Goal: Task Accomplishment & Management: Manage account settings

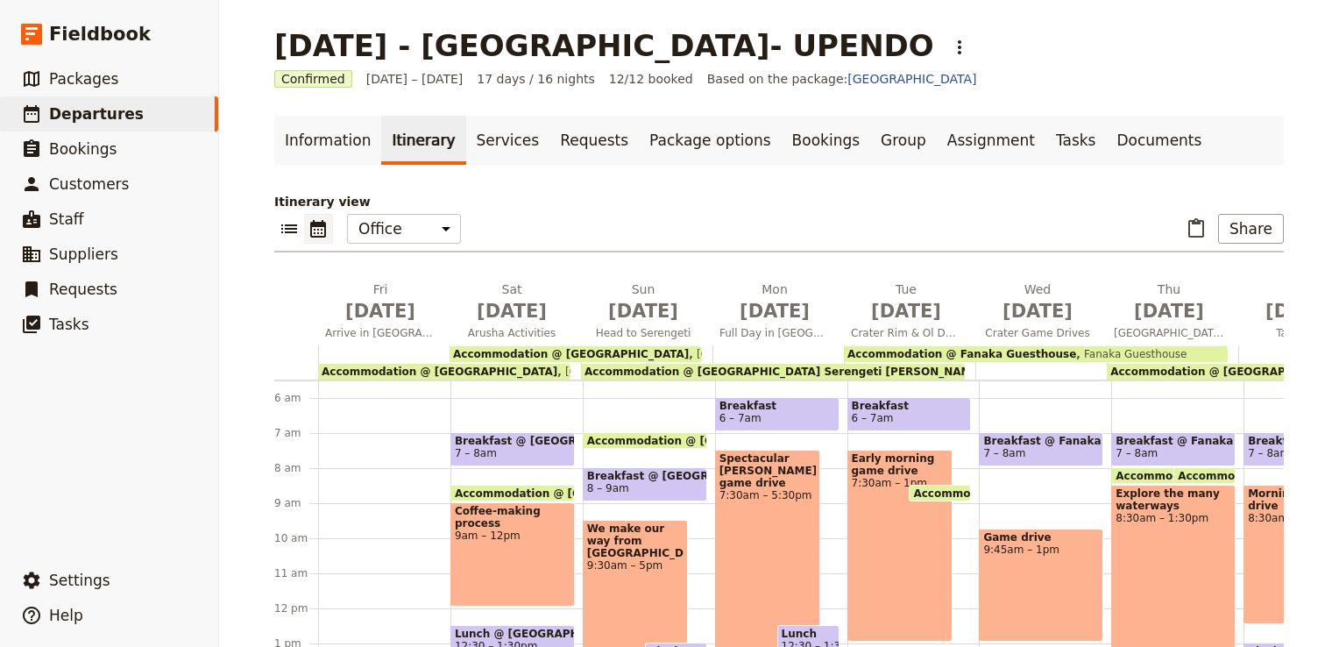
scroll to position [280, 0]
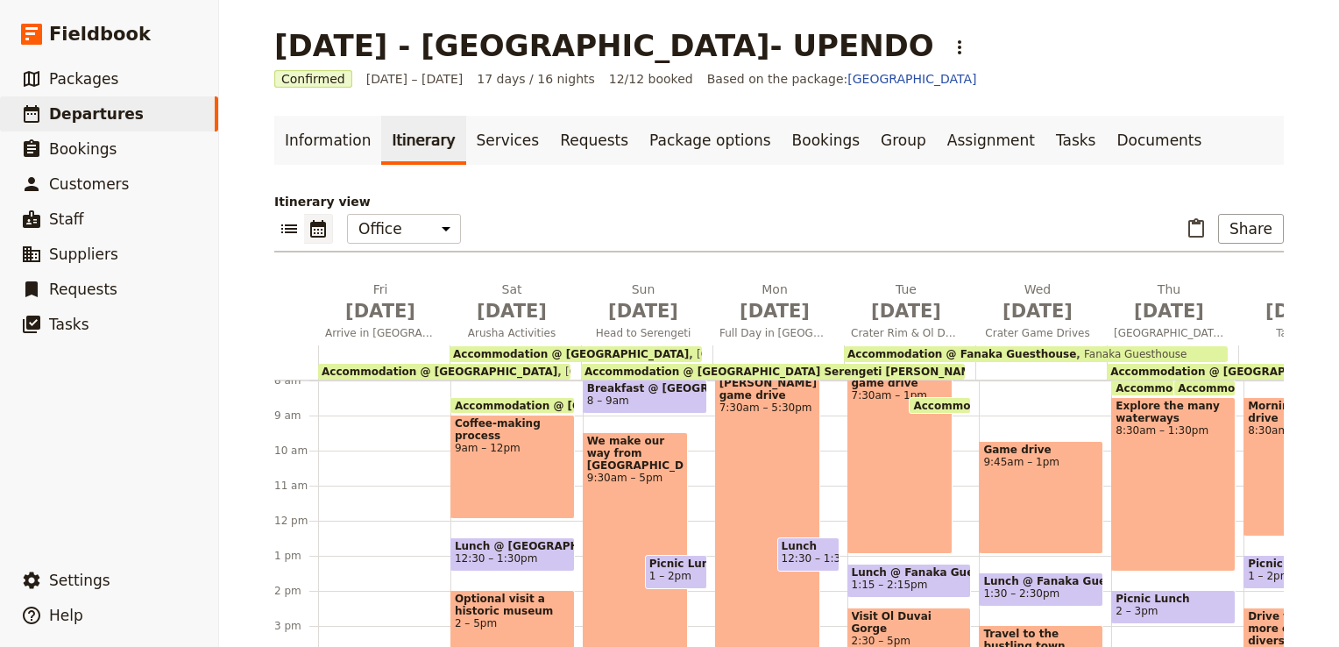
click at [493, 477] on div "Coffee-making process 9am – 12pm" at bounding box center [512, 466] width 124 height 104
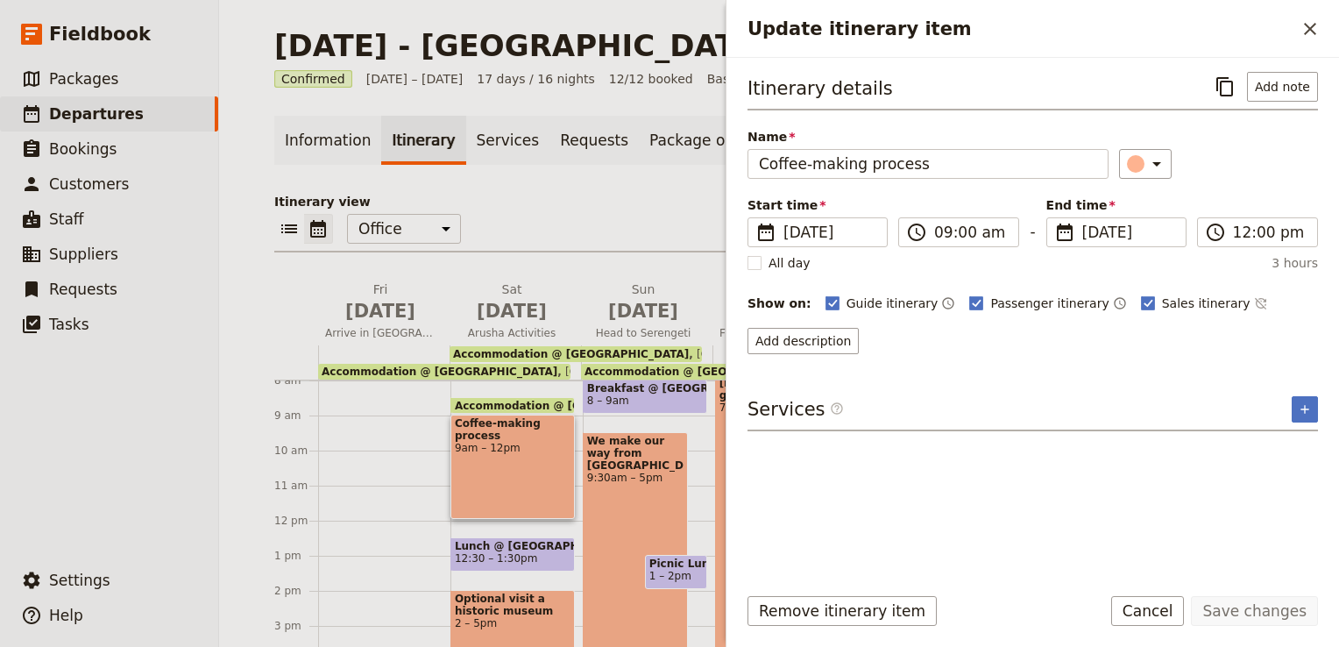
scroll to position [445, 0]
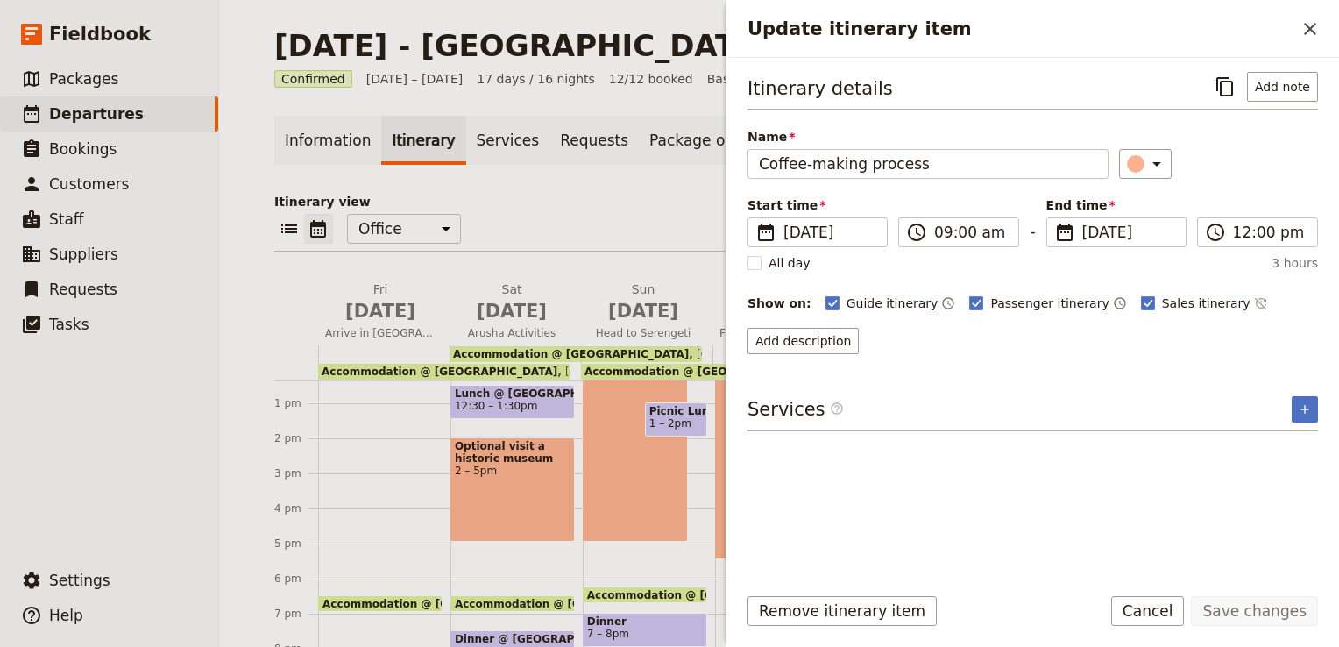
click at [494, 474] on div "Optional visit a historic museum 2 – 5pm" at bounding box center [512, 489] width 124 height 104
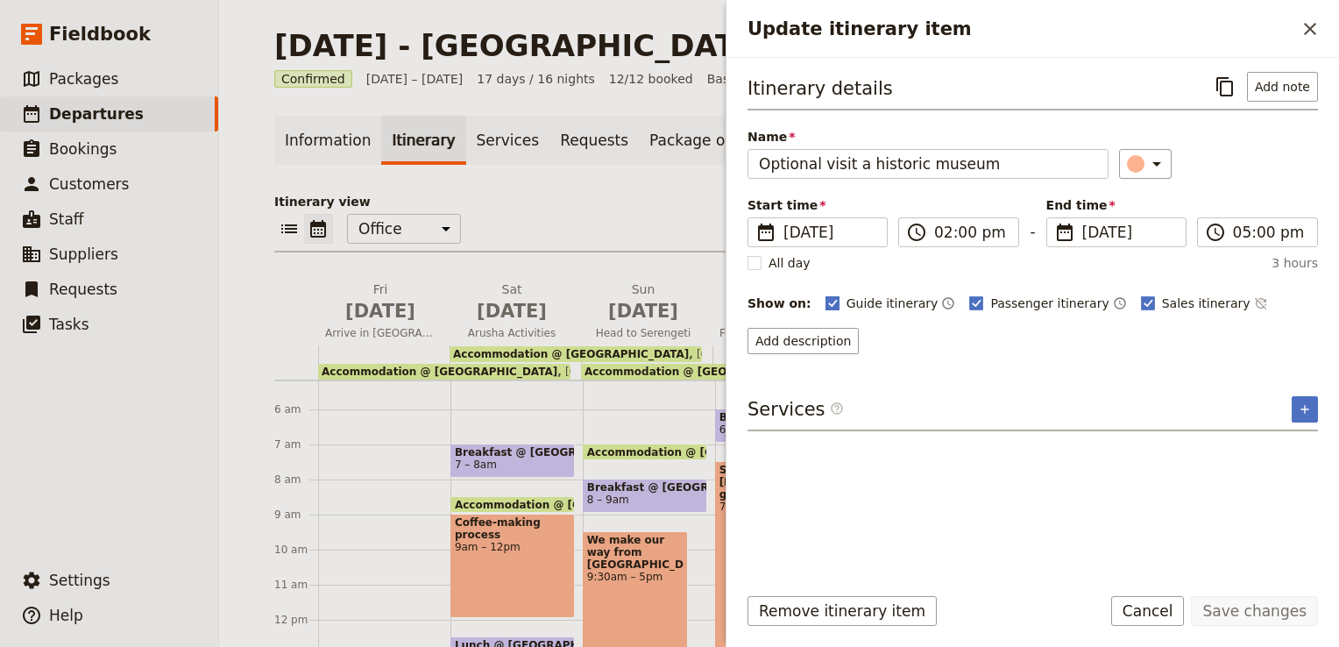
scroll to position [270, 0]
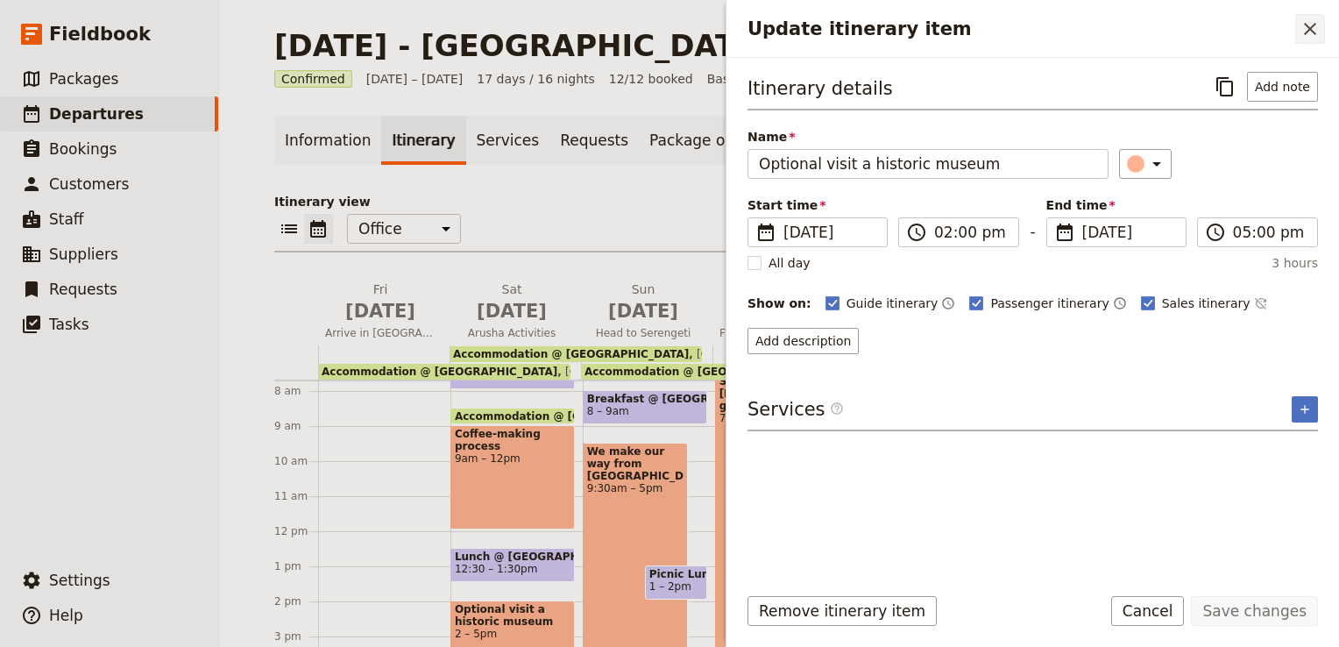
click at [1307, 28] on icon "Close drawer" at bounding box center [1309, 28] width 21 height 21
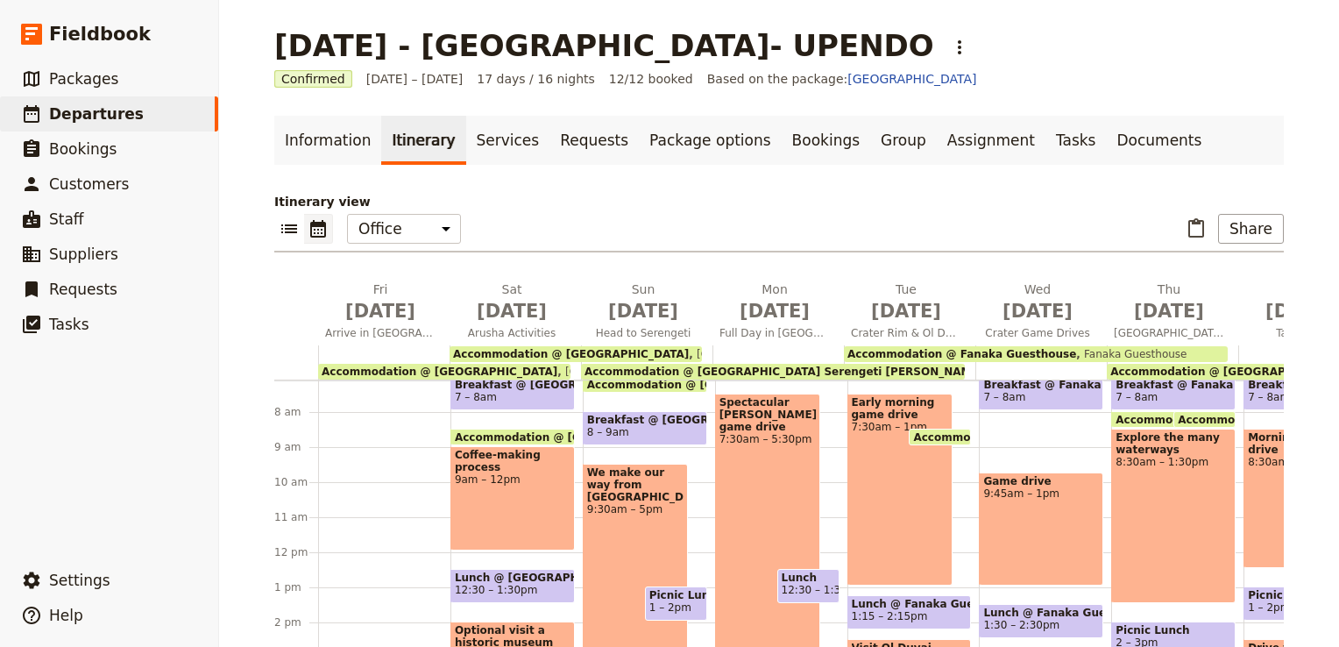
scroll to position [182, 0]
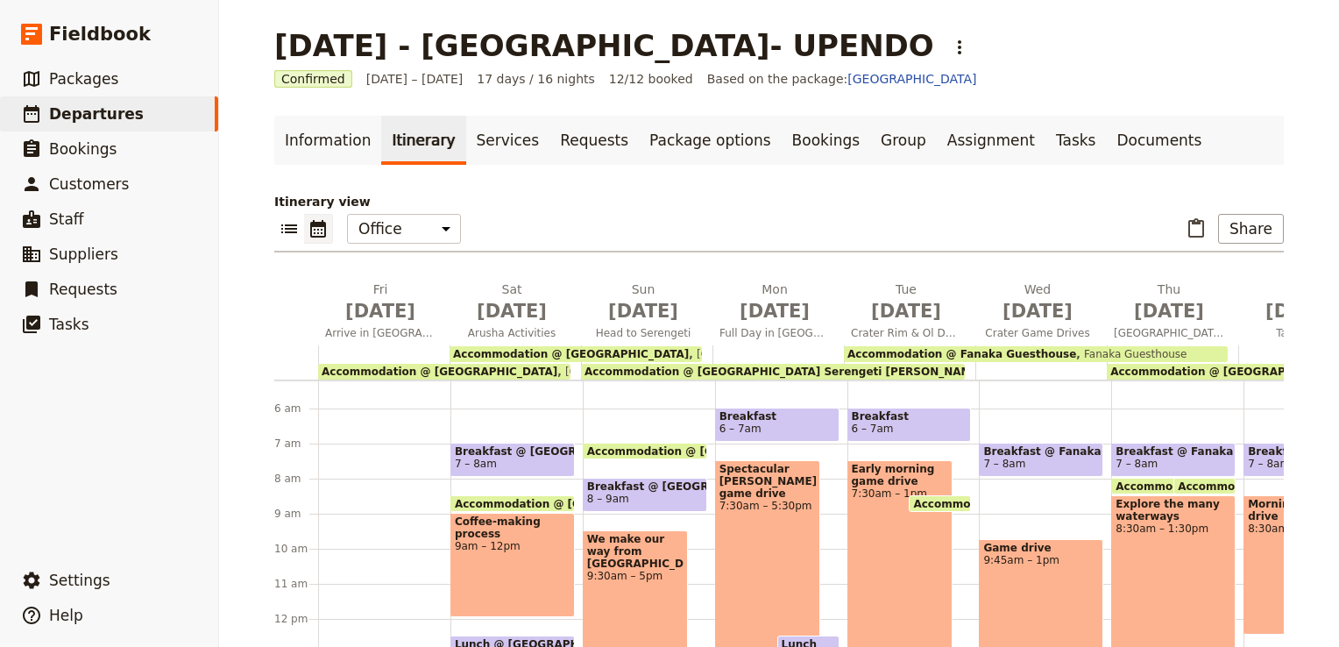
click at [480, 552] on div "Coffee-making process 9am – 12pm" at bounding box center [512, 565] width 124 height 104
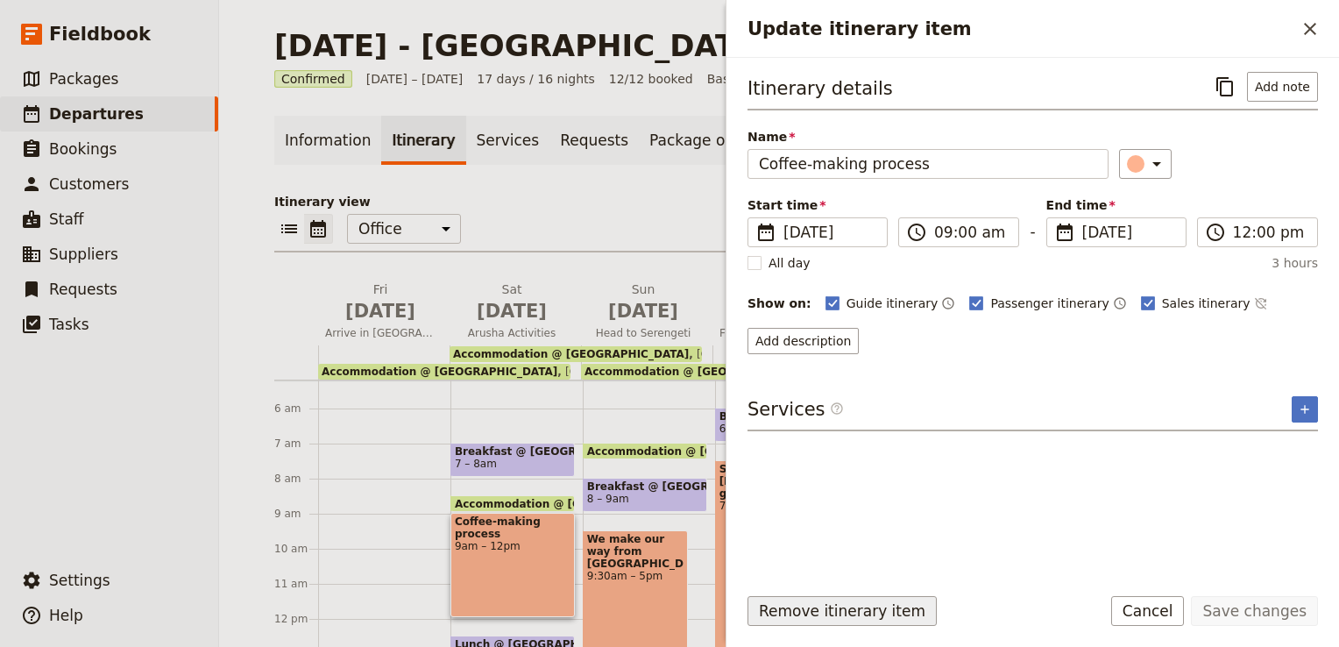
click at [843, 604] on button "Remove itinerary item" at bounding box center [841, 611] width 189 height 30
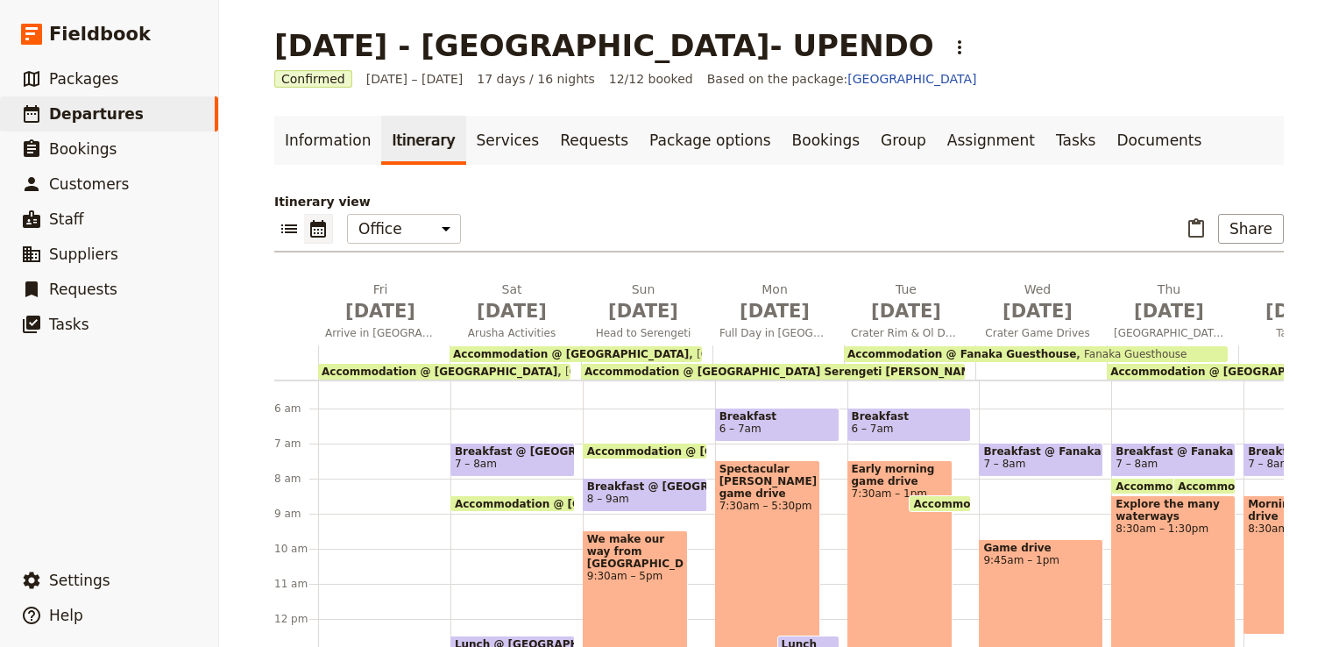
scroll to position [270, 0]
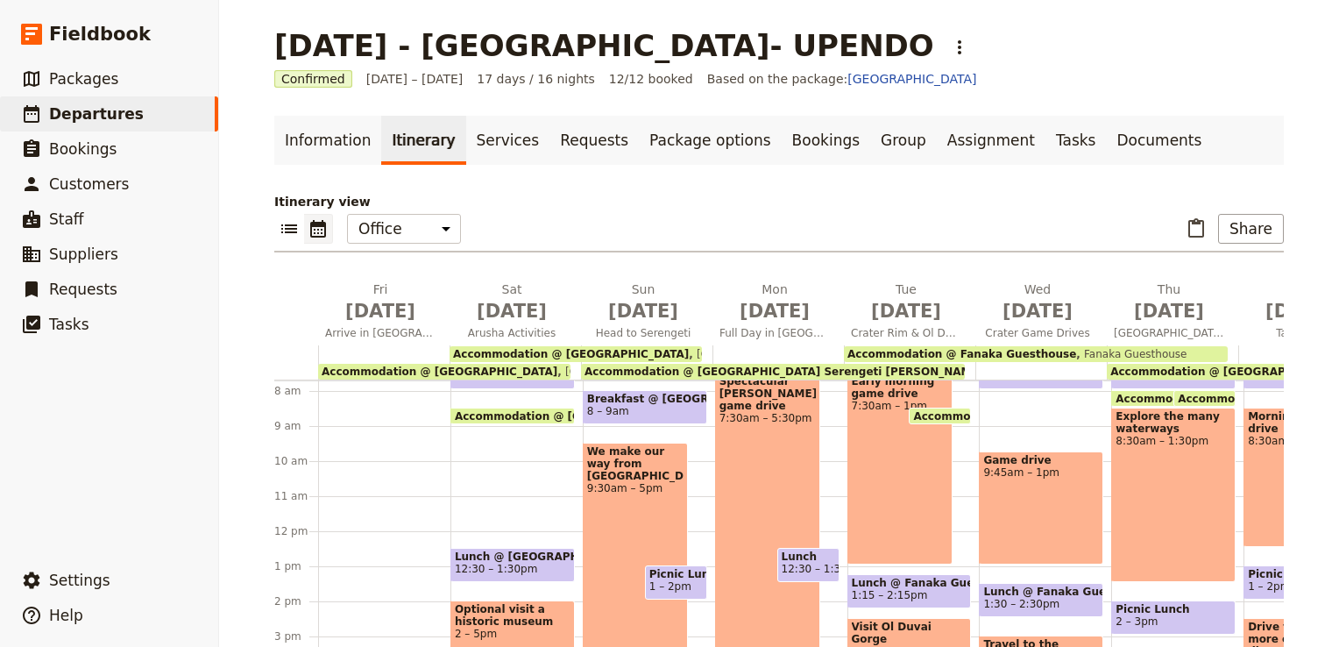
click at [491, 443] on div "Breakfast @ [GEOGRAPHIC_DATA] 7 – 8am Accommodation @ [GEOGRAPHIC_DATA] 6:30pm …" at bounding box center [516, 530] width 132 height 841
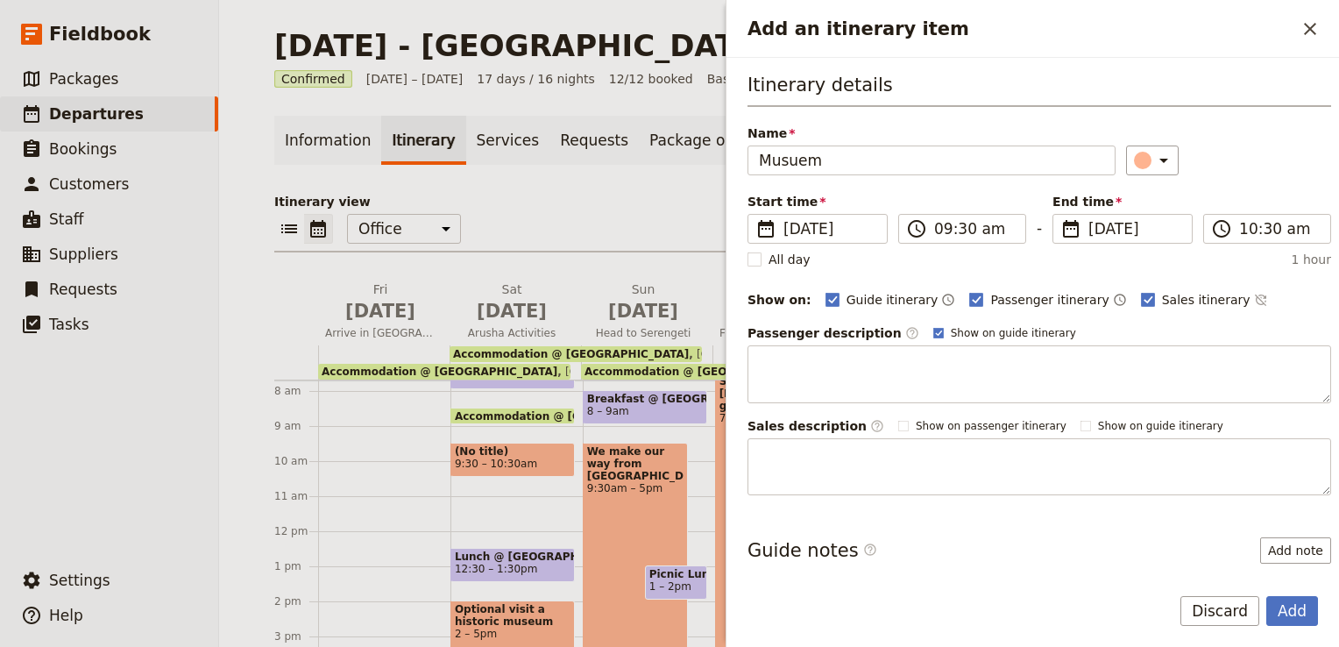
type input "Musuem"
click at [1215, 618] on button "Discard" at bounding box center [1219, 611] width 79 height 30
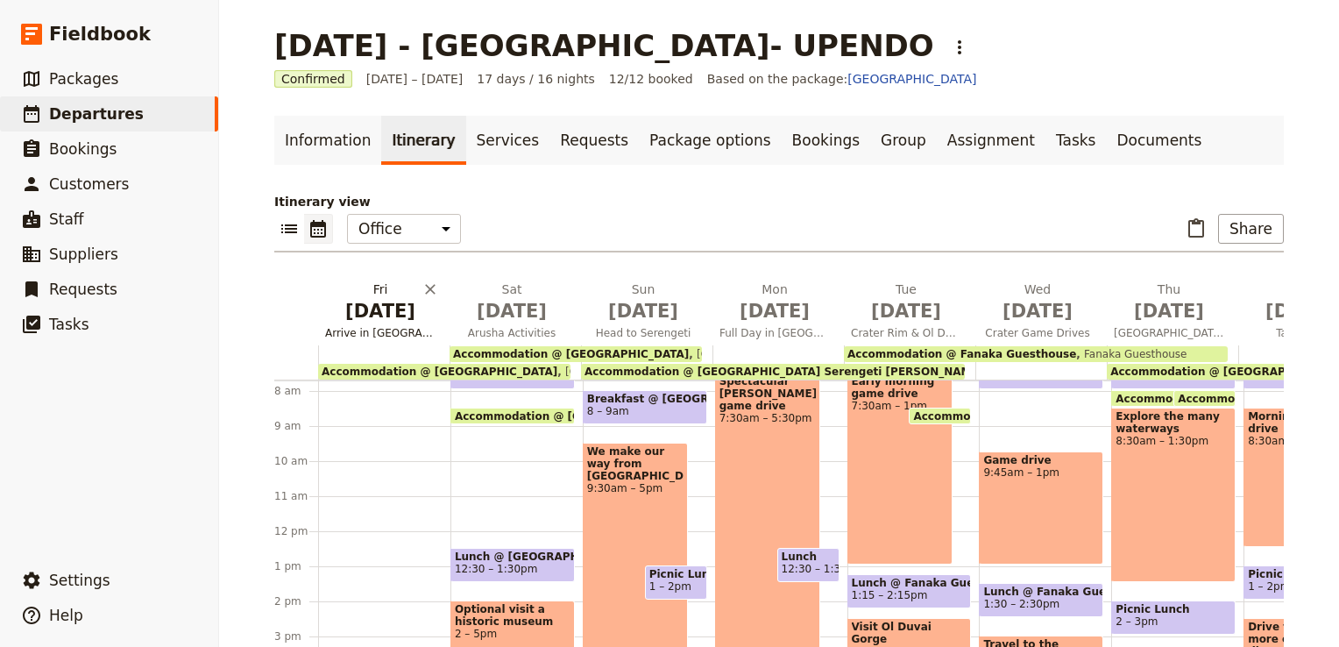
click at [389, 318] on span "[DATE]" at bounding box center [380, 311] width 110 height 26
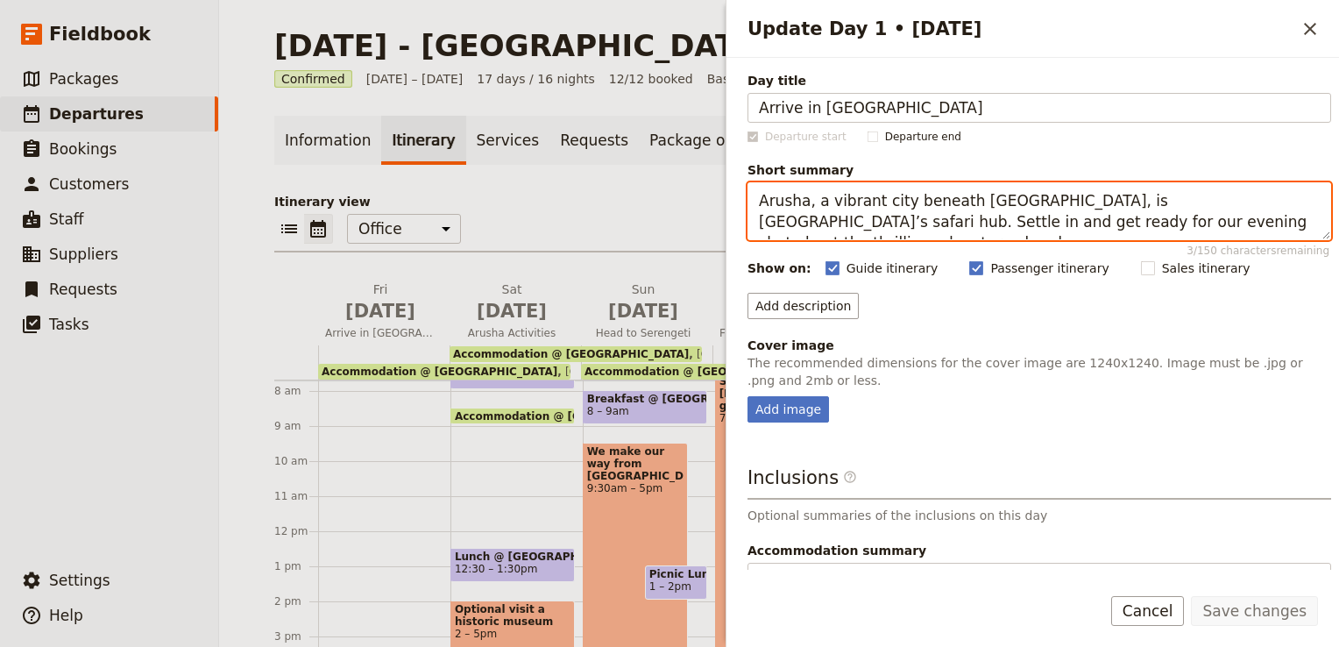
drag, startPoint x: 1204, startPoint y: 227, endPoint x: 711, endPoint y: 178, distance: 494.8
click at [711, 178] on div "[DATE] - [GEOGRAPHIC_DATA]- UPENDO ​ Confirmed [DATE] – [DATE] 17 days / 16 nig…" at bounding box center [779, 323] width 1120 height 647
paste textarea "bustling city located in the north of the country and shadowed by the stunning …"
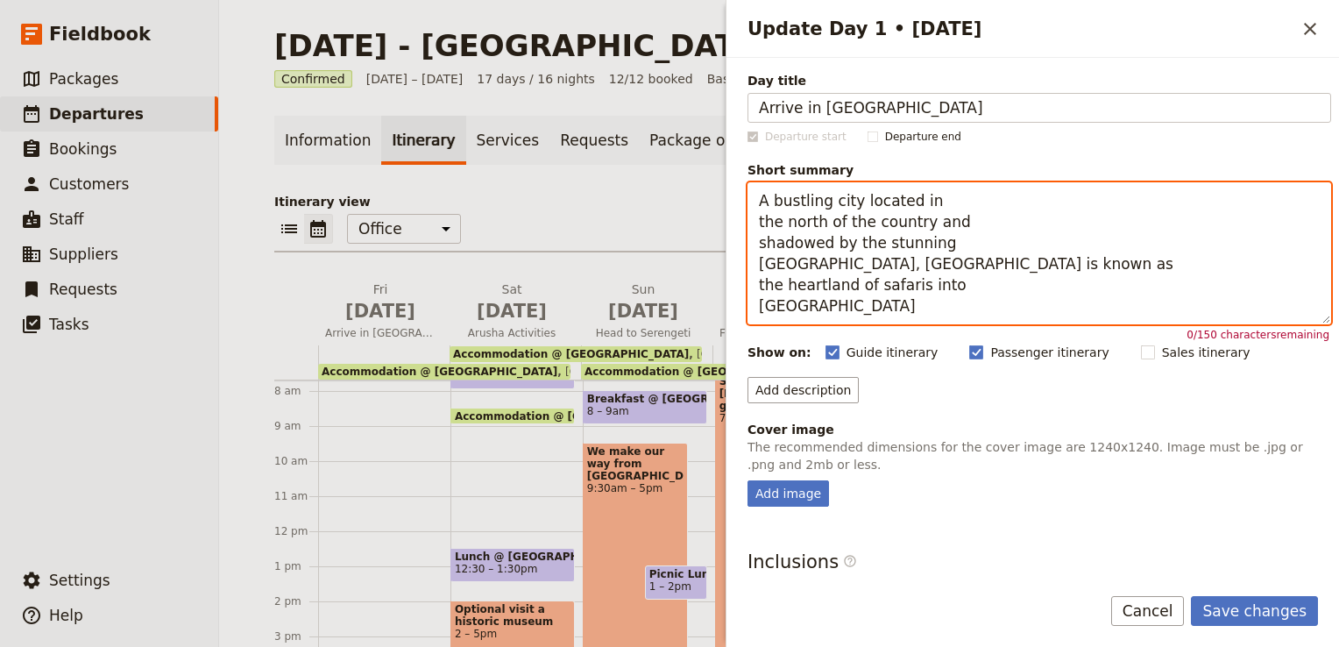
click at [760, 221] on textarea "A bustling city located in the north of the country and shadowed by the stunnin…" at bounding box center [1038, 253] width 583 height 142
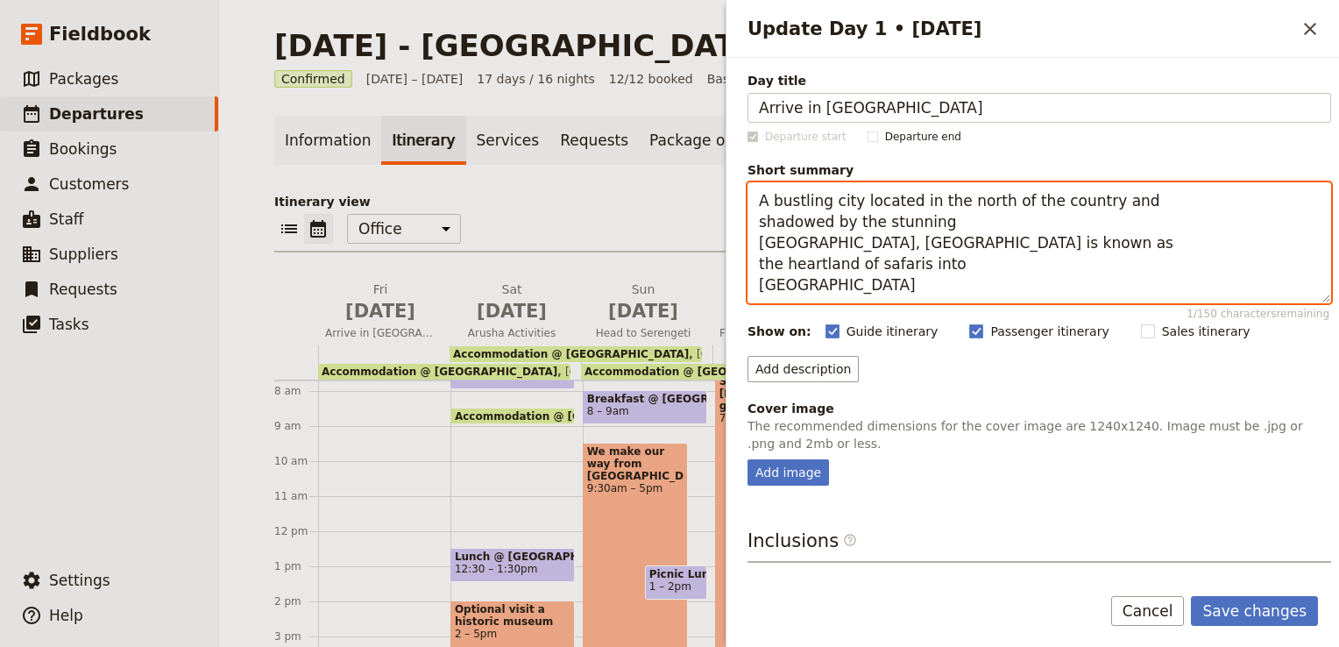
click at [759, 220] on textarea "A bustling city located in the north of the country and shadowed by the stunnin…" at bounding box center [1038, 242] width 583 height 121
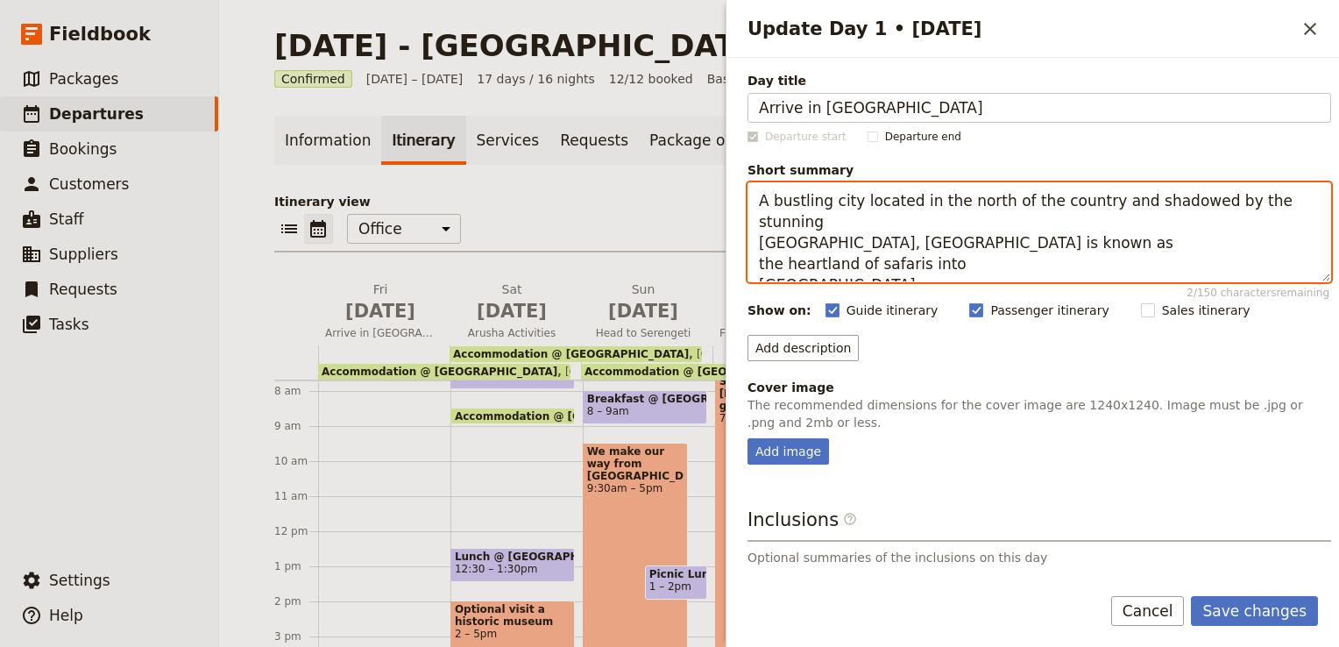
click at [760, 244] on textarea "A bustling city located in the north of the country and shadowed by the stunnin…" at bounding box center [1038, 232] width 583 height 100
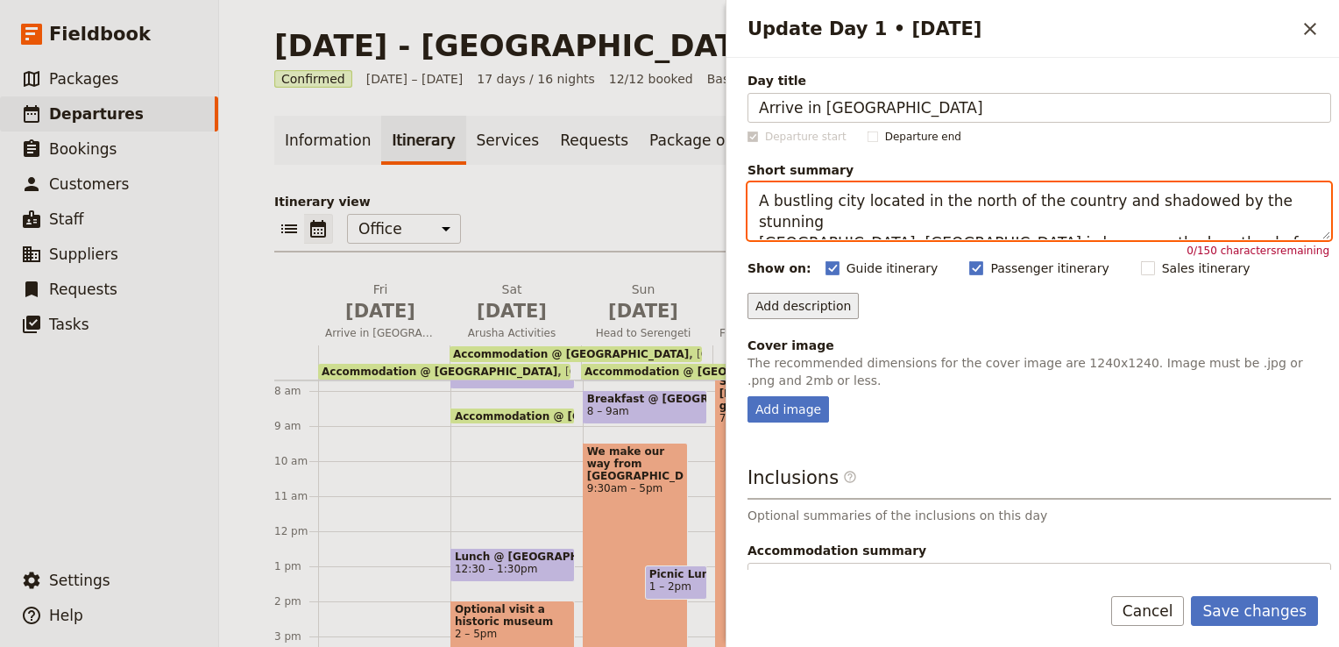
type textarea "A bustling city located in the north of the country and shadowed by the stunnin…"
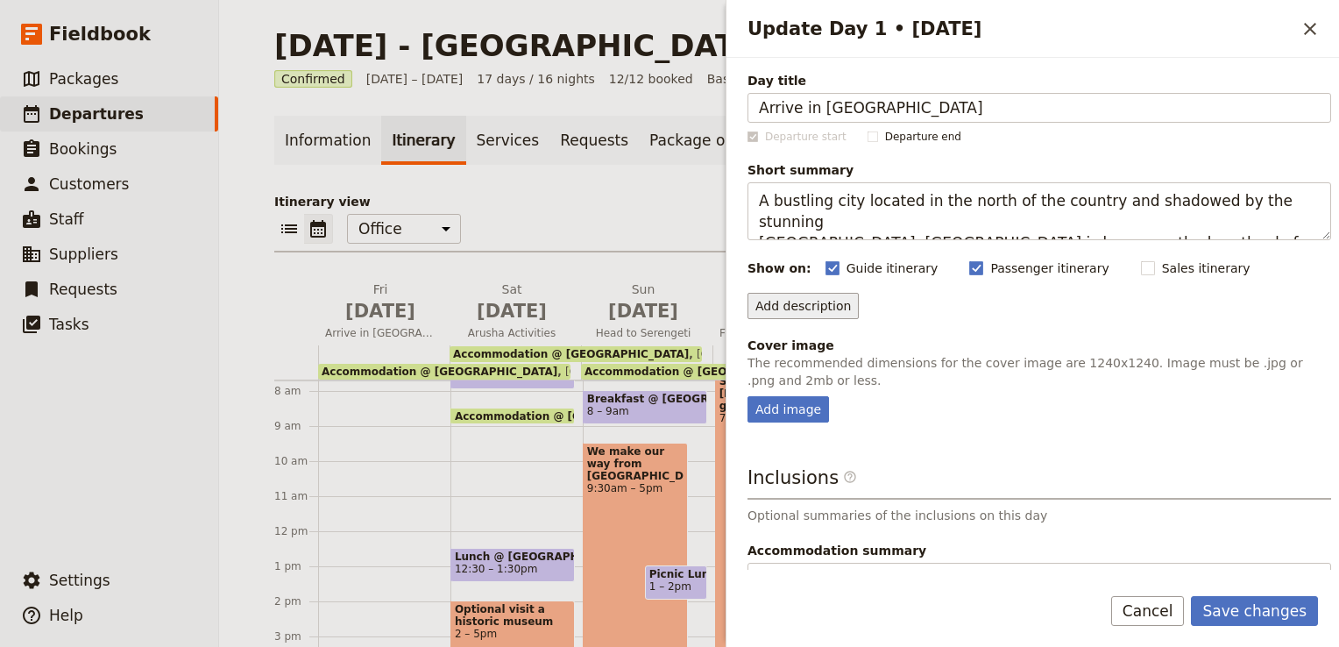
click at [822, 303] on button "Add description" at bounding box center [802, 306] width 111 height 26
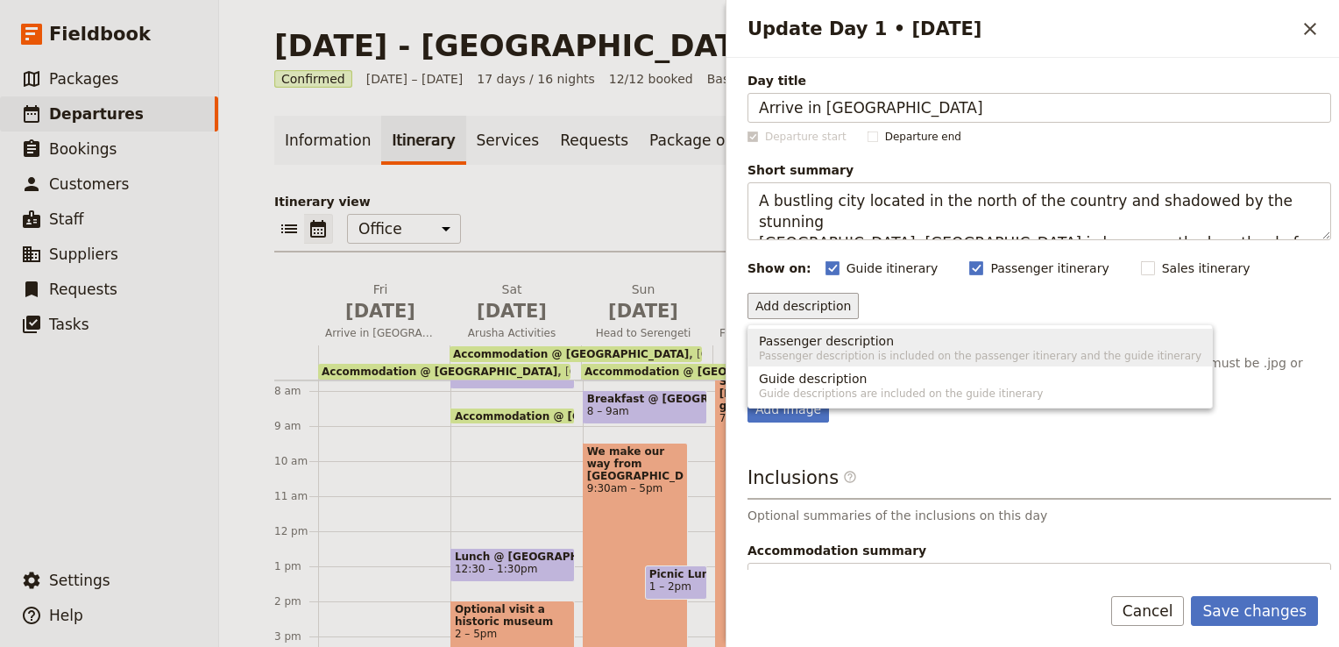
click at [809, 339] on span "Passenger description" at bounding box center [826, 341] width 135 height 18
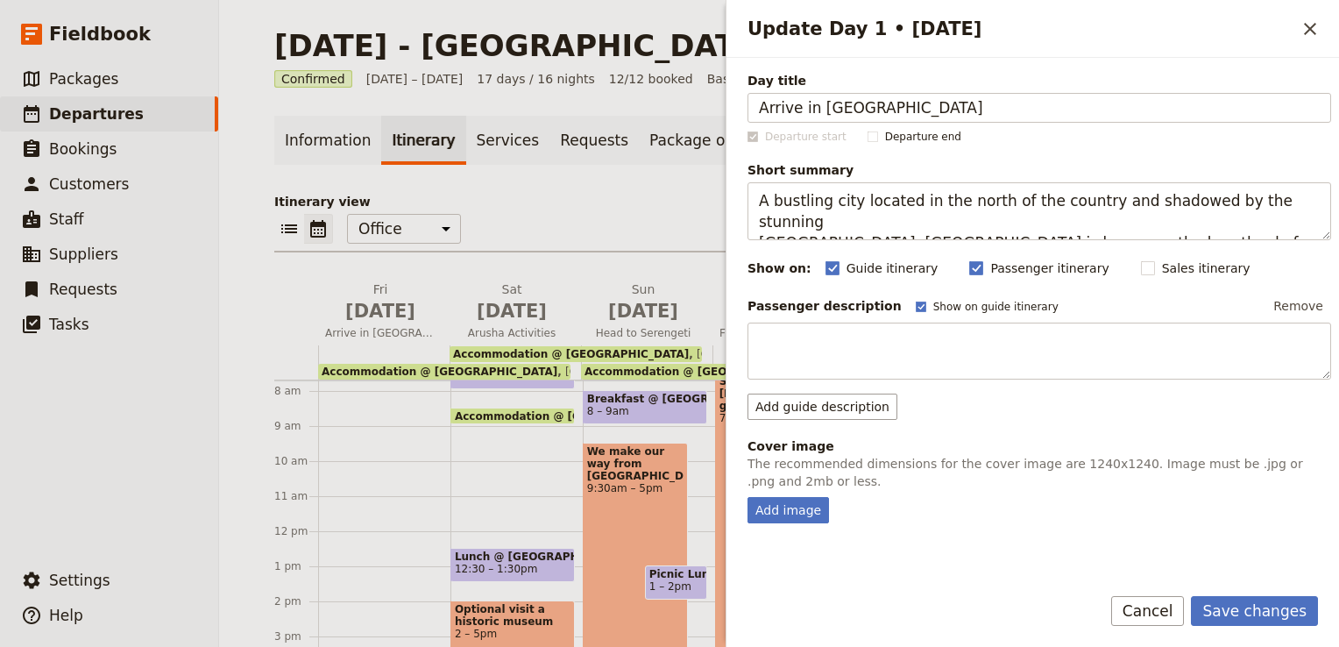
type textarea "Relax and adjust to your surroundings before we meet in the evening to chat abo…"
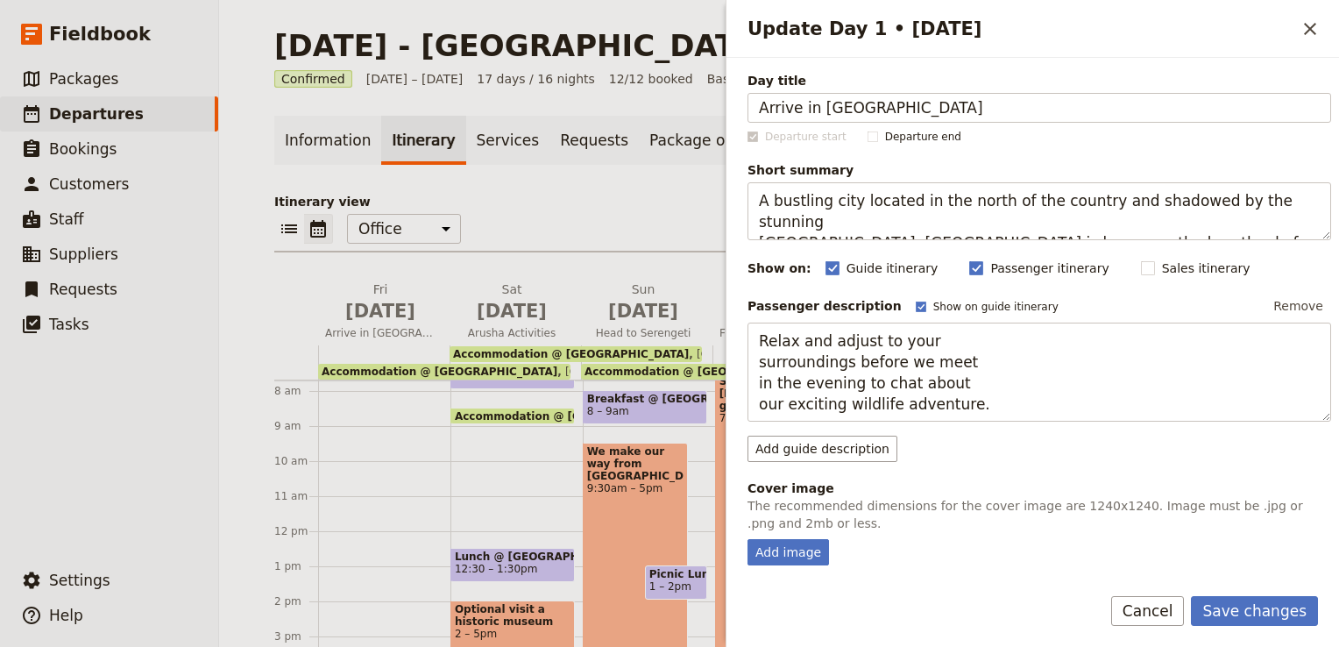
drag, startPoint x: 966, startPoint y: 398, endPoint x: 750, endPoint y: 314, distance: 232.2
click at [750, 314] on div "Passenger description Show on guide itinerary Remove Relax and adjust to your s…" at bounding box center [1038, 358] width 583 height 130
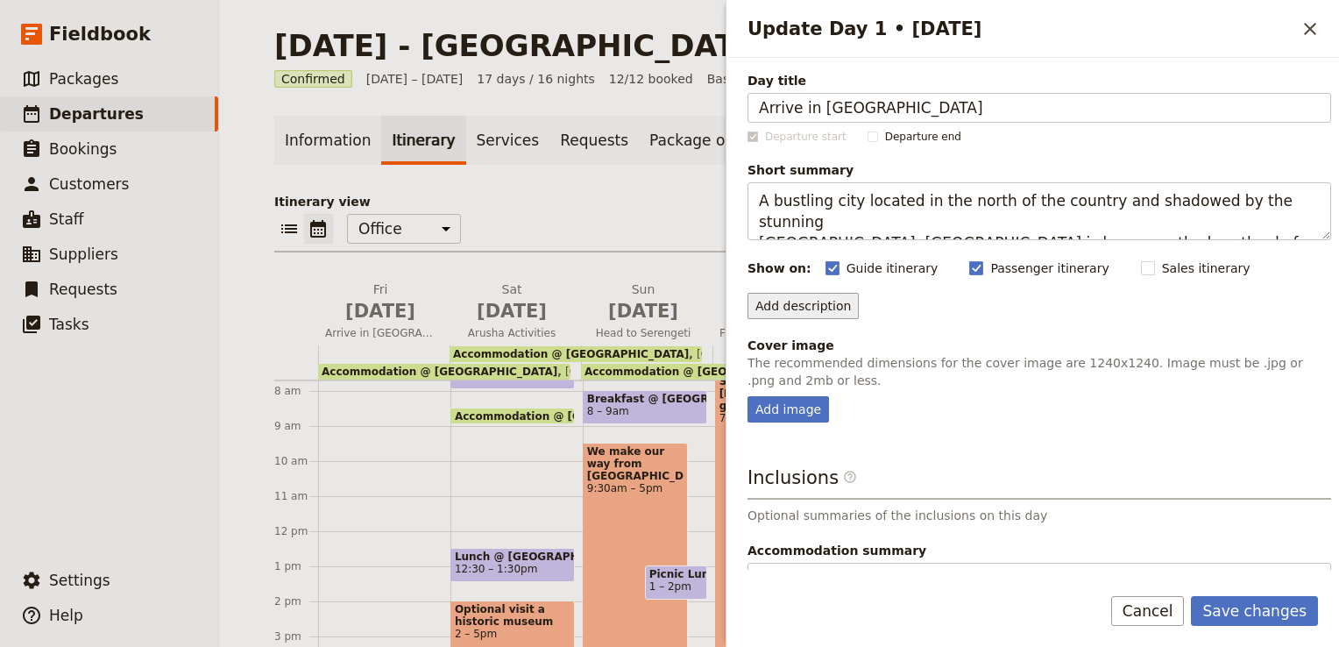
click at [813, 309] on button "Add description" at bounding box center [802, 306] width 111 height 26
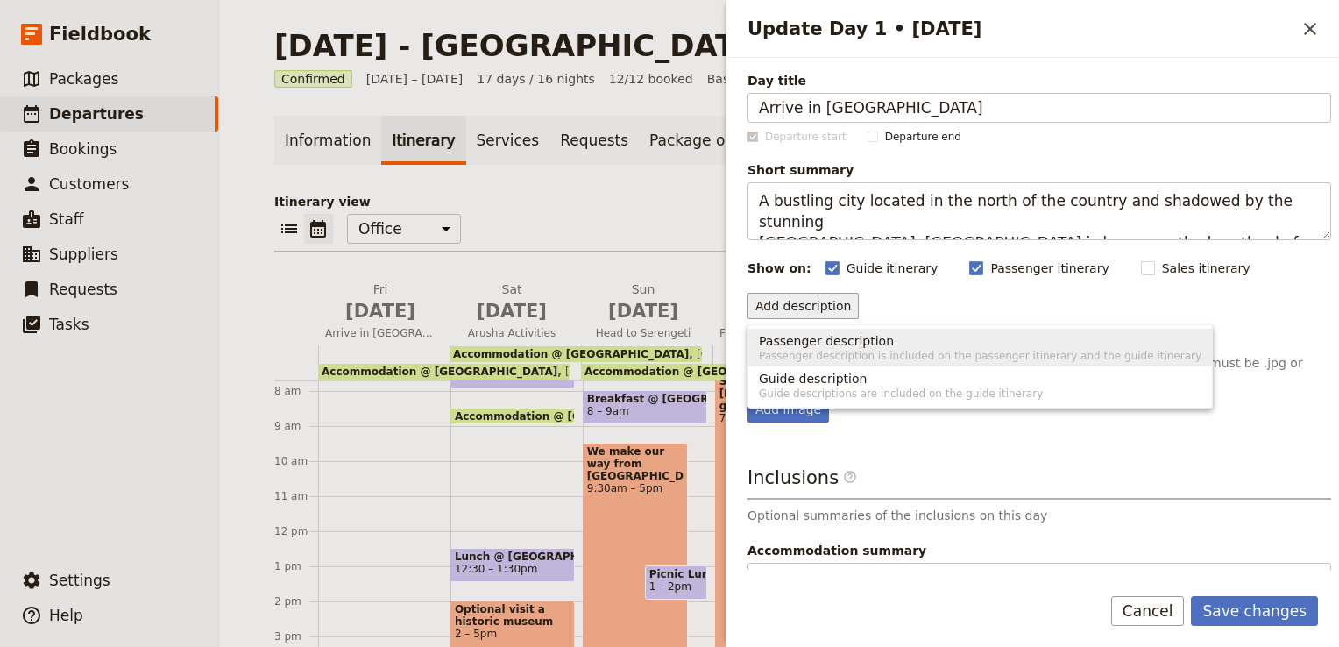
click at [814, 346] on span "Passenger description" at bounding box center [826, 341] width 135 height 18
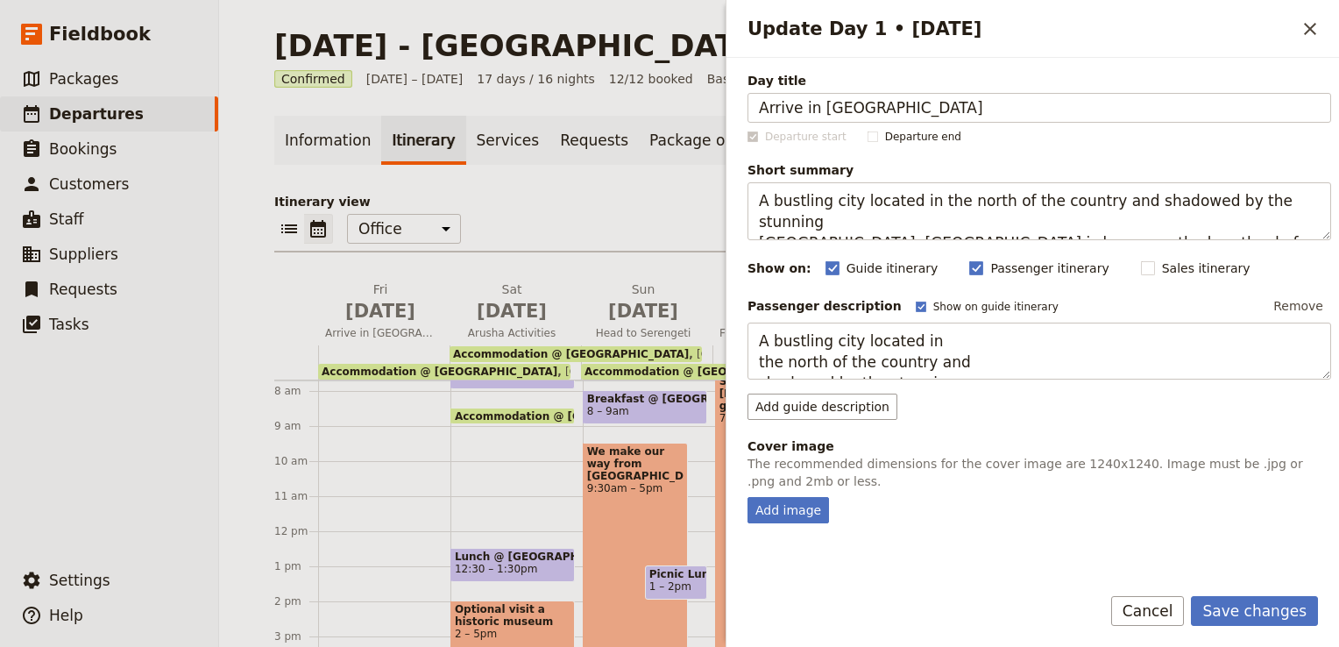
scroll to position [11, 0]
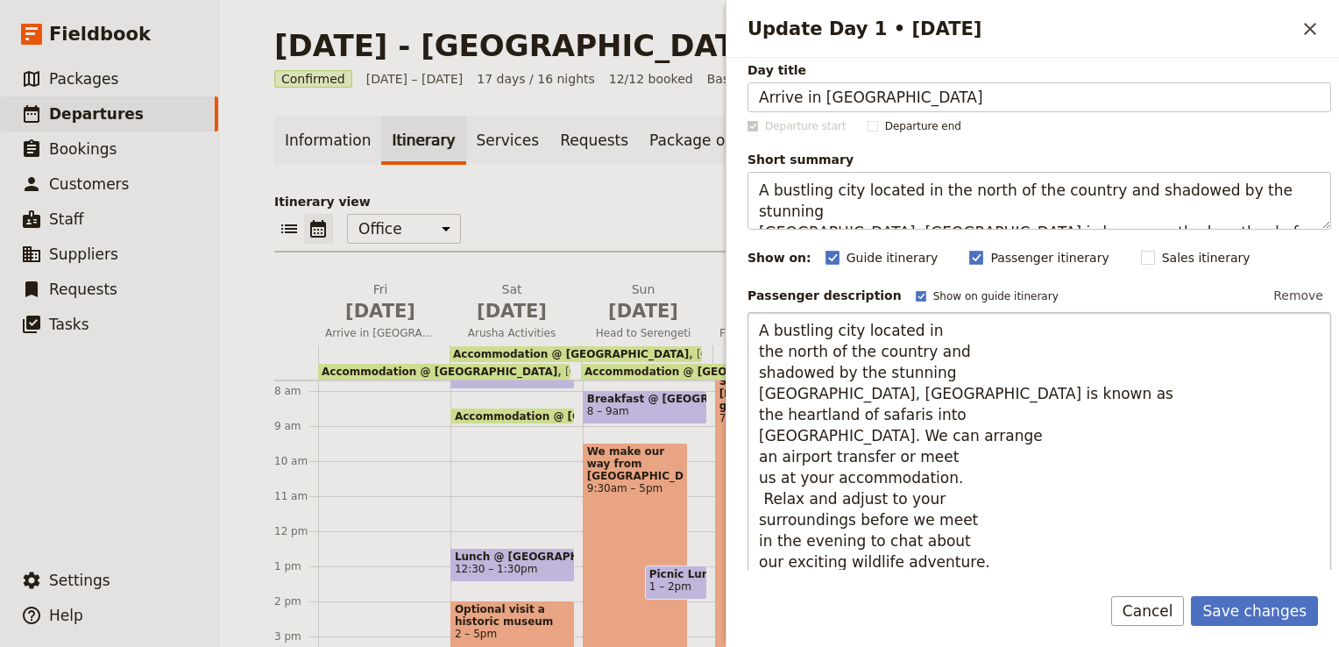
click at [760, 350] on textarea "A bustling city located in the north of the country and shadowed by the stunnin…" at bounding box center [1038, 446] width 583 height 268
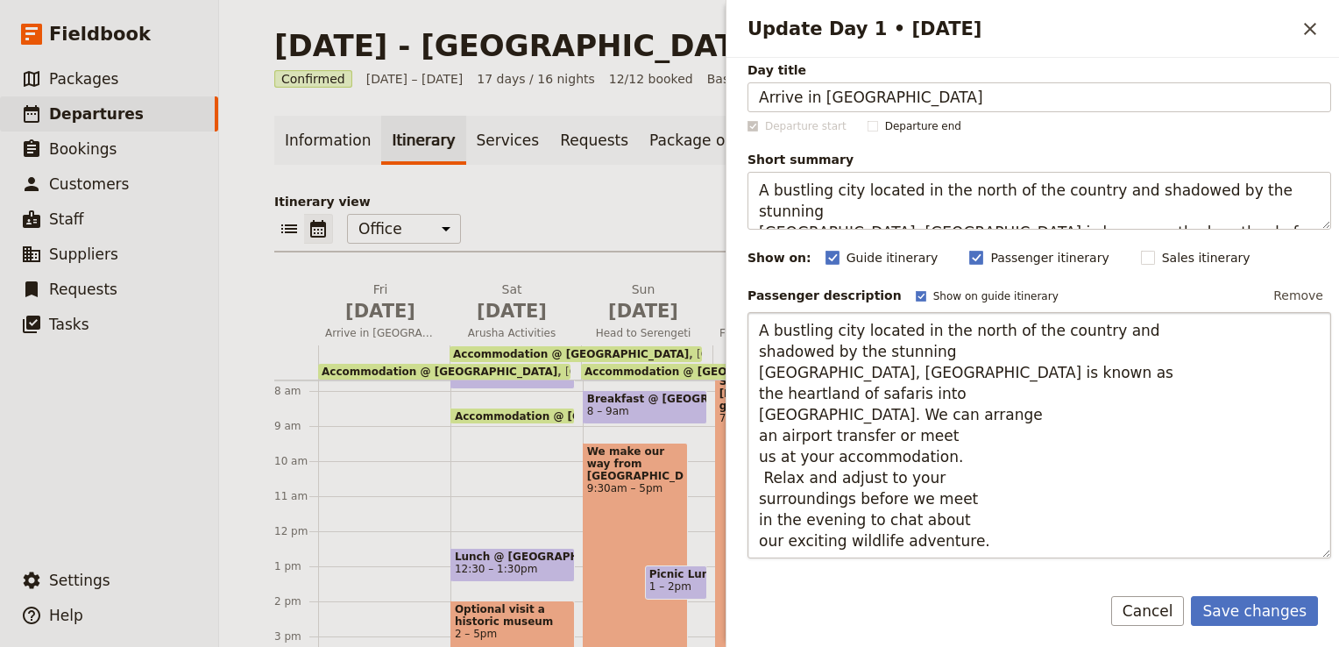
click at [758, 351] on textarea "A bustling city located in the north of the country and shadowed by the stunnin…" at bounding box center [1038, 435] width 583 height 247
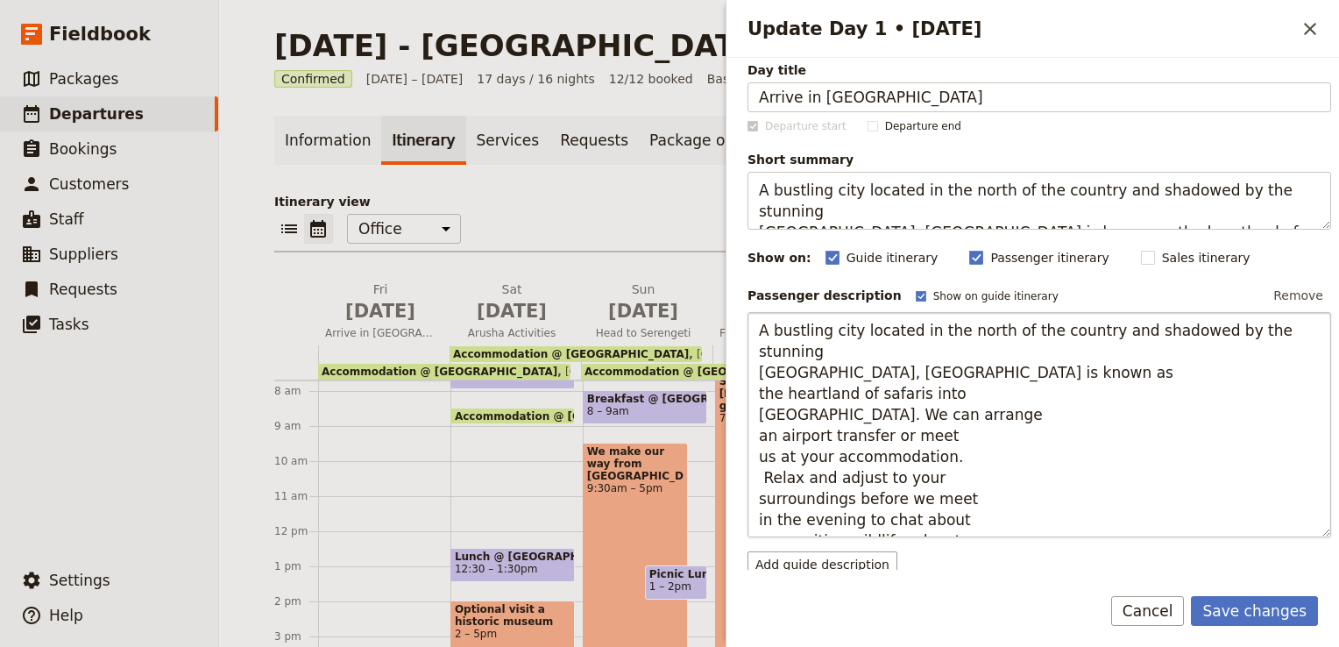
click at [756, 370] on textarea "A bustling city located in the north of the country and shadowed by the stunnin…" at bounding box center [1038, 425] width 583 height 226
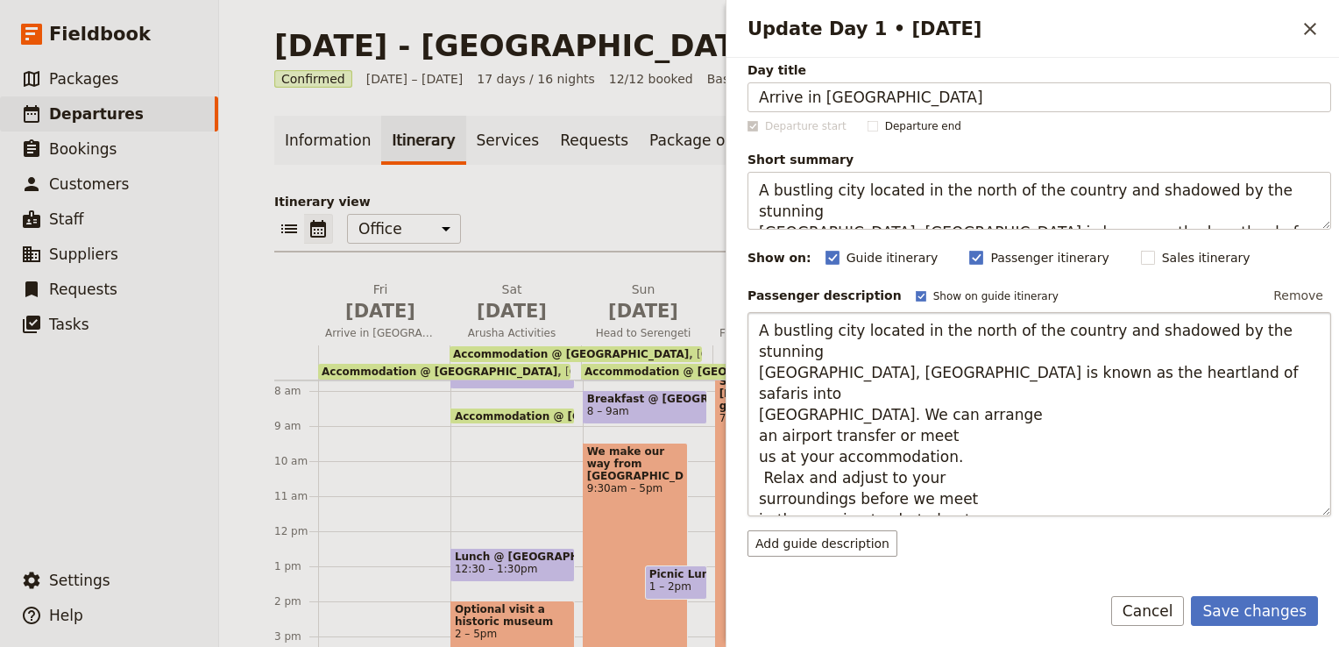
click at [760, 365] on textarea "A bustling city located in the north of the country and shadowed by the stunnin…" at bounding box center [1038, 414] width 583 height 205
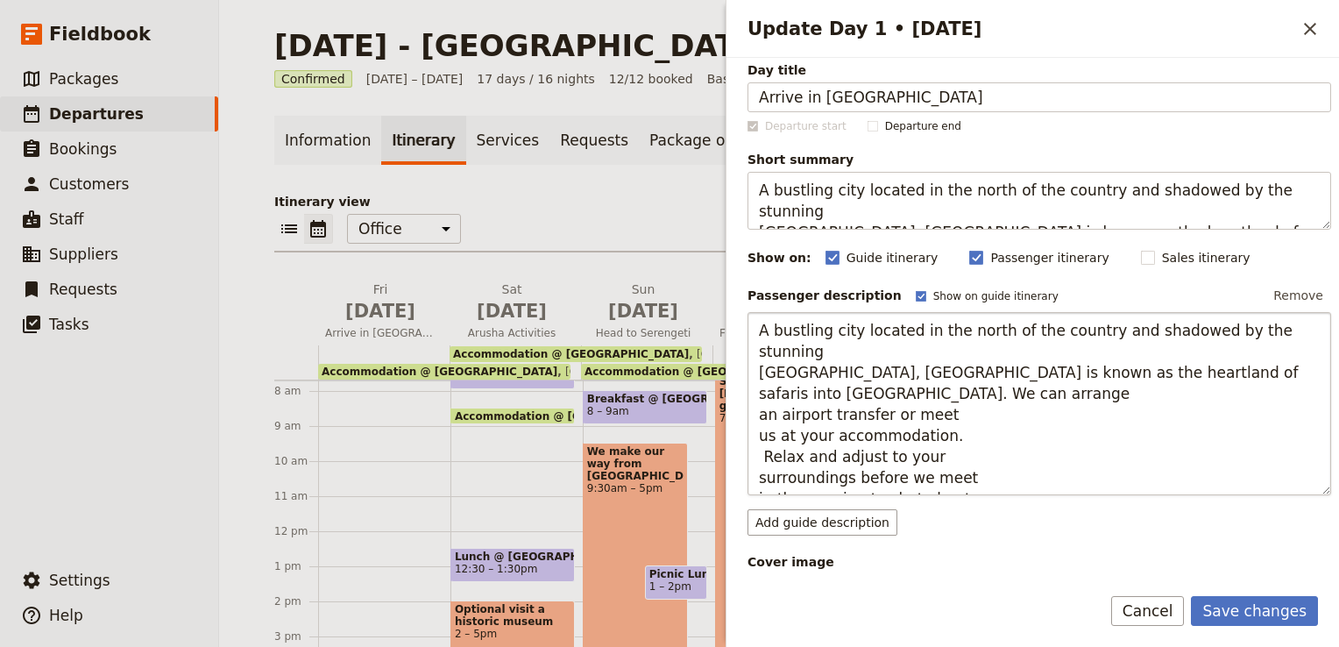
drag, startPoint x: 1199, startPoint y: 350, endPoint x: 951, endPoint y: 394, distance: 252.8
click at [951, 394] on textarea "A bustling city located in the north of the country and shadowed by the stunnin…" at bounding box center [1038, 404] width 583 height 184
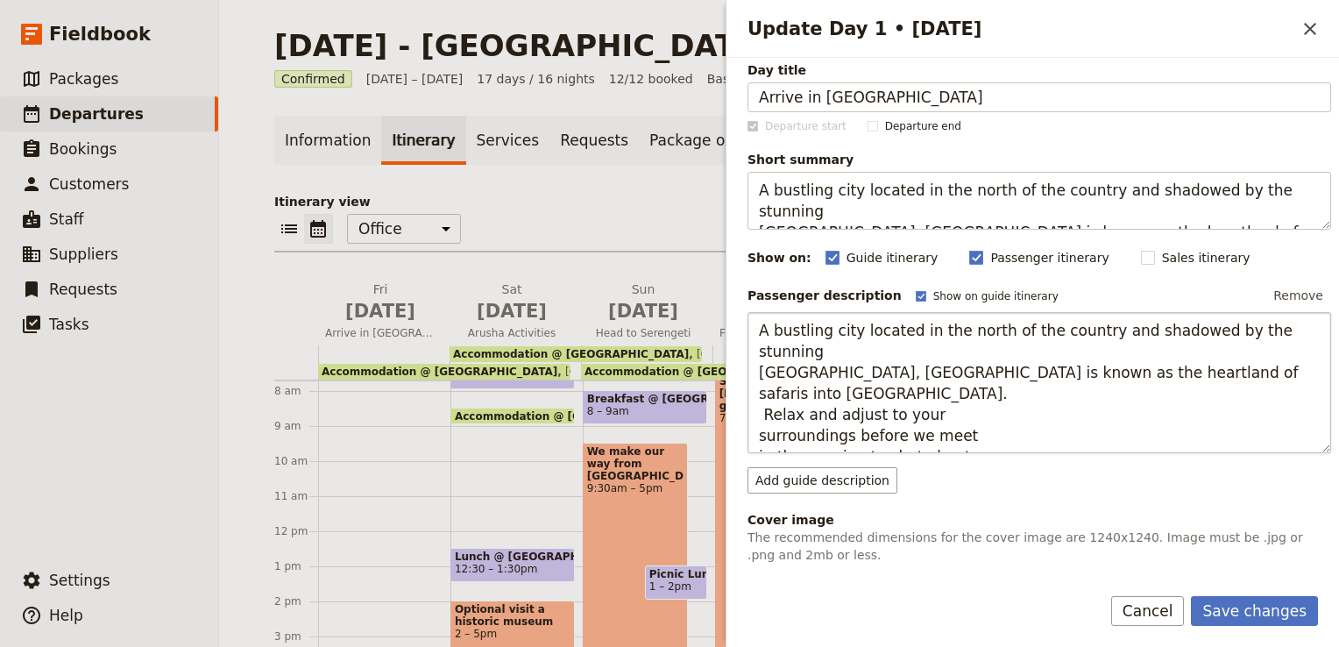
click at [766, 373] on textarea "A bustling city located in the north of the country and shadowed by the stunnin…" at bounding box center [1038, 383] width 583 height 142
click at [759, 392] on textarea "A bustling city located in the north of the country and shadowed by the stunnin…" at bounding box center [1038, 383] width 583 height 142
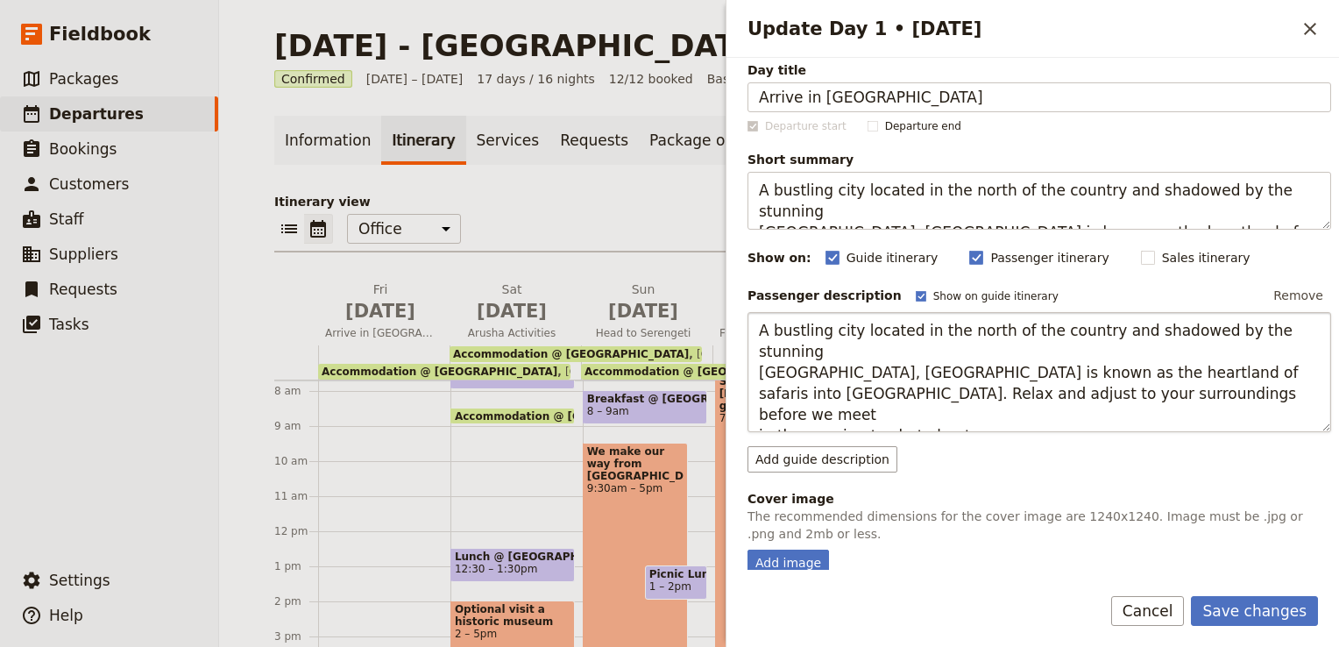
click at [759, 392] on textarea "A bustling city located in the north of the country and shadowed by the stunnin…" at bounding box center [1038, 372] width 583 height 121
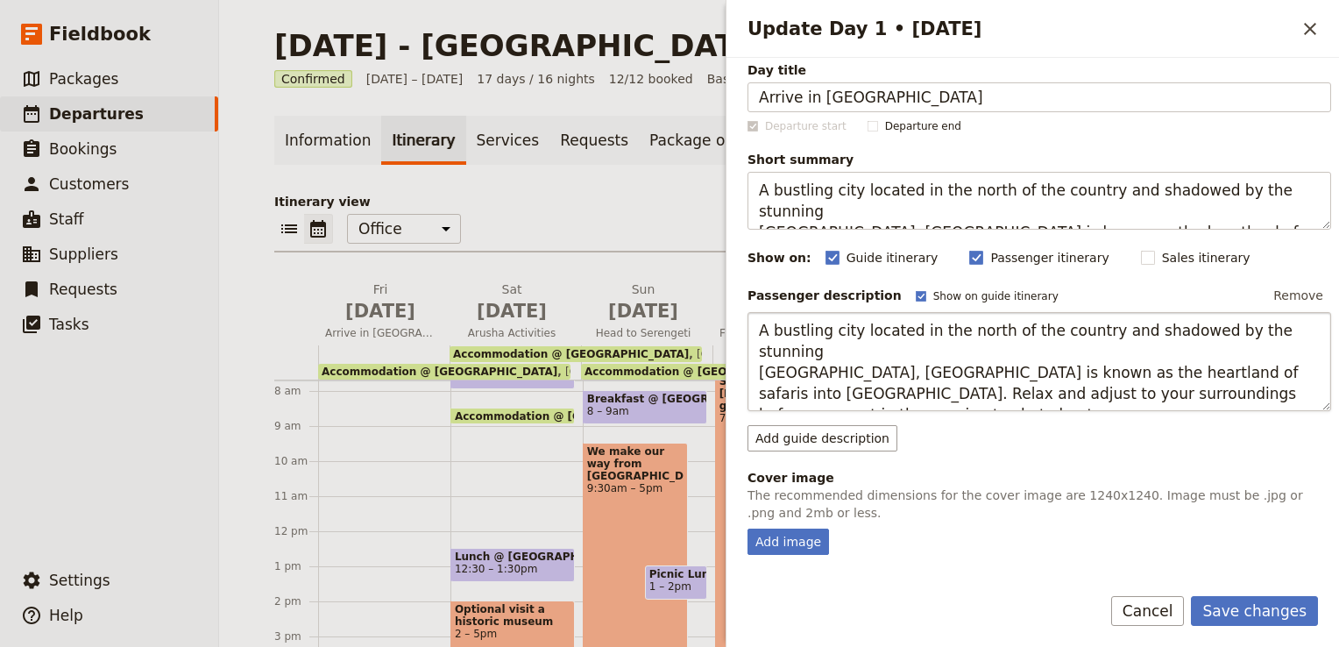
click at [757, 392] on textarea "A bustling city located in the north of the country and shadowed by the stunnin…" at bounding box center [1038, 362] width 583 height 100
click at [759, 370] on textarea "A bustling city located in the north of the country and shadowed by the stunnin…" at bounding box center [1038, 362] width 583 height 100
type textarea "A bustling city located in the north of the country and shadowed by the stunnin…"
click at [1292, 617] on button "Save changes" at bounding box center [1254, 611] width 127 height 30
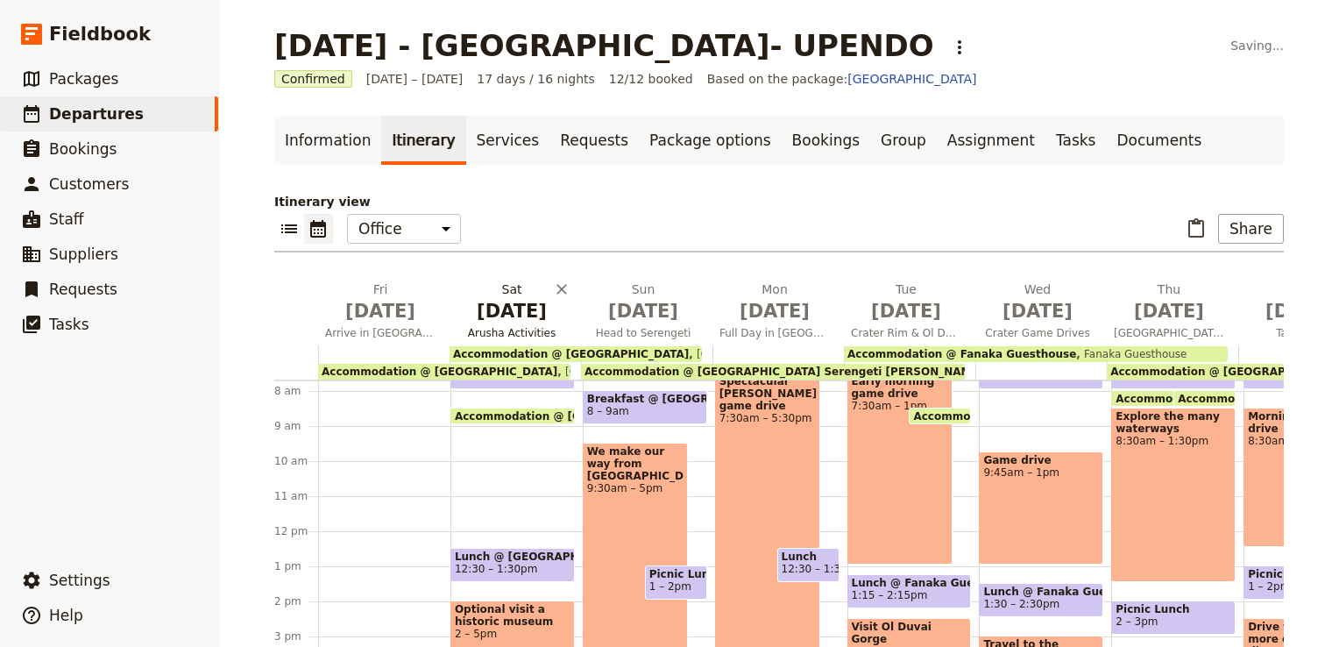
click at [497, 322] on span "[DATE]" at bounding box center [511, 311] width 110 height 26
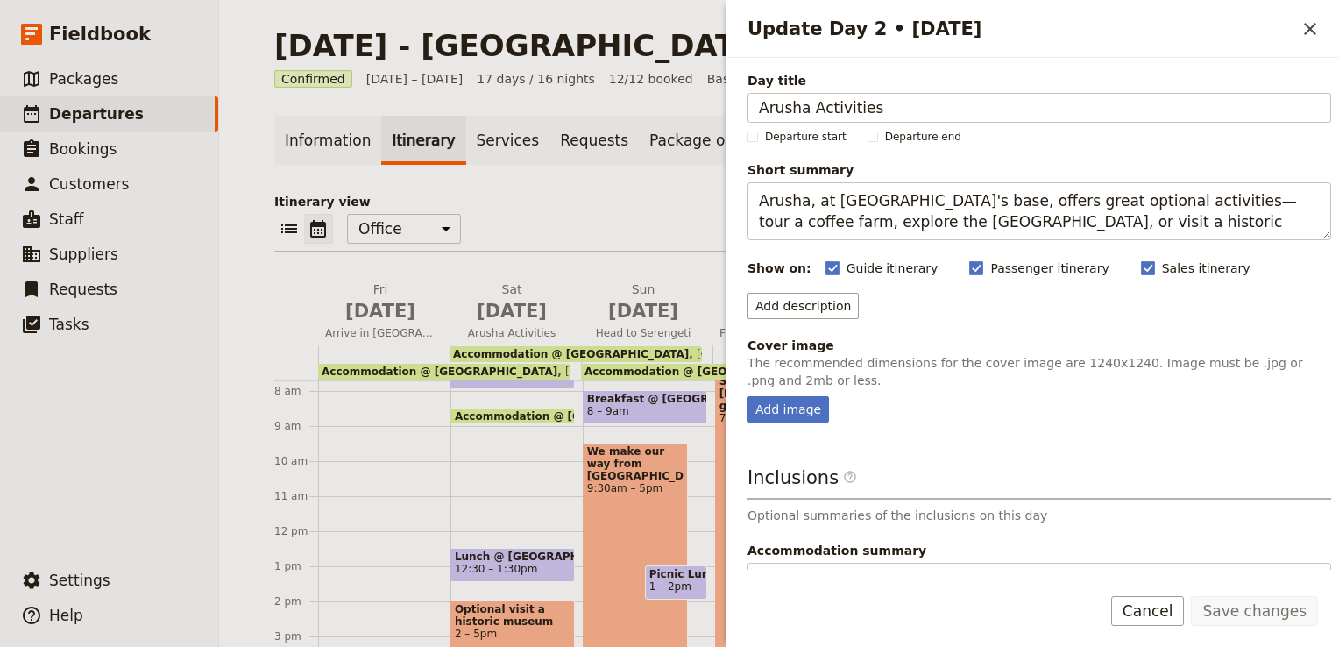
drag, startPoint x: 875, startPoint y: 110, endPoint x: 730, endPoint y: 110, distance: 145.4
click at [730, 110] on div "Day title Arusha Activities Departure start Departure end Short summary Arusha,…" at bounding box center [1032, 314] width 612 height 512
type input "A"
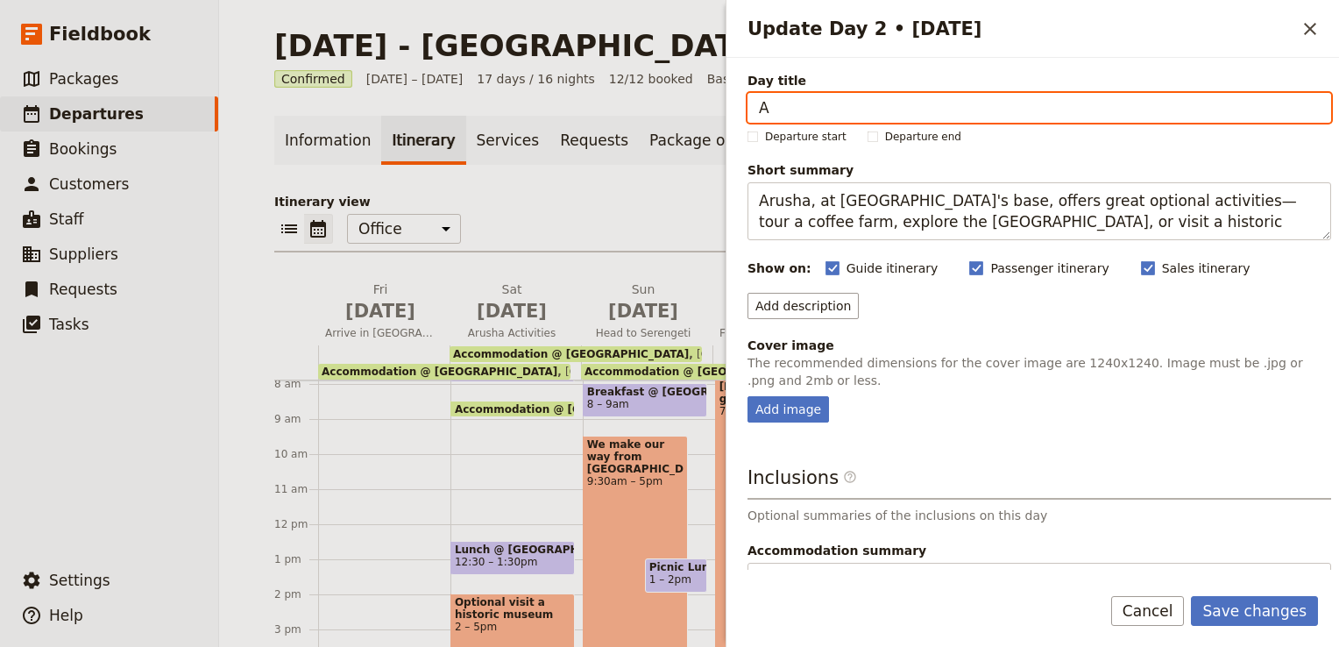
scroll to position [270, 0]
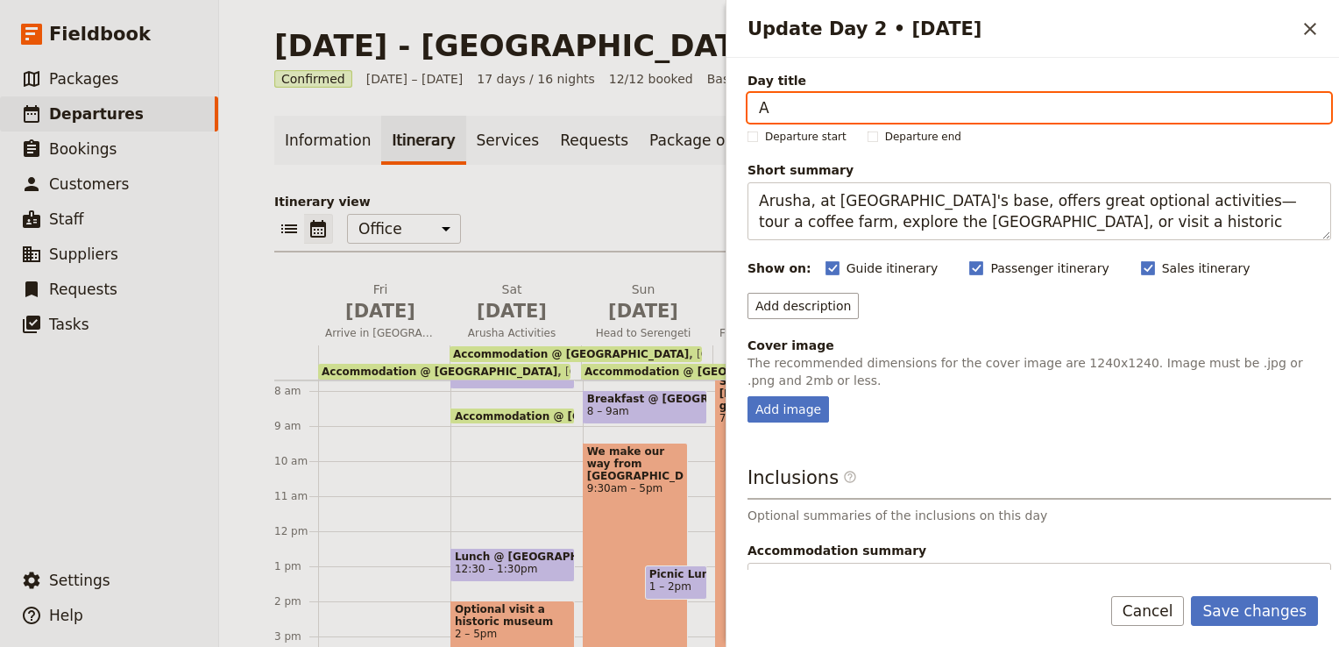
drag, startPoint x: 498, startPoint y: 619, endPoint x: 491, endPoint y: 459, distance: 159.6
click at [491, 459] on div "Breakfast @ [GEOGRAPHIC_DATA] 7 – 8am Accommodation @ [GEOGRAPHIC_DATA] 6:30pm …" at bounding box center [516, 530] width 132 height 841
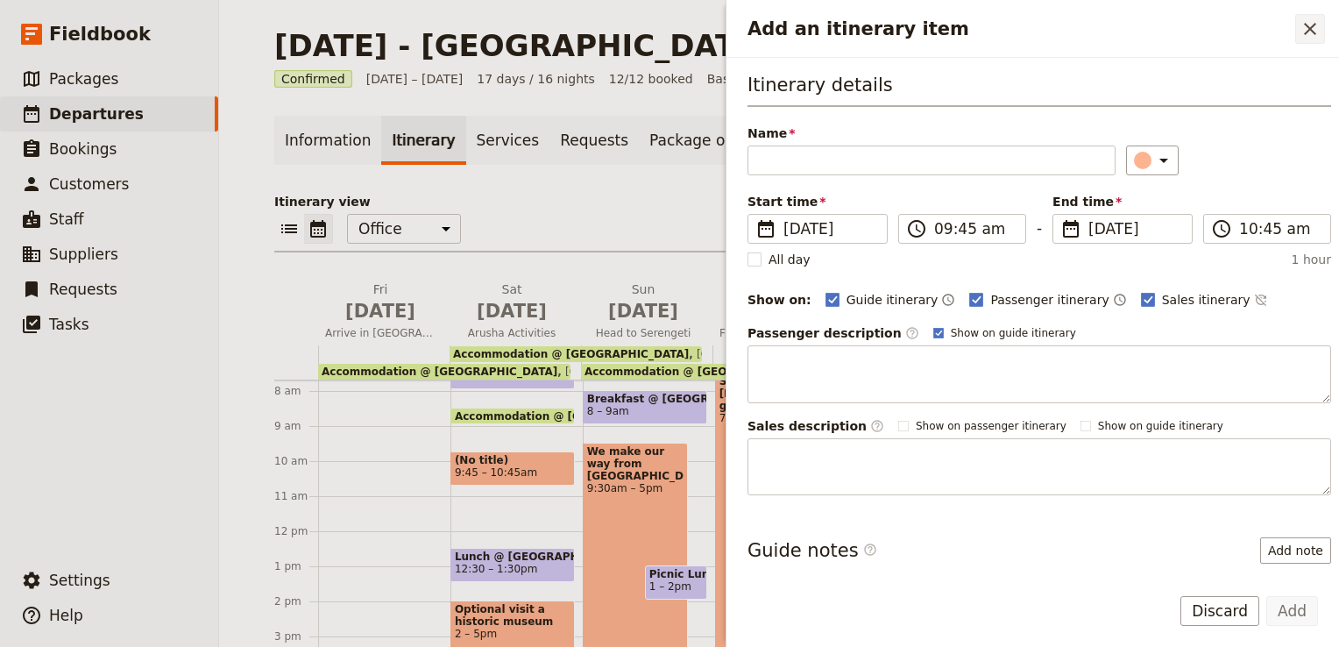
click at [1312, 32] on icon "Close drawer" at bounding box center [1310, 29] width 12 height 12
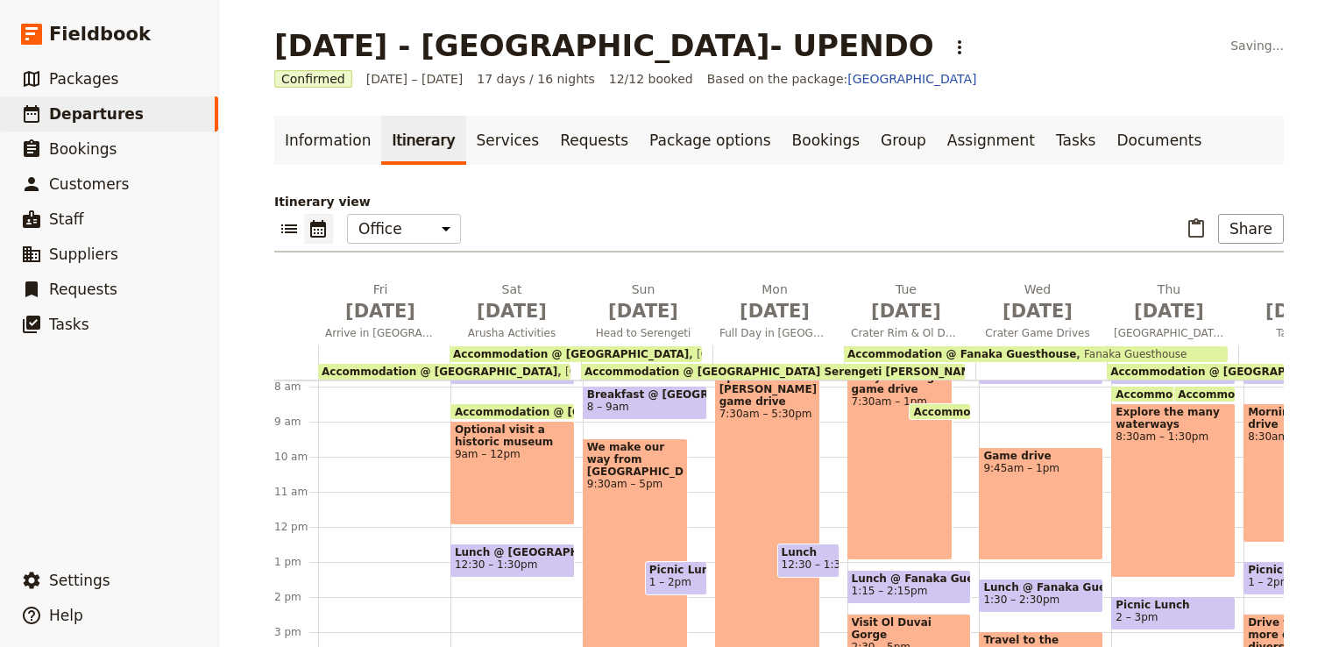
scroll to position [182, 0]
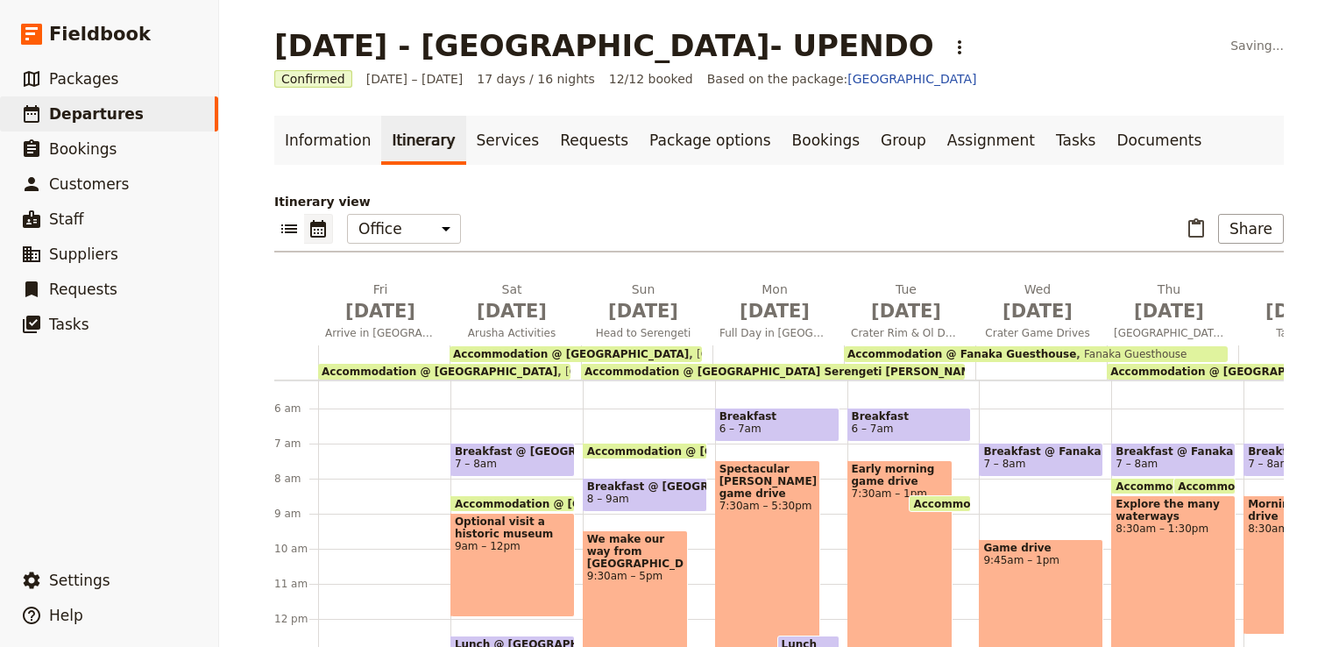
click at [496, 540] on span "9am – 12pm" at bounding box center [513, 546] width 116 height 12
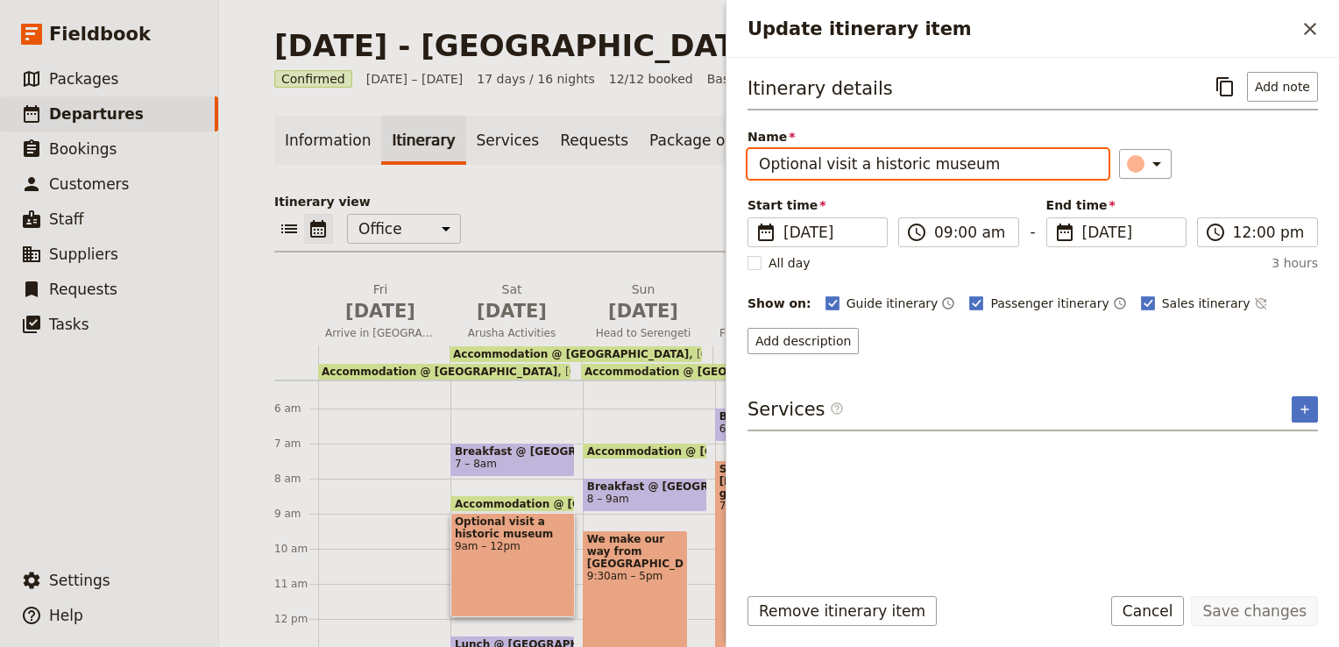
drag, startPoint x: 820, startPoint y: 161, endPoint x: 706, endPoint y: 178, distance: 115.1
click at [706, 178] on div "[DATE] - [GEOGRAPHIC_DATA]- UPENDO ​ Saving... Confirmed [DATE] – [DATE] 17 day…" at bounding box center [779, 323] width 1120 height 647
click at [765, 159] on input "visit a historic museum" at bounding box center [927, 164] width 361 height 30
type input "Visit a historic museum"
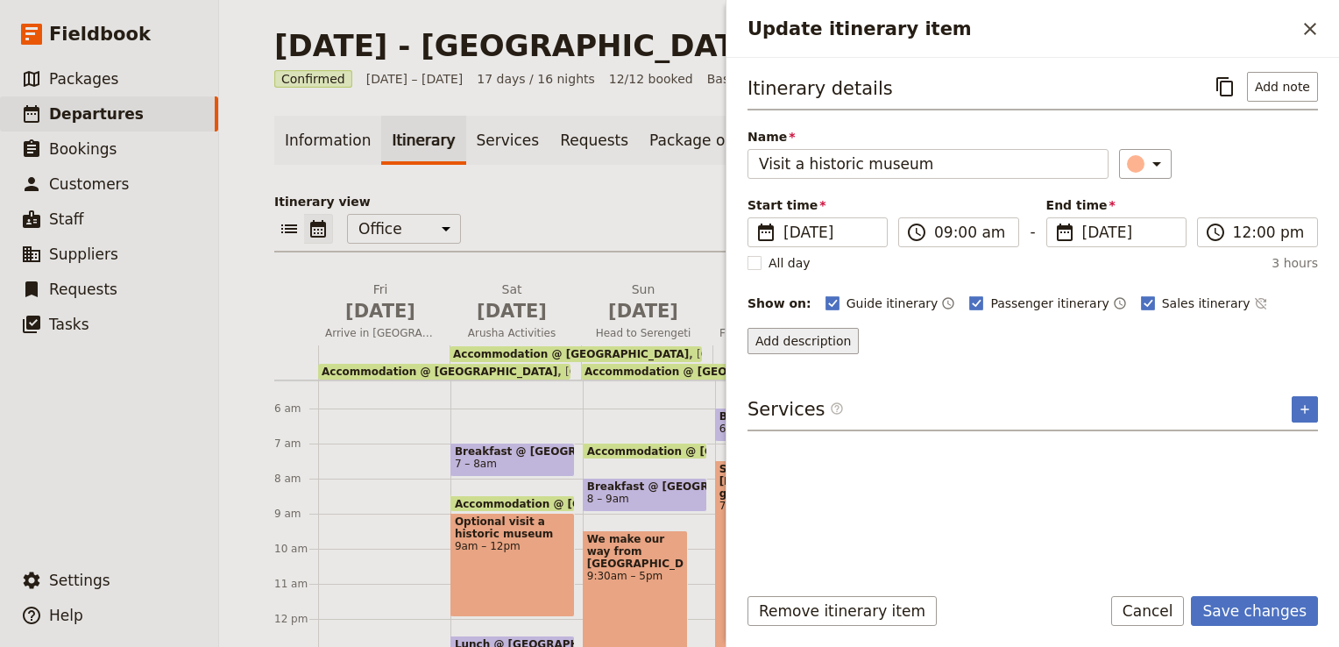
click at [799, 344] on button "Add description" at bounding box center [802, 341] width 111 height 26
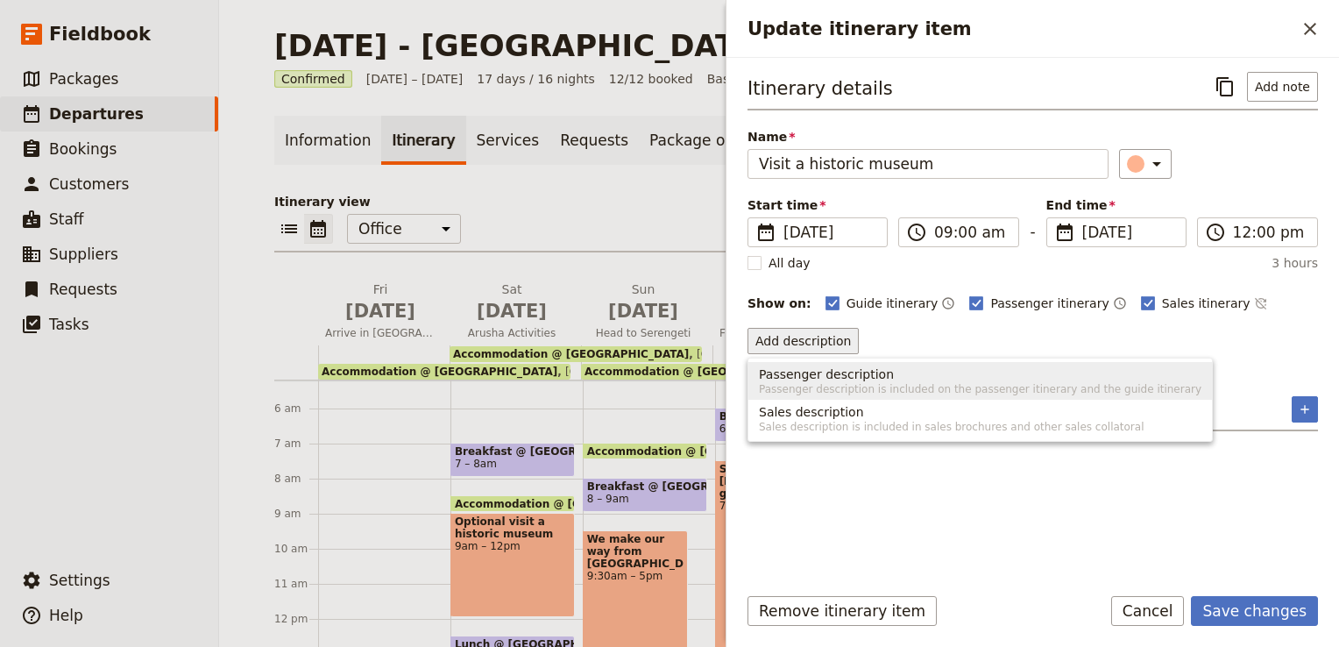
click at [798, 380] on span "Passenger description" at bounding box center [826, 374] width 135 height 18
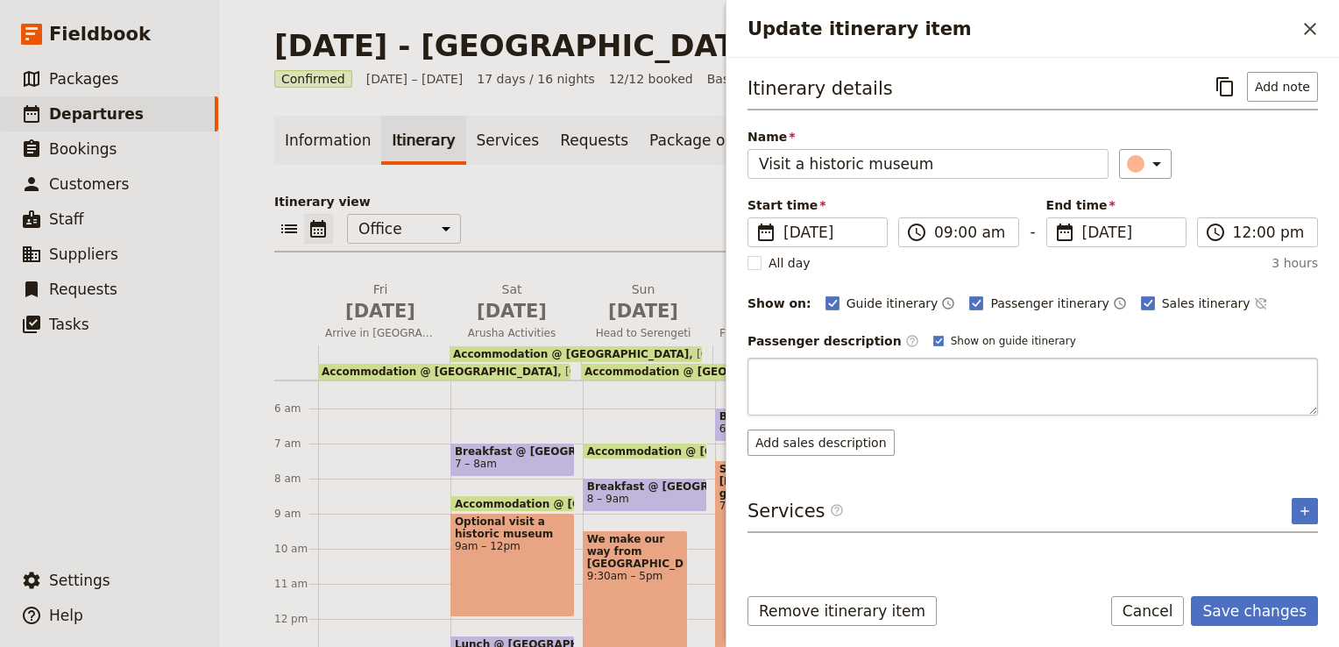
type textarea "Located in the historic [GEOGRAPHIC_DATA], the [GEOGRAPHIC_DATA] showcases [GEO…"
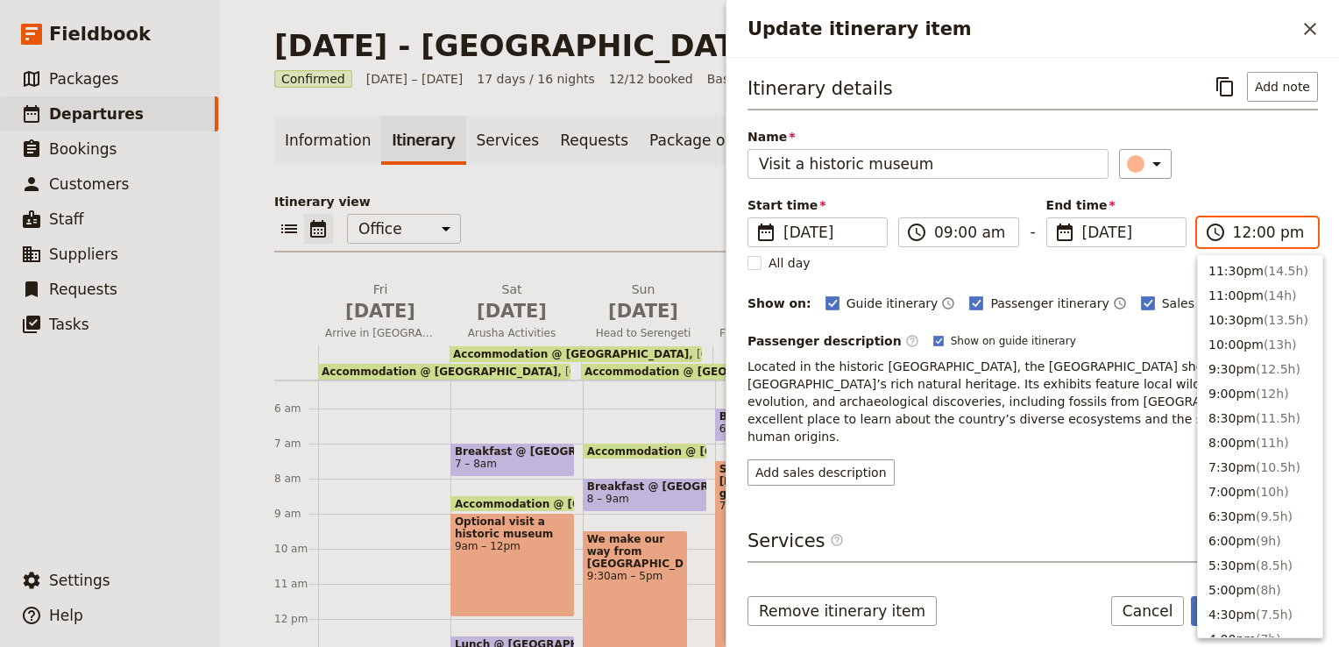
click at [1257, 237] on input "12:00 pm" at bounding box center [1270, 232] width 74 height 21
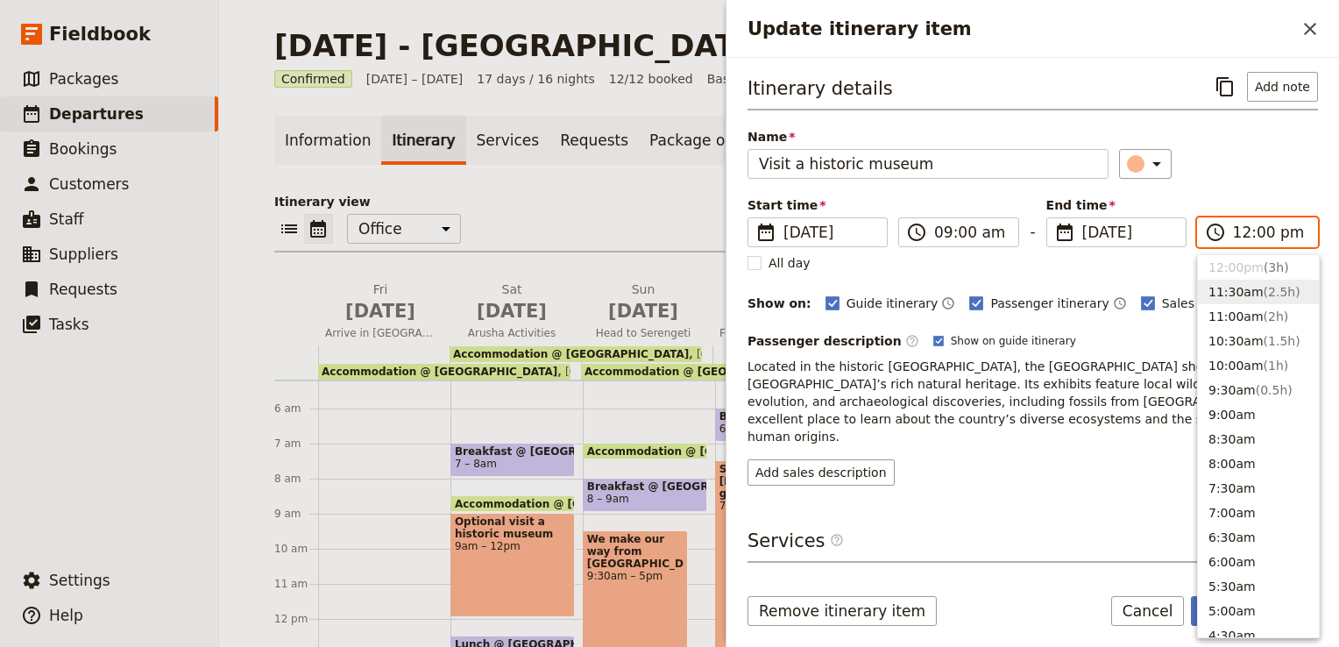
click at [1235, 296] on button "11:30am ( 2.5h )" at bounding box center [1258, 291] width 121 height 25
type input "11:30 am"
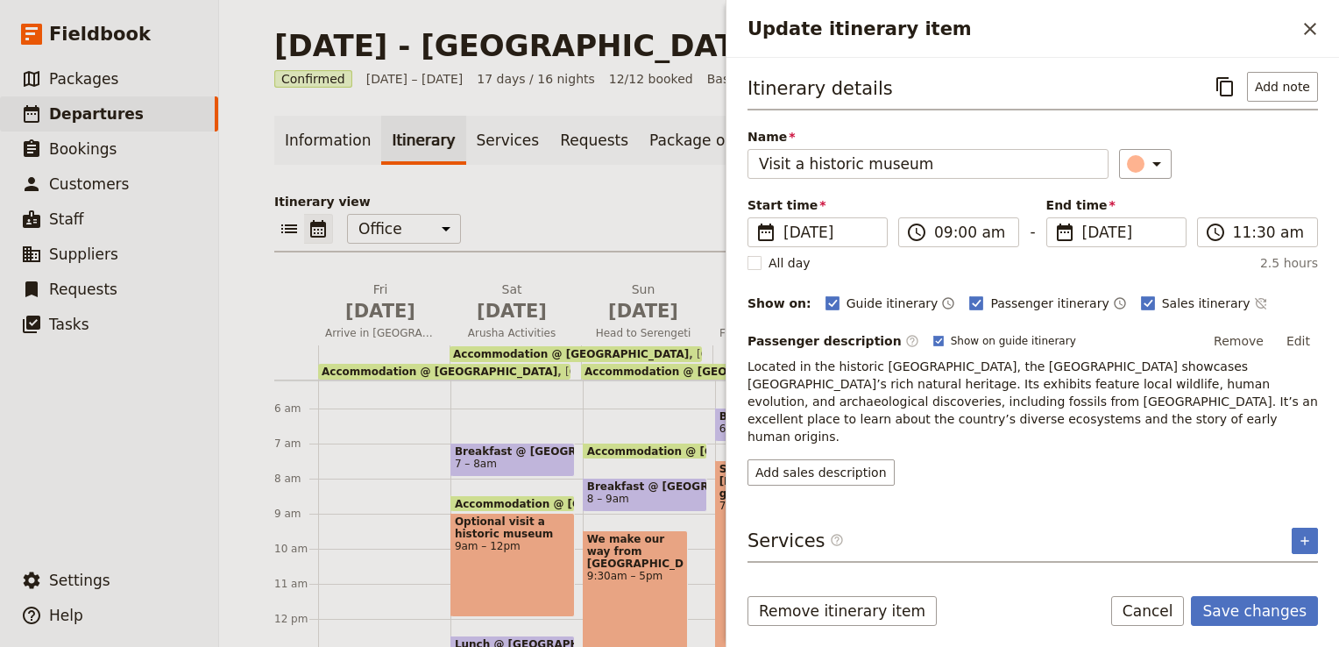
click at [1146, 65] on div "Itinerary details ​ Add note Name Visit a historic museum ​ Start time ​ [DATE]…" at bounding box center [1032, 314] width 612 height 512
drag, startPoint x: 938, startPoint y: 169, endPoint x: 683, endPoint y: 175, distance: 255.0
click at [683, 175] on div "[DATE] - [GEOGRAPHIC_DATA]- UPENDO ​ Confirmed [DATE] – [DATE] 17 days / 16 nig…" at bounding box center [779, 323] width 1120 height 647
paste input "Arusha Natural History M"
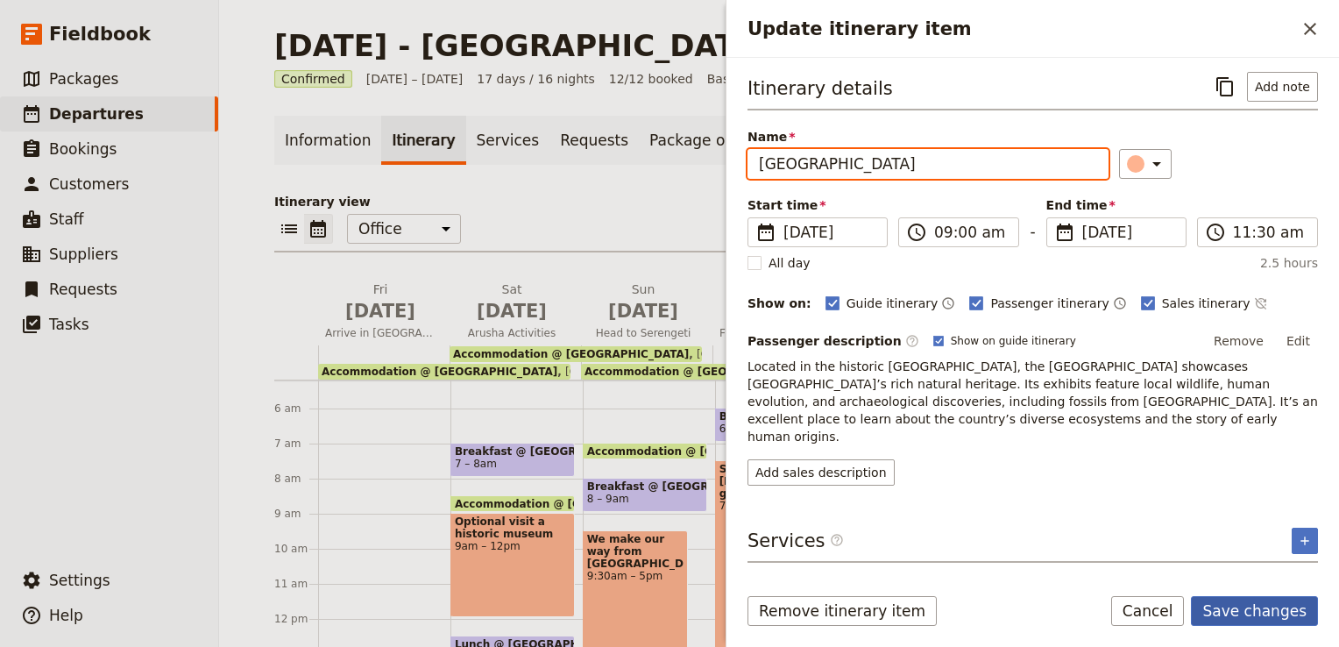
type input "[GEOGRAPHIC_DATA]"
click at [1258, 615] on button "Save changes" at bounding box center [1254, 611] width 127 height 30
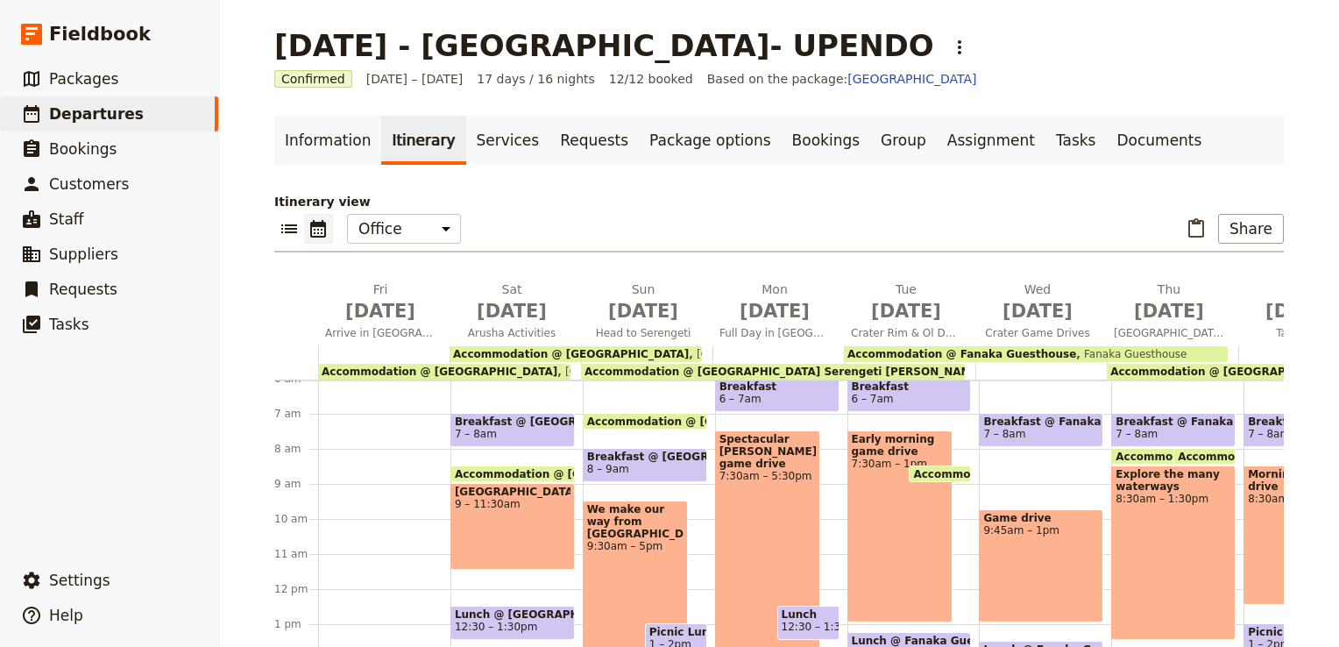
scroll to position [183, 0]
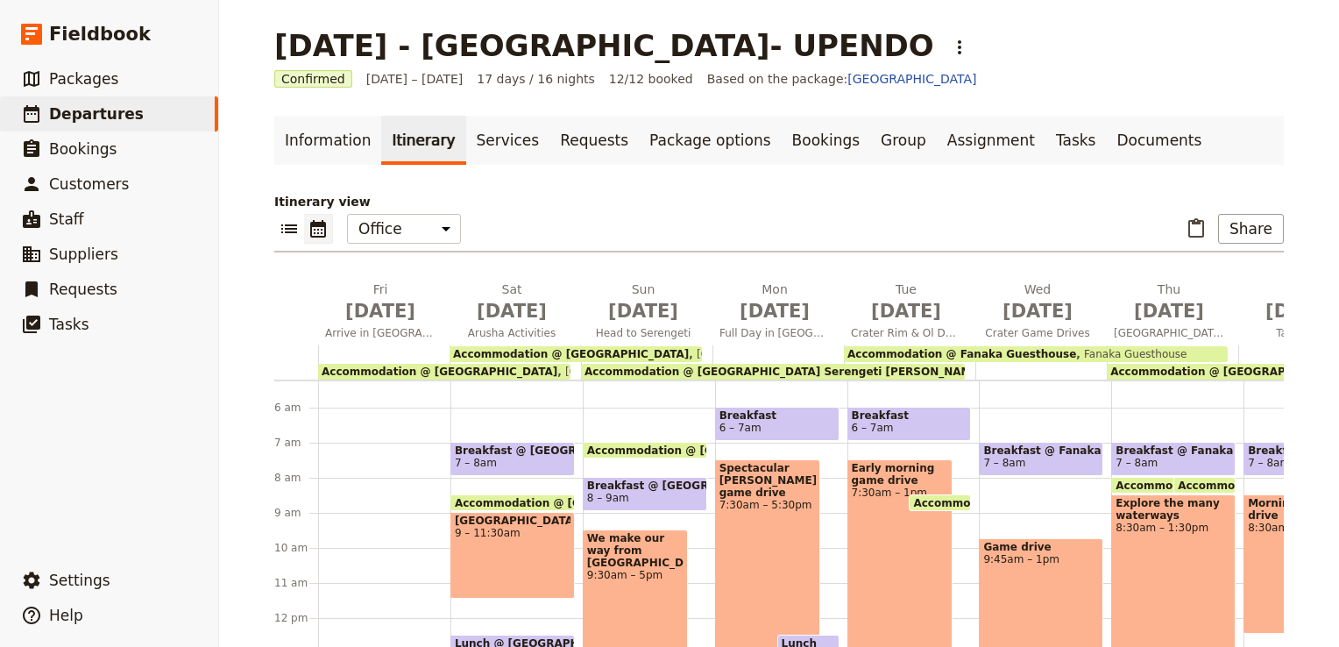
click at [750, 366] on span "Accommodation @ [GEOGRAPHIC_DATA] Serengeti [PERSON_NAME] Camp-Upgrade option f…" at bounding box center [901, 371] width 635 height 12
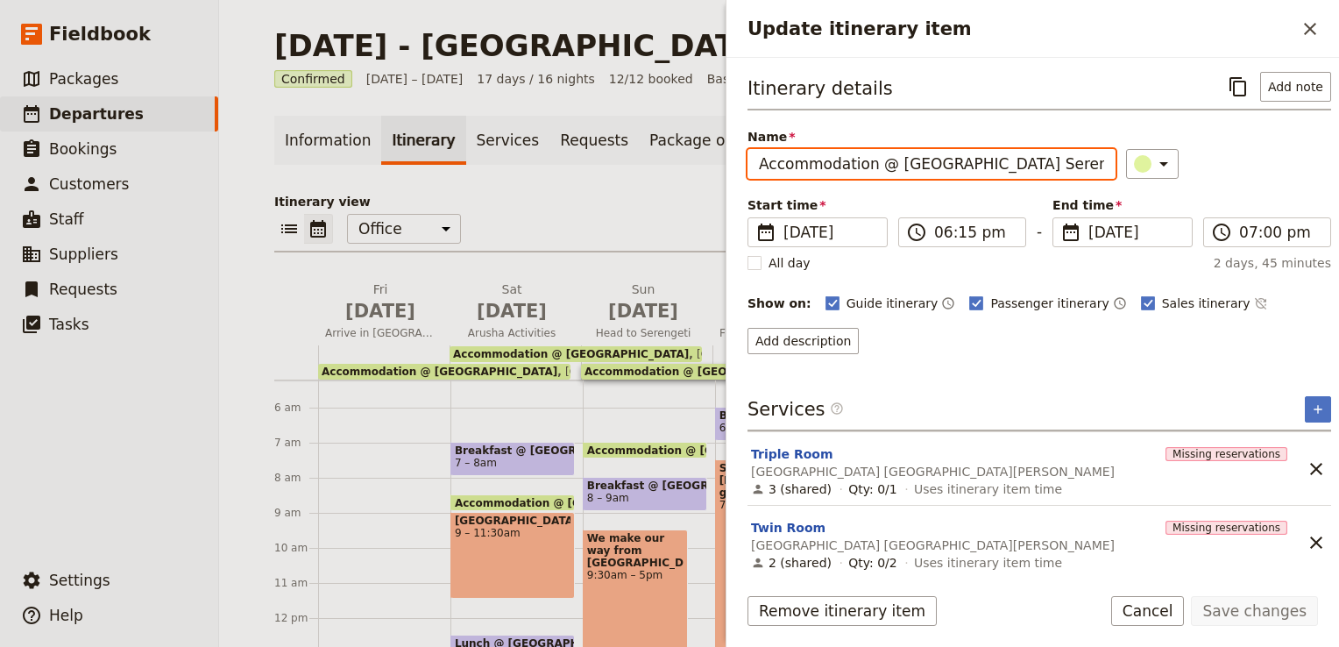
click at [1000, 159] on input "Accommodation @ [GEOGRAPHIC_DATA] Serengeti [PERSON_NAME] Camp-Upgrade option f…" at bounding box center [931, 164] width 368 height 30
drag, startPoint x: 976, startPoint y: 163, endPoint x: 1107, endPoint y: 169, distance: 131.6
click at [1107, 169] on div "Name Accommodation @ [GEOGRAPHIC_DATA] Serengeti [PERSON_NAME] Camp-Upgrade opt…" at bounding box center [1038, 153] width 583 height 51
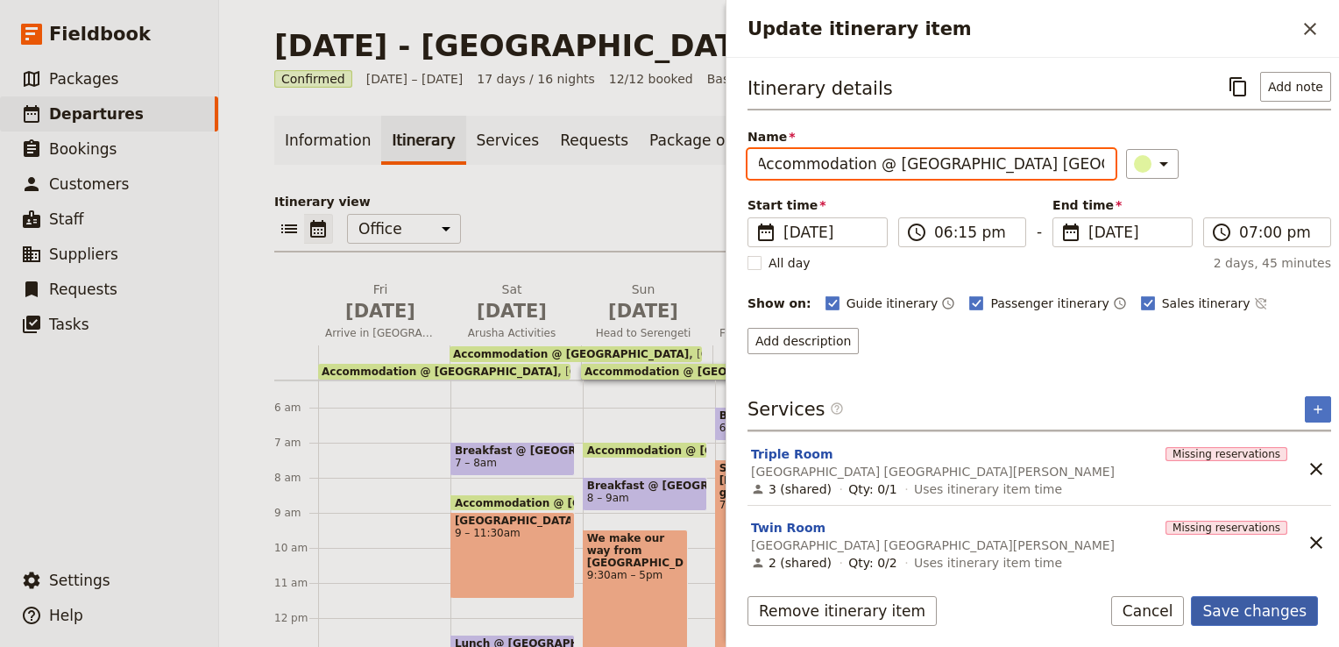
type input "Accommodation @ [GEOGRAPHIC_DATA] [GEOGRAPHIC_DATA][PERSON_NAME]"
click at [1266, 612] on button "Save changes" at bounding box center [1254, 611] width 127 height 30
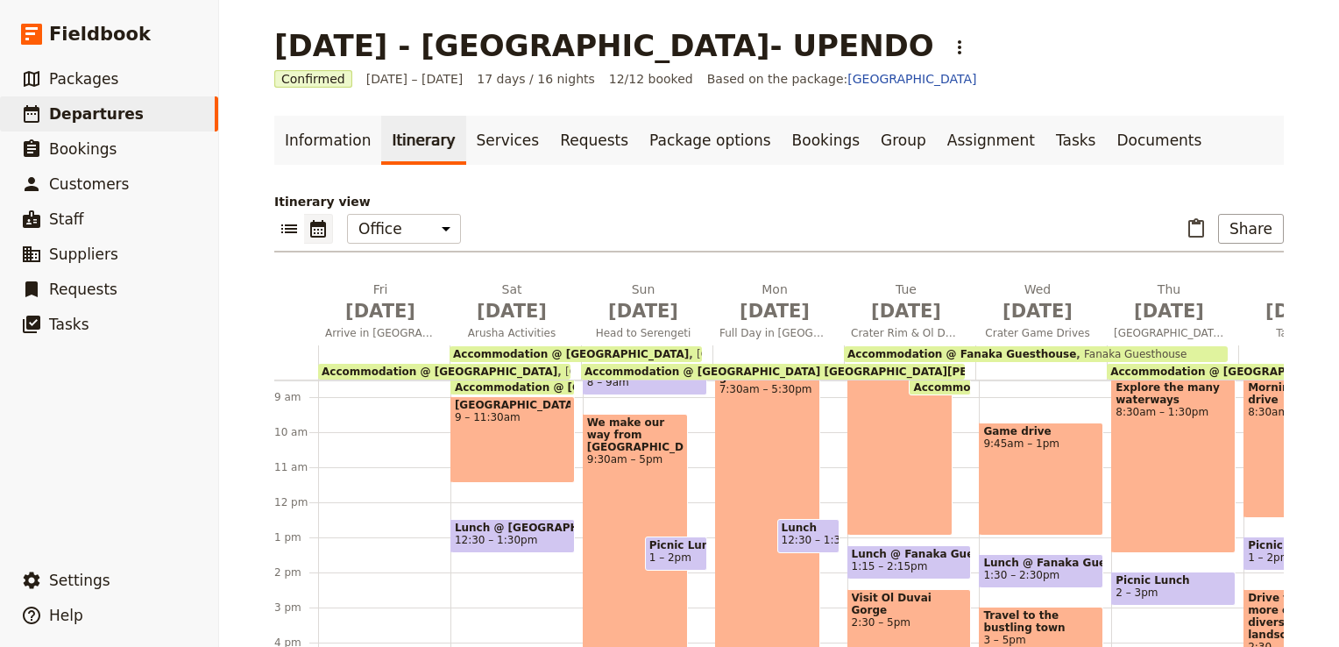
scroll to position [271, 0]
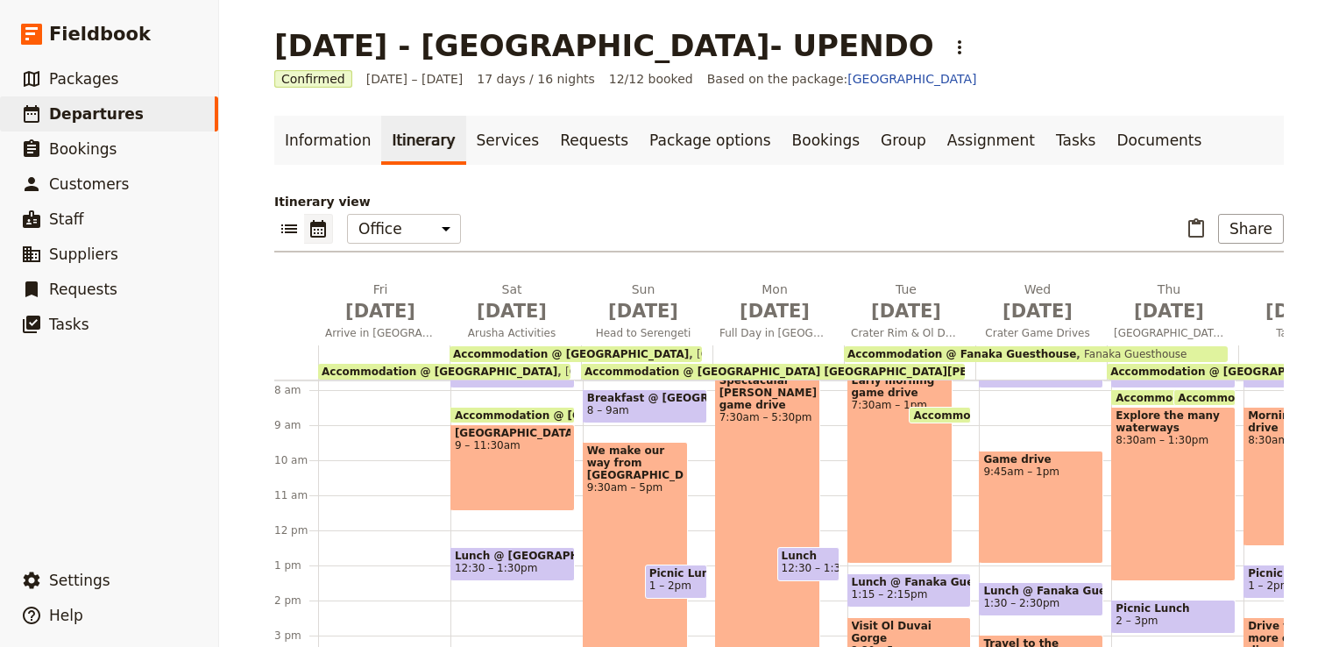
click at [645, 490] on div "We make our way from [GEOGRAPHIC_DATA] 9:30am – 5pm" at bounding box center [636, 573] width 106 height 262
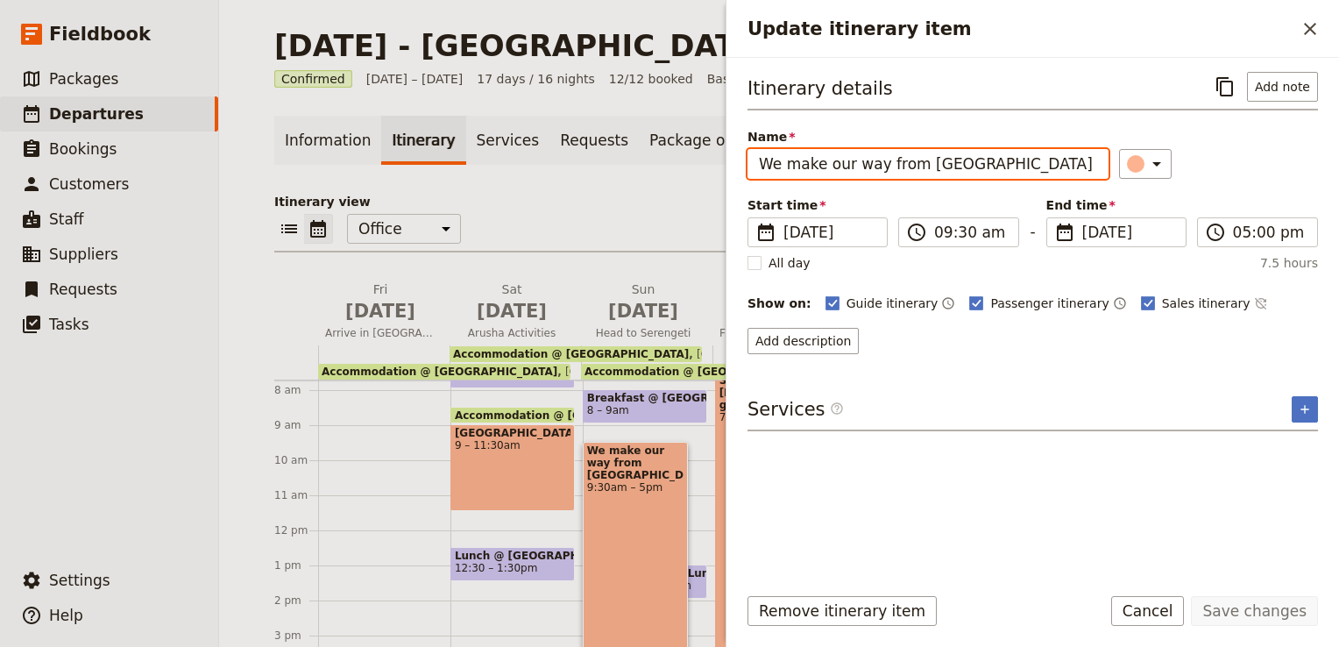
drag, startPoint x: 979, startPoint y: 168, endPoint x: 673, endPoint y: 199, distance: 307.3
click at [673, 199] on div "[DATE] - [GEOGRAPHIC_DATA]- UPENDO ​ Confirmed [DATE] – [DATE] 17 days / 16 nig…" at bounding box center [779, 323] width 1120 height 647
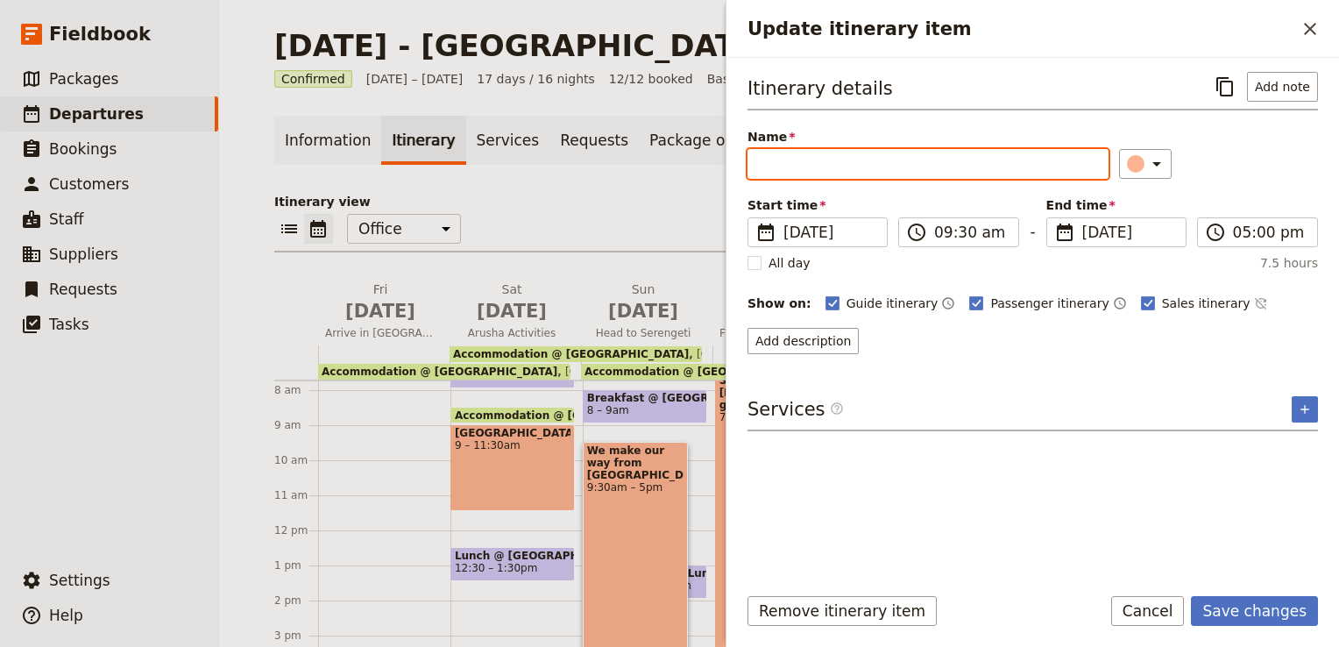
click at [822, 167] on input "Name" at bounding box center [927, 164] width 361 height 30
paste input "[GEOGRAPHIC_DATA]"
type input "[GEOGRAPHIC_DATA]"
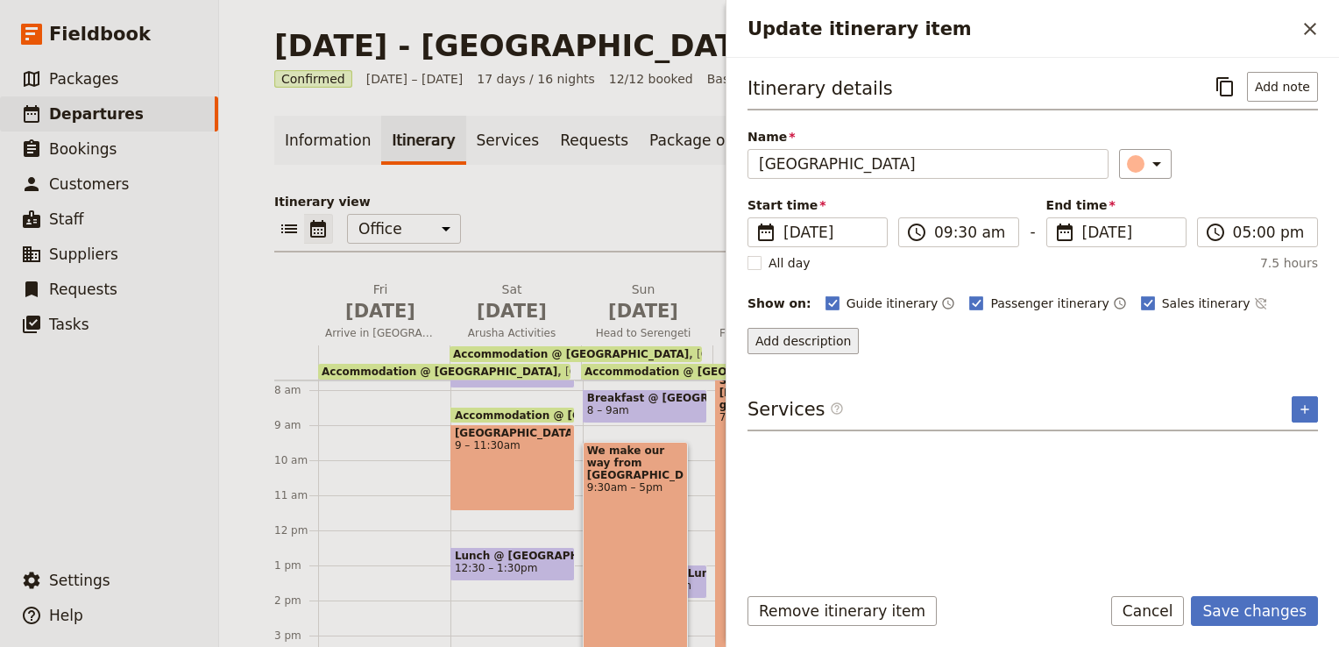
click at [813, 338] on button "Add description" at bounding box center [802, 341] width 111 height 26
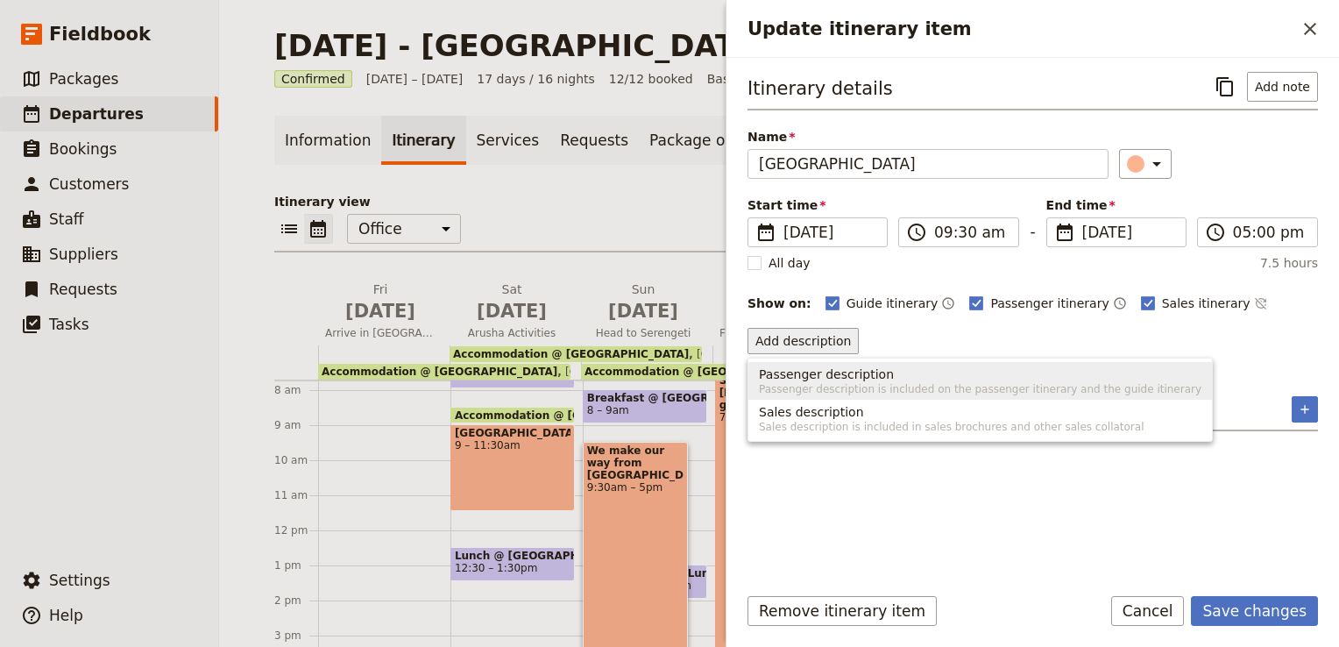
click at [821, 368] on span "Passenger description" at bounding box center [826, 374] width 135 height 18
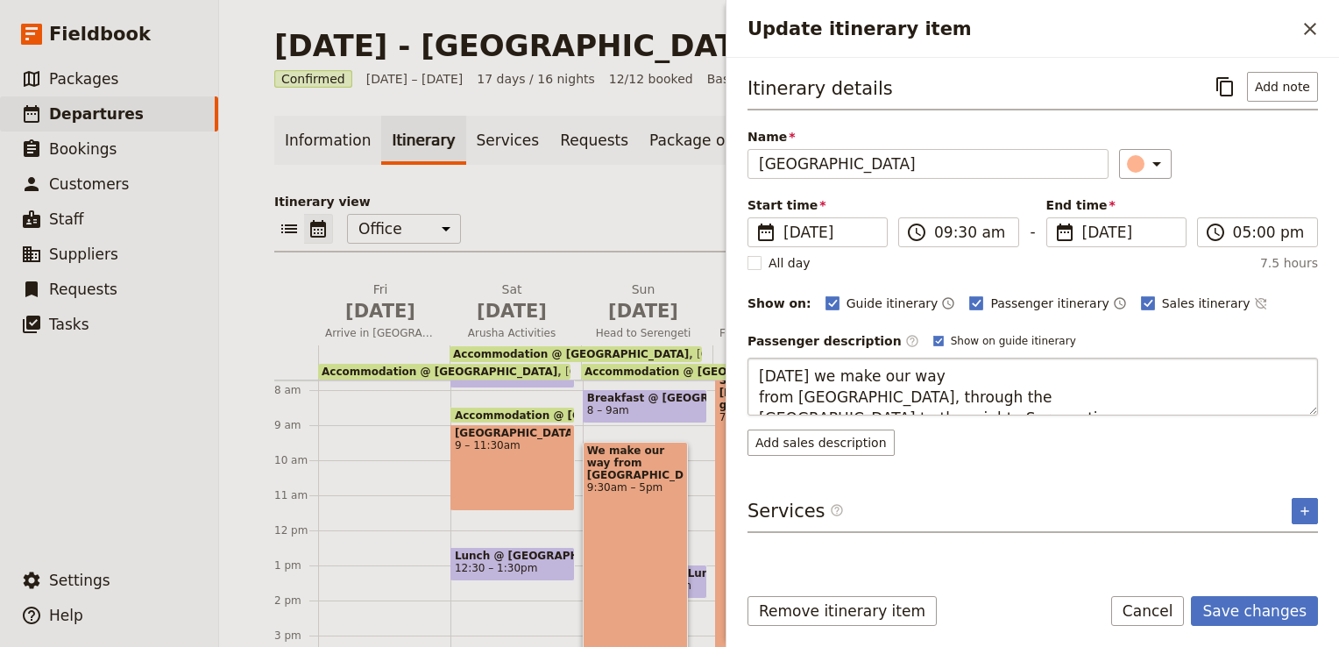
scroll to position [212, 0]
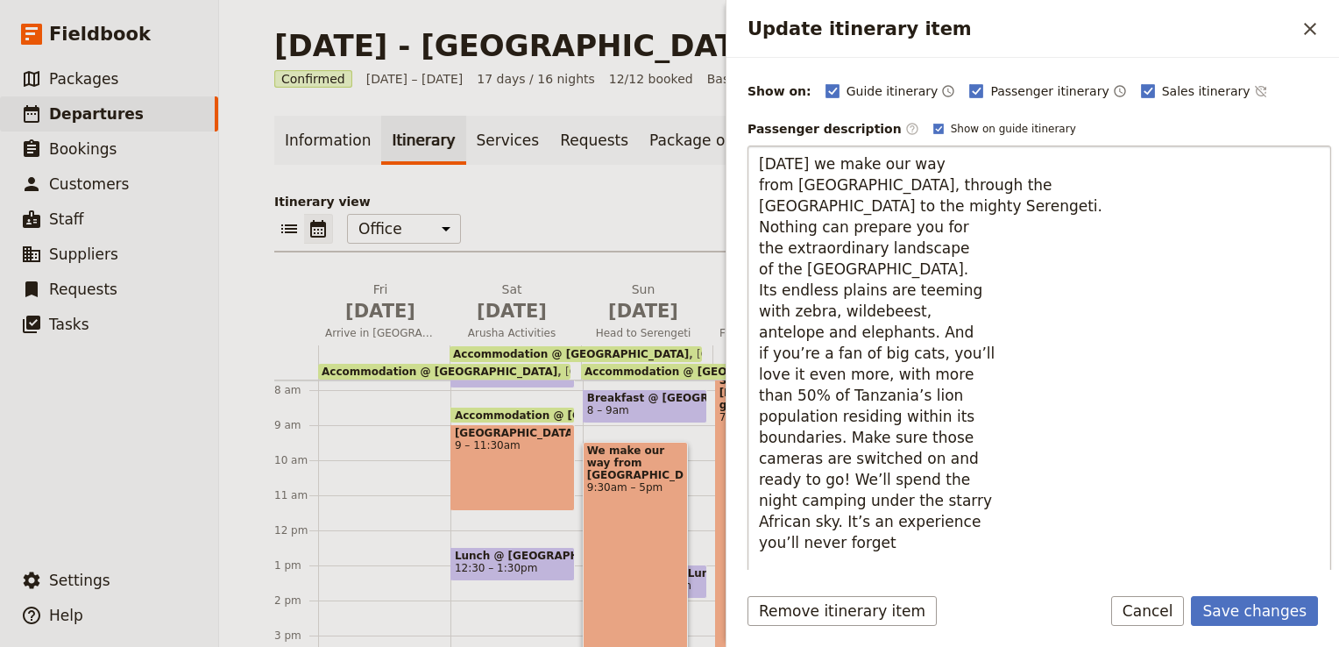
click at [759, 182] on textarea "[DATE] we make our way from [GEOGRAPHIC_DATA], through the [GEOGRAPHIC_DATA] to…" at bounding box center [1038, 363] width 583 height 436
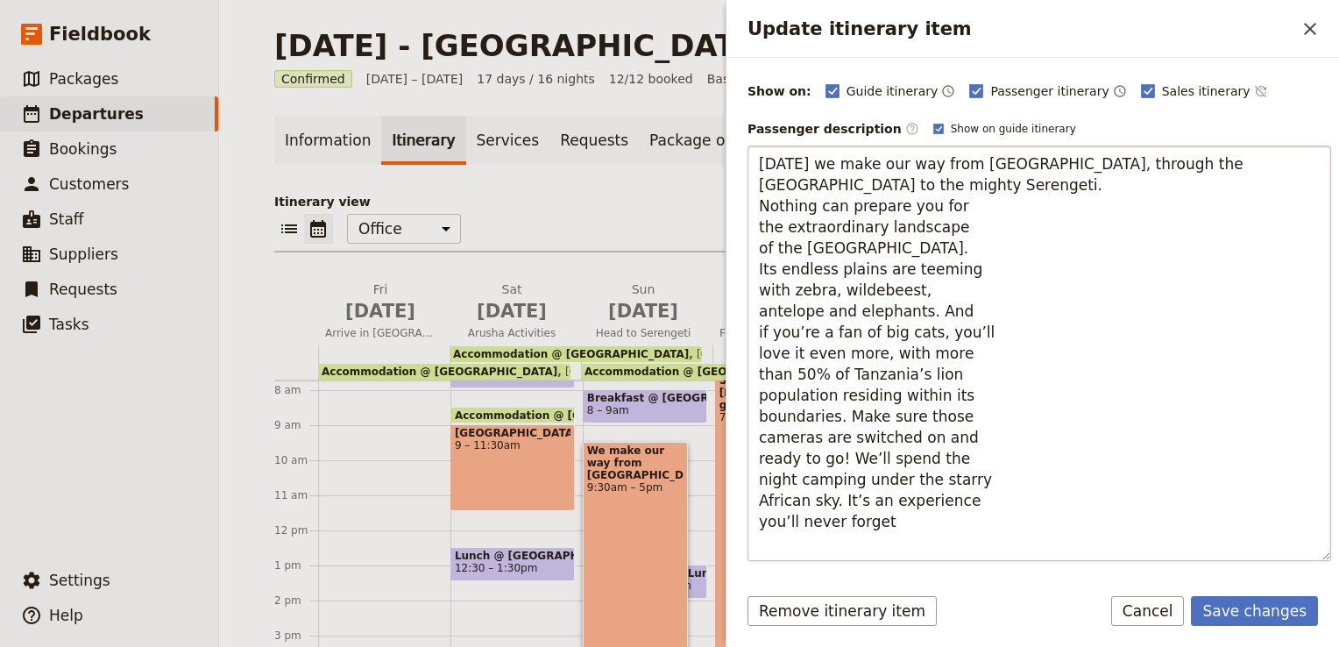
click at [760, 182] on textarea "[DATE] we make our way from [GEOGRAPHIC_DATA], through the [GEOGRAPHIC_DATA] to…" at bounding box center [1038, 352] width 583 height 415
click at [760, 181] on textarea "[DATE] we make our way from [GEOGRAPHIC_DATA], through the [GEOGRAPHIC_DATA] to…" at bounding box center [1038, 342] width 583 height 394
click at [760, 204] on textarea "[DATE] we make our way from [GEOGRAPHIC_DATA], through the [GEOGRAPHIC_DATA] to…" at bounding box center [1038, 342] width 583 height 394
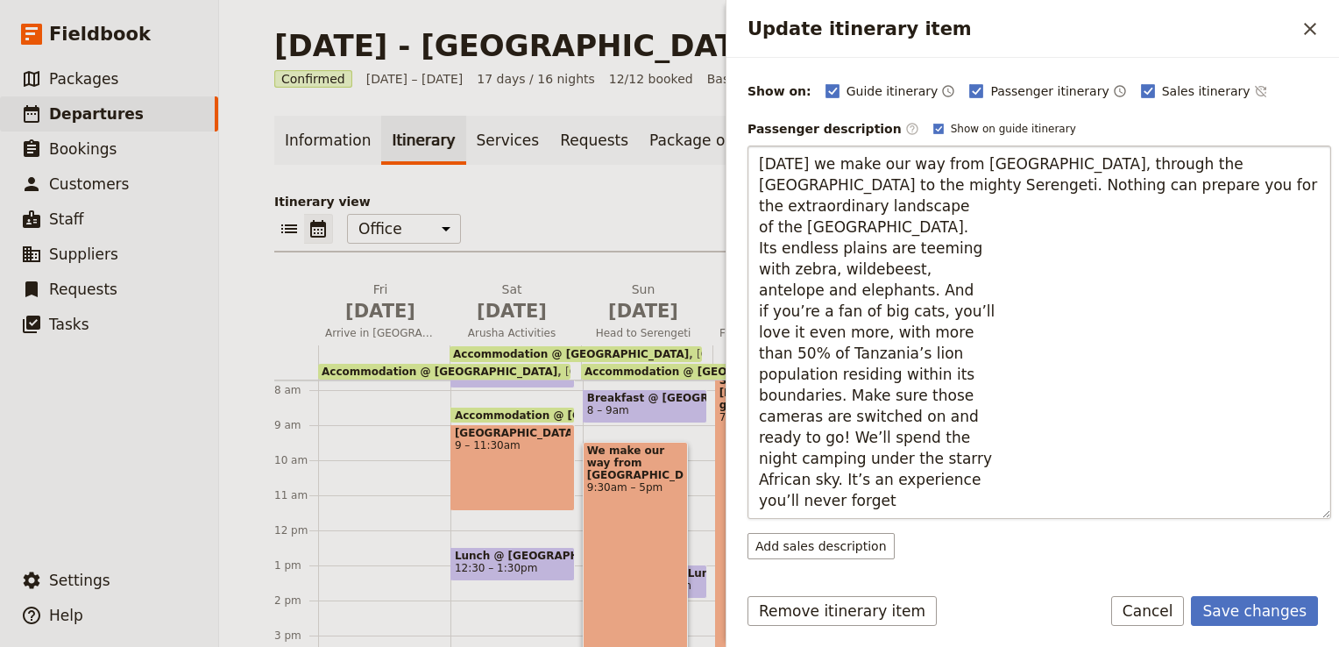
click at [762, 202] on textarea "[DATE] we make our way from [GEOGRAPHIC_DATA], through the [GEOGRAPHIC_DATA] to…" at bounding box center [1038, 331] width 583 height 373
click at [760, 214] on textarea "[DATE] we make our way from [GEOGRAPHIC_DATA], through the [GEOGRAPHIC_DATA] to…" at bounding box center [1038, 321] width 583 height 352
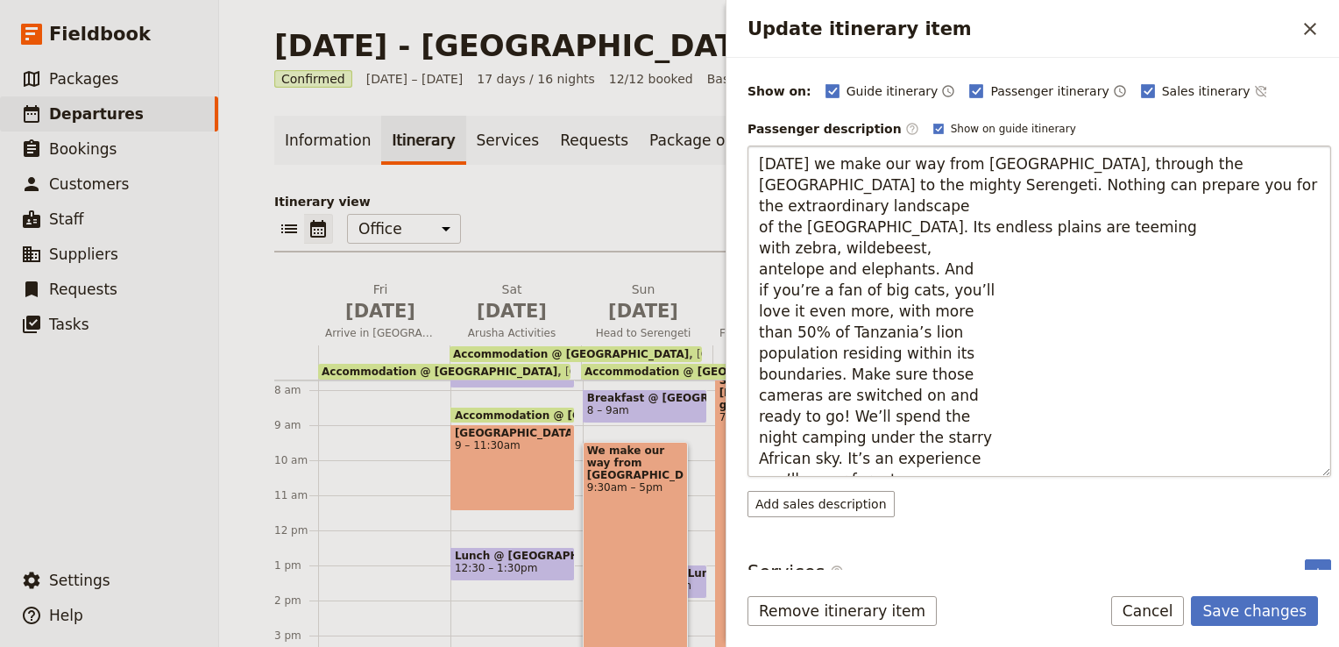
click at [758, 222] on textarea "[DATE] we make our way from [GEOGRAPHIC_DATA], through the [GEOGRAPHIC_DATA] to…" at bounding box center [1038, 310] width 583 height 331
click at [756, 224] on textarea "[DATE] we make our way from [GEOGRAPHIC_DATA], through the [GEOGRAPHIC_DATA] to…" at bounding box center [1038, 310] width 583 height 331
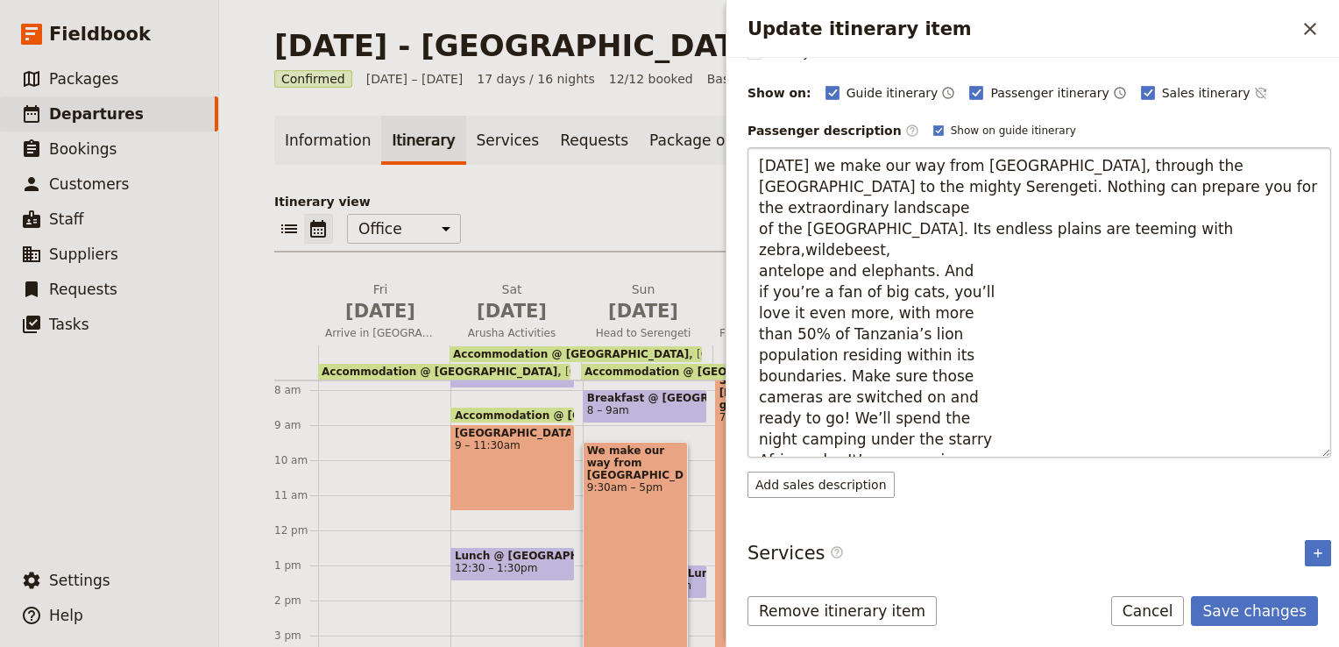
click at [759, 244] on textarea "[DATE] we make our way from [GEOGRAPHIC_DATA], through the [GEOGRAPHIC_DATA] to…" at bounding box center [1038, 302] width 583 height 310
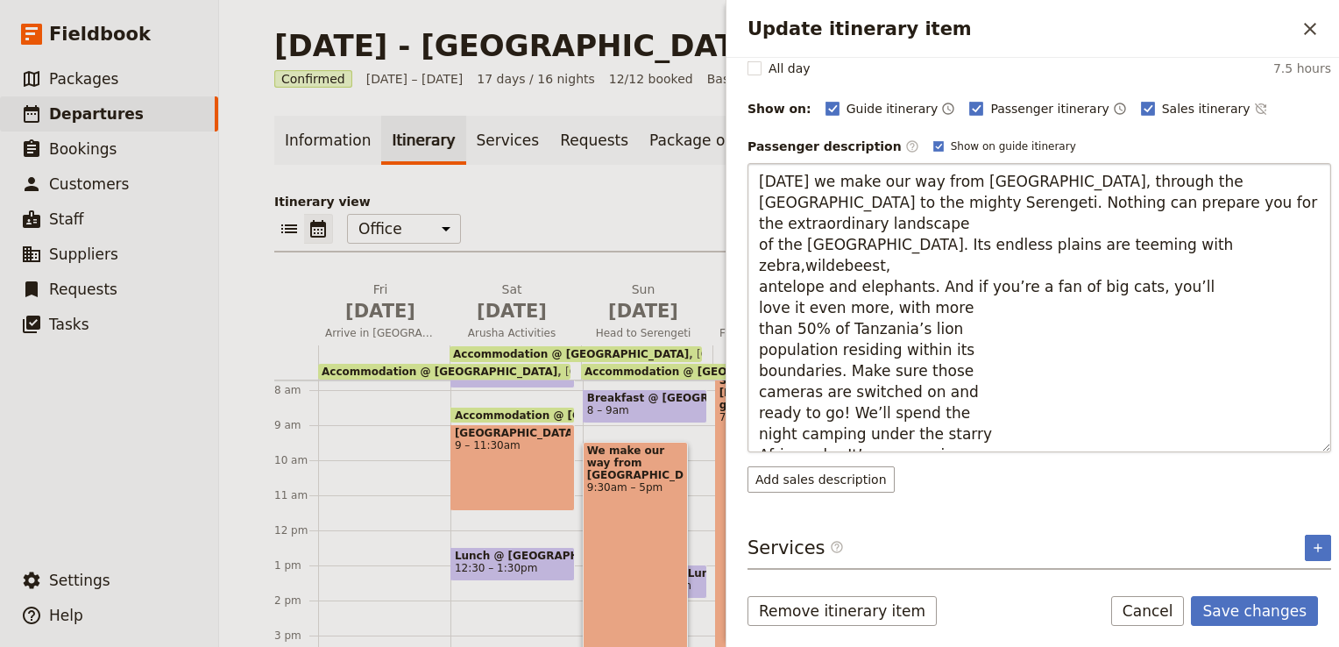
scroll to position [189, 0]
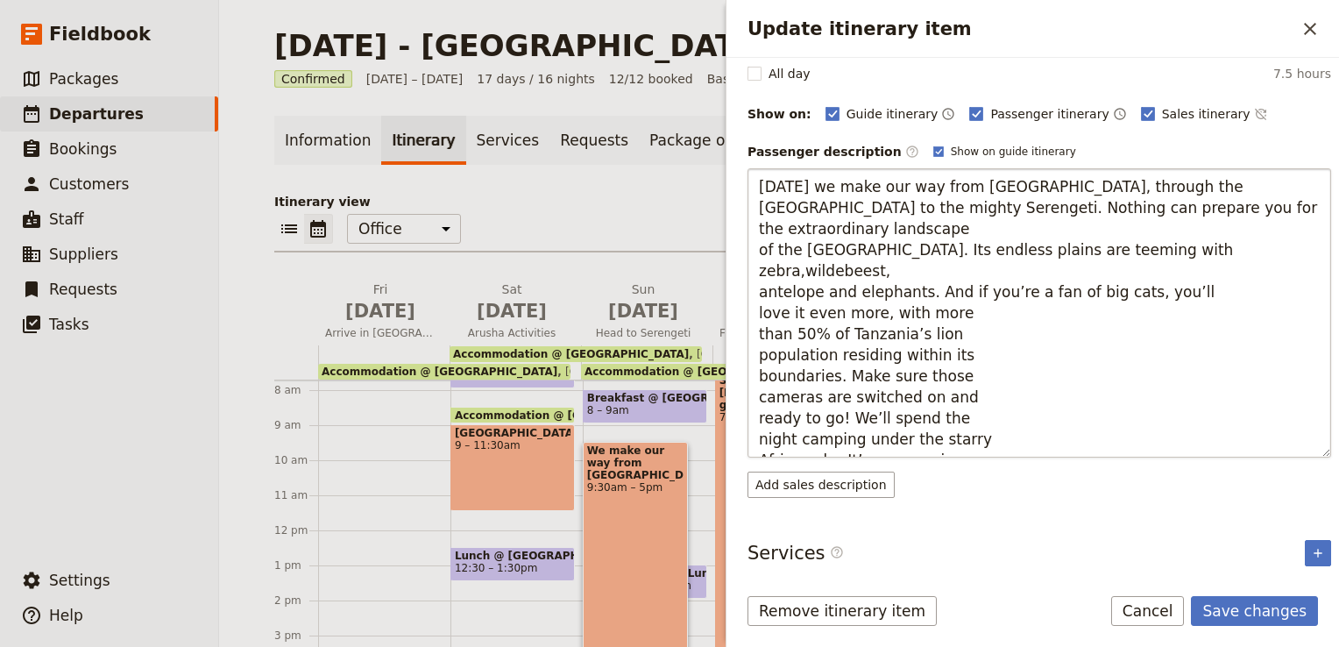
click at [758, 265] on textarea "[DATE] we make our way from [GEOGRAPHIC_DATA], through the [GEOGRAPHIC_DATA] to…" at bounding box center [1038, 312] width 583 height 289
click at [753, 271] on textarea "[DATE] we make our way from [GEOGRAPHIC_DATA], through the [GEOGRAPHIC_DATA] to…" at bounding box center [1038, 312] width 583 height 289
click at [757, 286] on textarea "[DATE] we make our way from [GEOGRAPHIC_DATA], through the [GEOGRAPHIC_DATA] to…" at bounding box center [1038, 312] width 583 height 289
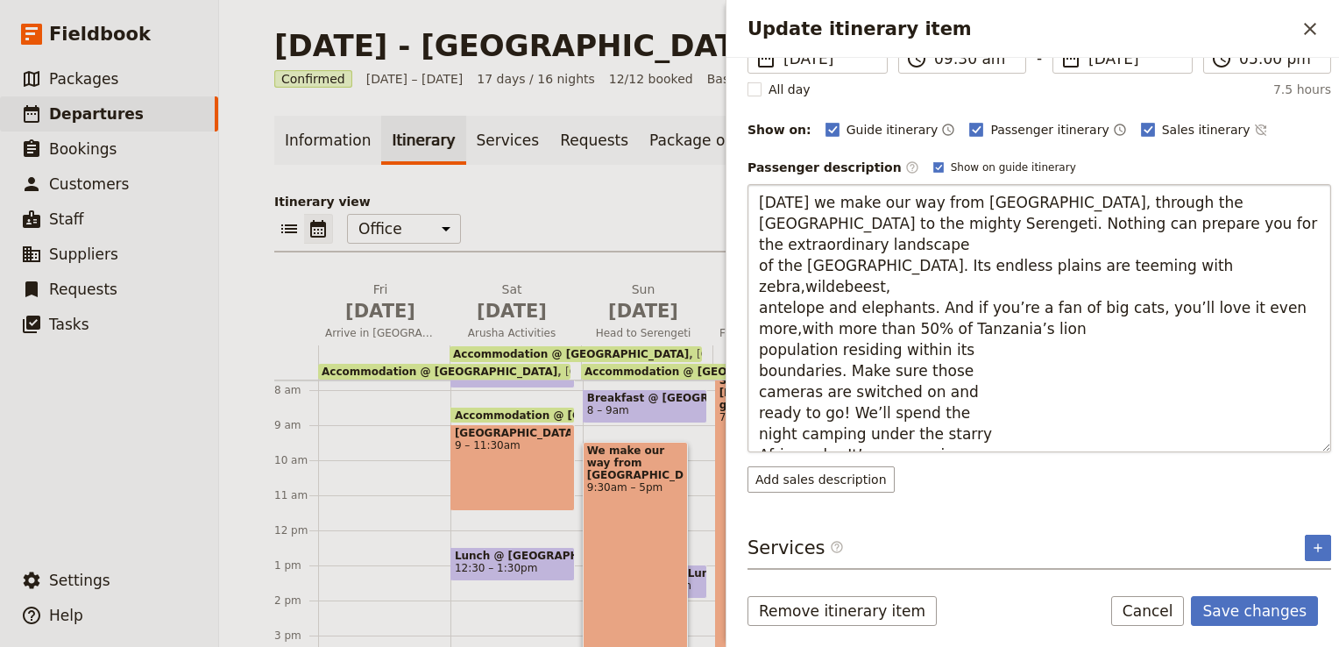
scroll to position [168, 0]
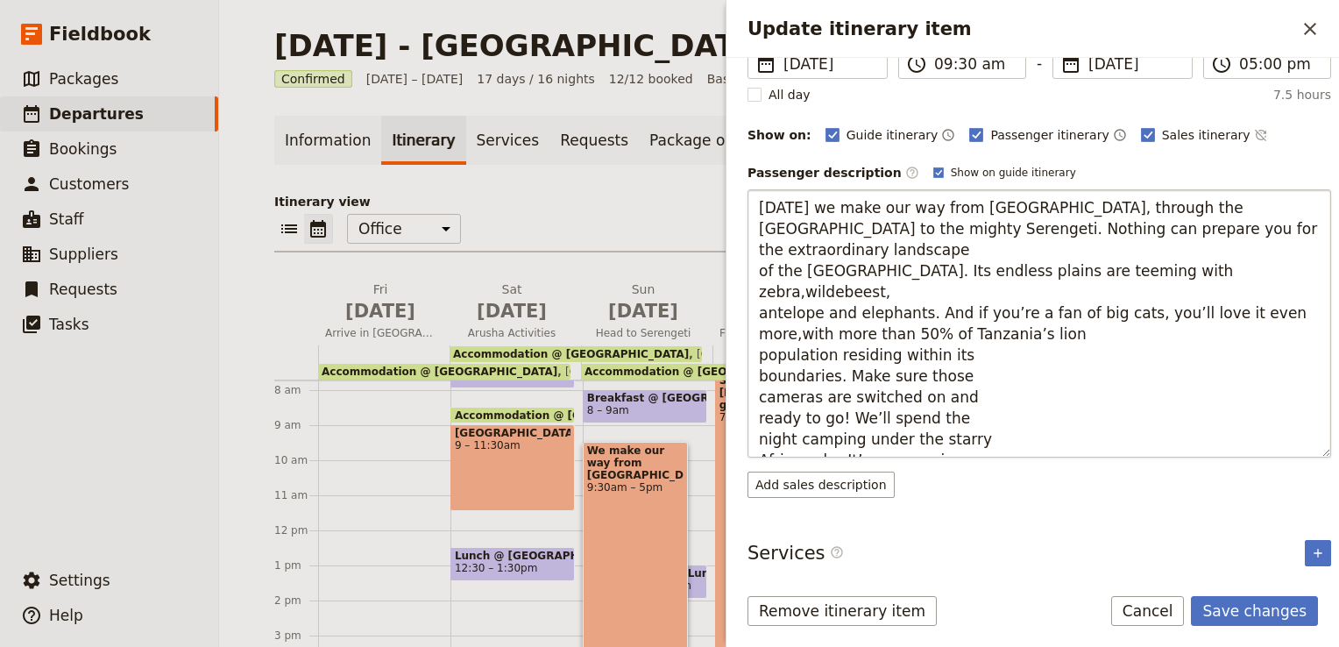
click at [757, 310] on textarea "[DATE] we make our way from [GEOGRAPHIC_DATA], through the [GEOGRAPHIC_DATA] to…" at bounding box center [1038, 323] width 583 height 268
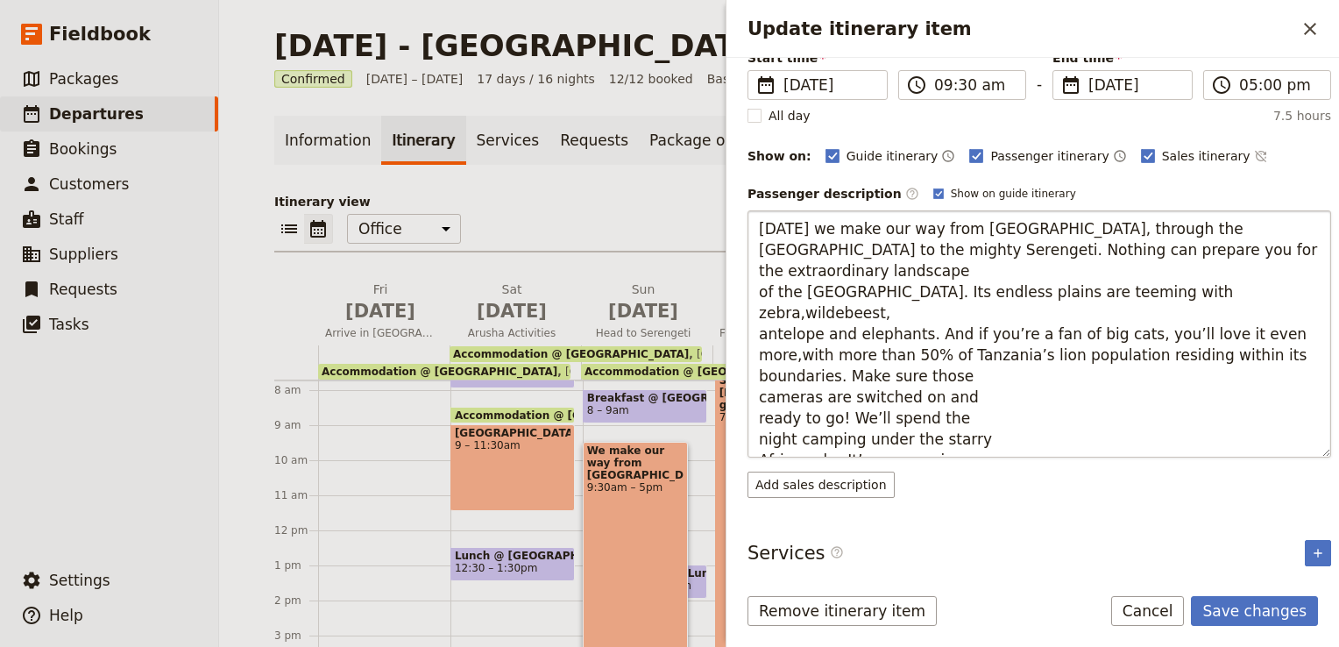
click at [757, 325] on textarea "[DATE] we make our way from [GEOGRAPHIC_DATA], through the [GEOGRAPHIC_DATA] to…" at bounding box center [1038, 333] width 583 height 247
click at [760, 357] on textarea "[DATE] we make our way from [GEOGRAPHIC_DATA], through the [GEOGRAPHIC_DATA] to…" at bounding box center [1038, 333] width 583 height 247
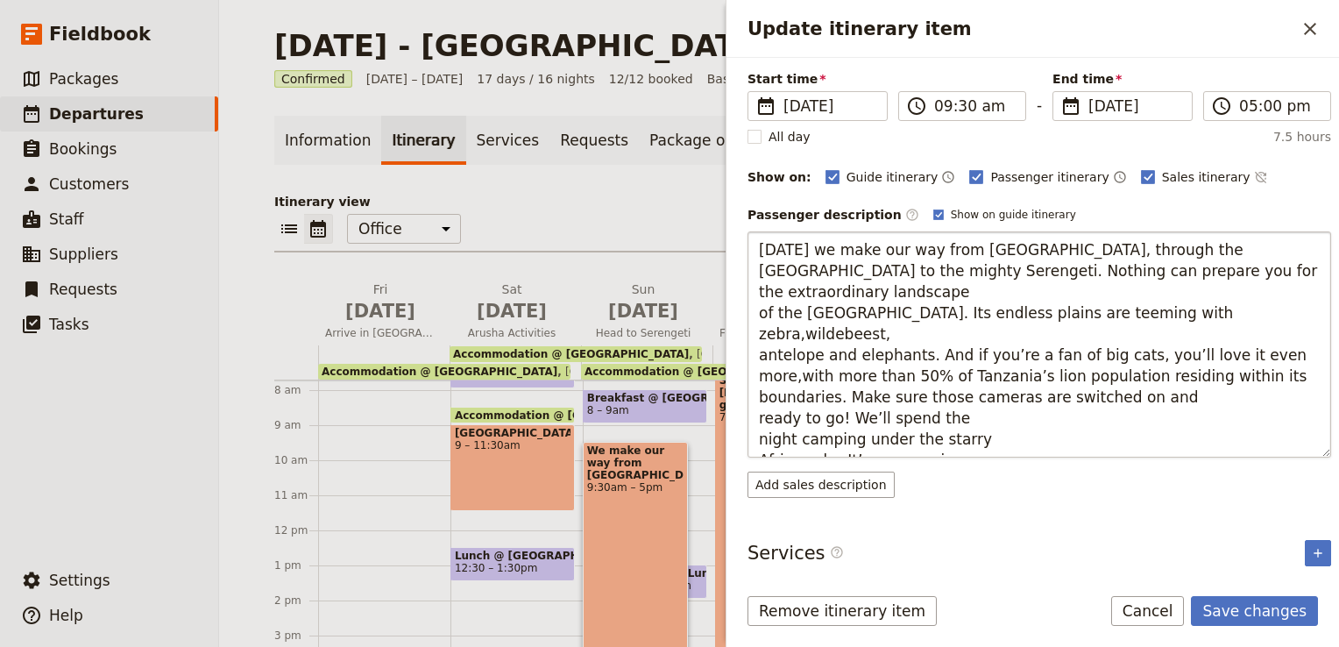
click at [759, 376] on textarea "[DATE] we make our way from [GEOGRAPHIC_DATA], through the [GEOGRAPHIC_DATA] to…" at bounding box center [1038, 344] width 583 height 226
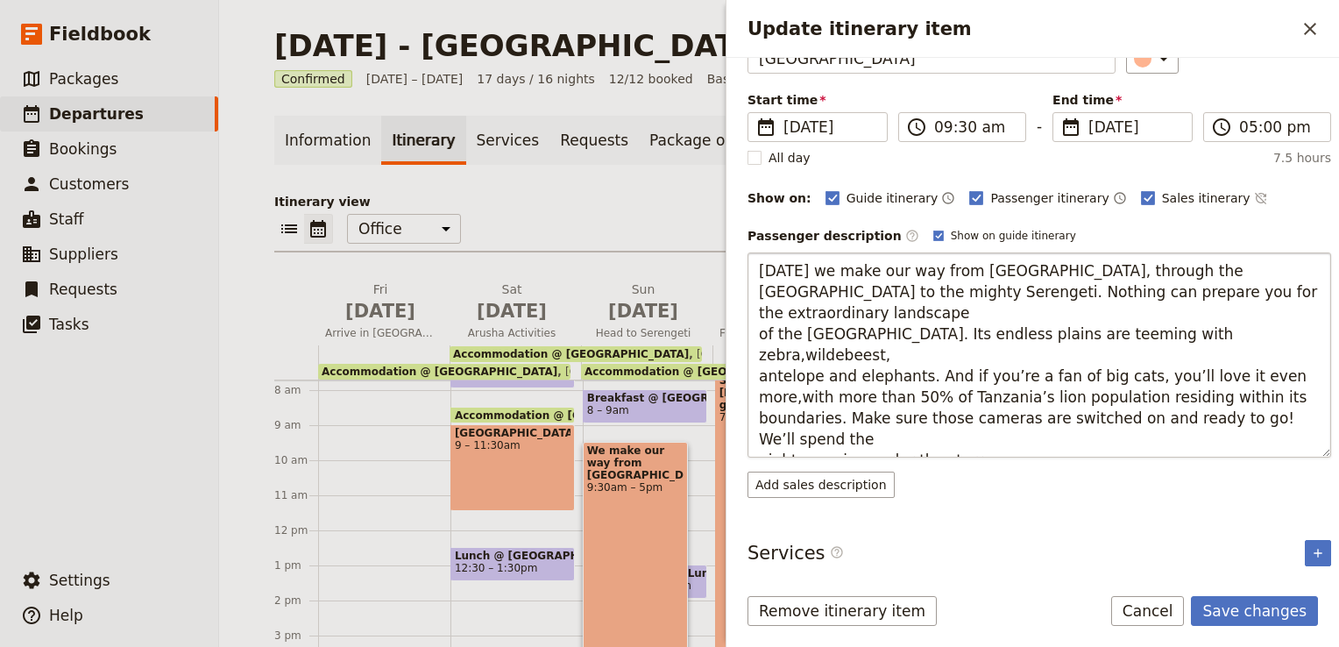
click at [758, 372] on textarea "[DATE] we make our way from [GEOGRAPHIC_DATA], through the [GEOGRAPHIC_DATA] to…" at bounding box center [1038, 354] width 583 height 205
click at [760, 393] on textarea "[DATE] we make our way from [GEOGRAPHIC_DATA], through the [GEOGRAPHIC_DATA] to…" at bounding box center [1038, 354] width 583 height 205
click at [755, 398] on textarea "[DATE] we make our way from [GEOGRAPHIC_DATA], through the [GEOGRAPHIC_DATA] to…" at bounding box center [1038, 354] width 583 height 205
click at [757, 416] on textarea "[DATE] we make our way from [GEOGRAPHIC_DATA], through the [GEOGRAPHIC_DATA] to…" at bounding box center [1038, 354] width 583 height 205
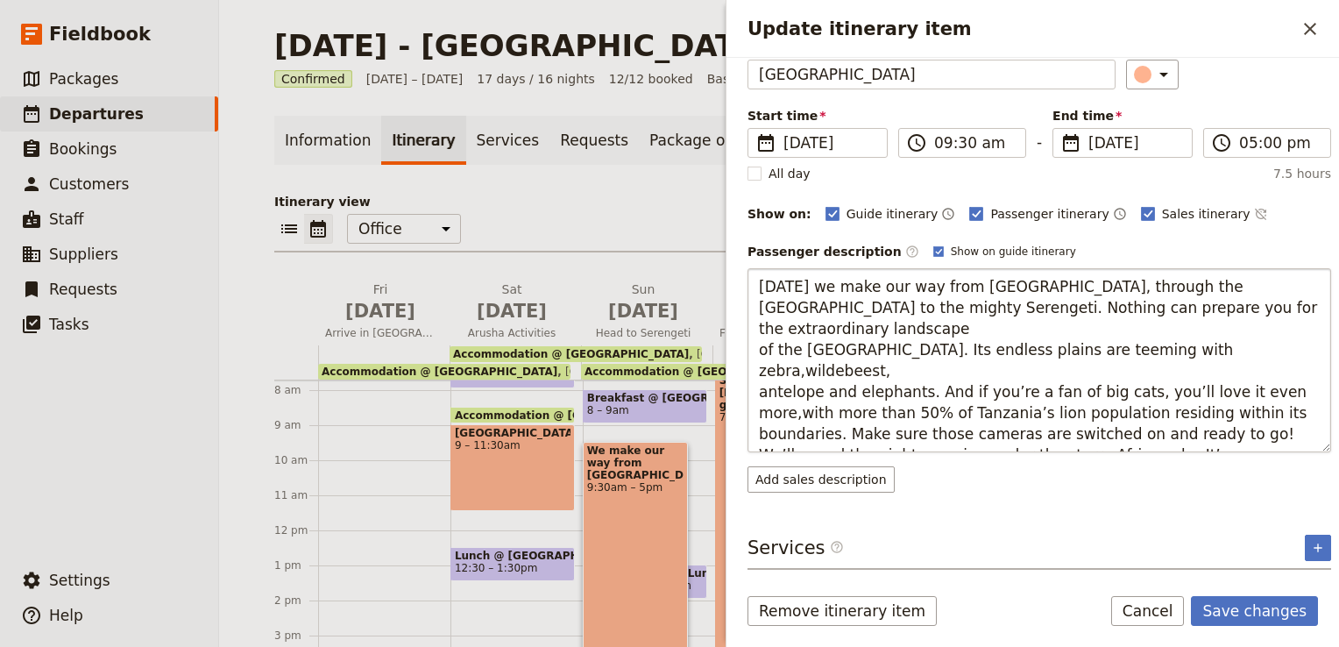
scroll to position [84, 0]
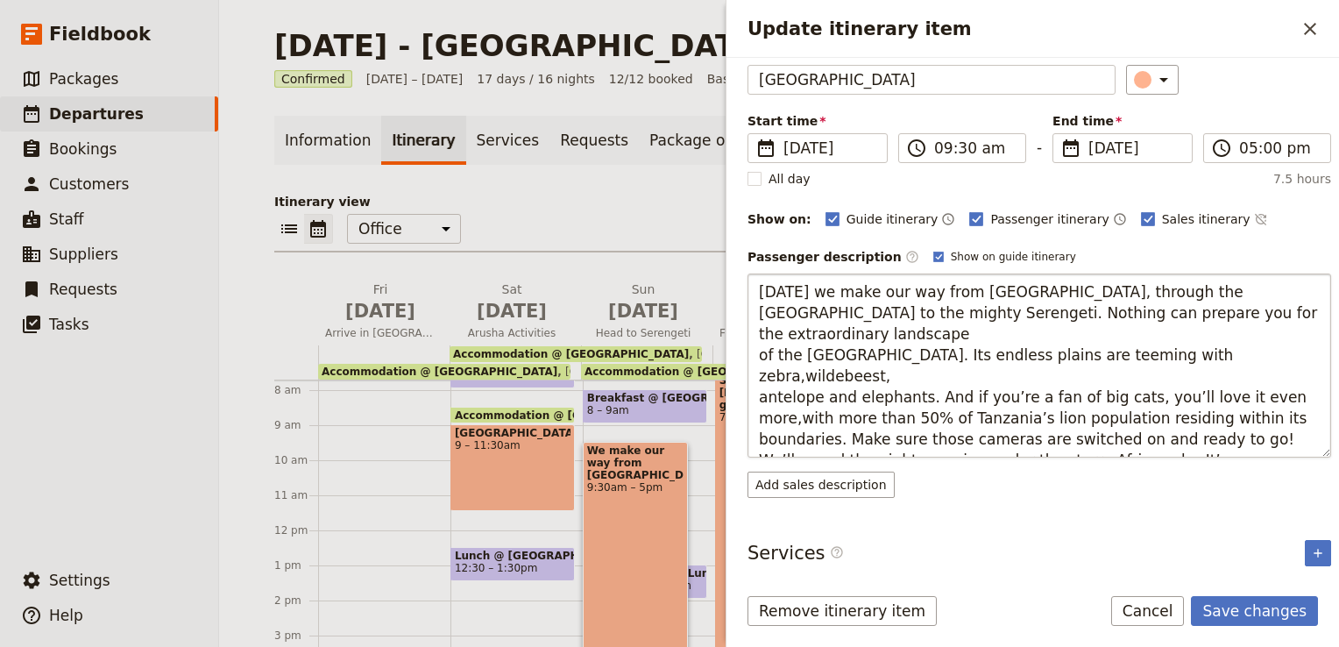
click at [757, 440] on textarea "[DATE] we make our way from [GEOGRAPHIC_DATA], through the [GEOGRAPHIC_DATA] to…" at bounding box center [1038, 365] width 583 height 184
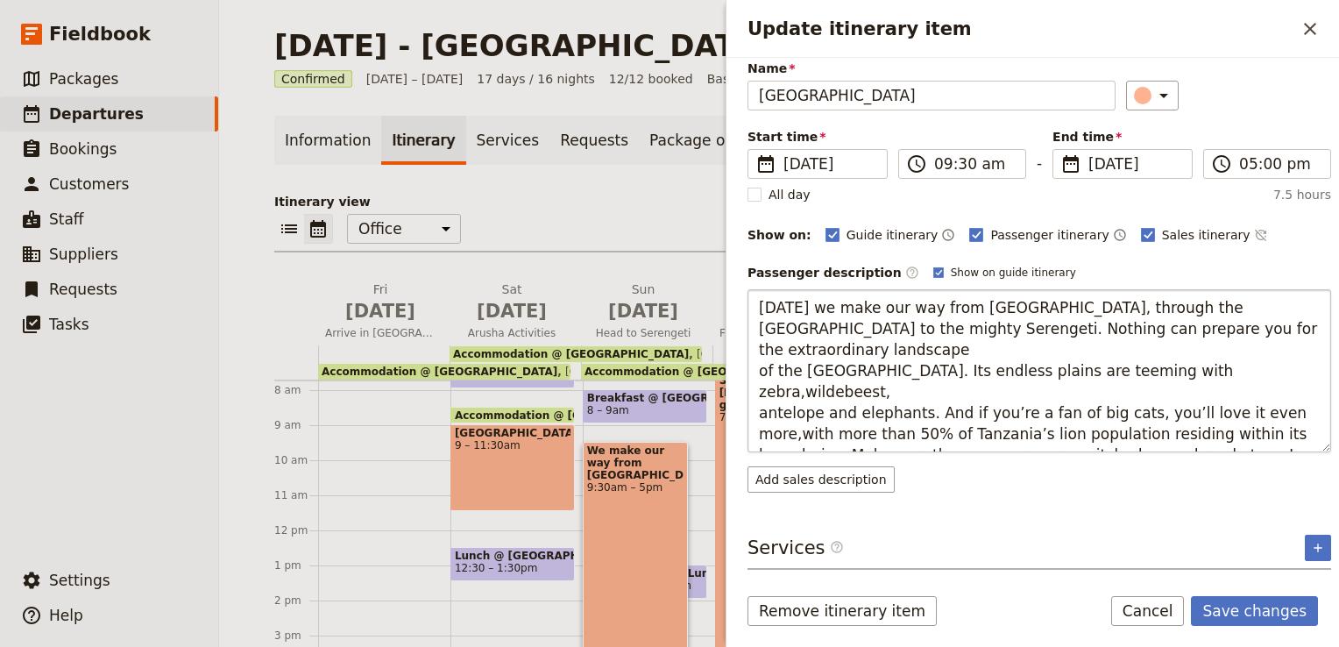
scroll to position [63, 0]
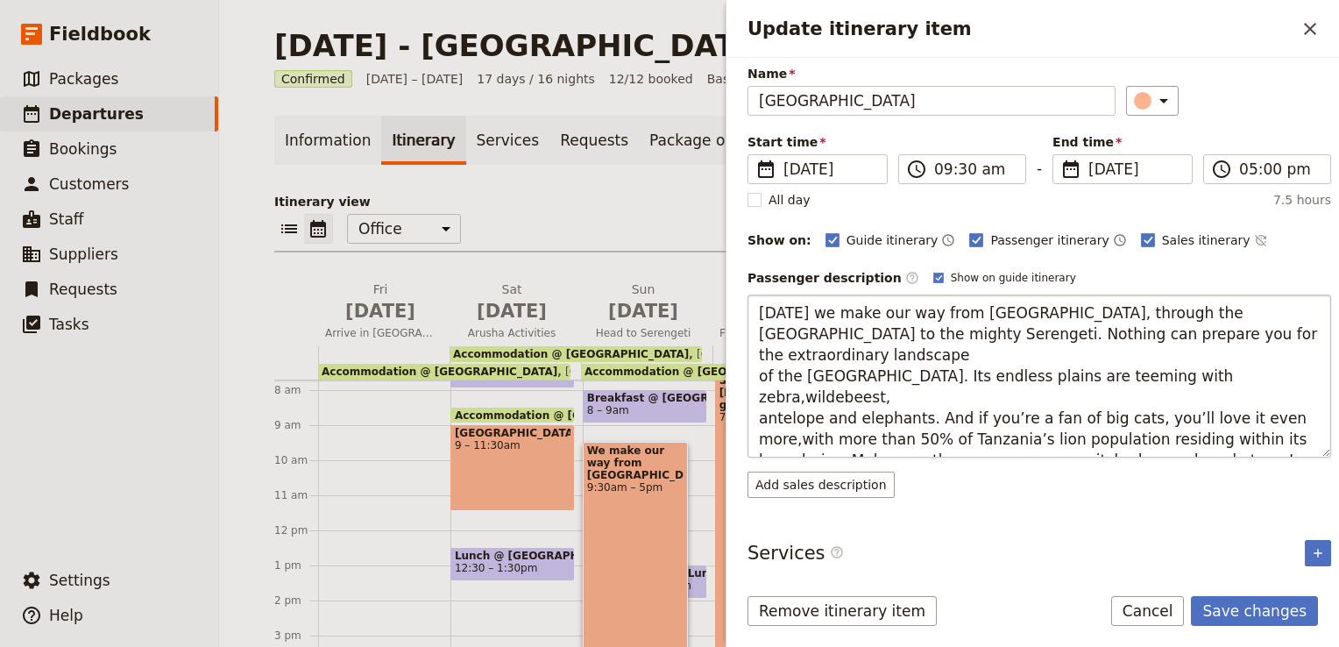
click at [759, 438] on textarea "[DATE] we make our way from [GEOGRAPHIC_DATA], through the [GEOGRAPHIC_DATA] to…" at bounding box center [1038, 375] width 583 height 163
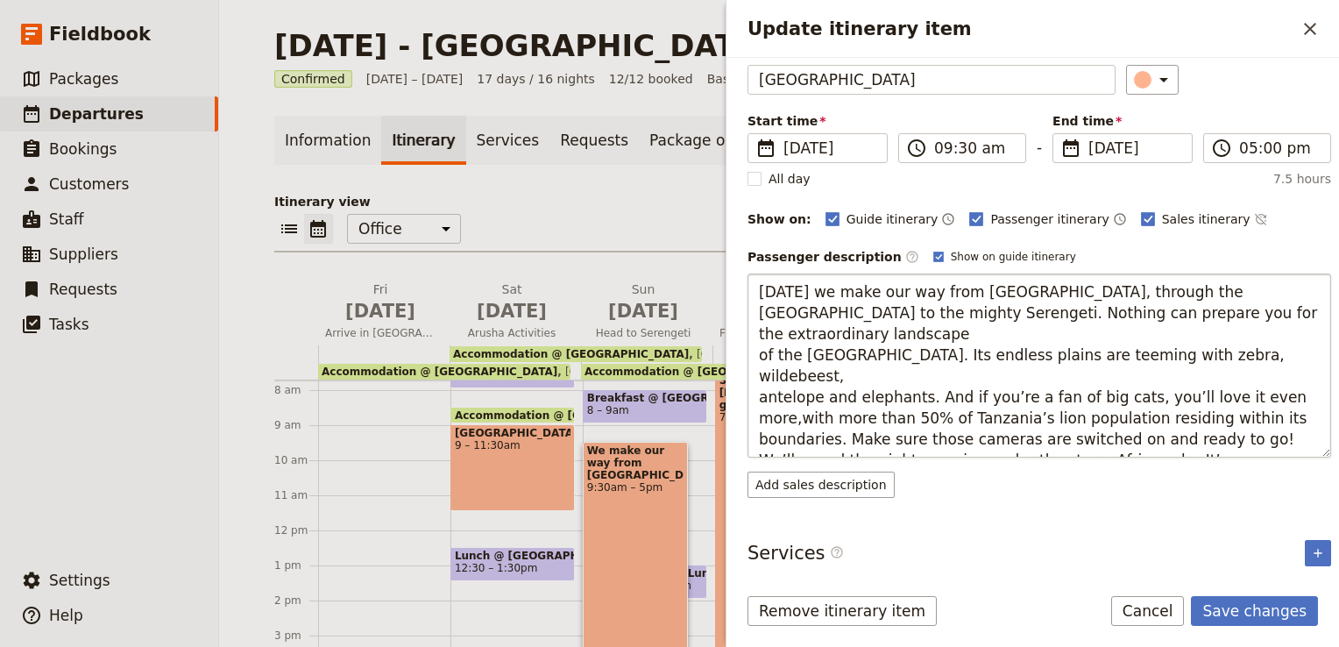
click at [756, 348] on textarea "[DATE] we make our way from [GEOGRAPHIC_DATA], through the [GEOGRAPHIC_DATA] to…" at bounding box center [1038, 365] width 583 height 184
click at [760, 373] on textarea "[DATE] we make our way from [GEOGRAPHIC_DATA], through the [GEOGRAPHIC_DATA] to…" at bounding box center [1038, 365] width 583 height 184
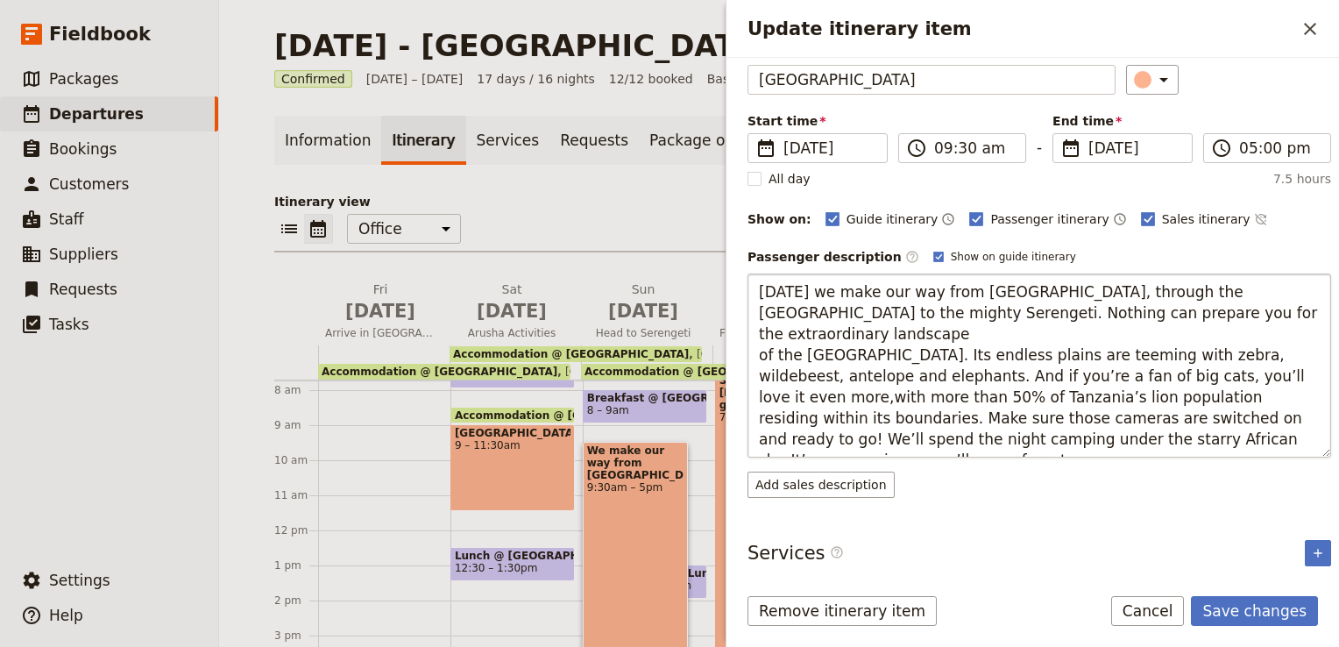
type textarea "[DATE] we make our way from [GEOGRAPHIC_DATA], through the [GEOGRAPHIC_DATA] to…"
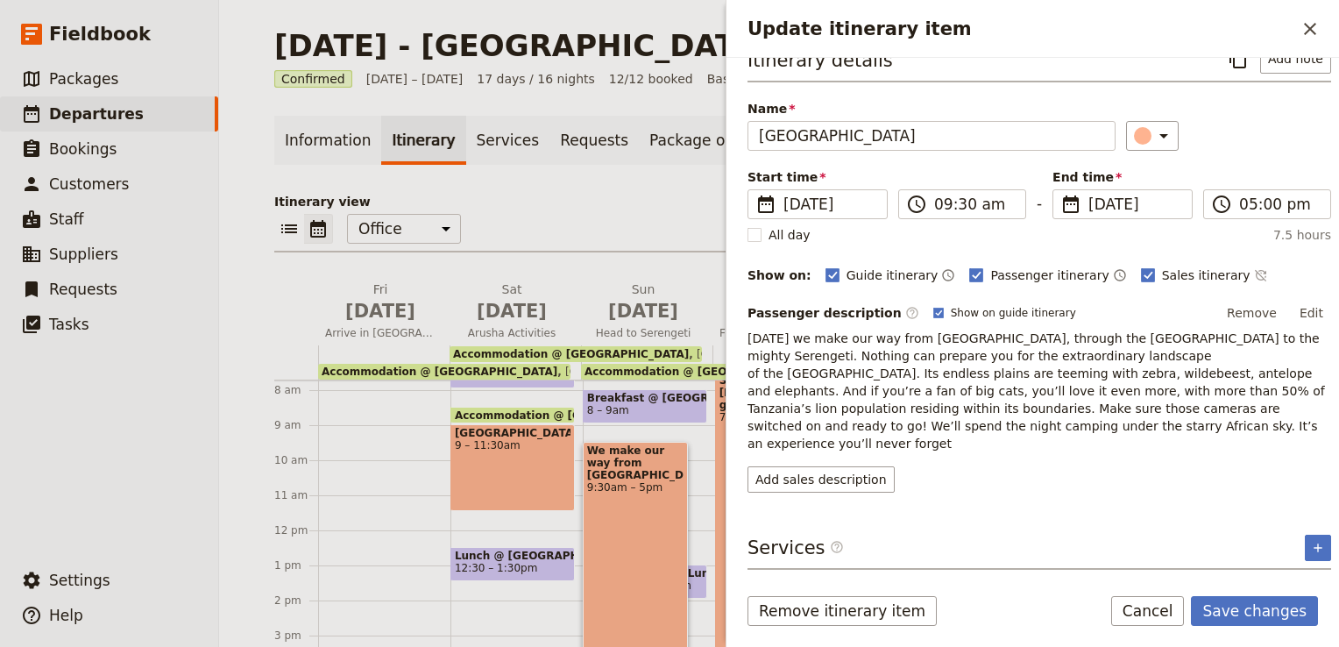
scroll to position [5, 0]
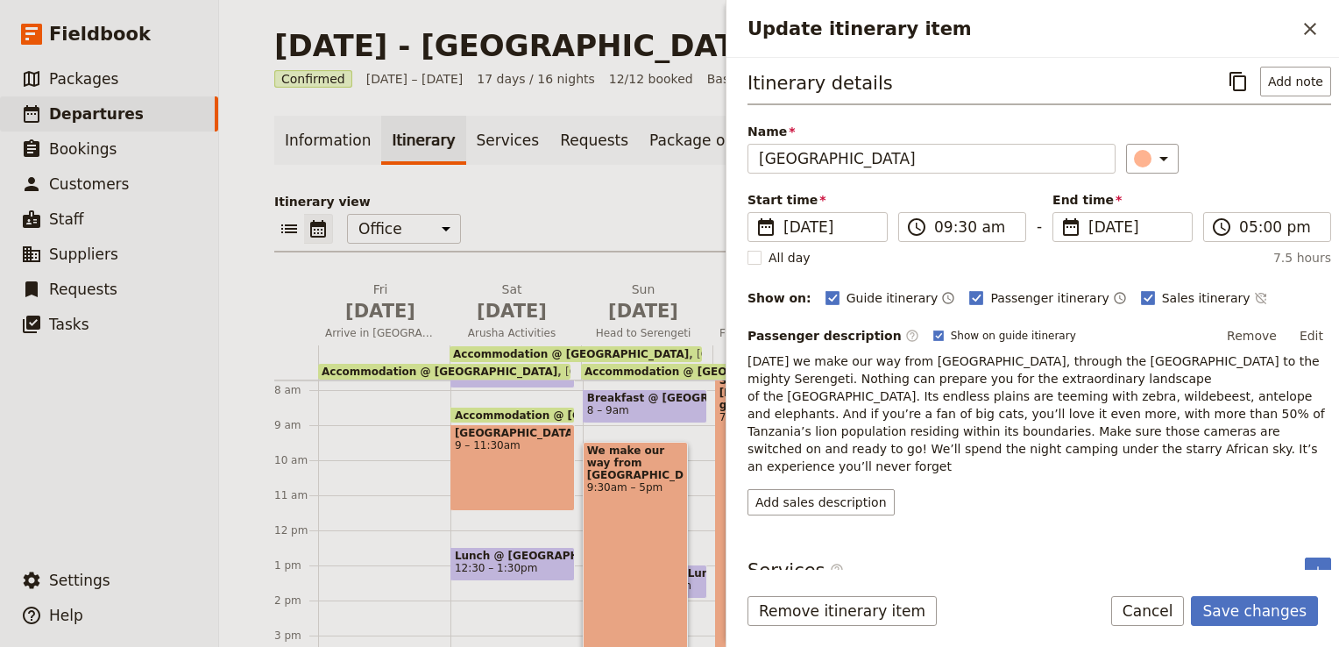
click at [1067, 430] on p "[DATE] we make our way from [GEOGRAPHIC_DATA], through the [GEOGRAPHIC_DATA] to…" at bounding box center [1038, 413] width 583 height 123
drag, startPoint x: 753, startPoint y: 443, endPoint x: 1069, endPoint y: 450, distance: 315.5
click at [1069, 450] on p "[DATE] we make our way from [GEOGRAPHIC_DATA], through the [GEOGRAPHIC_DATA] to…" at bounding box center [1038, 413] width 583 height 123
click at [1301, 330] on button "Edit" at bounding box center [1310, 335] width 39 height 26
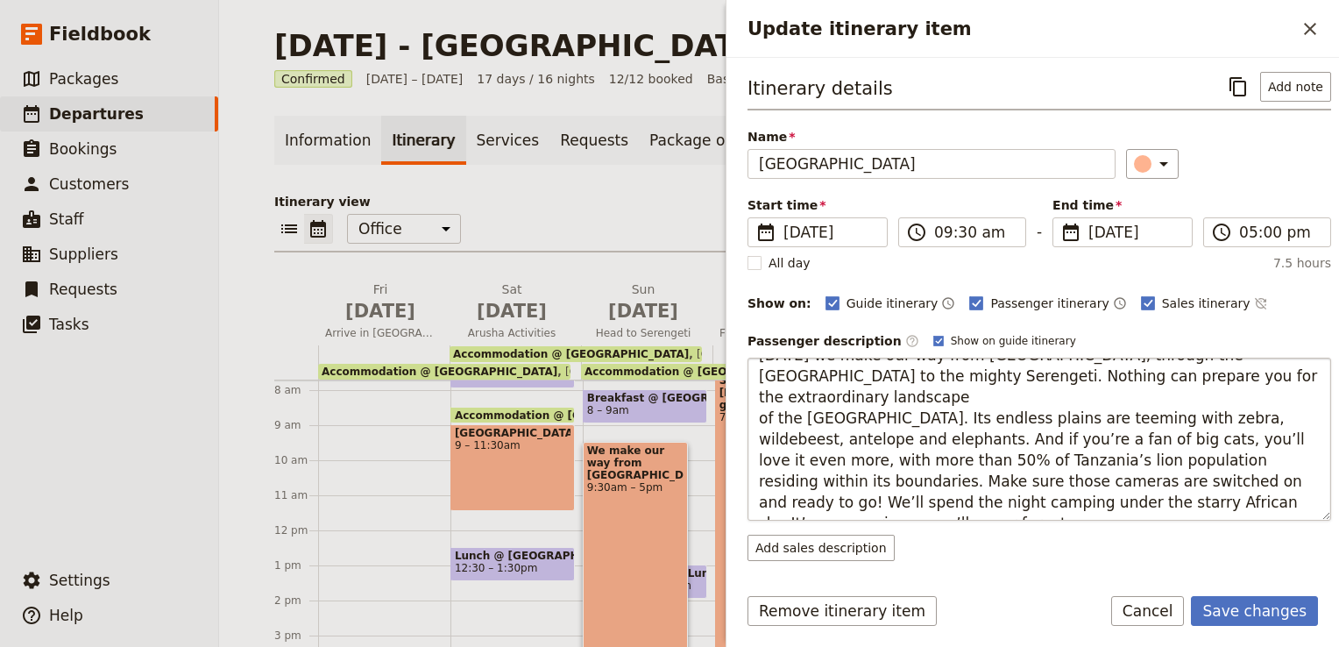
scroll to position [42, 0]
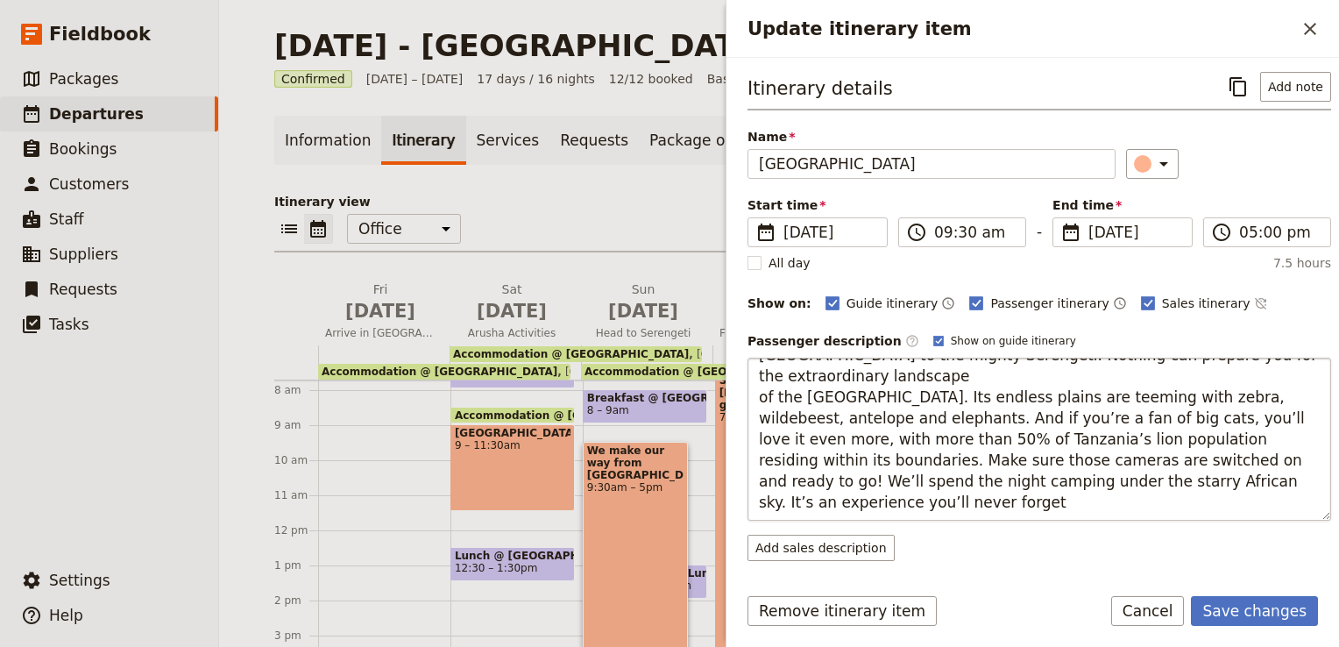
click at [753, 397] on textarea "[DATE] we make our way from [GEOGRAPHIC_DATA], through the [GEOGRAPHIC_DATA] to…" at bounding box center [1038, 438] width 583 height 163
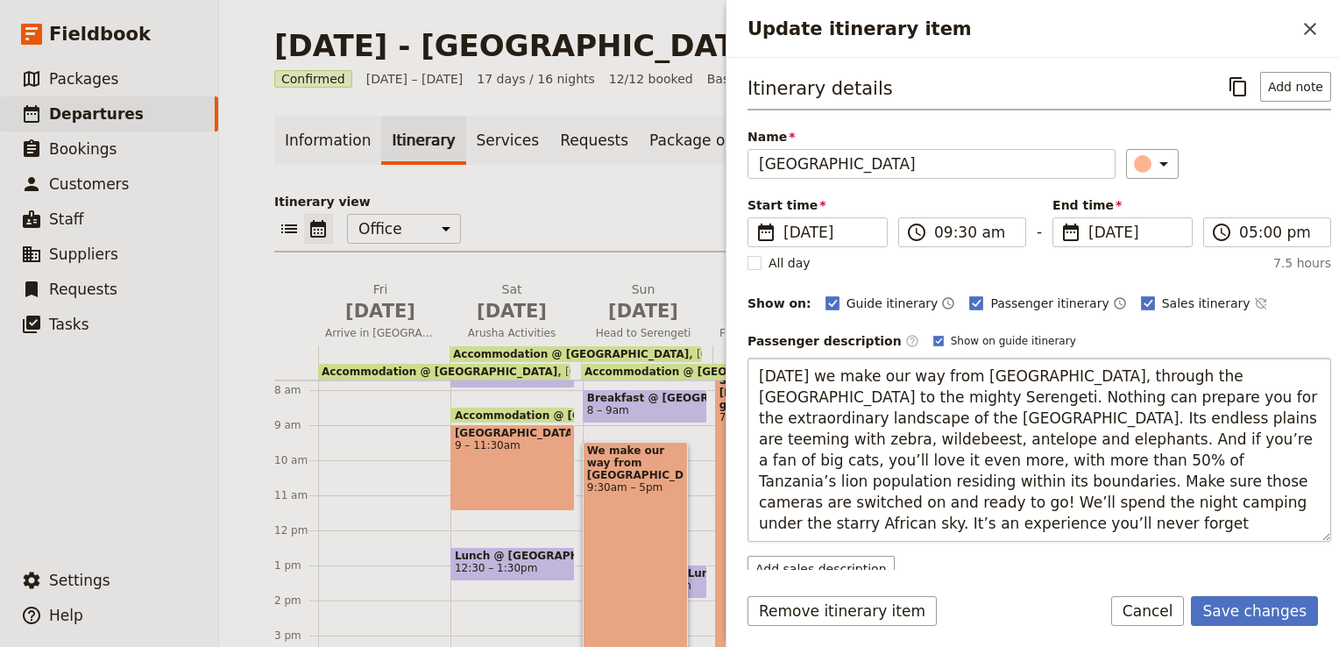
scroll to position [84, 0]
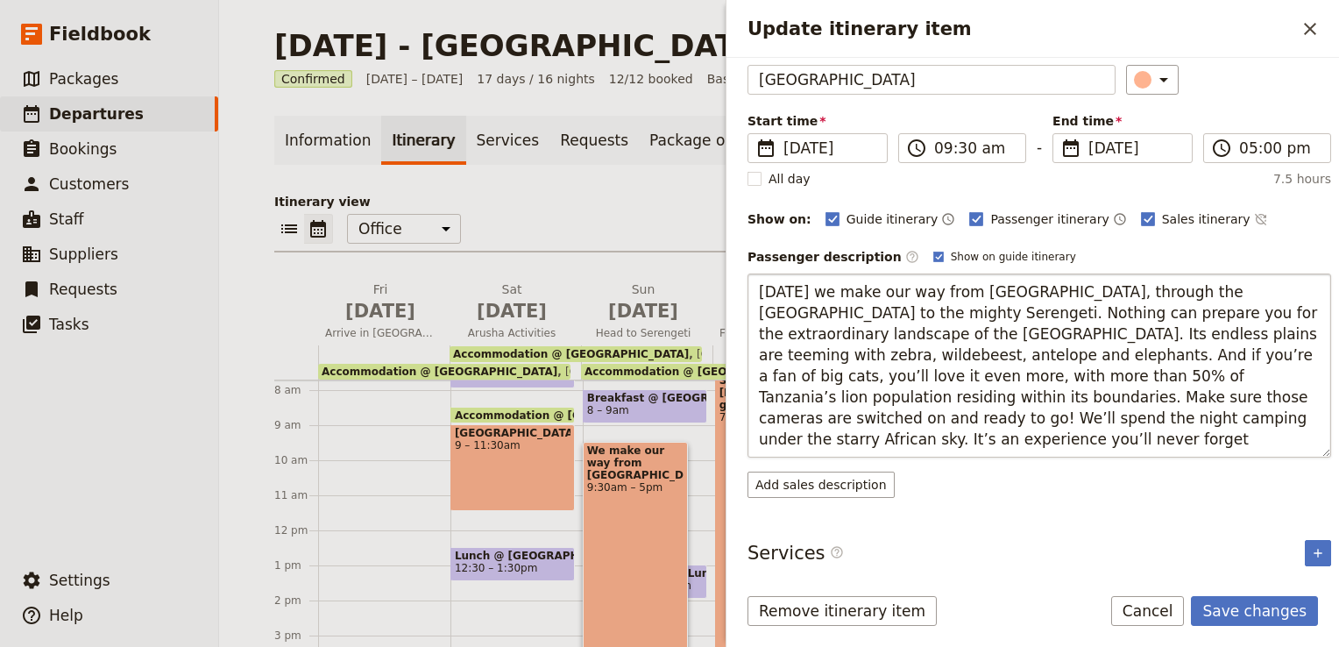
drag, startPoint x: 1232, startPoint y: 393, endPoint x: 1113, endPoint y: 419, distance: 121.8
click at [1113, 419] on textarea "[DATE] we make our way from [GEOGRAPHIC_DATA], through the [GEOGRAPHIC_DATA] to…" at bounding box center [1038, 365] width 583 height 184
type textarea "[DATE] we make our way from [GEOGRAPHIC_DATA], through the [GEOGRAPHIC_DATA] to…"
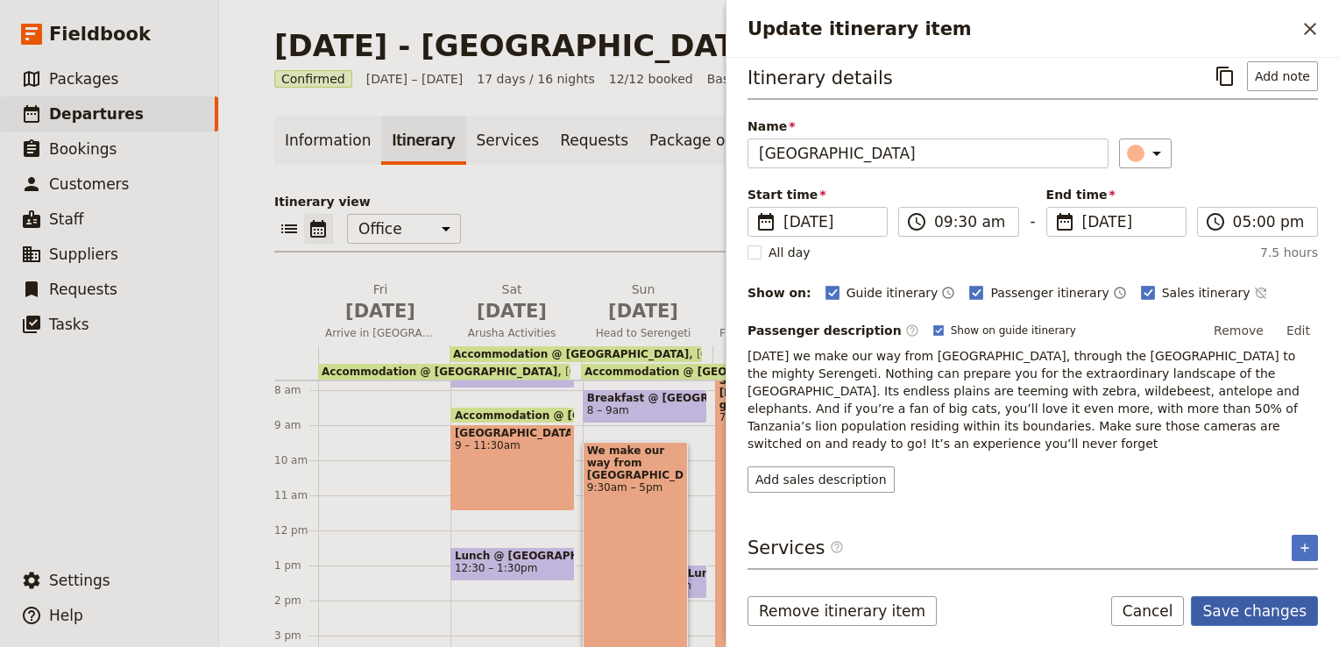
scroll to position [0, 0]
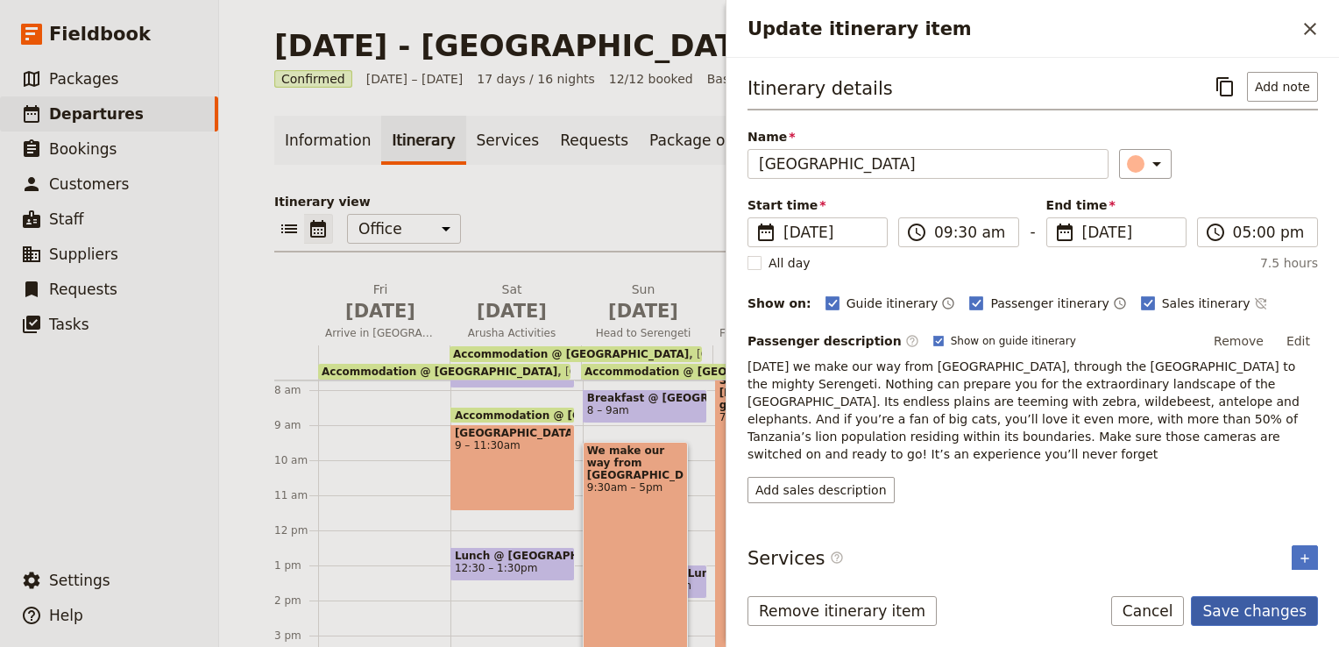
click at [1262, 617] on button "Save changes" at bounding box center [1254, 611] width 127 height 30
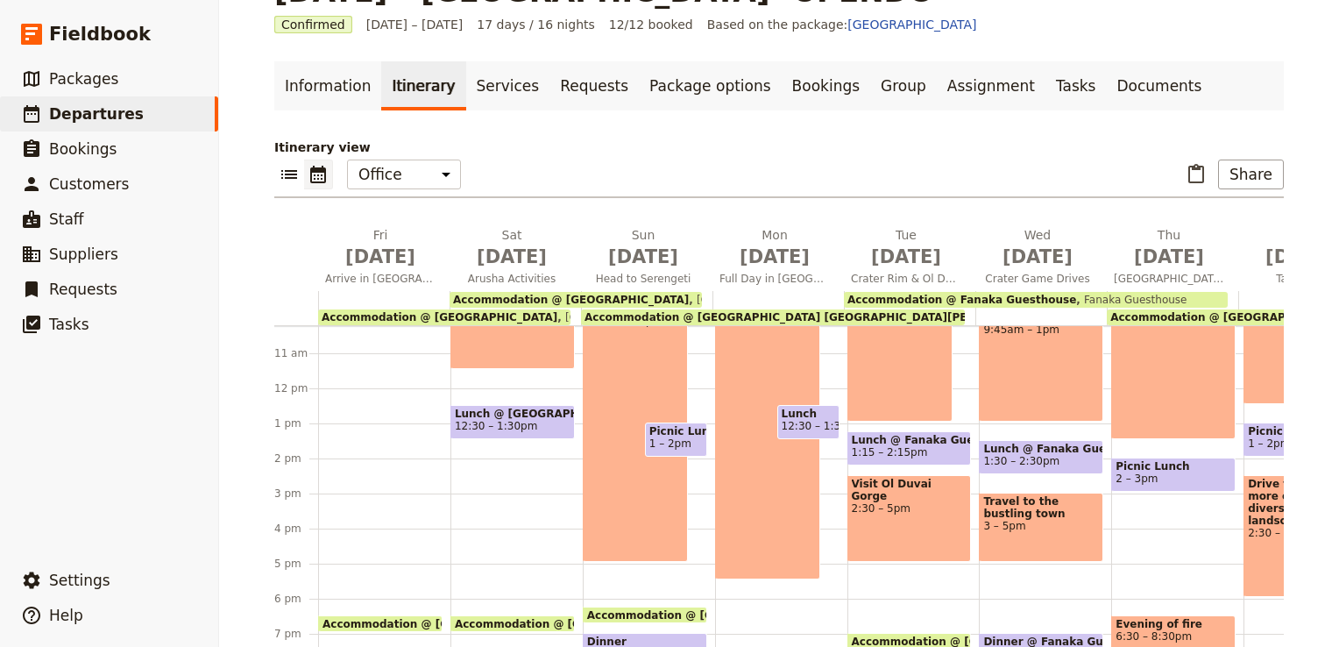
scroll to position [271, 0]
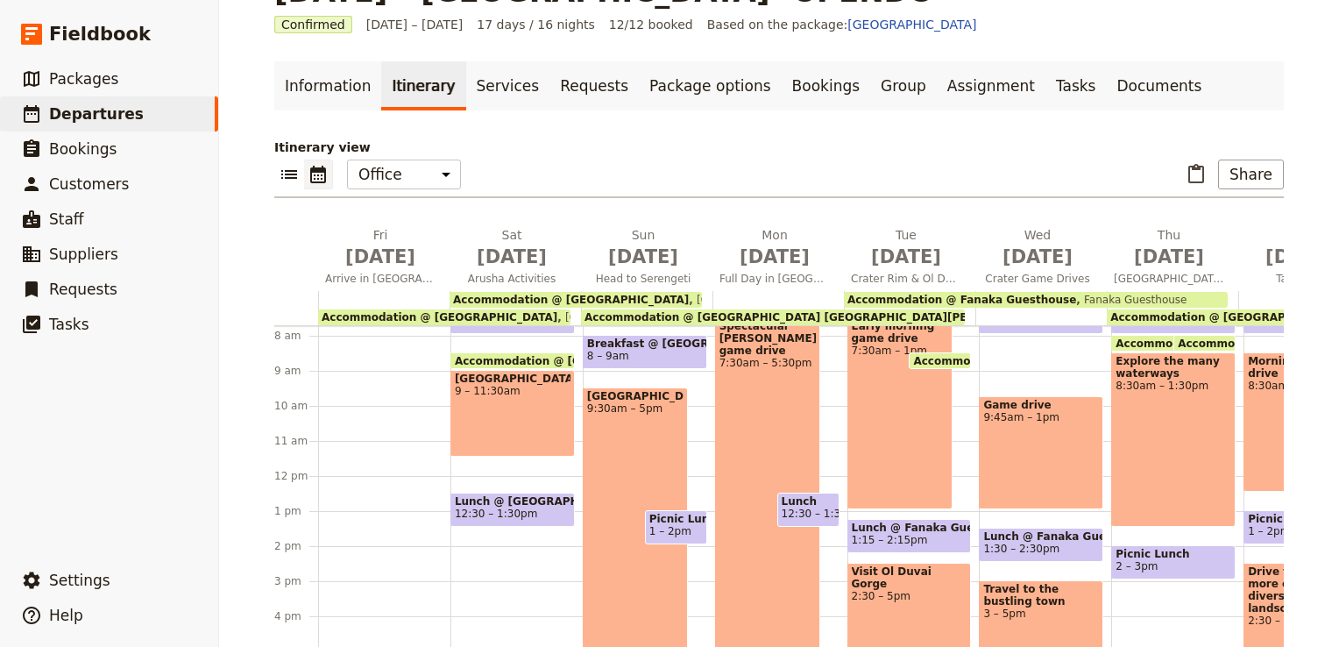
click at [529, 419] on div "[GEOGRAPHIC_DATA] 9 – 11:30am" at bounding box center [512, 413] width 124 height 87
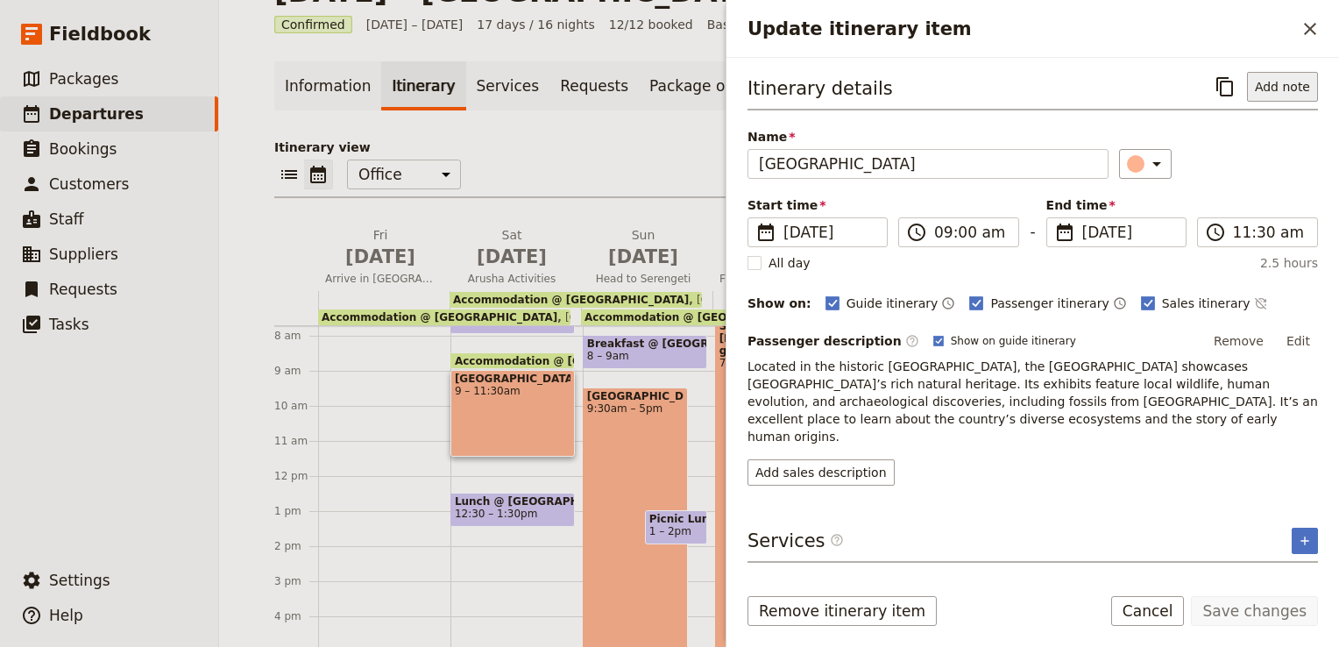
click at [1283, 93] on button "Add note" at bounding box center [1282, 87] width 71 height 30
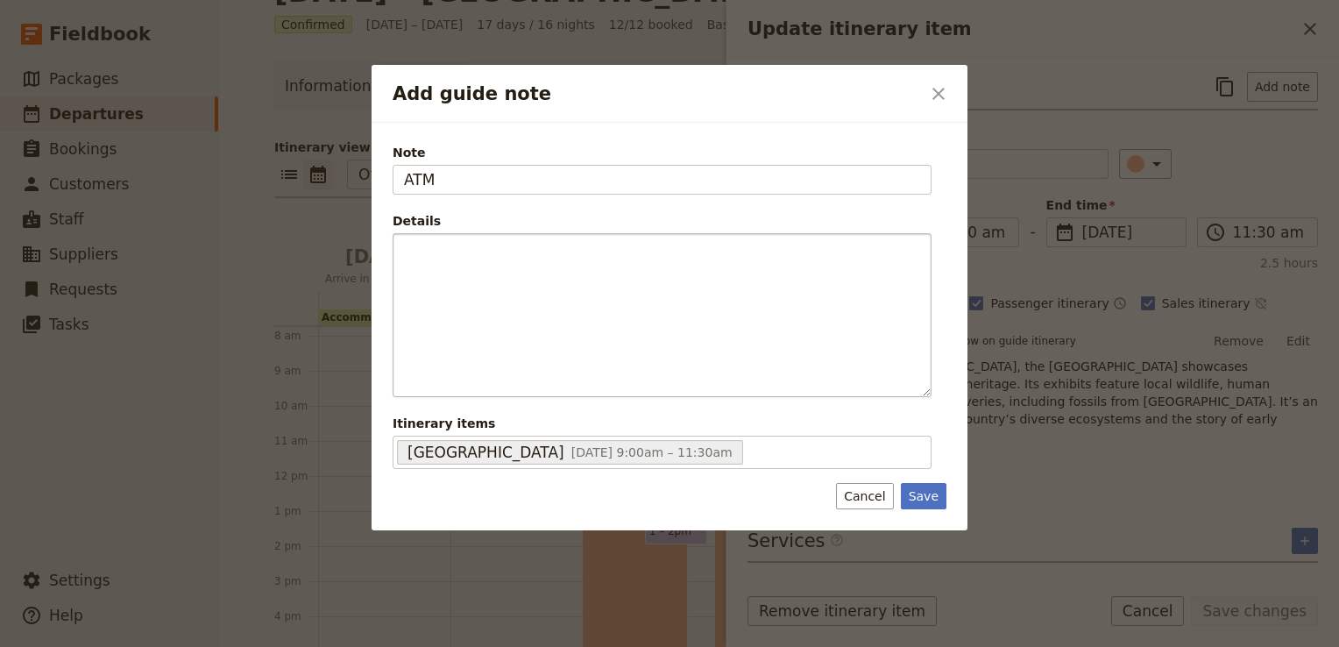
type input "ATM"
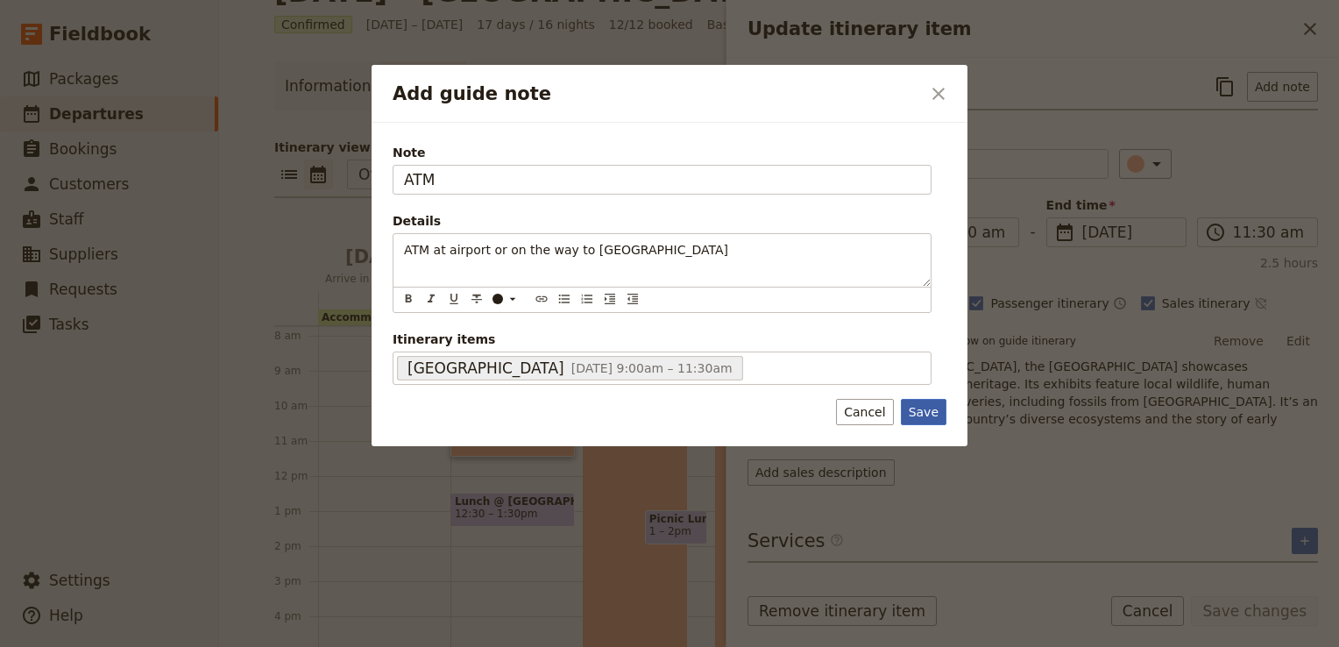
click at [940, 406] on div "Note ATM Details ATM at airport or on the way to karatu ​ ​ ​ ​ ​ ​ ​ ​ ​ ​ ATM…" at bounding box center [669, 284] width 596 height 323
click at [929, 408] on button "Save" at bounding box center [924, 412] width 46 height 26
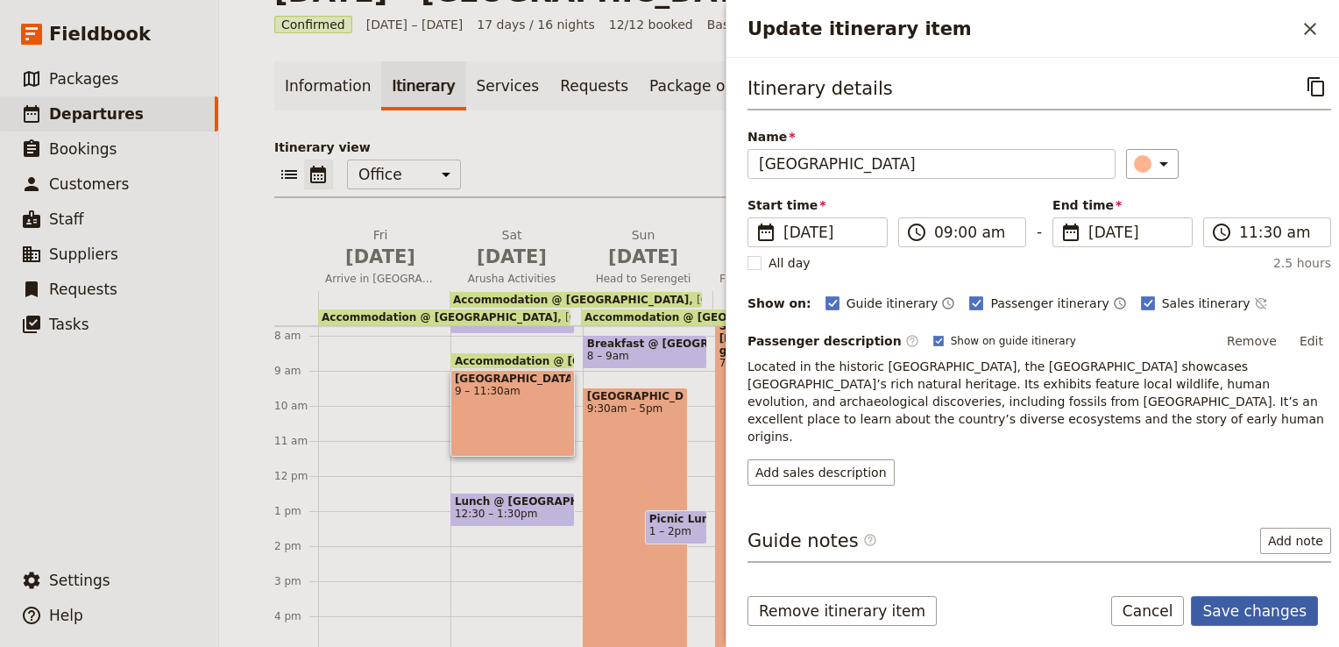
click at [1290, 615] on button "Save changes" at bounding box center [1254, 611] width 127 height 30
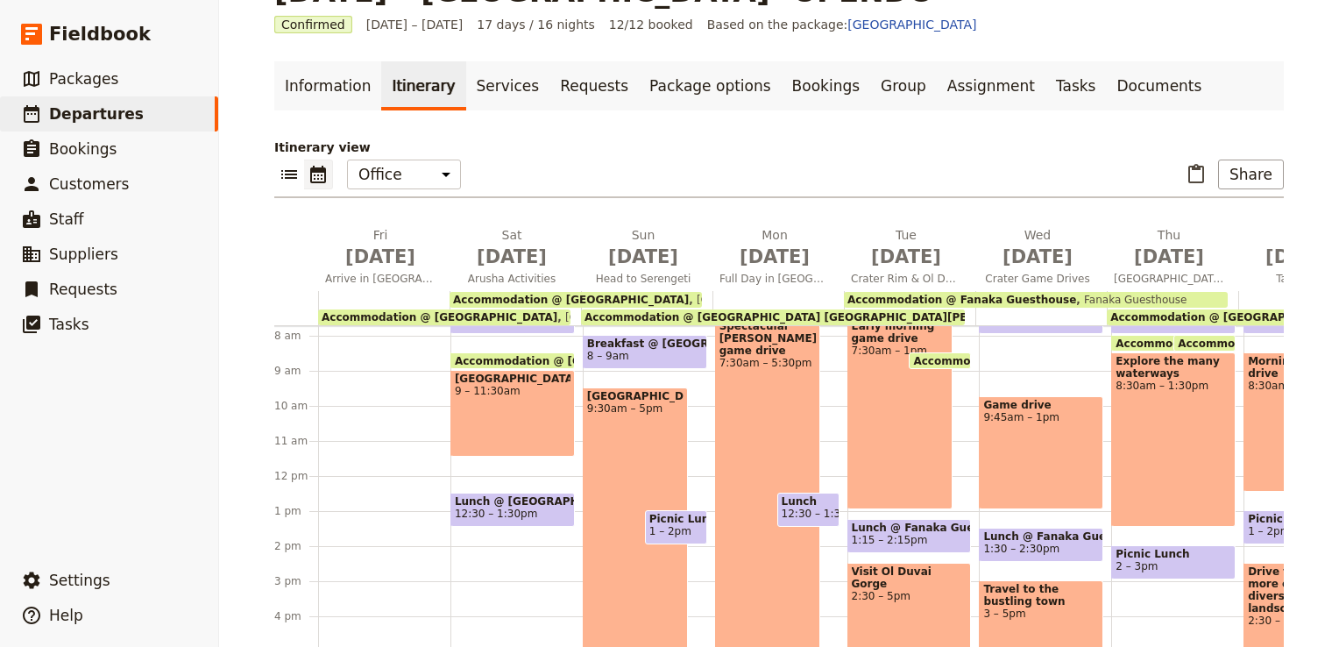
click at [794, 501] on span "Lunch" at bounding box center [807, 501] width 53 height 12
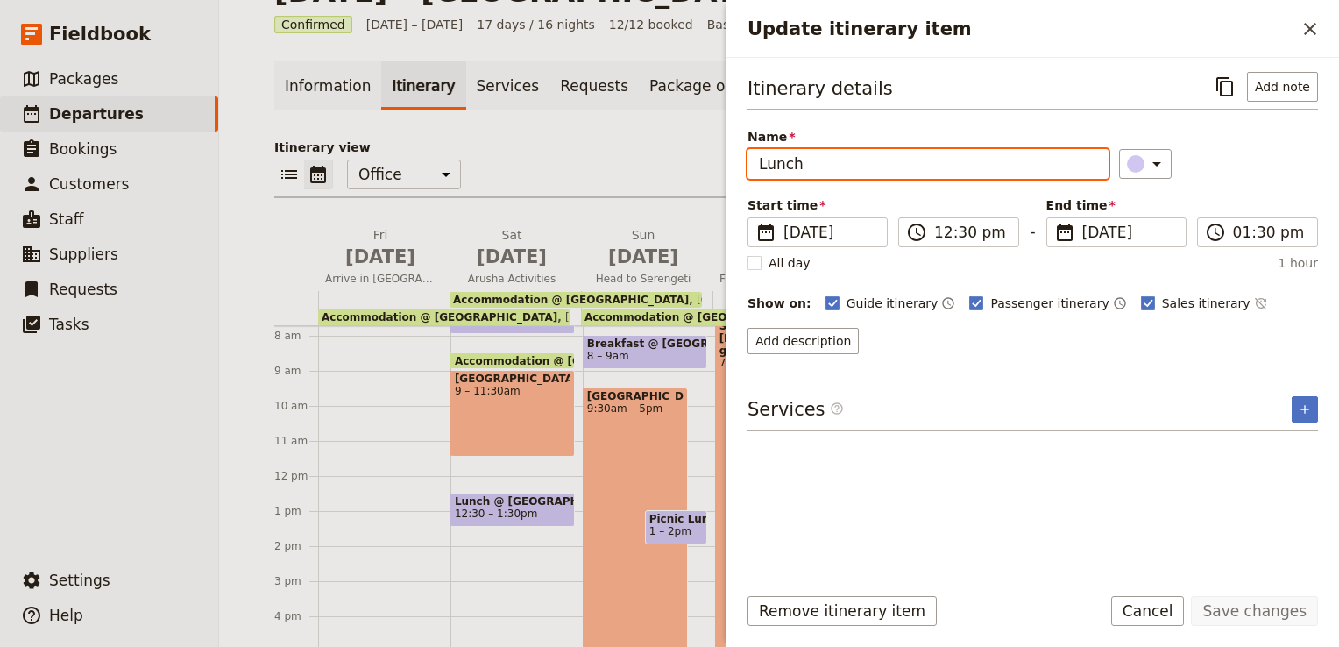
click at [827, 163] on input "Lunch" at bounding box center [927, 164] width 361 height 30
click at [757, 163] on input "Lunch" at bounding box center [927, 164] width 361 height 30
click at [1302, 26] on icon "Close drawer" at bounding box center [1309, 28] width 21 height 21
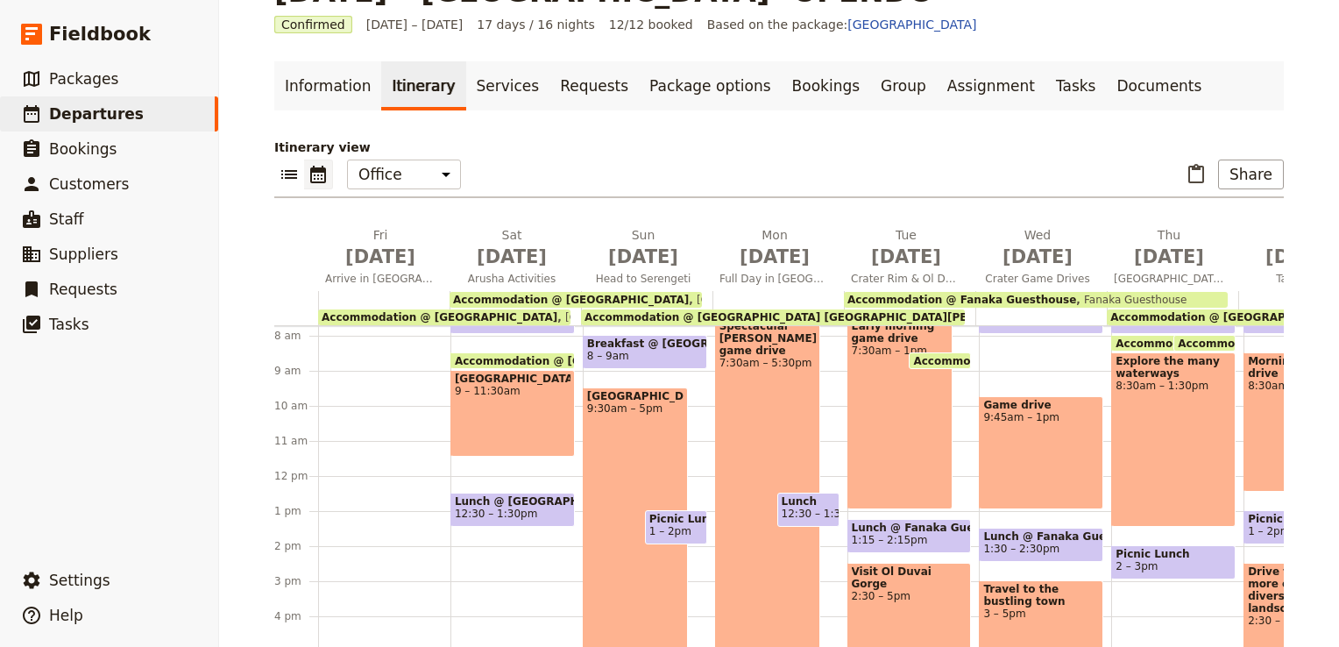
click at [731, 399] on div "Spectacular [PERSON_NAME] game drive 7:30am – 5:30pm" at bounding box center [768, 492] width 106 height 350
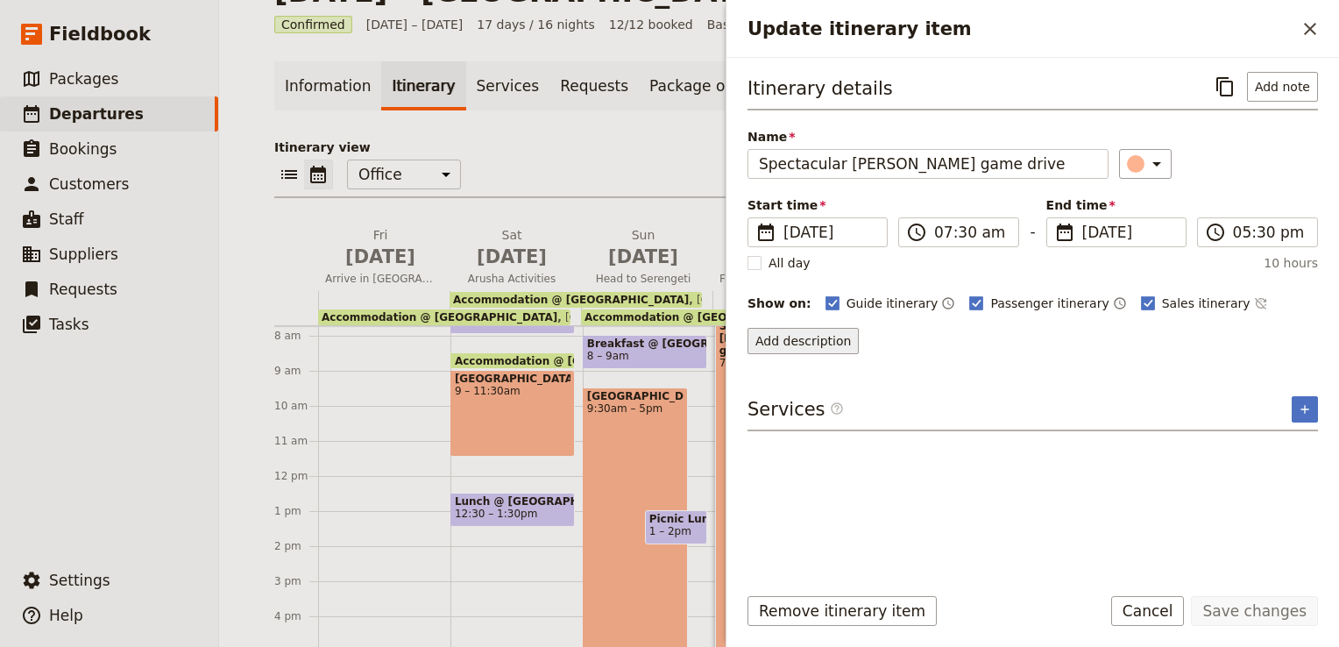
click at [786, 341] on button "Add description" at bounding box center [802, 341] width 111 height 26
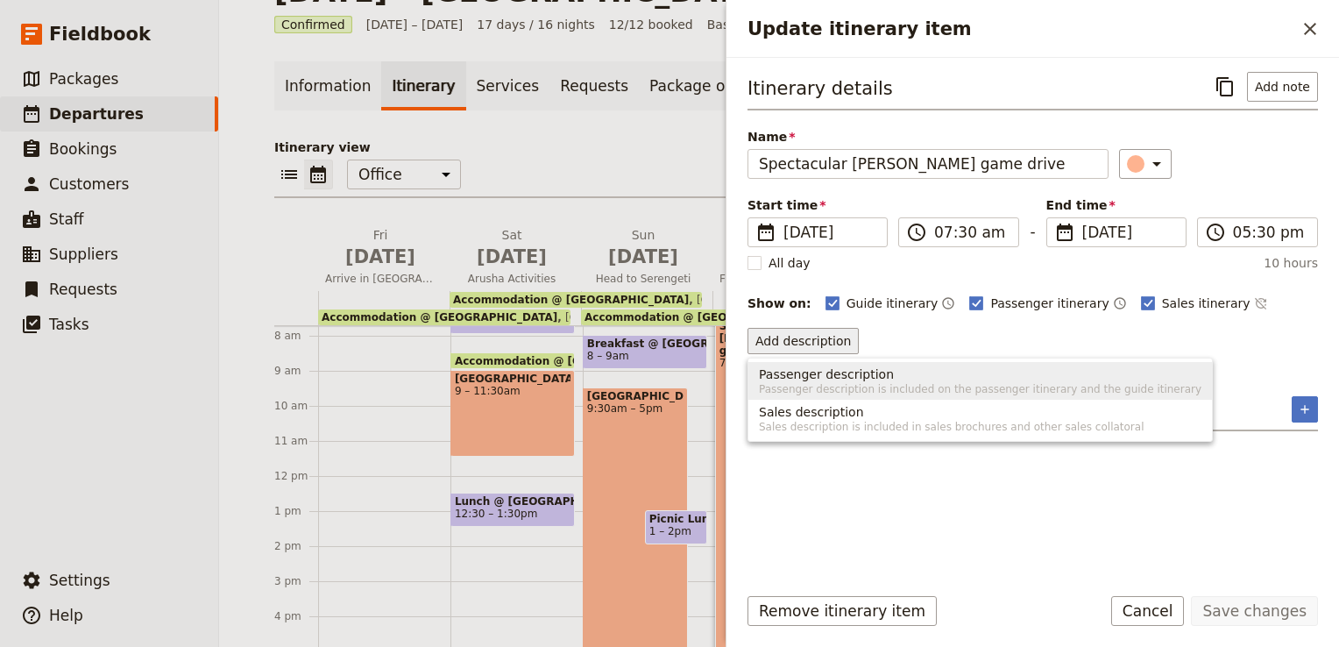
click at [786, 378] on span "Passenger description" at bounding box center [826, 374] width 135 height 18
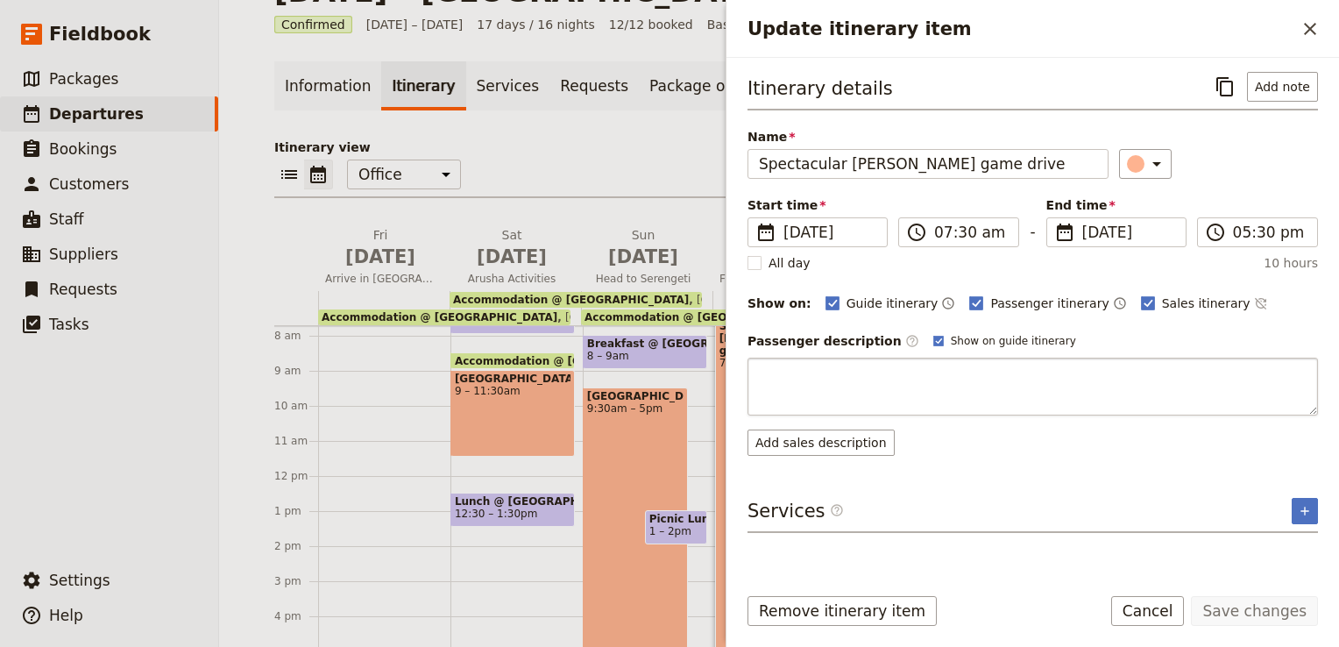
type textarea "We’ll make an early start for a spectacular [PERSON_NAME] game drive. Remember …"
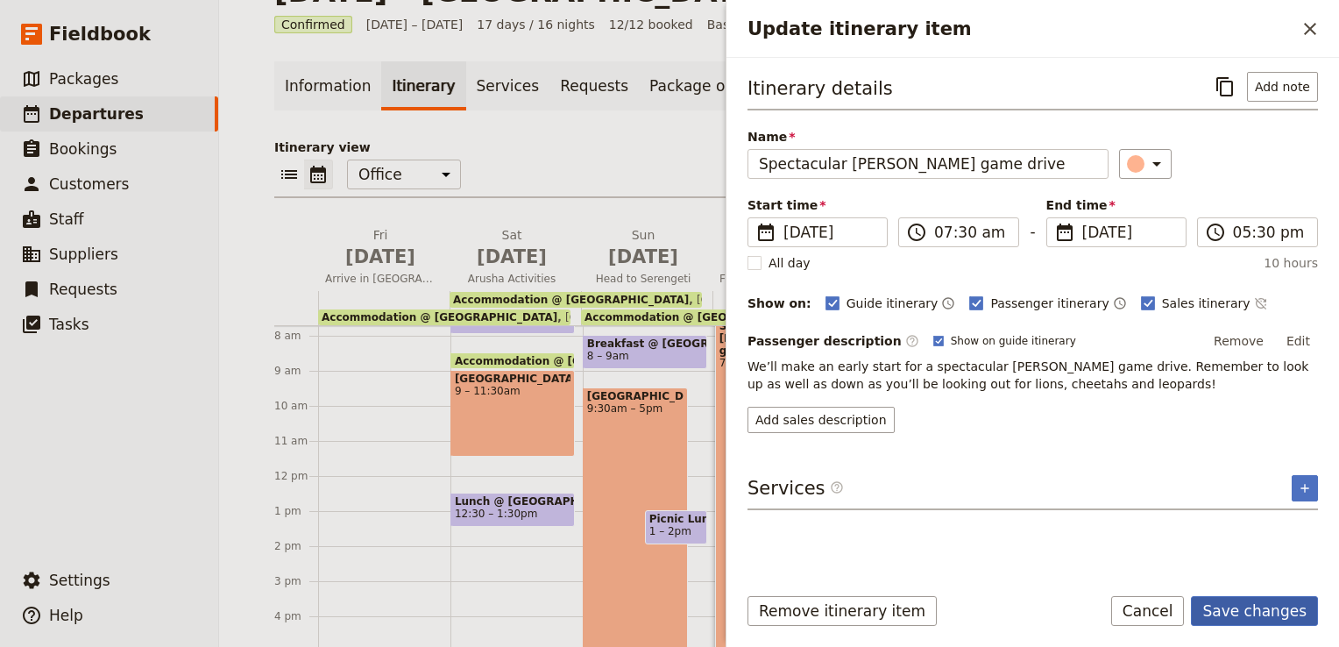
click at [1285, 606] on button "Save changes" at bounding box center [1254, 611] width 127 height 30
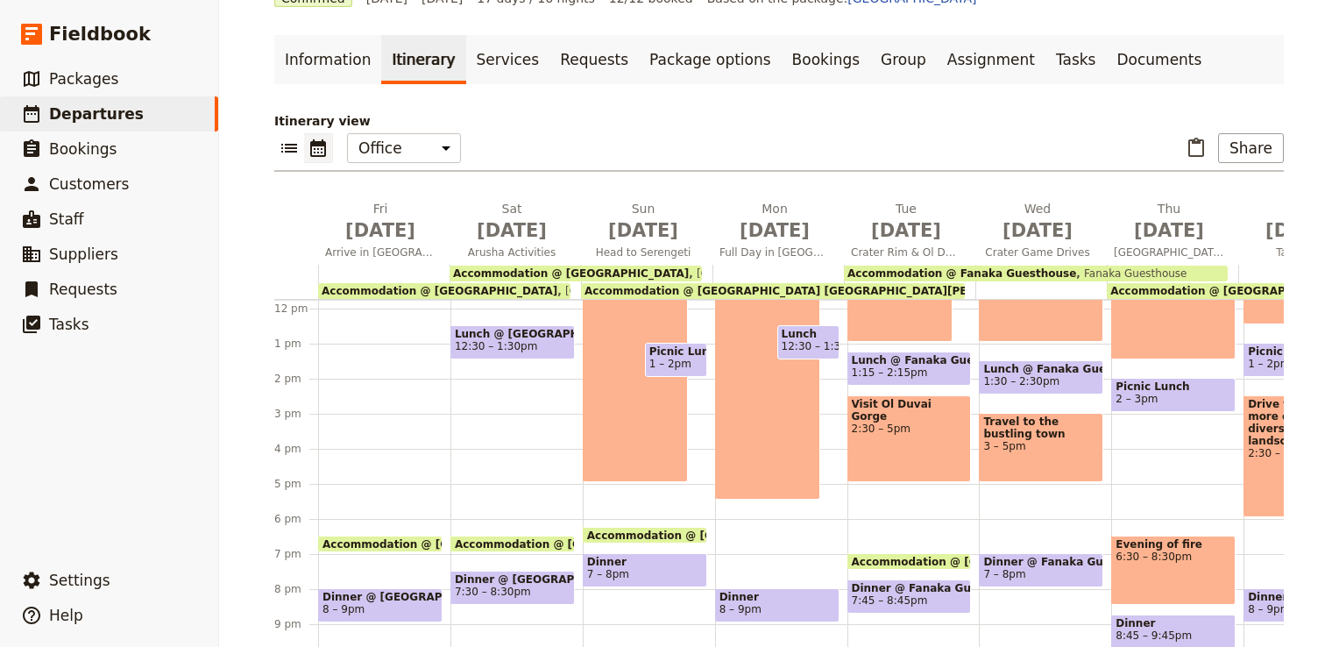
scroll to position [445, 0]
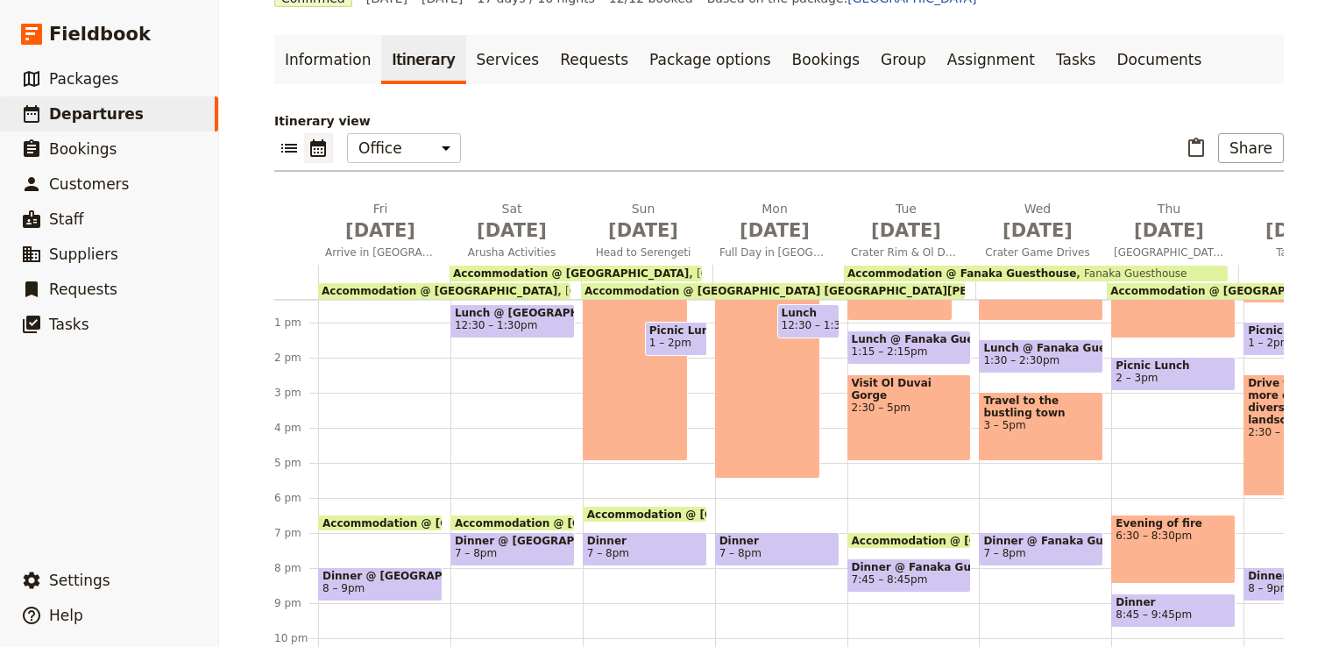
click at [513, 534] on span "Dinner @ [GEOGRAPHIC_DATA]" at bounding box center [513, 540] width 116 height 12
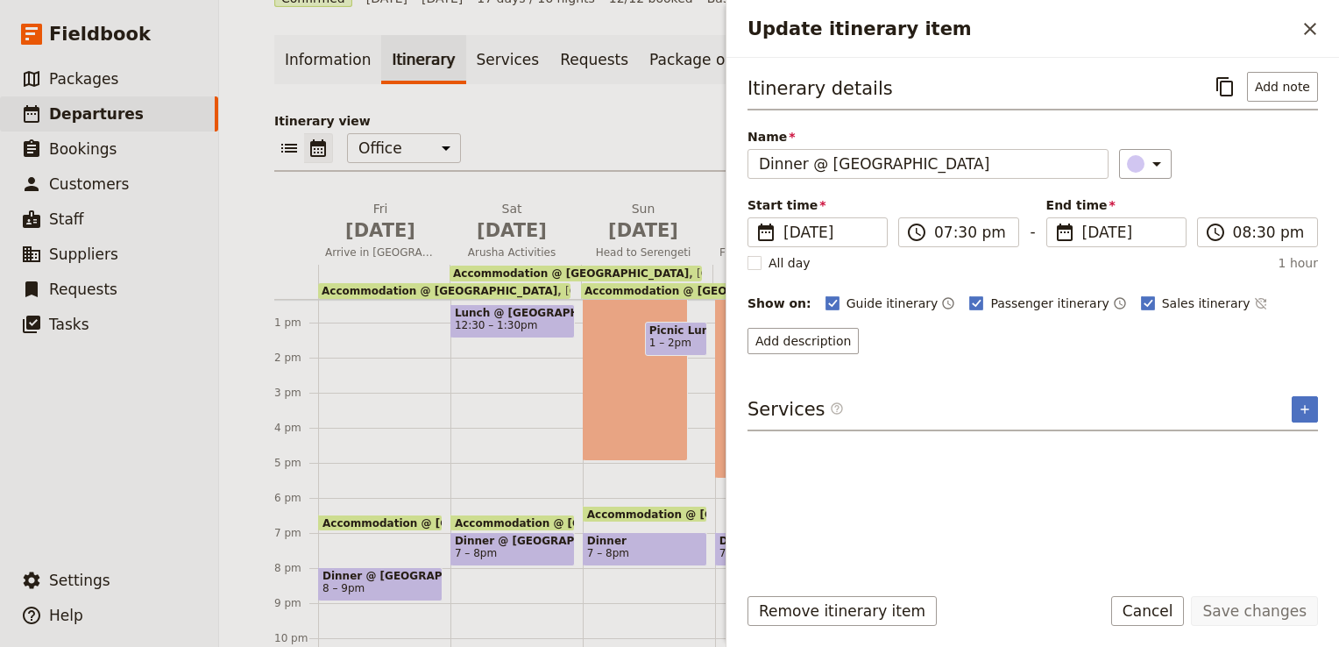
drag, startPoint x: 484, startPoint y: 551, endPoint x: 484, endPoint y: 531, distance: 20.1
click at [484, 532] on div "Dinner @ [GEOGRAPHIC_DATA] 7 – 8pm" at bounding box center [512, 549] width 124 height 34
drag, startPoint x: 371, startPoint y: 568, endPoint x: 382, endPoint y: 520, distance: 48.5
click at [382, 520] on div "Accommodation @ [GEOGRAPHIC_DATA] 6:30pm – 8:[GEOGRAPHIC_DATA], [GEOGRAPHIC_DAT…" at bounding box center [384, 287] width 132 height 841
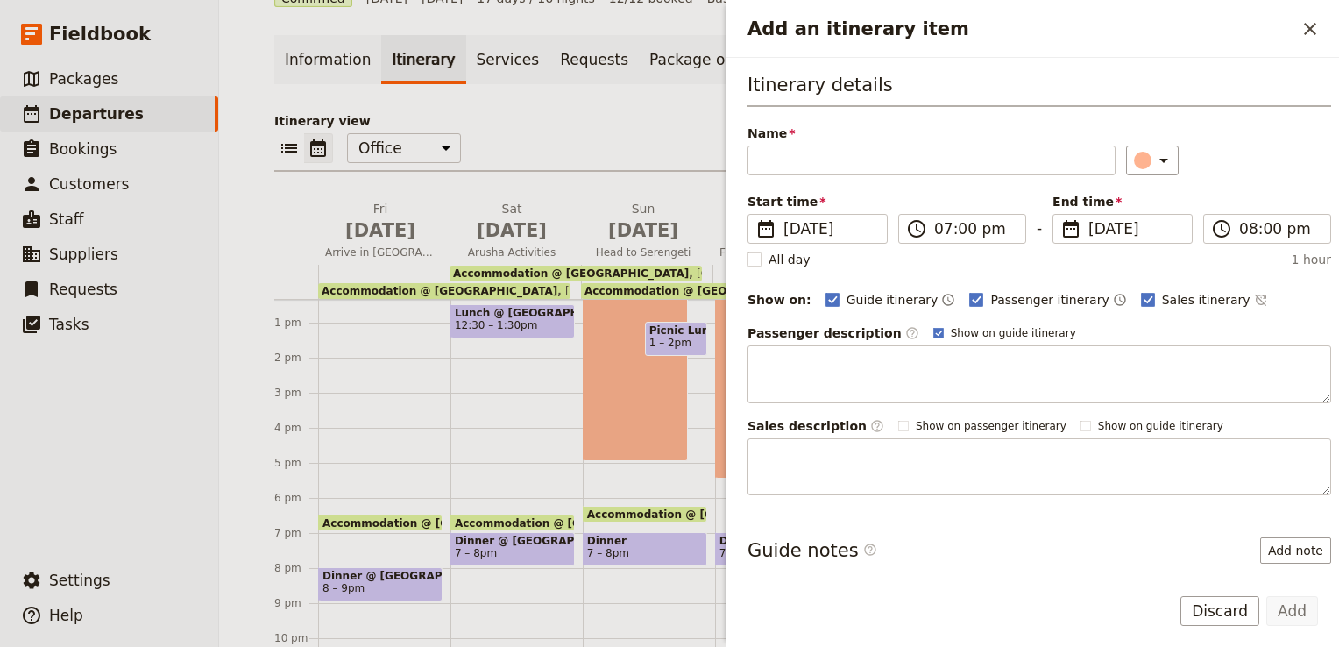
drag, startPoint x: 378, startPoint y: 567, endPoint x: 382, endPoint y: 530, distance: 37.0
click at [382, 530] on div "Accommodation @ [GEOGRAPHIC_DATA] 6:30pm – 8:[GEOGRAPHIC_DATA], [GEOGRAPHIC_DAT…" at bounding box center [384, 287] width 132 height 841
drag, startPoint x: 384, startPoint y: 567, endPoint x: 387, endPoint y: 532, distance: 35.2
click at [387, 532] on div "Accommodation @ [GEOGRAPHIC_DATA] 6:30pm – 8:[GEOGRAPHIC_DATA], [GEOGRAPHIC_DAT…" at bounding box center [384, 287] width 132 height 841
click at [1311, 29] on icon "Close drawer" at bounding box center [1309, 28] width 21 height 21
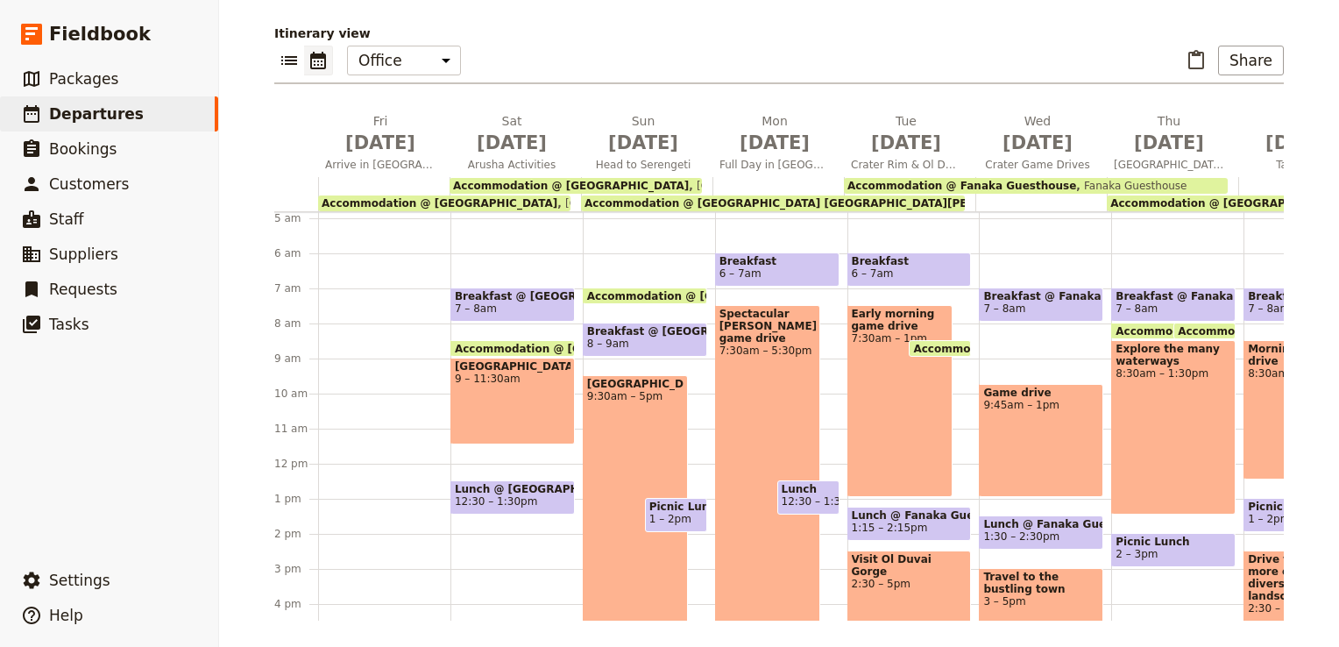
scroll to position [95, 0]
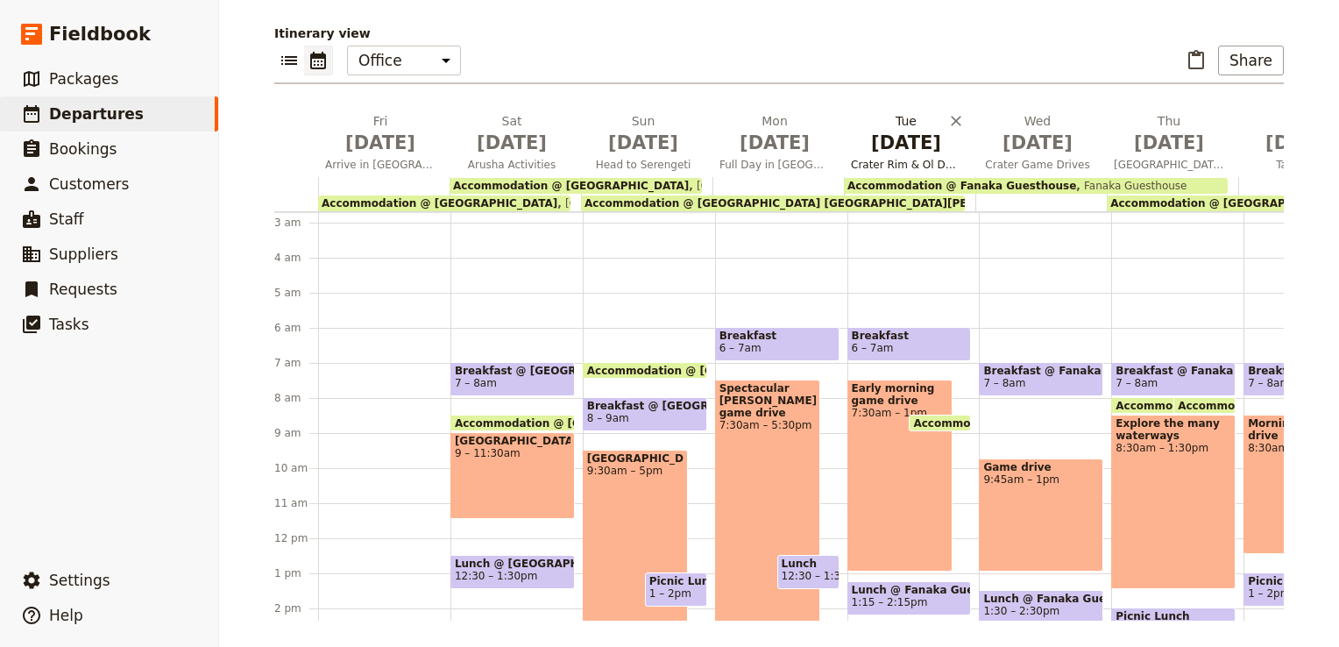
click at [904, 142] on span "[DATE]" at bounding box center [906, 143] width 110 height 26
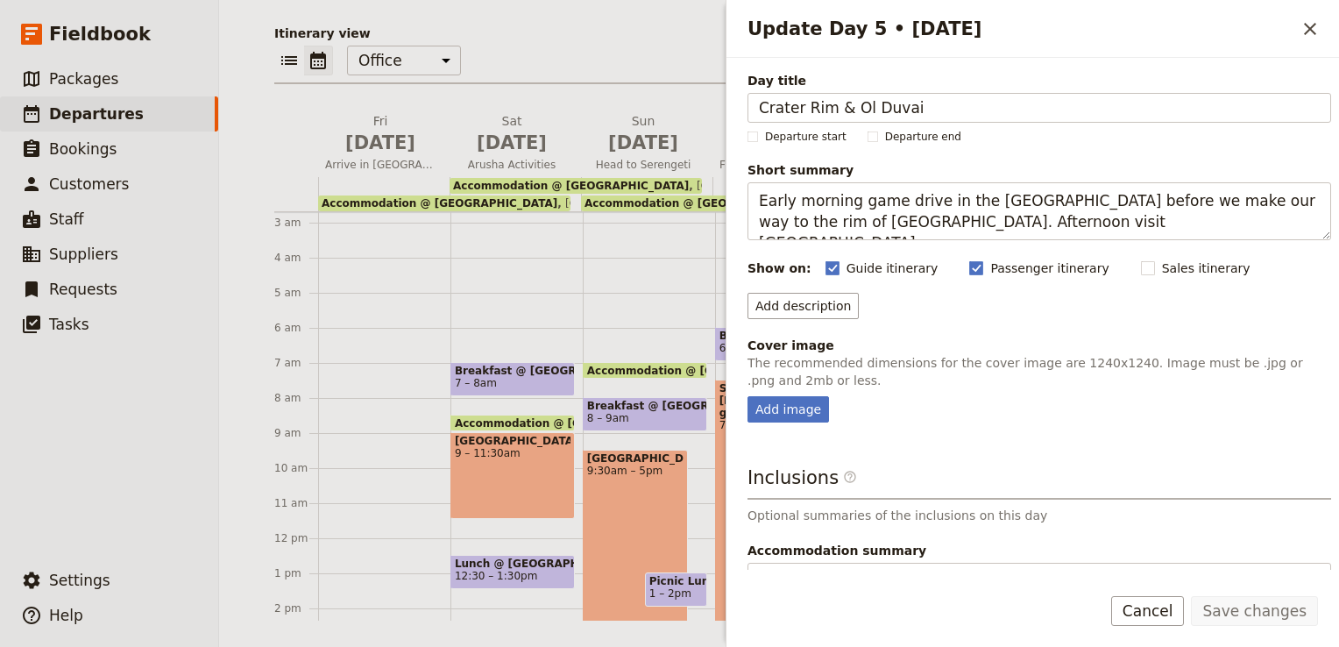
drag, startPoint x: 923, startPoint y: 110, endPoint x: 732, endPoint y: 122, distance: 192.3
click at [732, 122] on div "Day title Crater Rim & Ol Duvai Departure start Departure end Short summary Ear…" at bounding box center [1032, 314] width 612 height 512
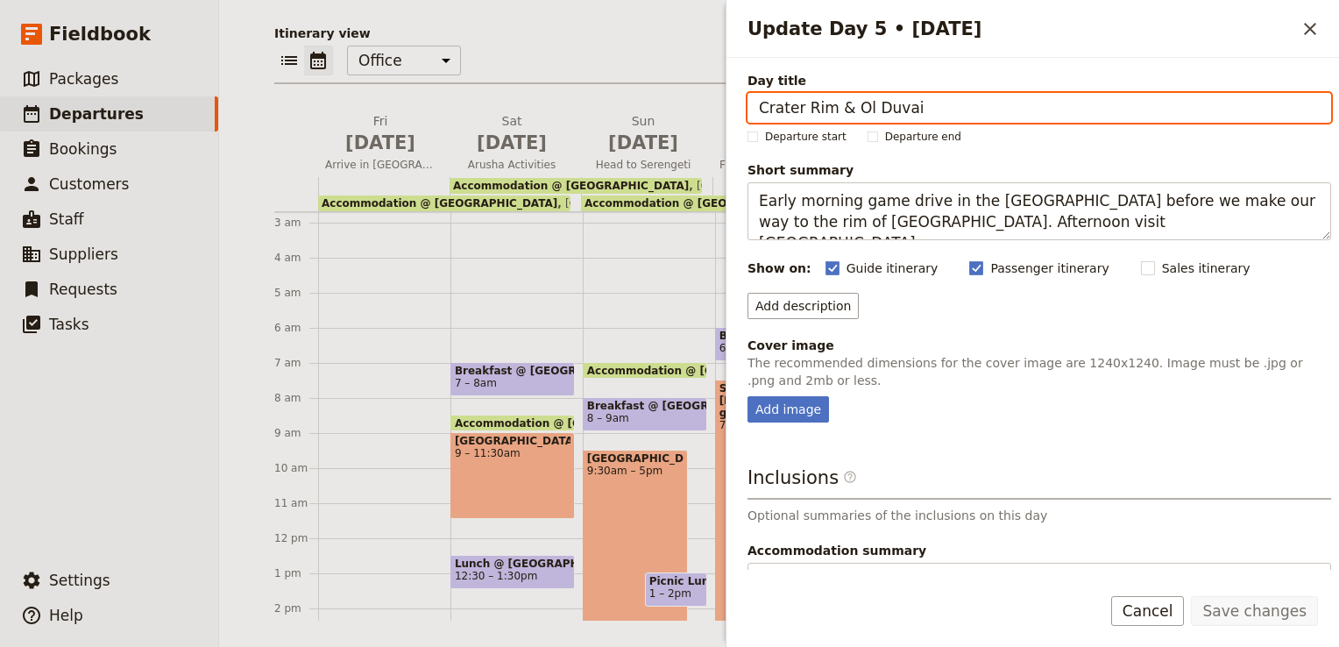
paste input "Serengeti to [GEOGRAPHIC_DATA]"
type input "Serengeti to [GEOGRAPHIC_DATA]"
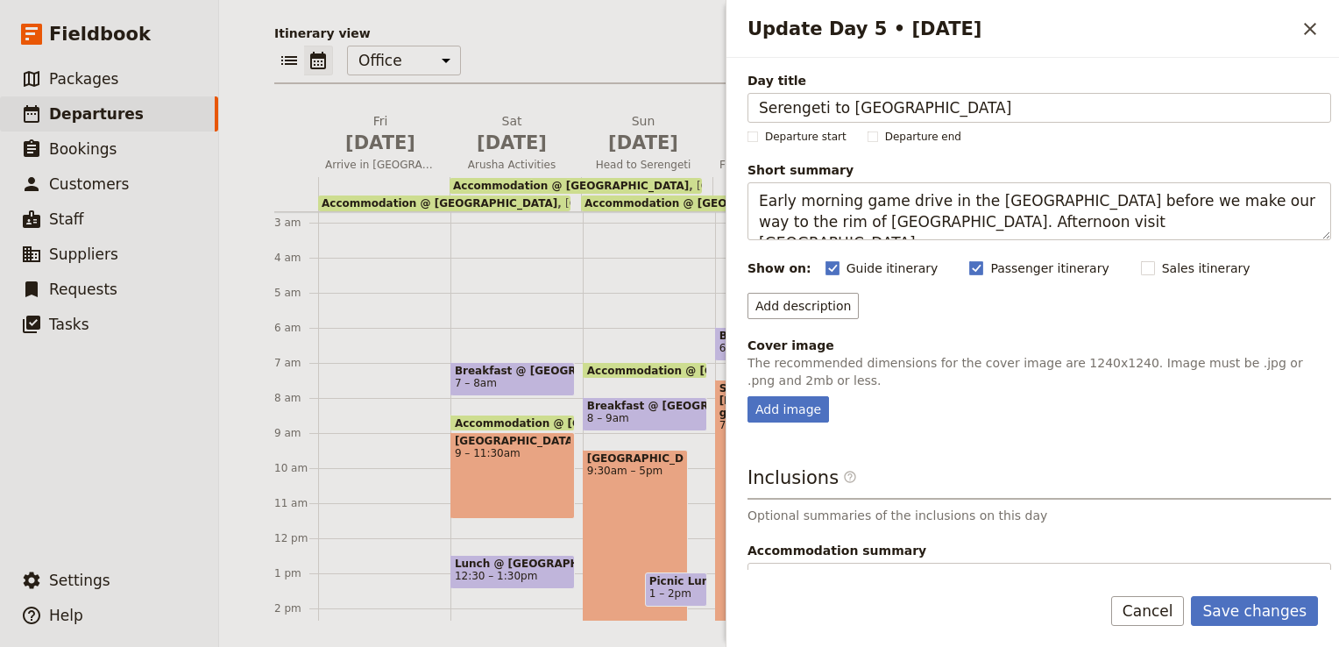
click at [1230, 307] on div "Add description" at bounding box center [1038, 306] width 583 height 26
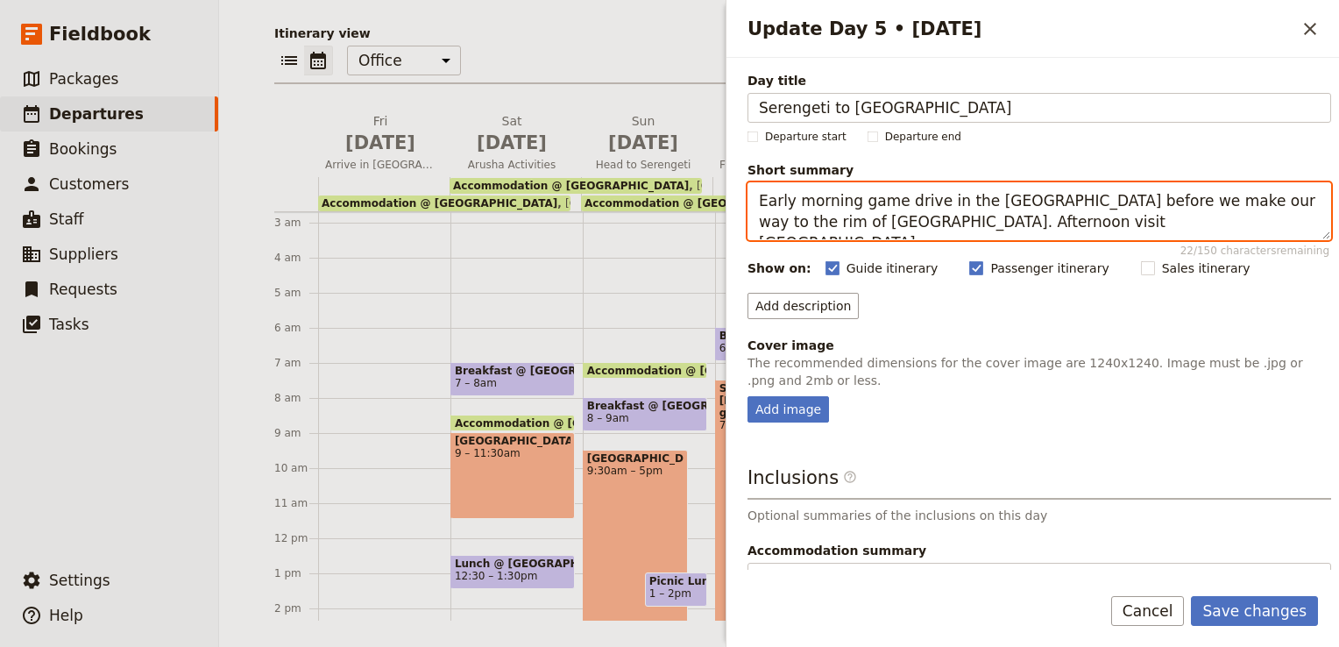
drag, startPoint x: 890, startPoint y: 222, endPoint x: 1099, endPoint y: 229, distance: 208.6
click at [1099, 229] on textarea "Early morning game drive in the [GEOGRAPHIC_DATA] before we make our way to the…" at bounding box center [1038, 211] width 583 height 58
type textarea "Early morning game drive in the [GEOGRAPHIC_DATA] before we make our way to the…"
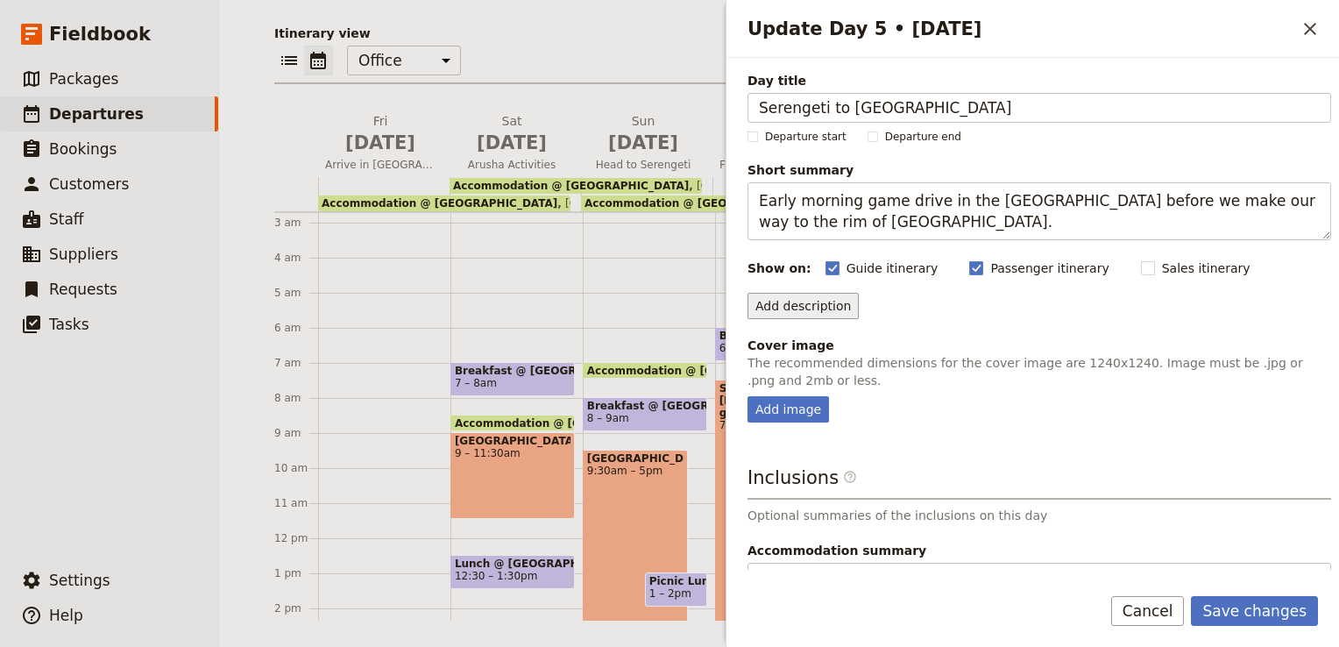
click at [831, 311] on button "Add description" at bounding box center [802, 306] width 111 height 26
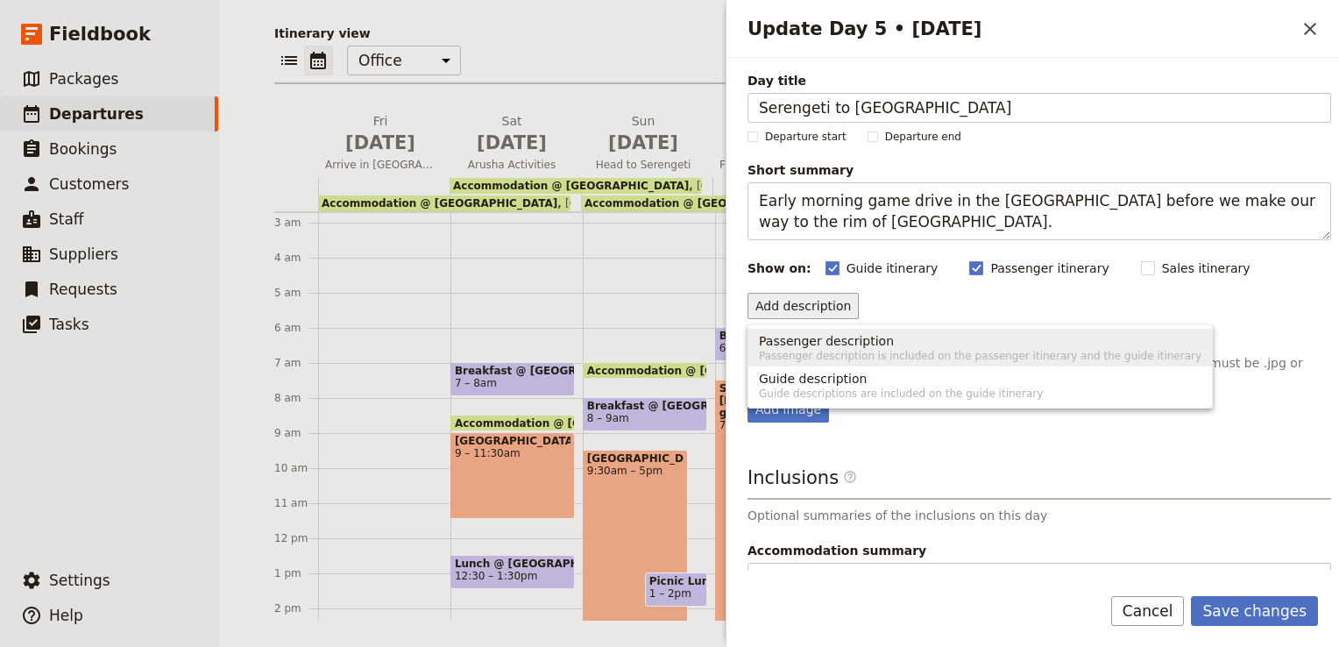
click at [820, 341] on span "Passenger description" at bounding box center [826, 341] width 135 height 18
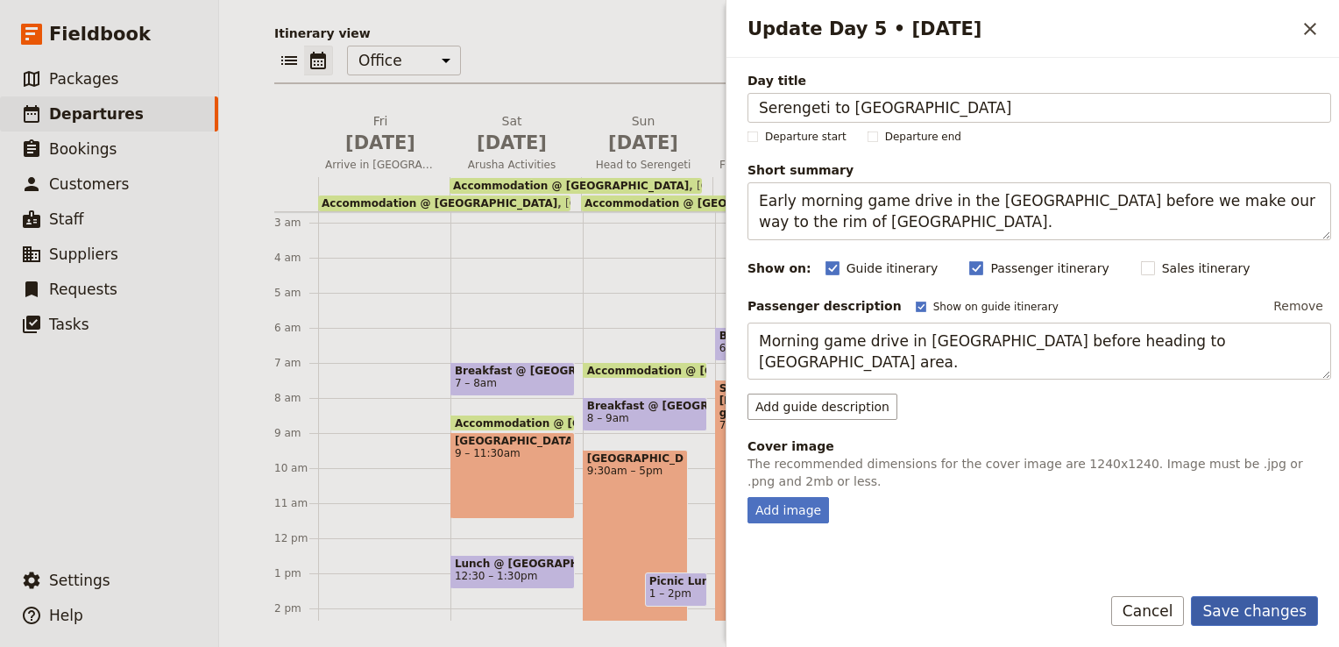
type textarea "Morning game drive in [GEOGRAPHIC_DATA] before heading to [GEOGRAPHIC_DATA] are…"
click at [1253, 615] on button "Save changes" at bounding box center [1254, 611] width 127 height 30
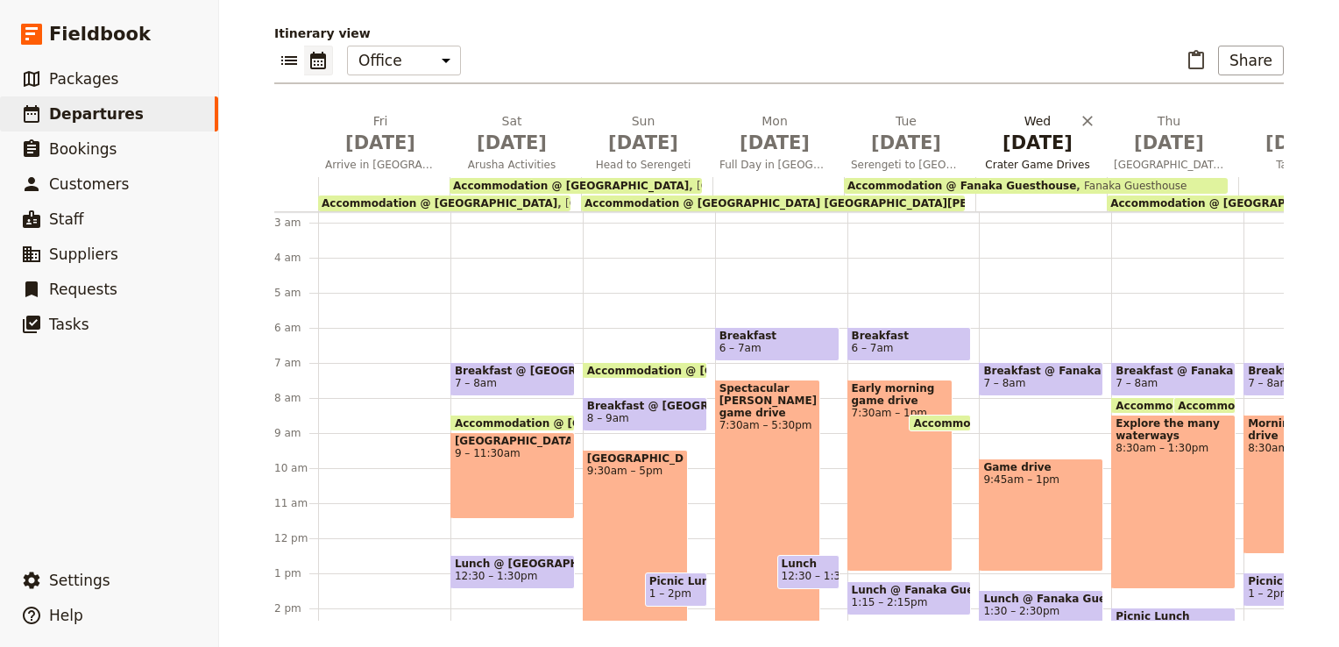
click at [1041, 154] on button "[DATE] Crater Game Drives" at bounding box center [1040, 144] width 131 height 65
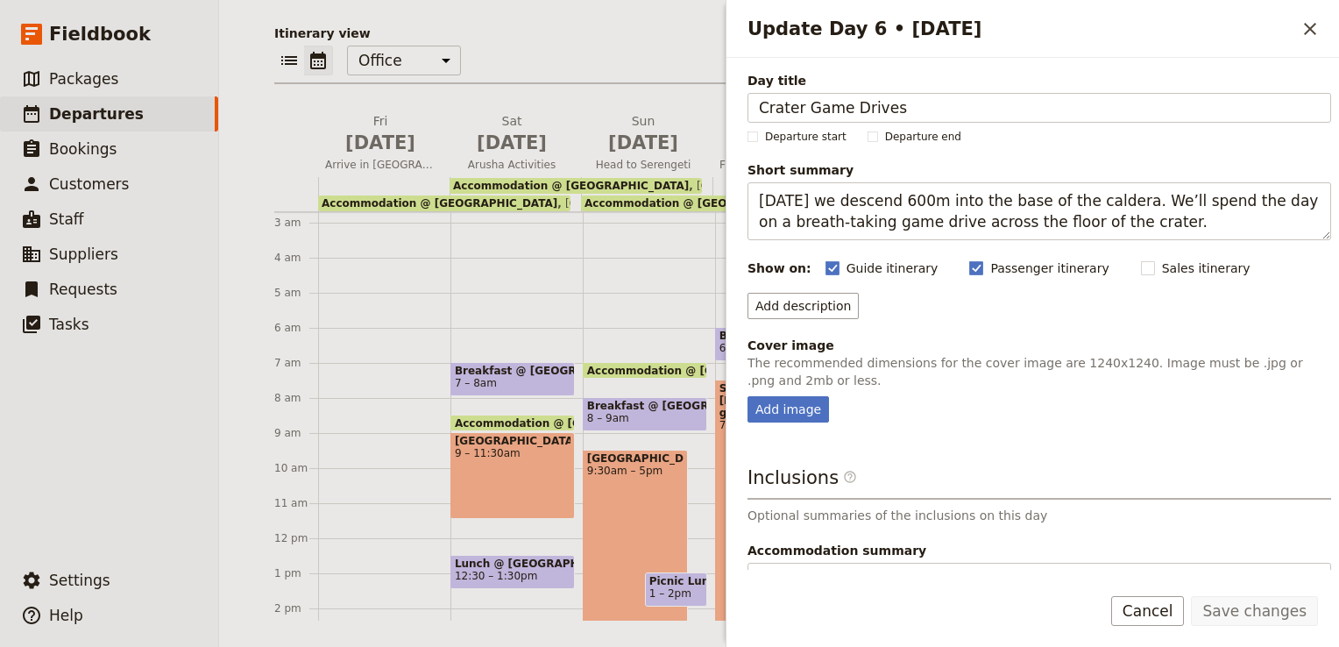
drag, startPoint x: 901, startPoint y: 104, endPoint x: 699, endPoint y: 104, distance: 201.5
click at [699, 104] on div "[DATE] - [GEOGRAPHIC_DATA]- UPENDO ​ Confirmed [DATE] – [DATE] 17 days / 16 nig…" at bounding box center [779, 323] width 1120 height 647
type input "Lake"
click at [813, 304] on button "Add description" at bounding box center [802, 306] width 111 height 26
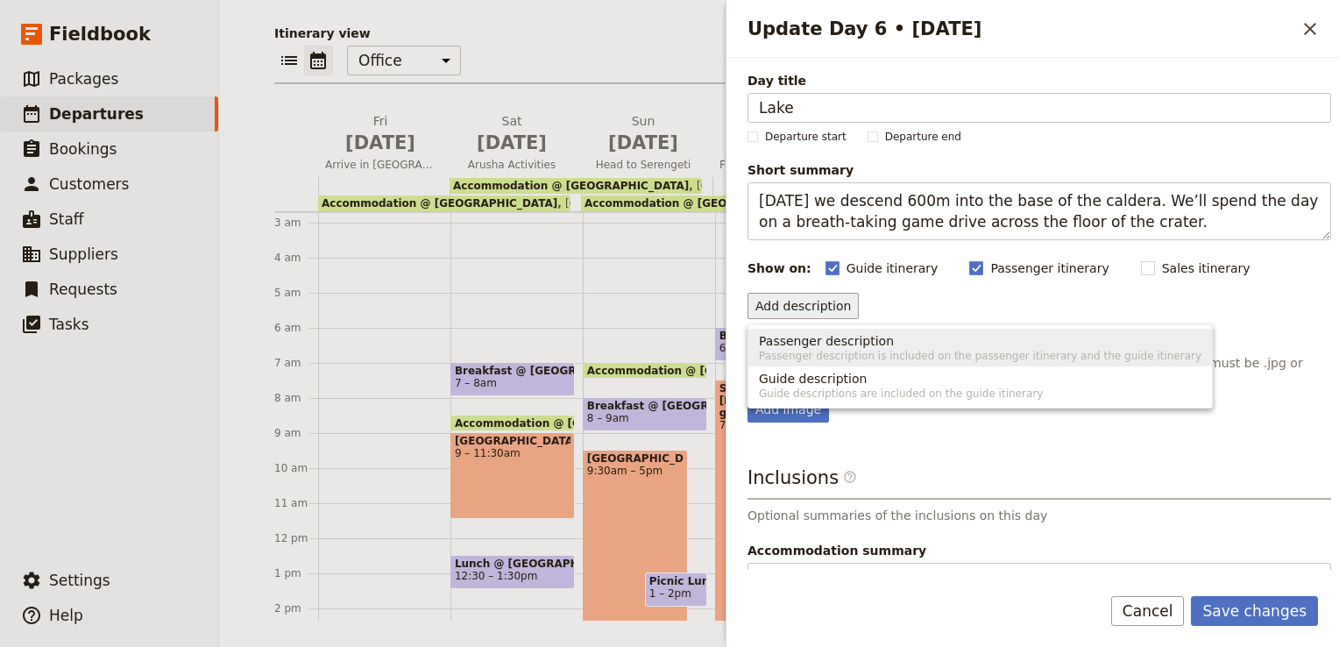
click at [814, 345] on span "Passenger description" at bounding box center [826, 341] width 135 height 18
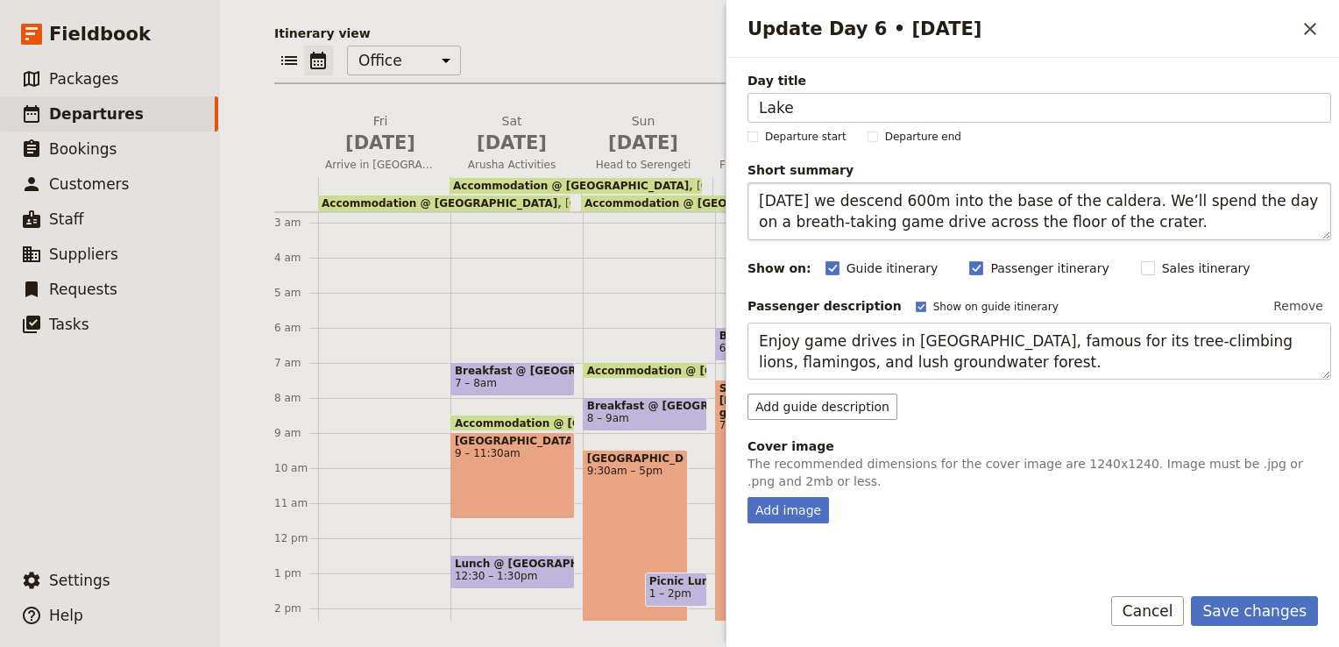
type textarea "Enjoy game drives in [GEOGRAPHIC_DATA], famous for its tree-climbing lions, fla…"
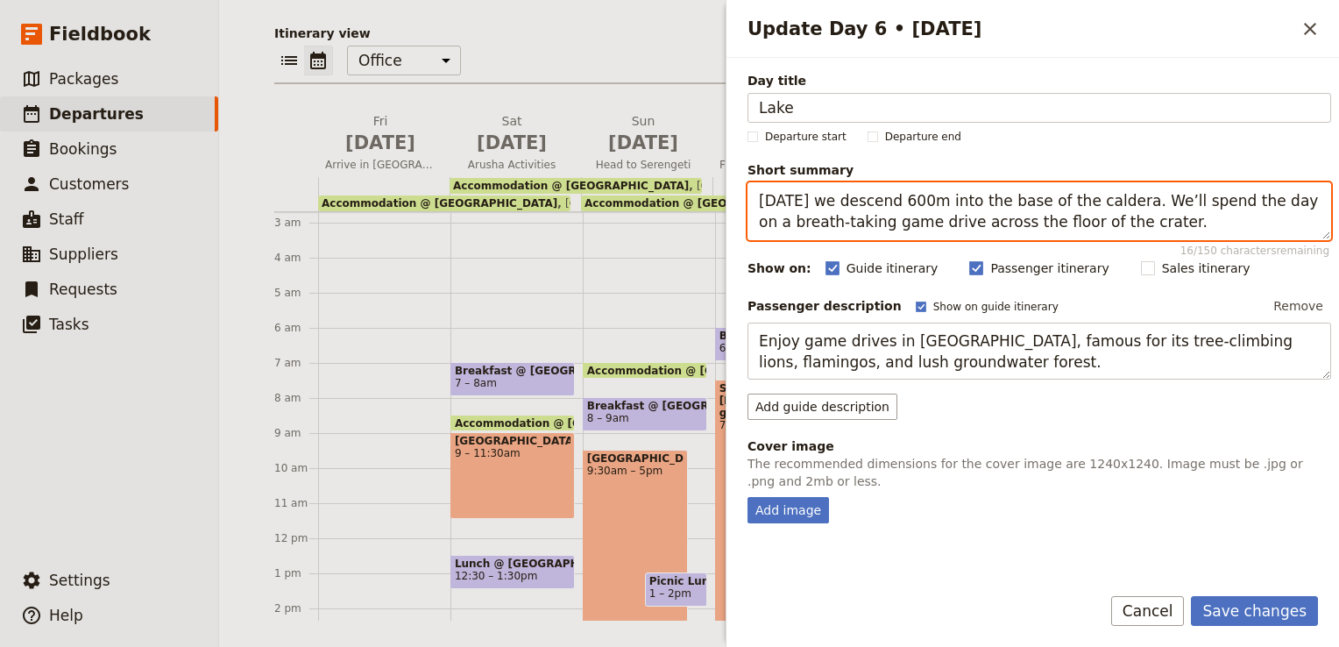
drag, startPoint x: 1128, startPoint y: 226, endPoint x: 676, endPoint y: 188, distance: 453.6
click at [676, 188] on div "[DATE] - [GEOGRAPHIC_DATA]- UPENDO ​ Confirmed [DATE] – [DATE] 17 days / 16 nig…" at bounding box center [779, 323] width 1120 height 647
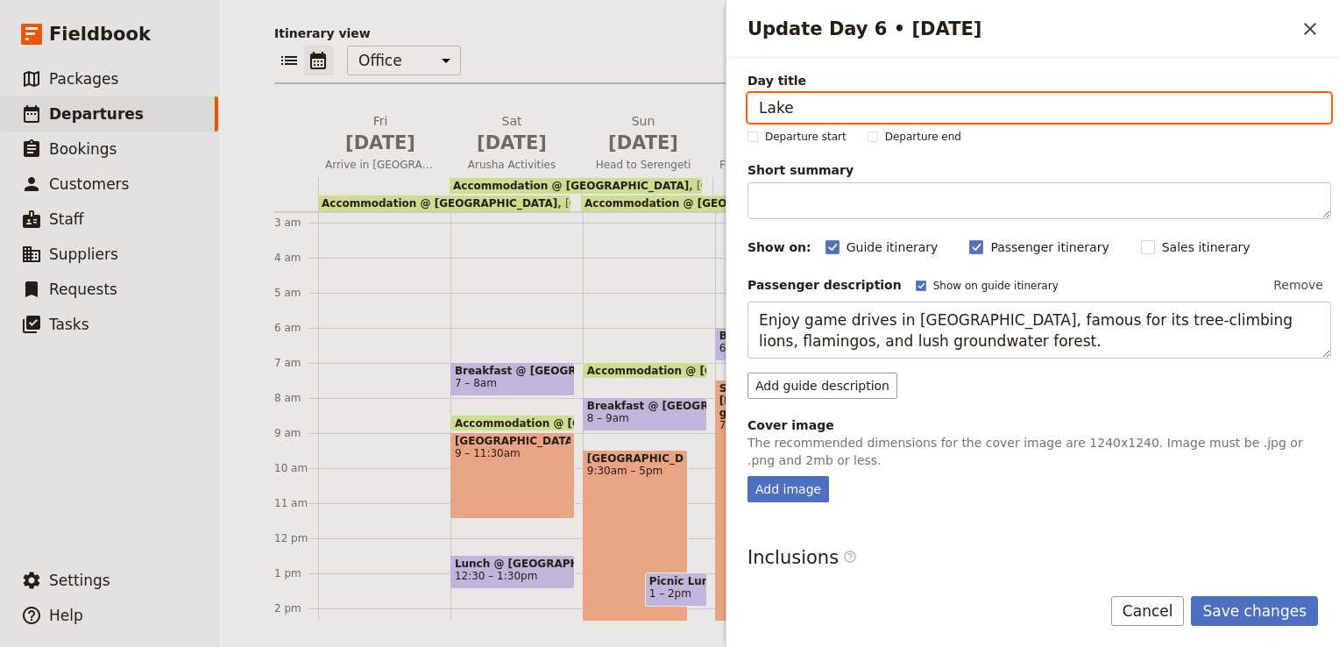
drag, startPoint x: 806, startPoint y: 107, endPoint x: 748, endPoint y: 103, distance: 57.9
click at [748, 103] on input "Lake" at bounding box center [1038, 108] width 583 height 30
paste input "[GEOGRAPHIC_DATA]"
type input "[GEOGRAPHIC_DATA]"
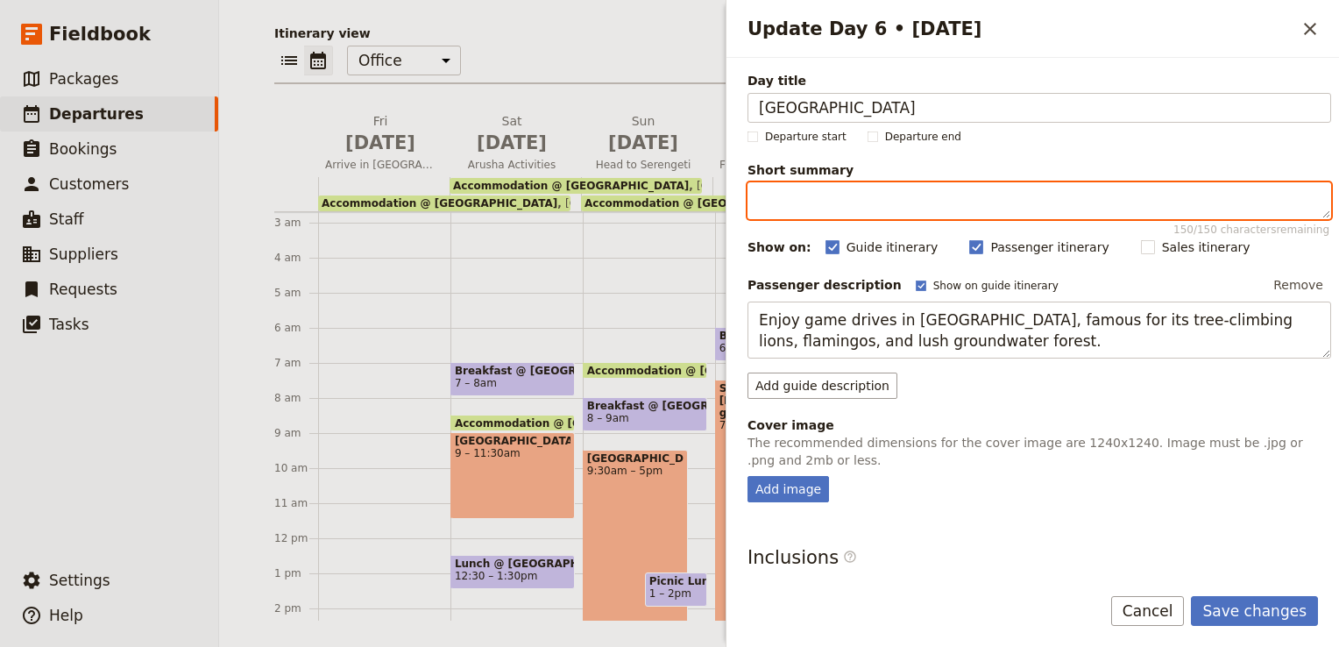
click at [799, 205] on textarea "Short summary 150 / 150 characters remaining" at bounding box center [1038, 200] width 583 height 37
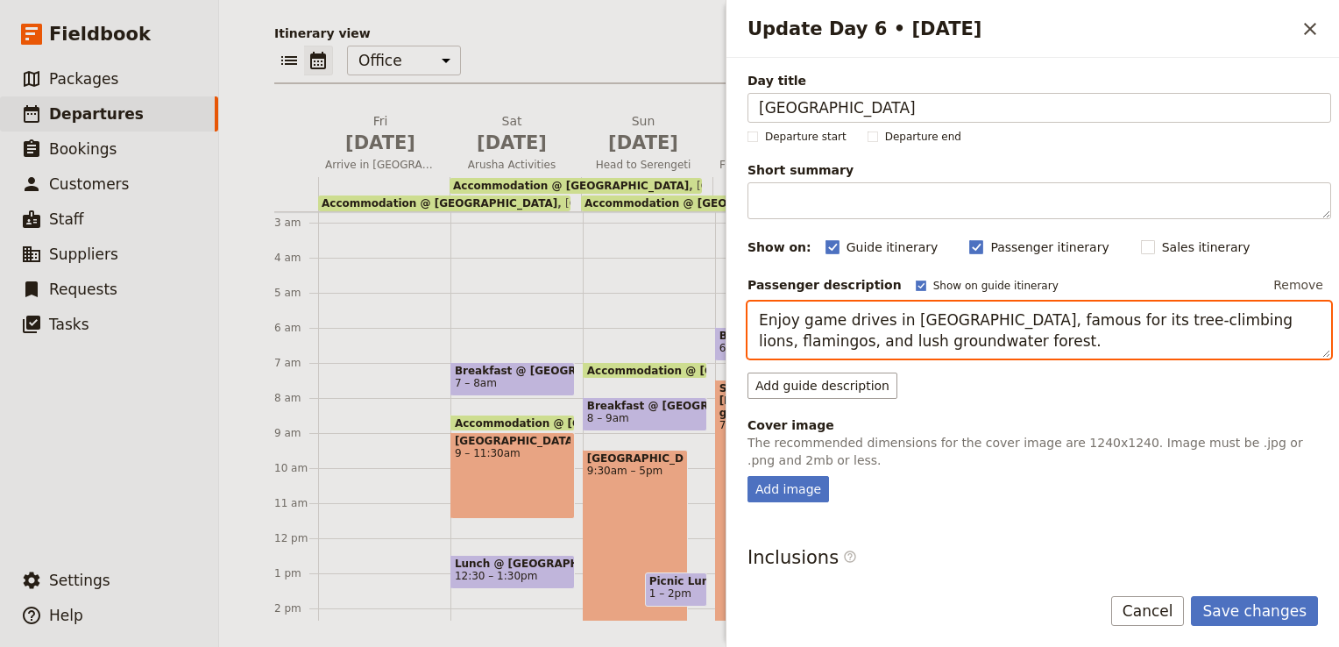
drag, startPoint x: 971, startPoint y: 340, endPoint x: 715, endPoint y: 321, distance: 256.5
click at [715, 321] on div "[DATE] - [GEOGRAPHIC_DATA]- UPENDO ​ Confirmed [DATE] – [DATE] 17 days / 16 nig…" at bounding box center [779, 323] width 1120 height 647
click at [788, 315] on textarea "Enjoy game drives in [GEOGRAPHIC_DATA], famous for its tree-climbing lions, fla…" at bounding box center [1038, 330] width 583 height 58
drag, startPoint x: 759, startPoint y: 315, endPoint x: 987, endPoint y: 324, distance: 228.9
click at [987, 324] on textarea "Enjoy game drives in [GEOGRAPHIC_DATA], famous for its tree-climbing lions, fla…" at bounding box center [1038, 330] width 583 height 58
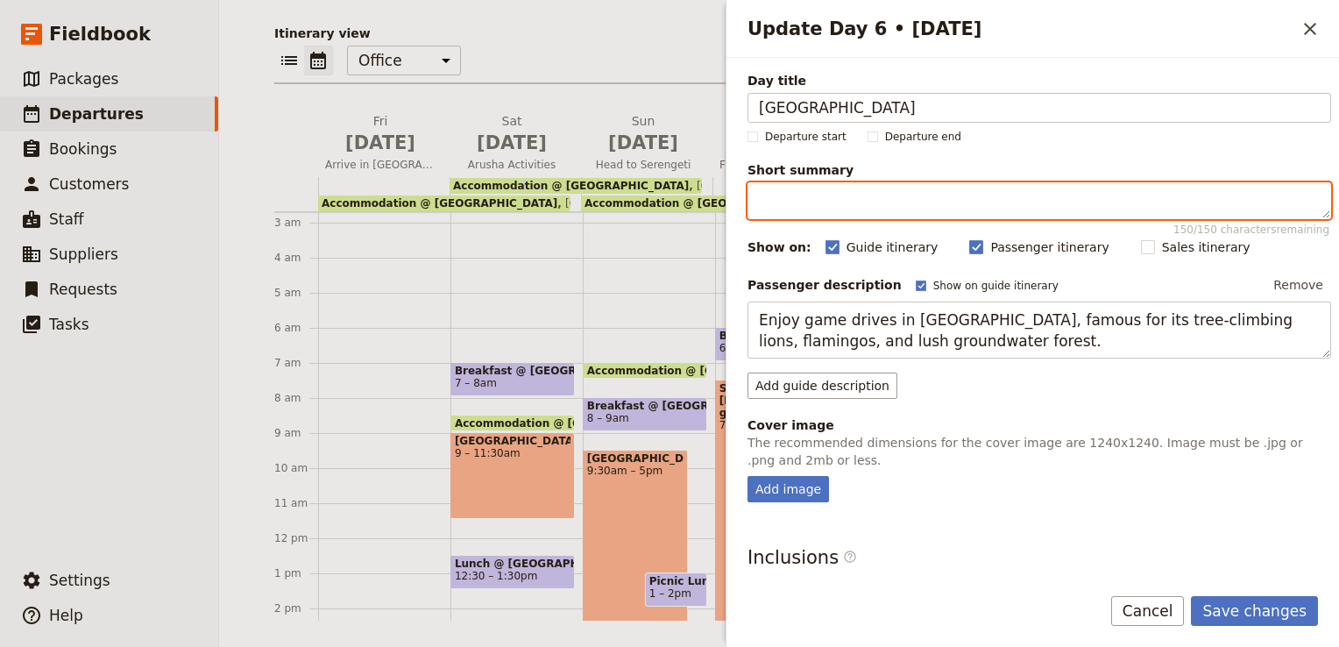
click at [816, 192] on textarea "Short summary 150 / 150 characters remaining" at bounding box center [1038, 200] width 583 height 37
paste textarea "Enjoy game drives in [GEOGRAPHIC_DATA]"
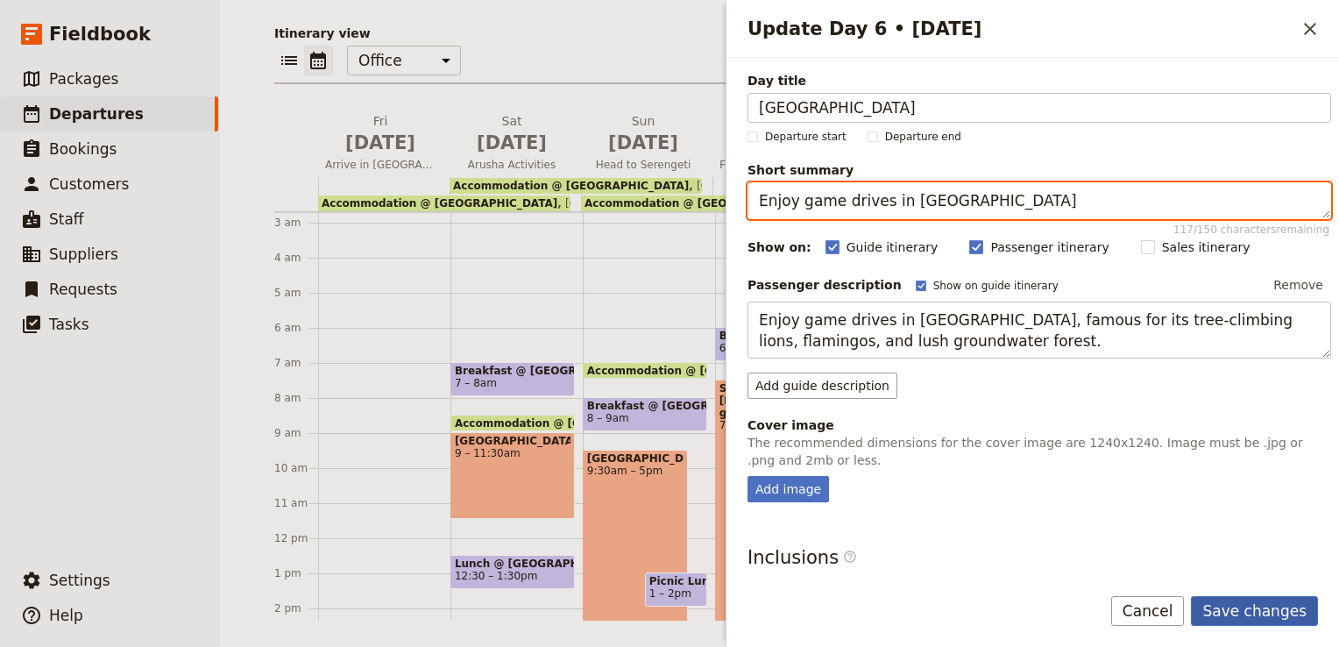
type textarea "Enjoy game drives in [GEOGRAPHIC_DATA]"
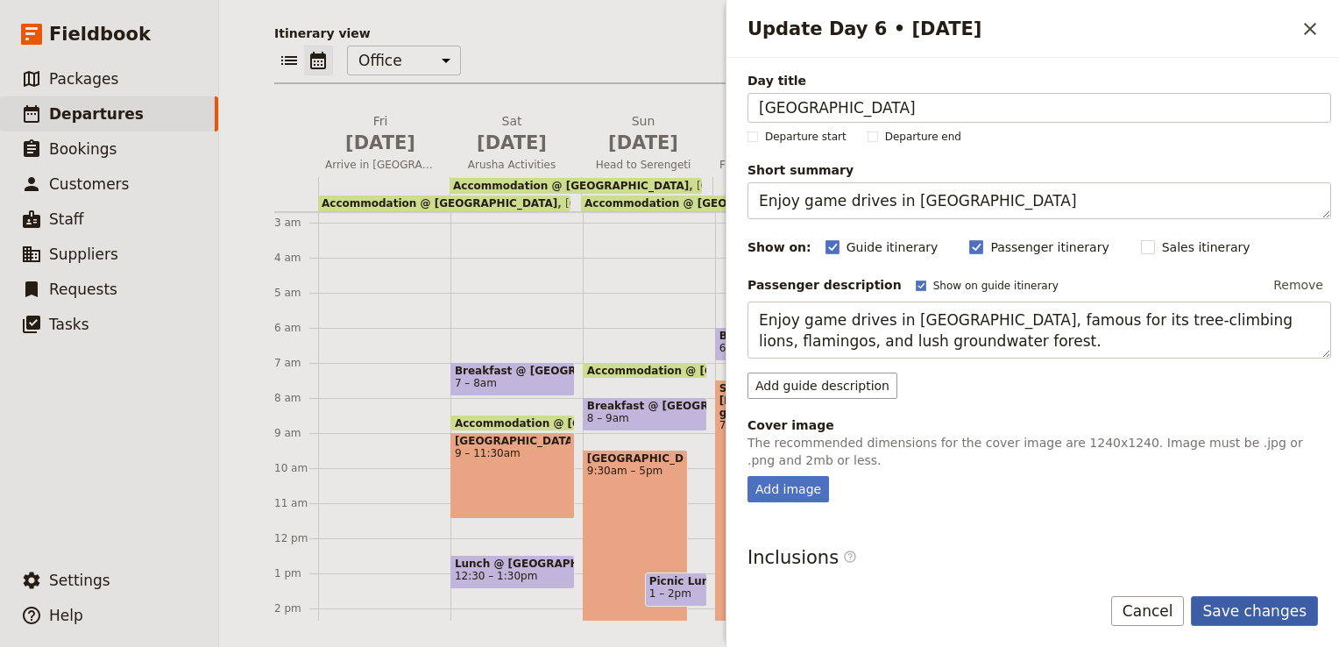
click at [1288, 613] on button "Save changes" at bounding box center [1254, 611] width 127 height 30
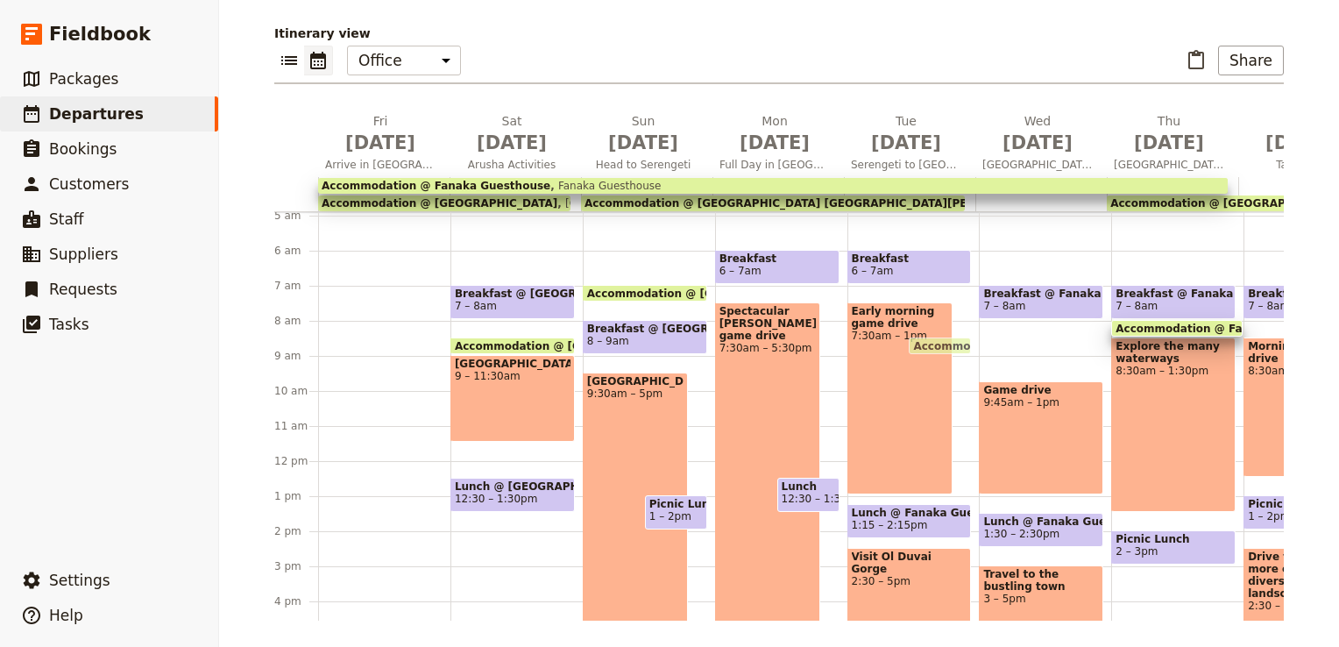
scroll to position [0, 0]
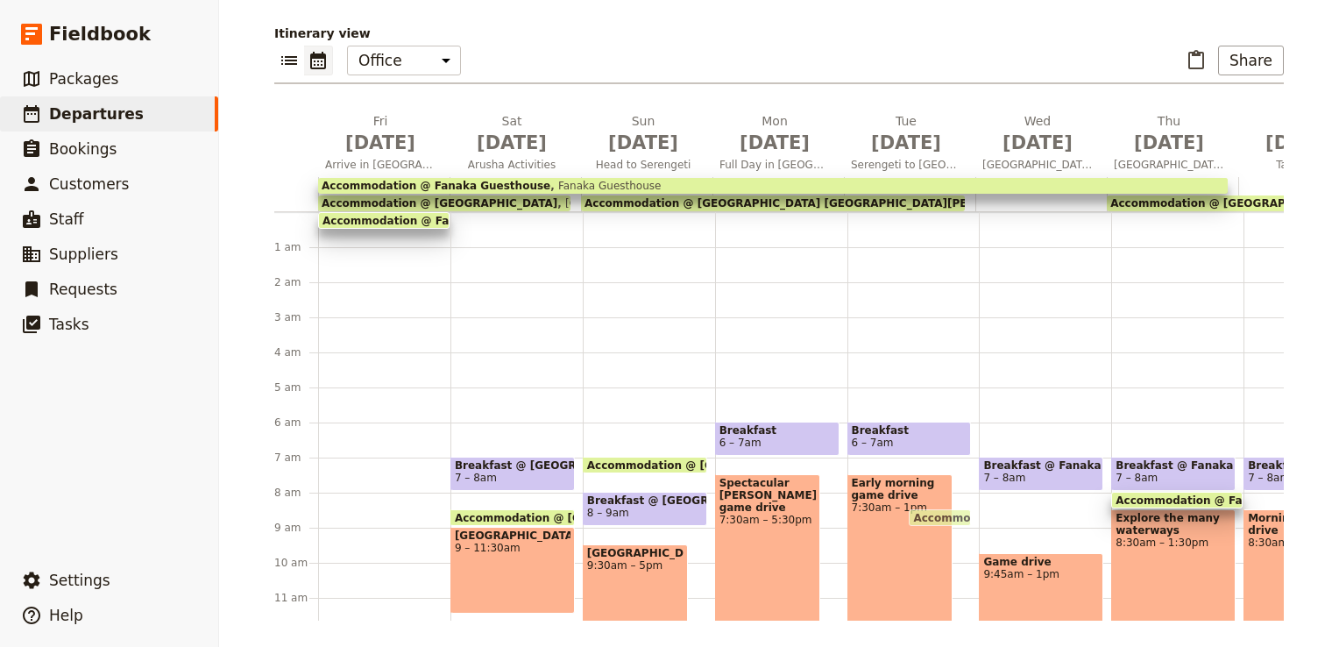
click at [986, 284] on div "Breakfast @ [GEOGRAPHIC_DATA] 7 – 8am Game drive 9:45am – 1pm Lunch @ [GEOGRAPH…" at bounding box center [1045, 632] width 132 height 841
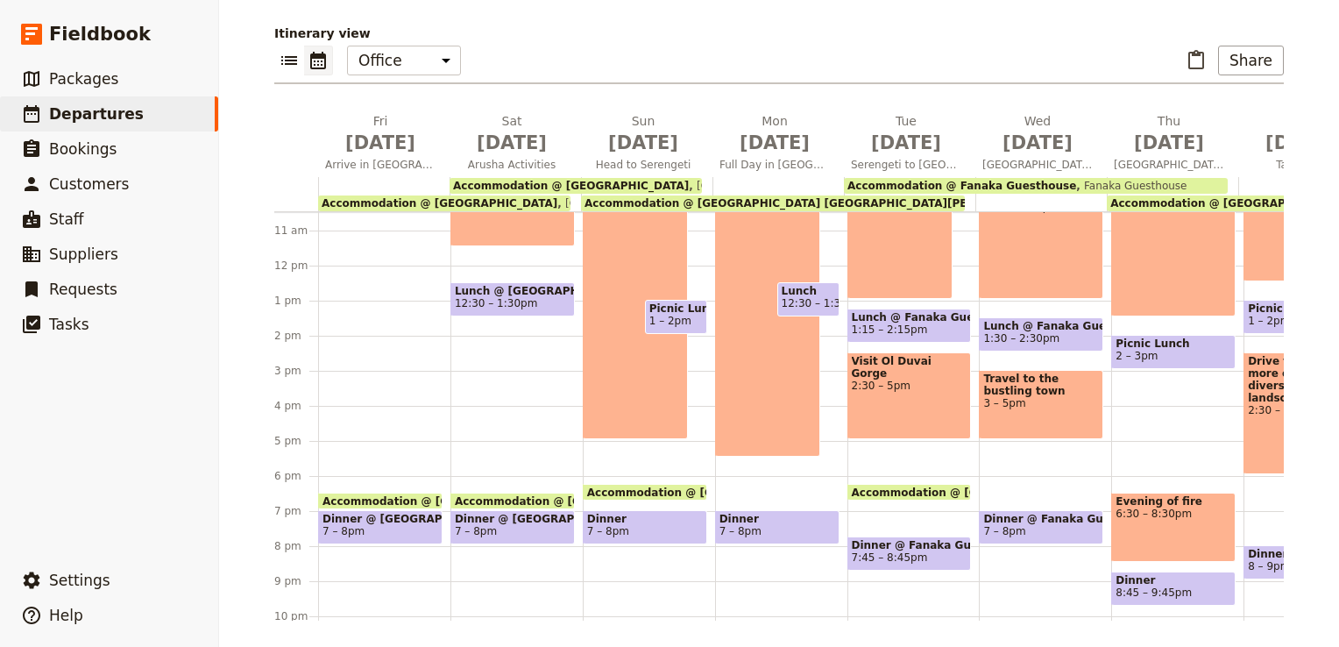
scroll to position [368, 0]
click at [901, 378] on span "2:30 – 5pm" at bounding box center [910, 384] width 116 height 12
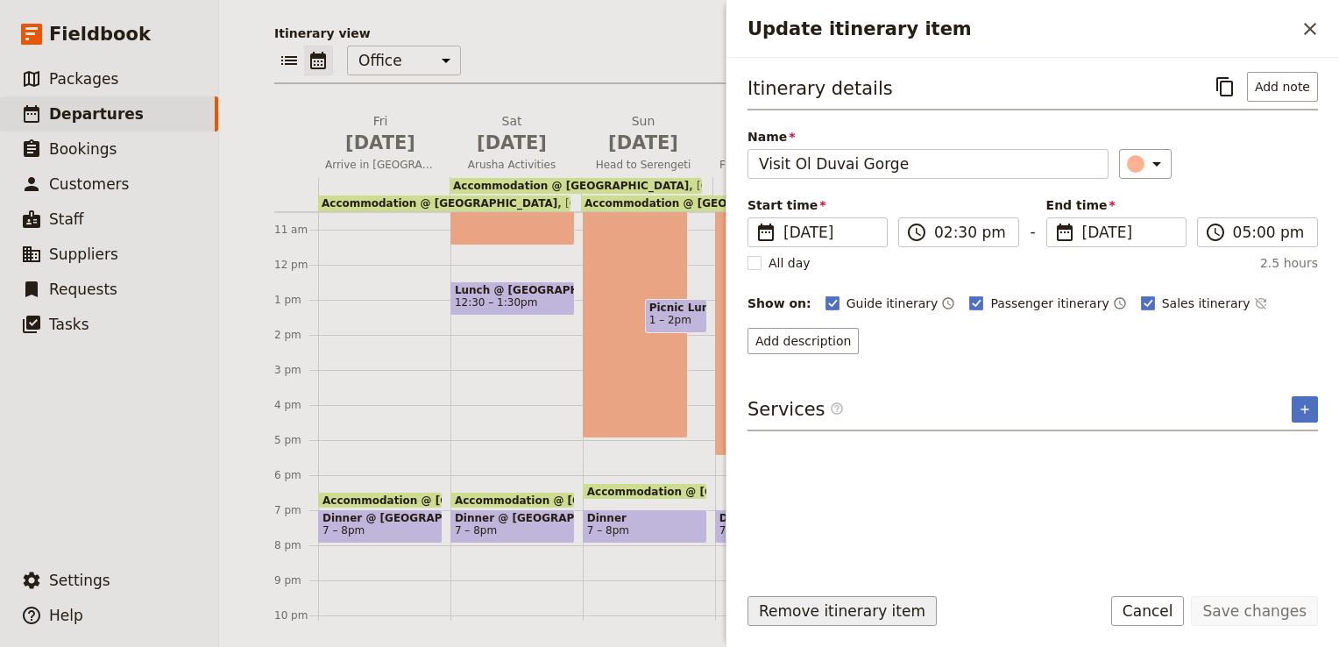
drag, startPoint x: 845, startPoint y: 610, endPoint x: 829, endPoint y: 597, distance: 20.0
click at [845, 610] on button "Remove itinerary item" at bounding box center [841, 611] width 189 height 30
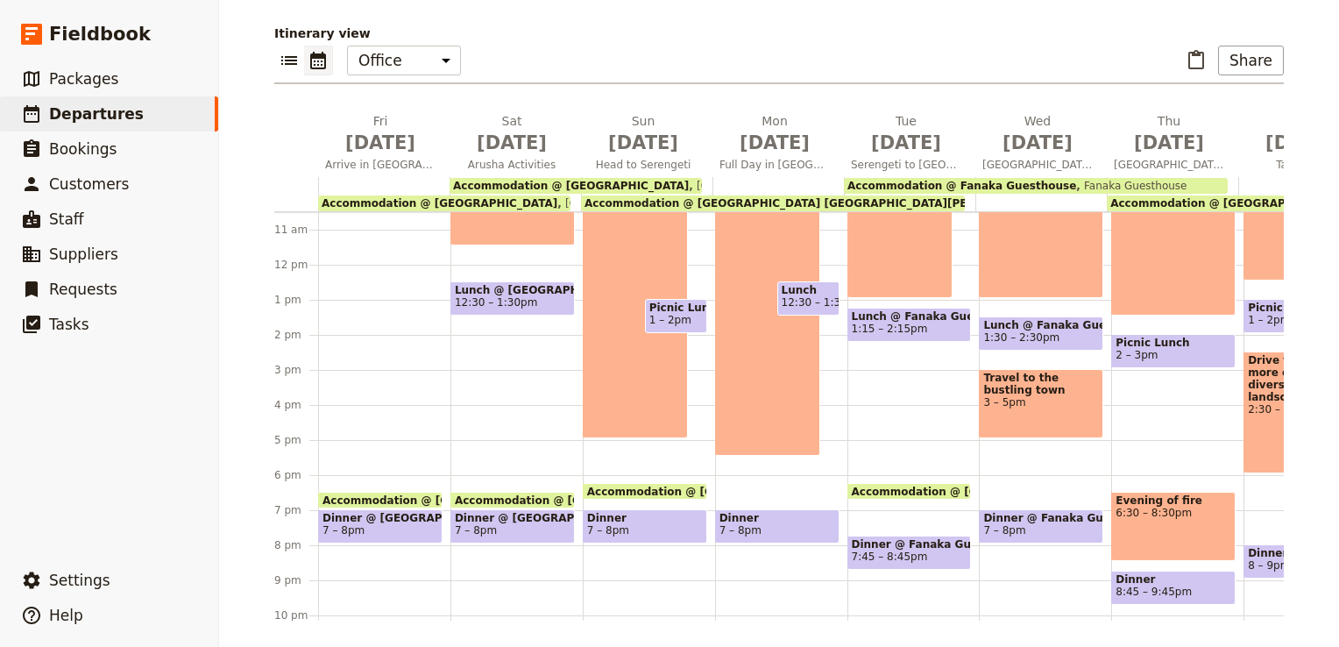
click at [831, 619] on div "[DATE] Arrive in [GEOGRAPHIC_DATA] [DATE] Arusha Activities [DATE] Head to [GEO…" at bounding box center [778, 366] width 1009 height 508
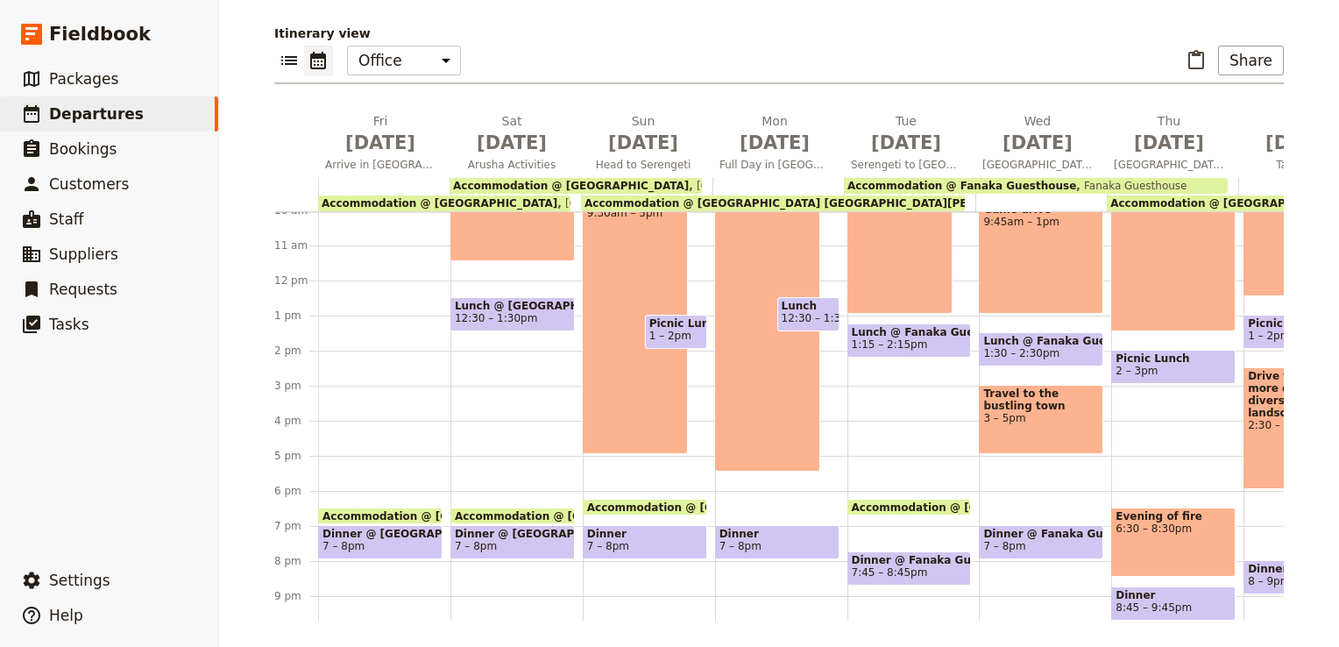
scroll to position [364, 0]
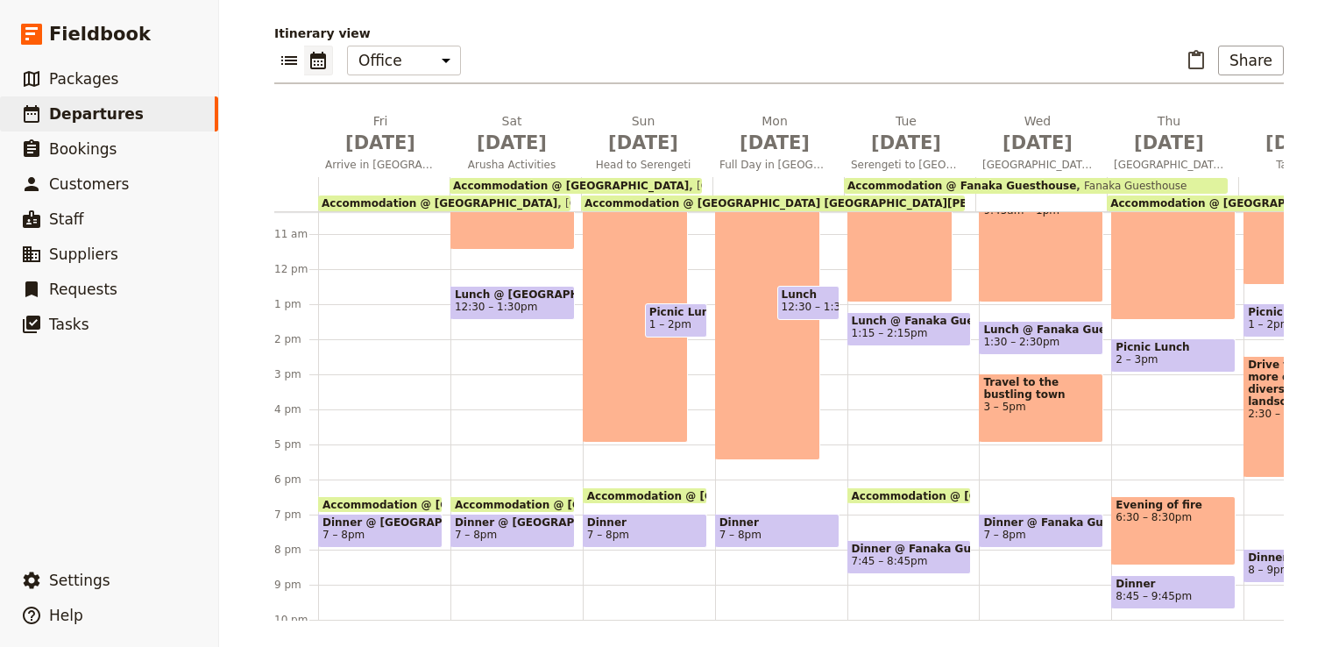
click at [900, 327] on span "1:15 – 2:15pm" at bounding box center [890, 333] width 76 height 12
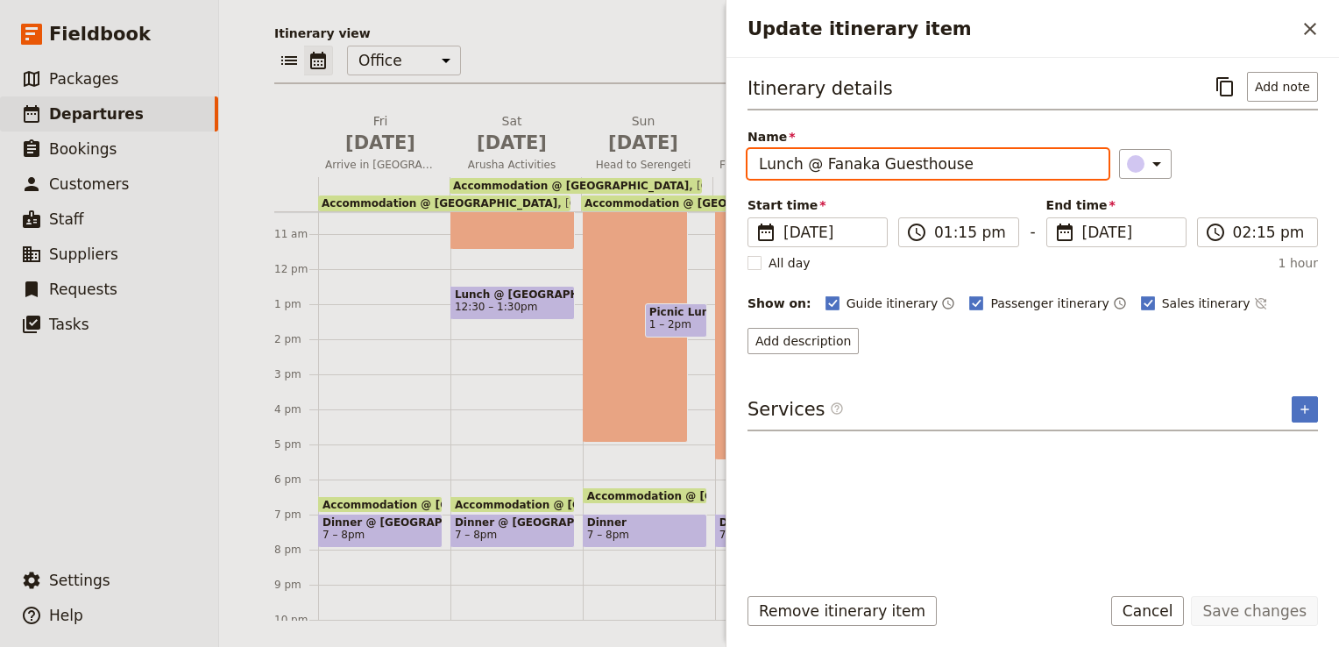
drag, startPoint x: 971, startPoint y: 169, endPoint x: 739, endPoint y: 180, distance: 231.6
click at [739, 180] on div "Itinerary details ​ Add note Name Lunch @ Fanaka Guesthouse ​ Start time ​ [DAT…" at bounding box center [1032, 314] width 612 height 512
click at [984, 167] on input "Lunch @ Fanaka Guesthouse" at bounding box center [927, 164] width 361 height 30
drag, startPoint x: 962, startPoint y: 166, endPoint x: 798, endPoint y: 159, distance: 164.0
click at [798, 159] on input "Lunch @ Fanaka Guesthouse" at bounding box center [927, 164] width 361 height 30
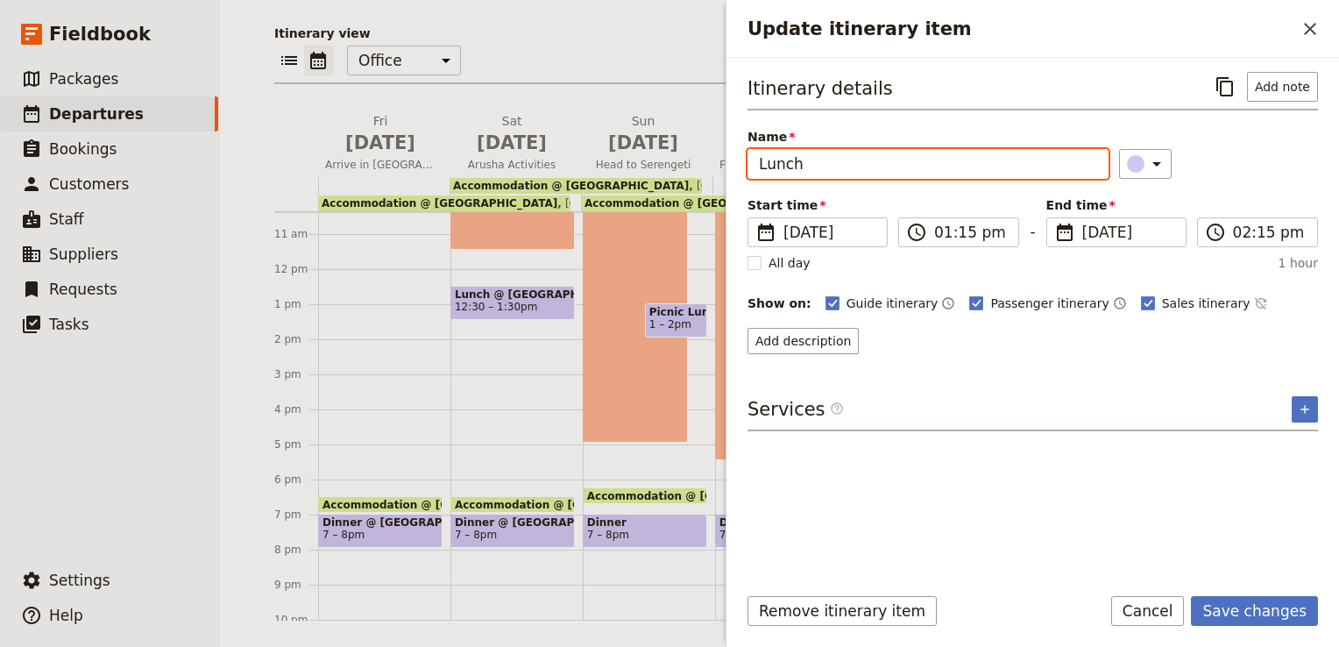
click at [759, 163] on input "Lunch" at bounding box center [927, 164] width 361 height 30
type input "Picnic Lunch"
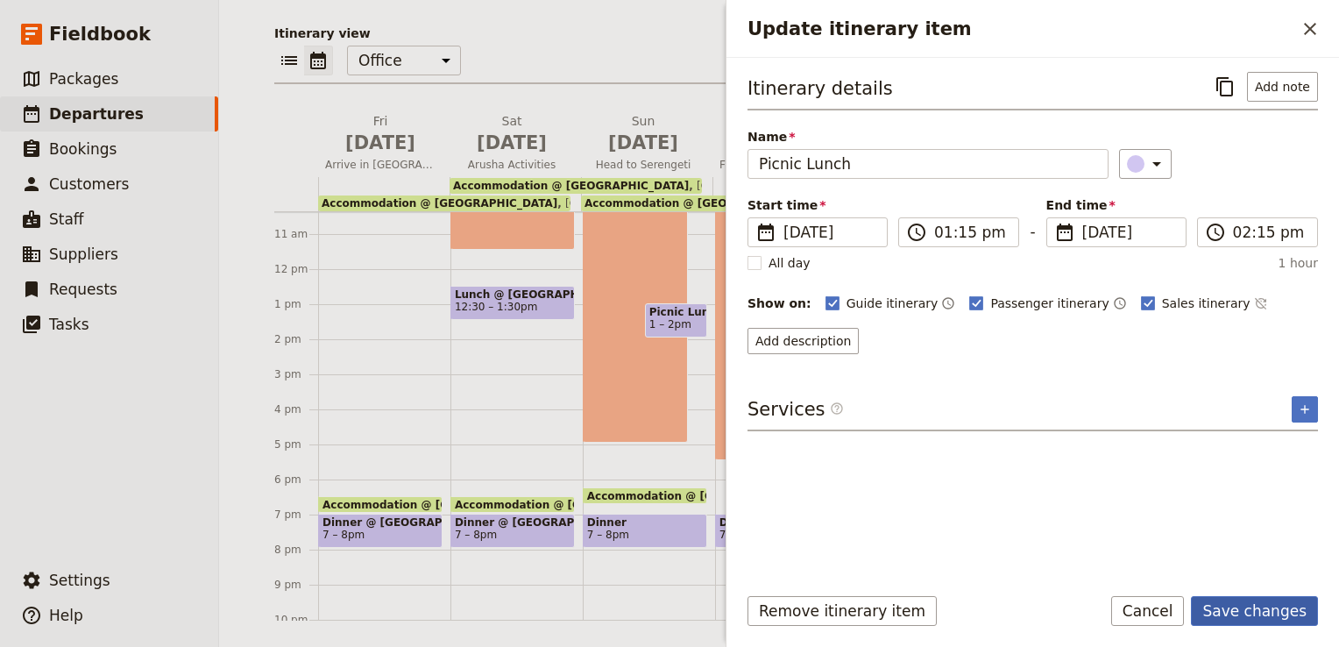
click at [1255, 606] on button "Save changes" at bounding box center [1254, 611] width 127 height 30
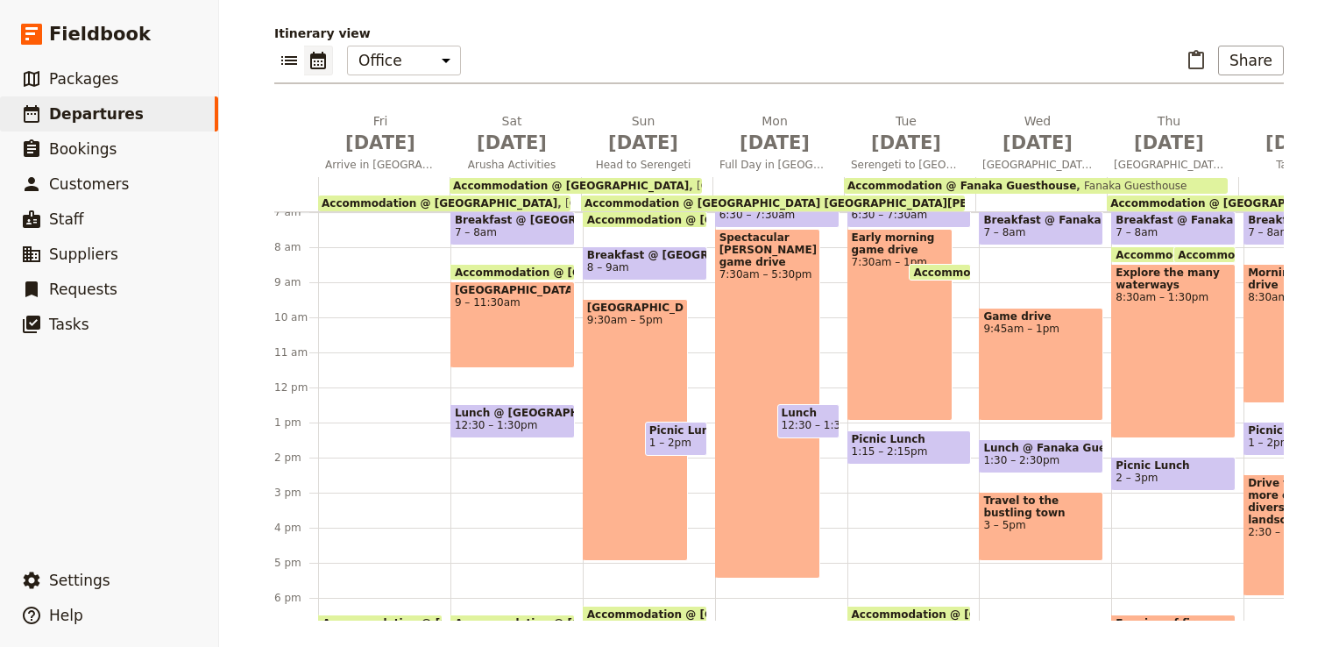
scroll to position [276, 0]
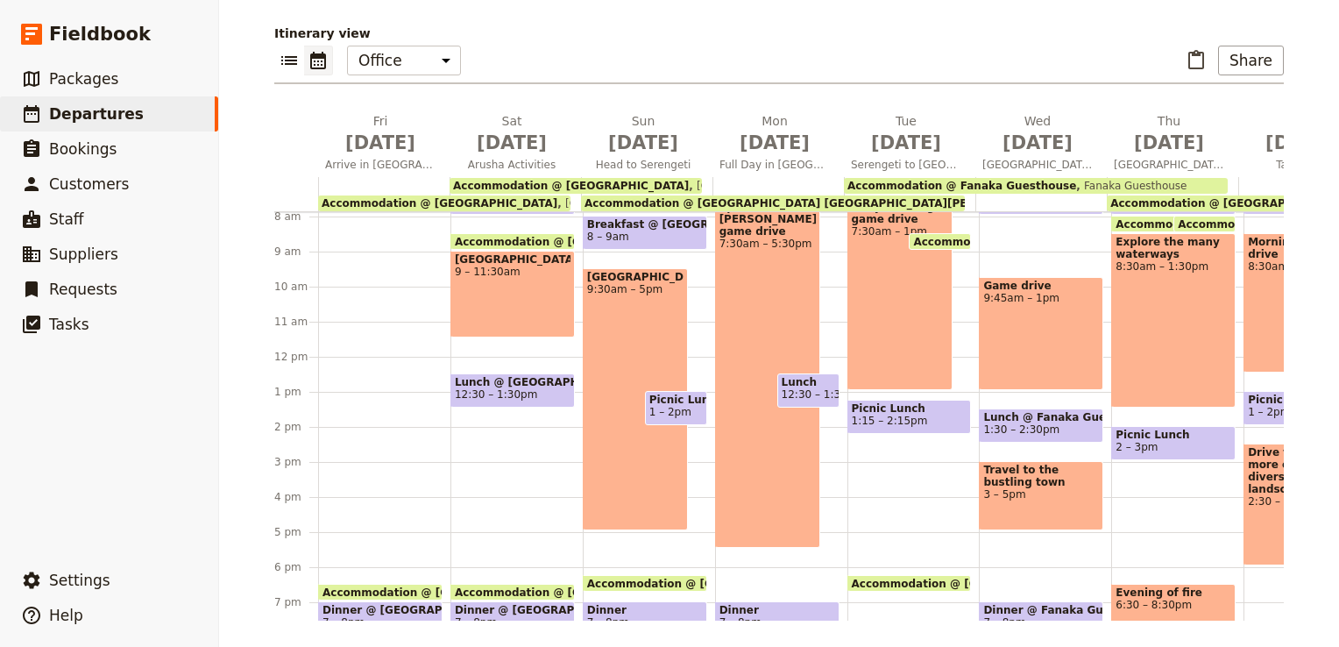
click at [1034, 428] on span "1:30 – 2:30pm" at bounding box center [1021, 429] width 76 height 12
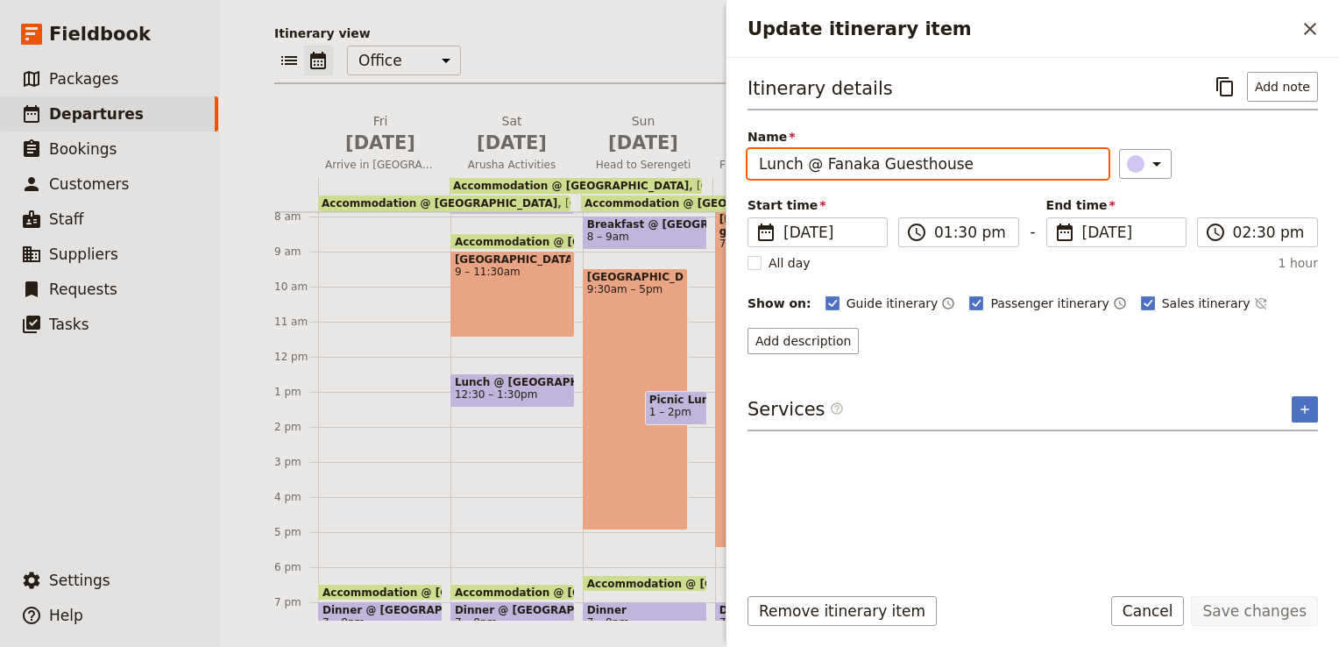
click at [760, 161] on input "Lunch @ Fanaka Guesthouse" at bounding box center [927, 164] width 361 height 30
click at [860, 161] on input "picnic Lunch @ Fanaka Guesthouse" at bounding box center [927, 164] width 361 height 30
drag, startPoint x: 860, startPoint y: 161, endPoint x: 845, endPoint y: 162, distance: 14.9
click at [845, 162] on input "picnic Lunch @ Fanaka Guesthouse" at bounding box center [927, 164] width 361 height 30
click at [862, 167] on input "picnic Lunch @ Fanaka Guesthouse" at bounding box center [927, 164] width 361 height 30
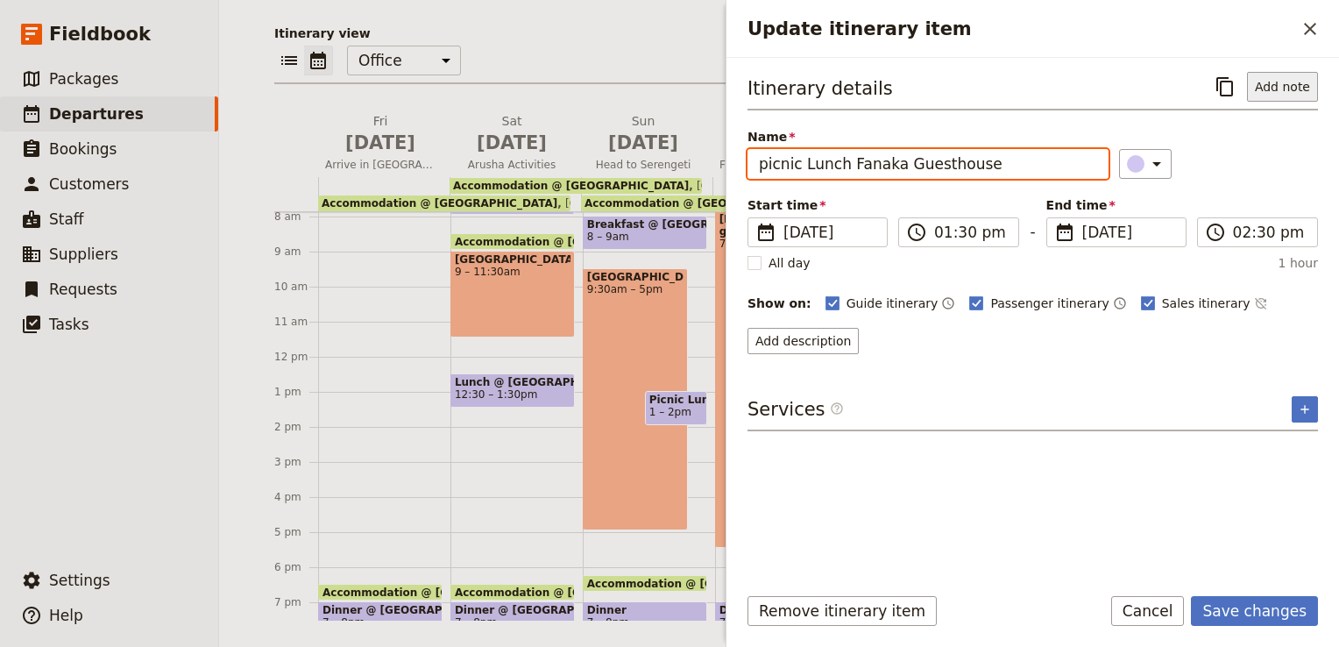
type input "picnic Lunch Fanaka Guesthouse"
click at [1301, 83] on button "Add note" at bounding box center [1282, 87] width 71 height 30
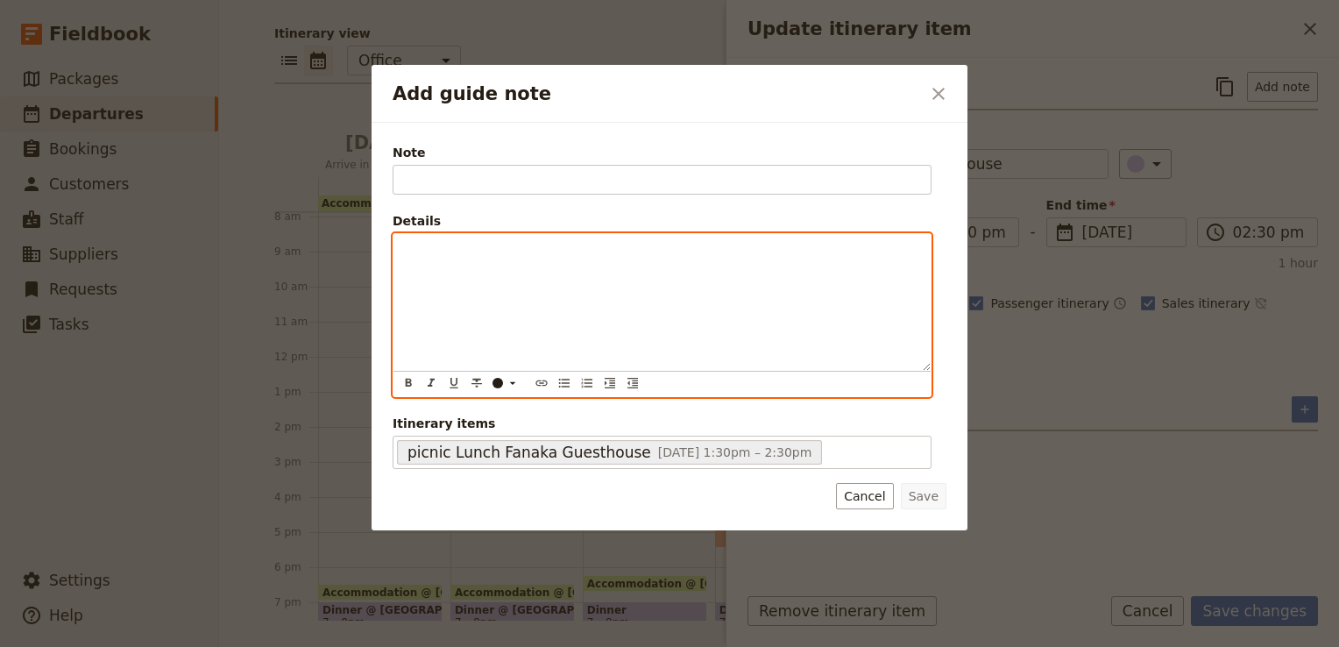
click at [435, 241] on p "Add guide note" at bounding box center [662, 250] width 516 height 18
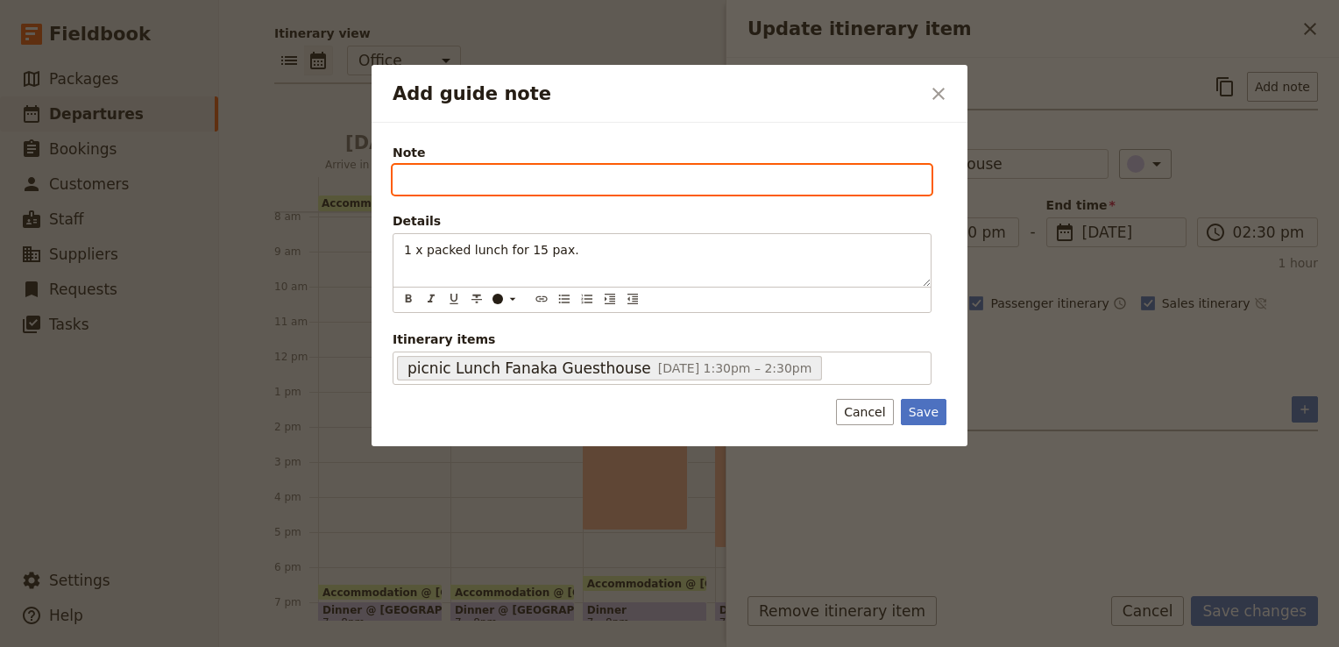
click at [438, 178] on input "Note" at bounding box center [661, 180] width 539 height 30
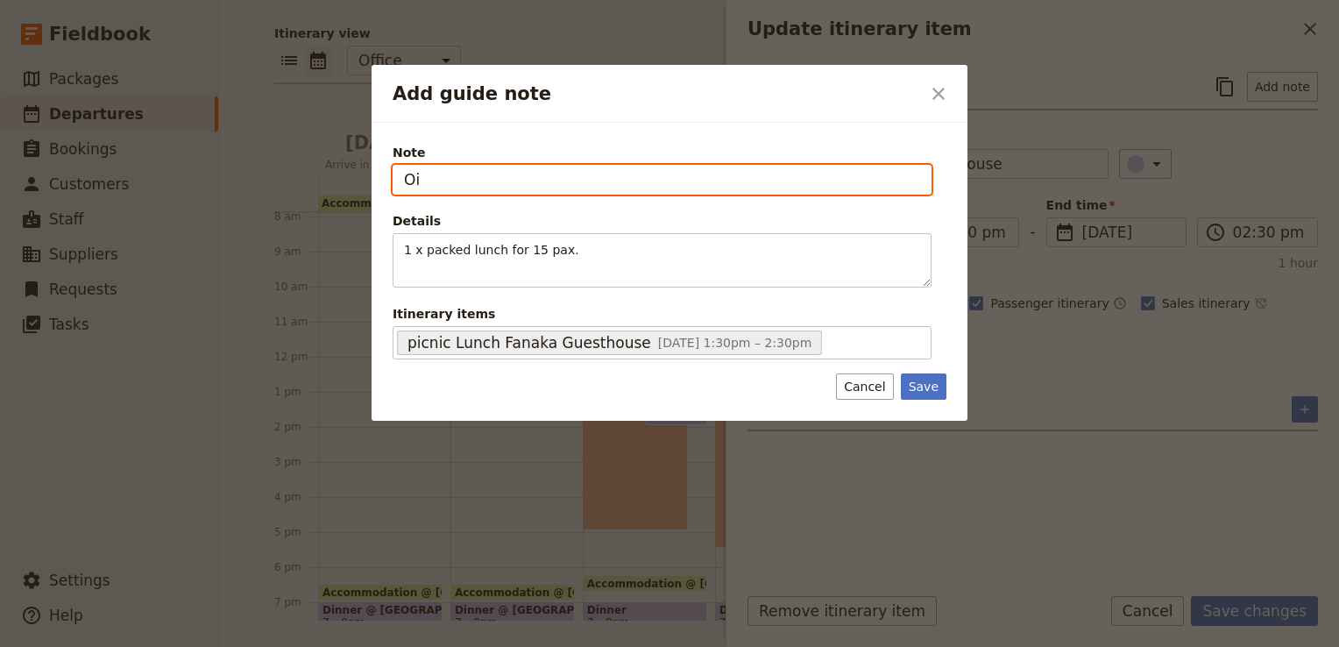
type input "O"
type input "Picnic Lunch"
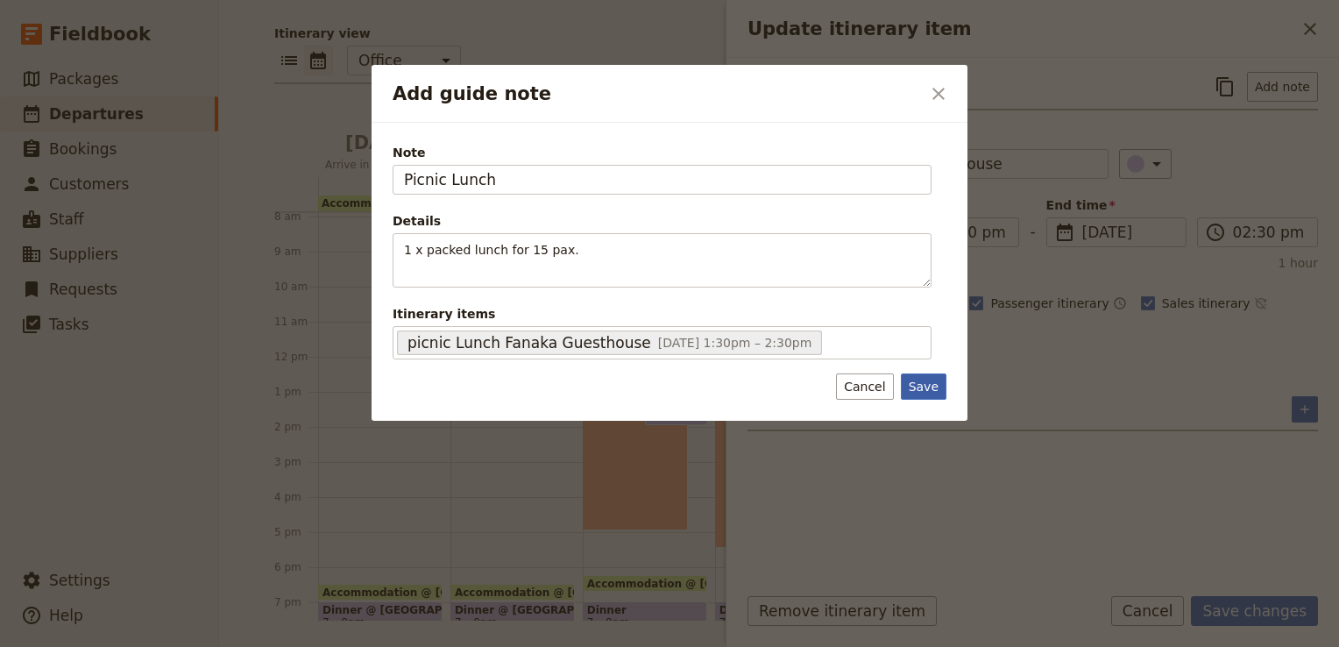
click at [911, 382] on button "Save" at bounding box center [924, 386] width 46 height 26
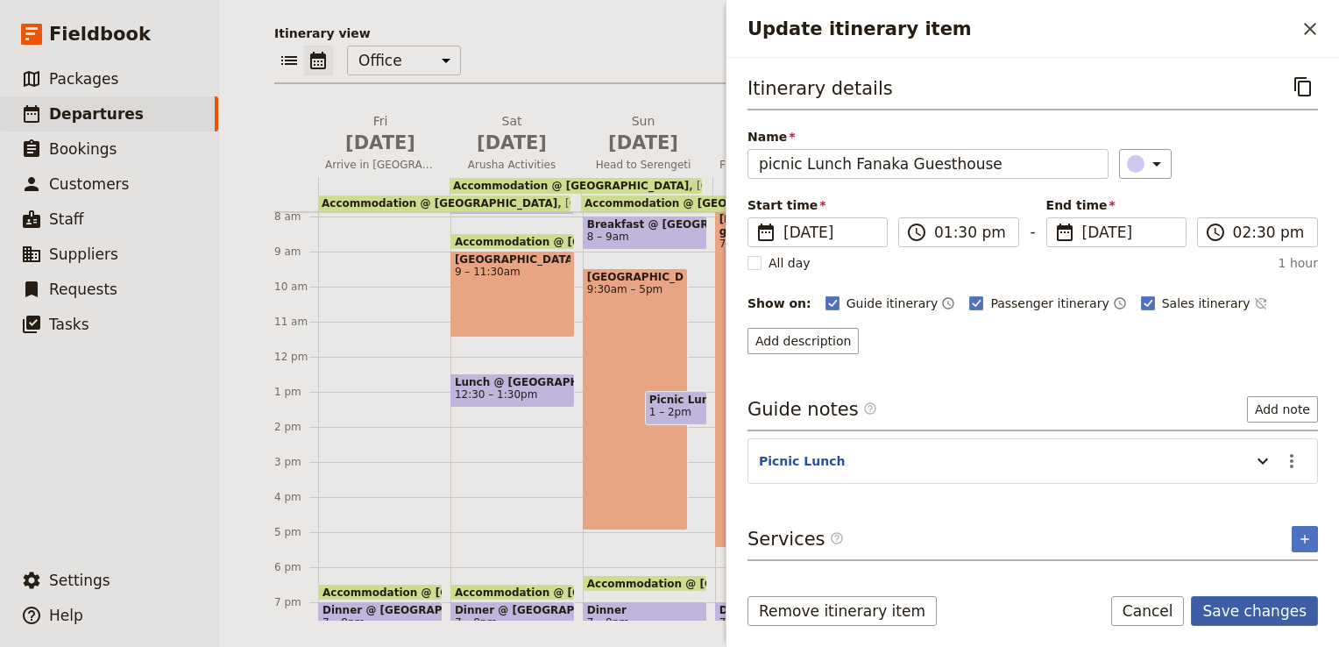
click at [1271, 614] on button "Save changes" at bounding box center [1254, 611] width 127 height 30
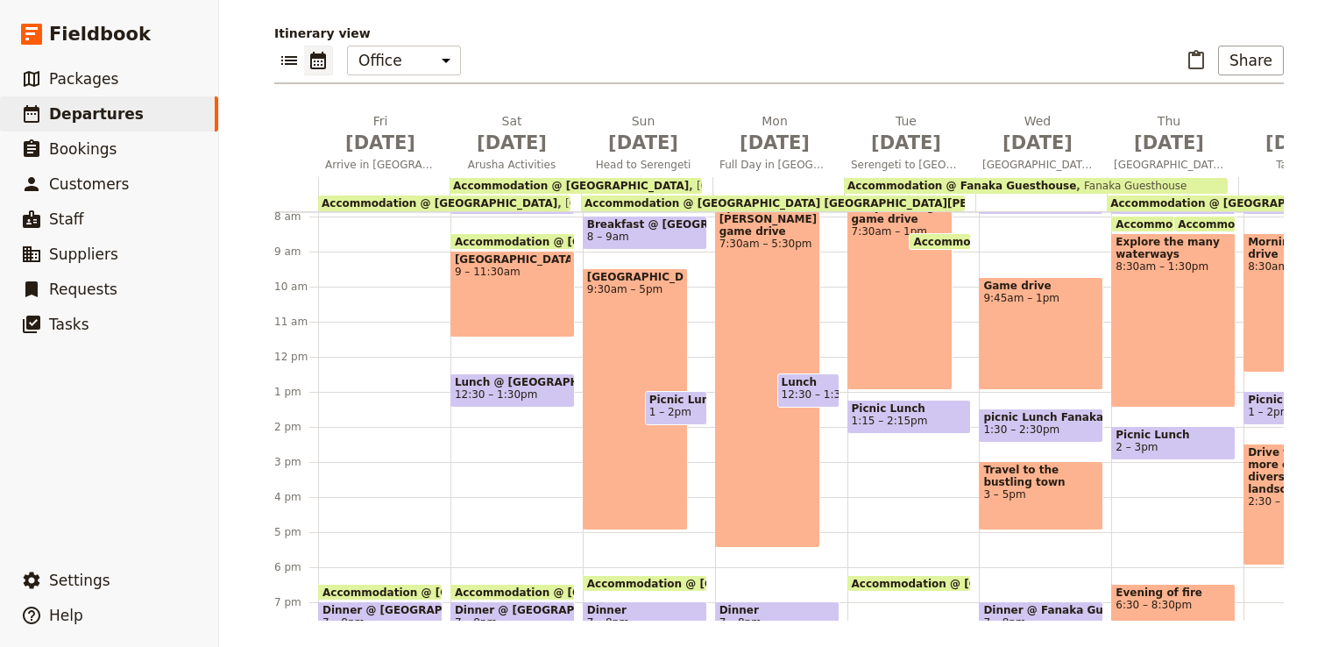
scroll to position [188, 0]
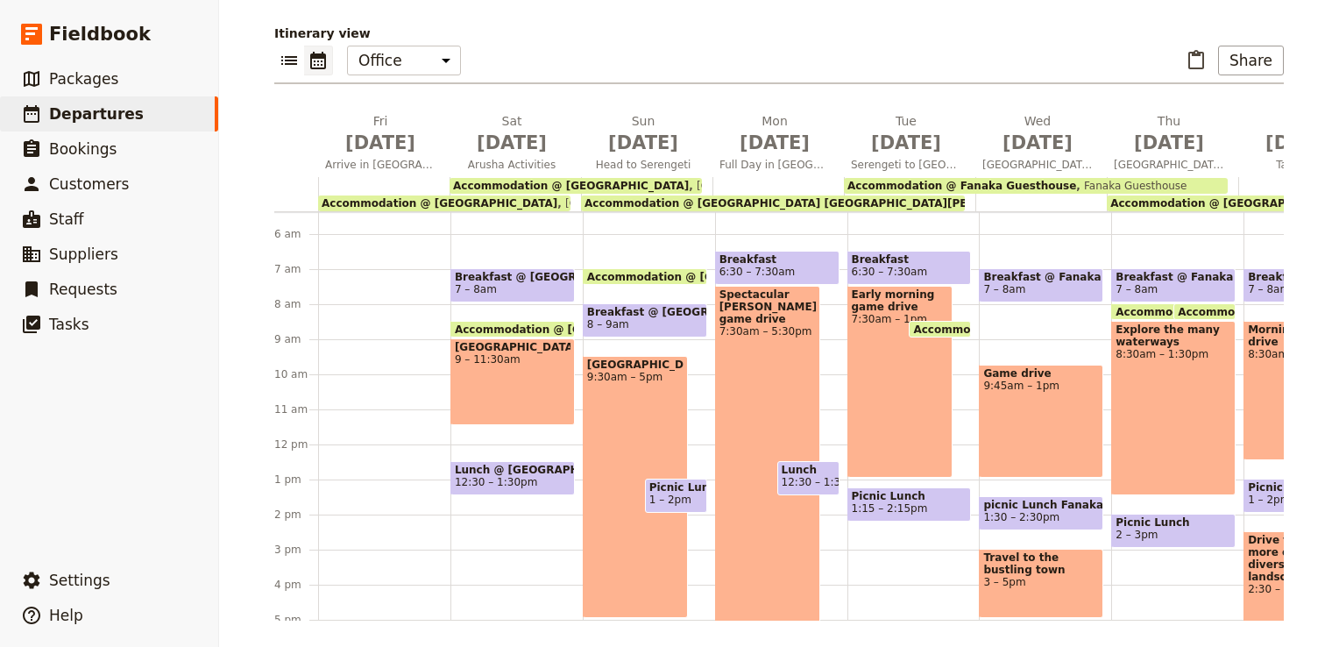
click at [909, 374] on div "Early morning game drive 7:30am – 1pm" at bounding box center [900, 382] width 106 height 192
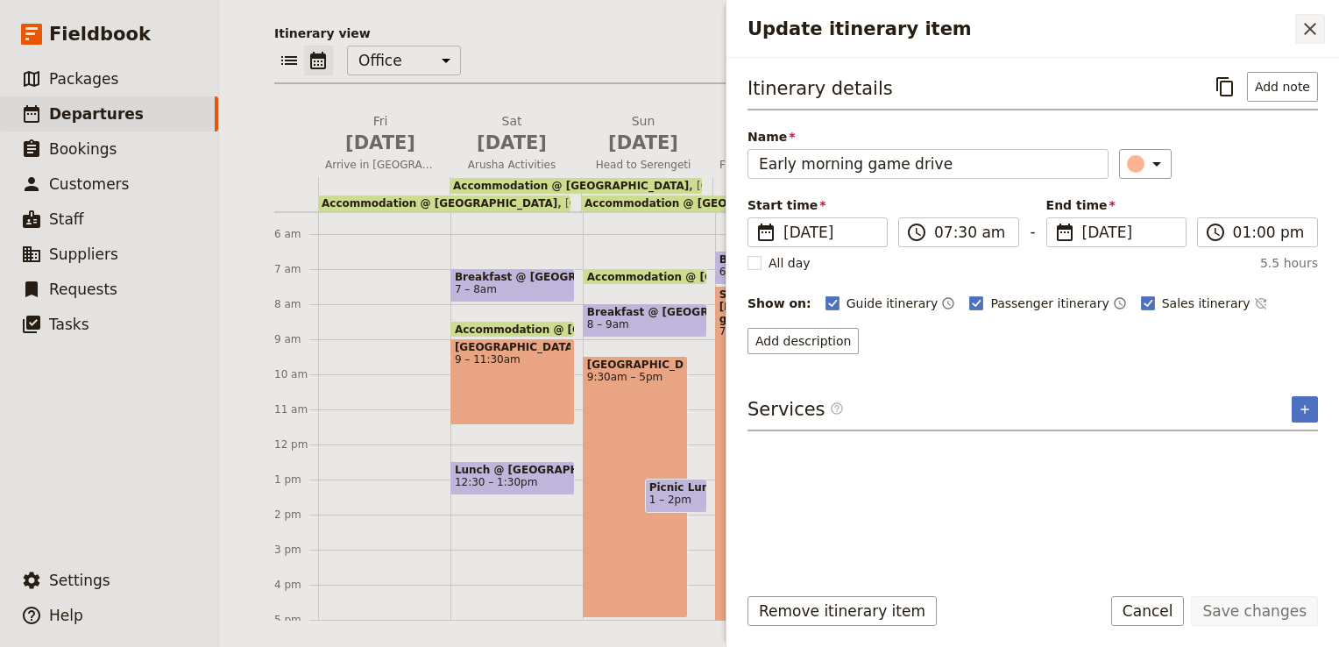
click at [1308, 24] on icon "Close drawer" at bounding box center [1309, 28] width 21 height 21
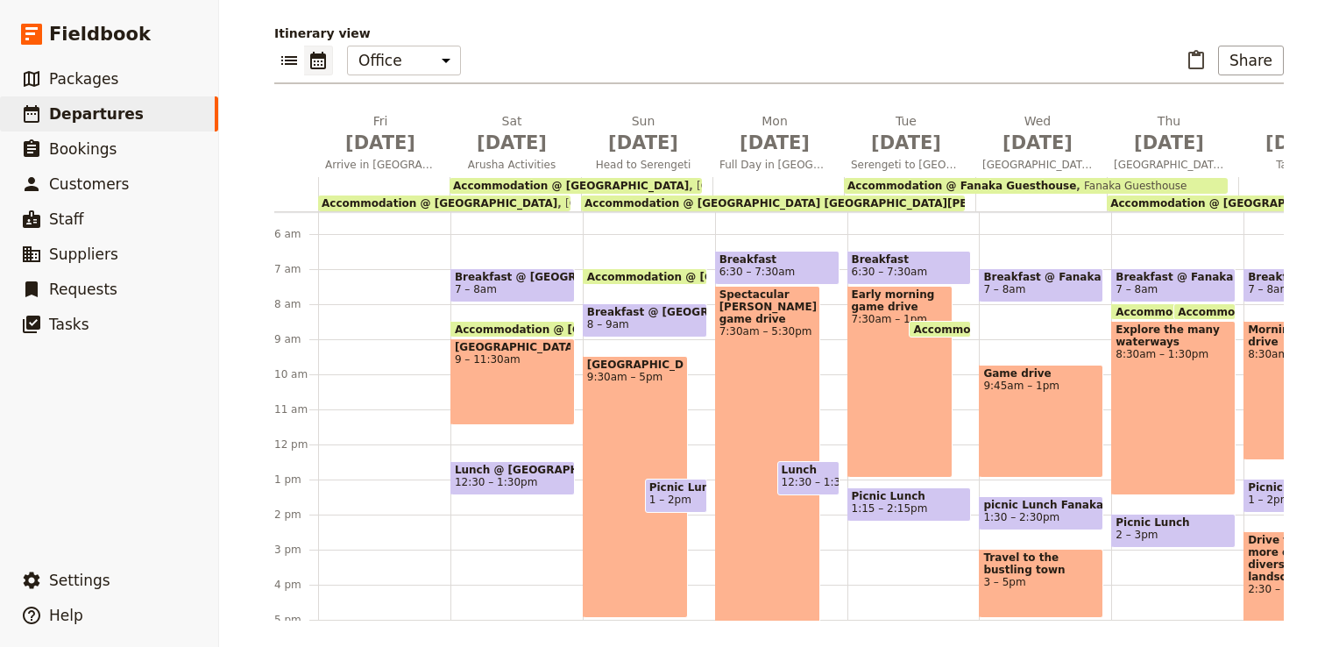
click at [1027, 564] on span "Travel to the bustling town" at bounding box center [1041, 563] width 116 height 25
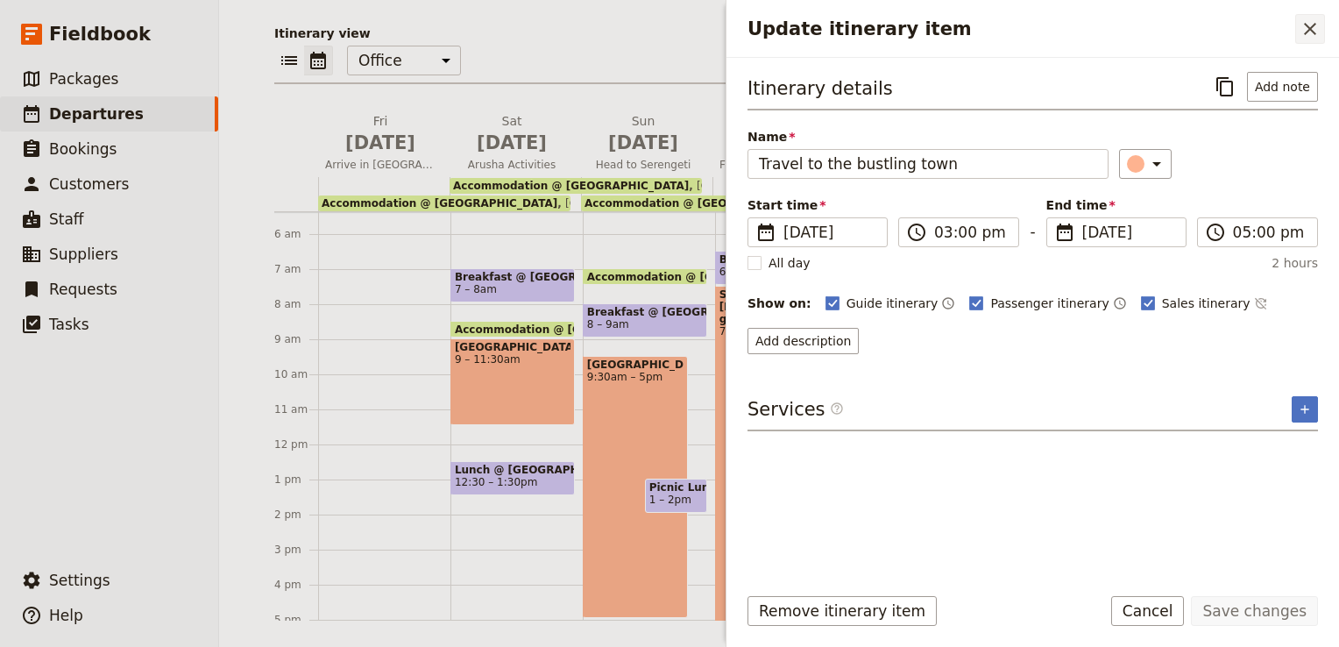
click at [1315, 30] on icon "Close drawer" at bounding box center [1309, 28] width 21 height 21
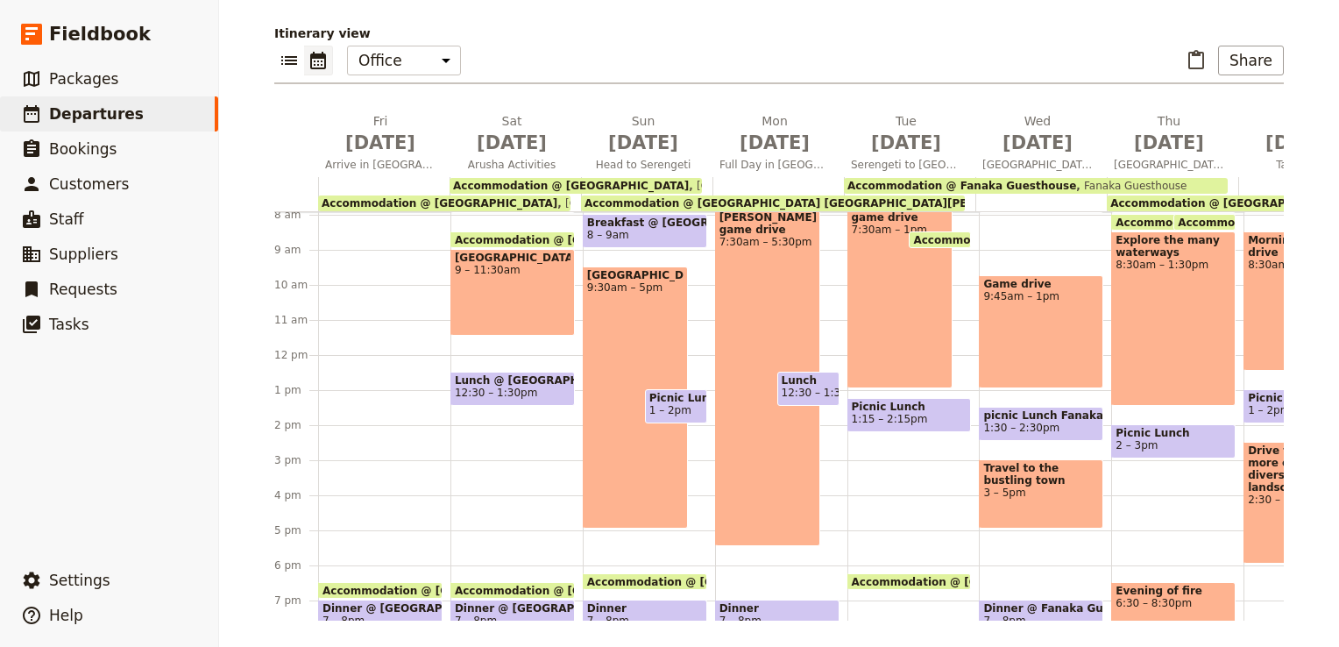
scroll to position [279, 0]
drag, startPoint x: 1043, startPoint y: 486, endPoint x: 1020, endPoint y: 495, distance: 25.2
click at [1020, 495] on span "3 – 5pm" at bounding box center [1041, 491] width 116 height 12
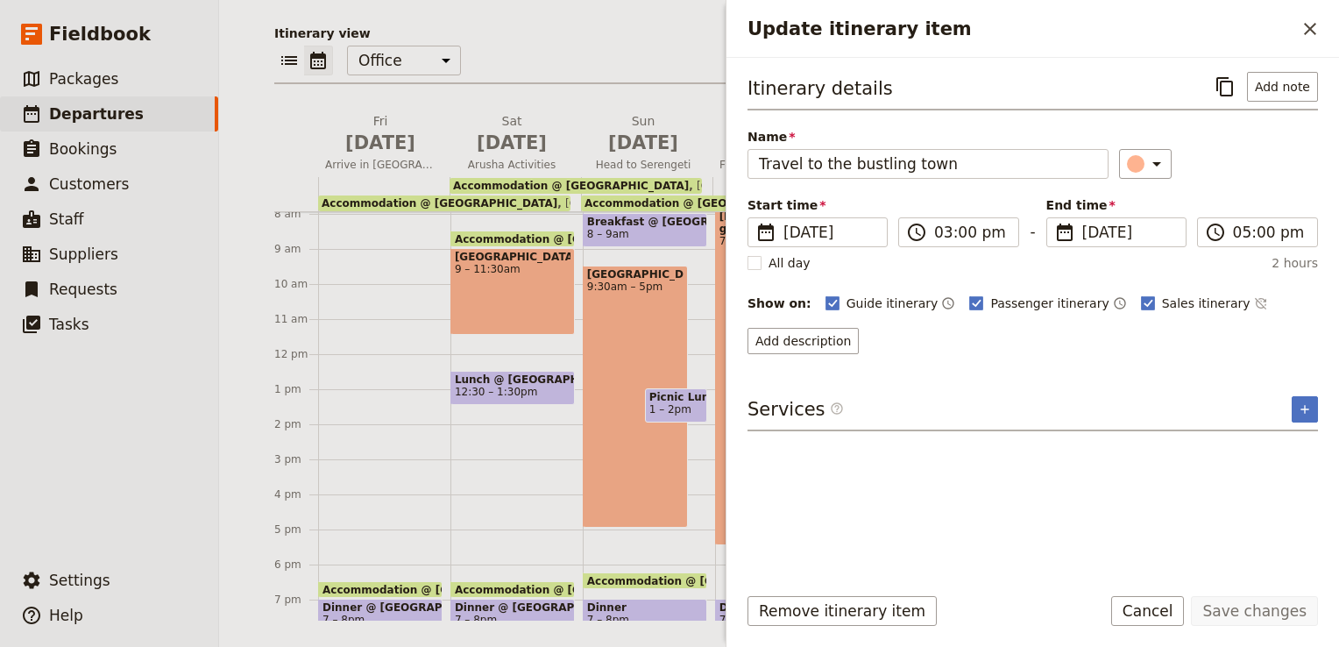
click at [838, 626] on button "Remove itinerary item" at bounding box center [841, 611] width 189 height 30
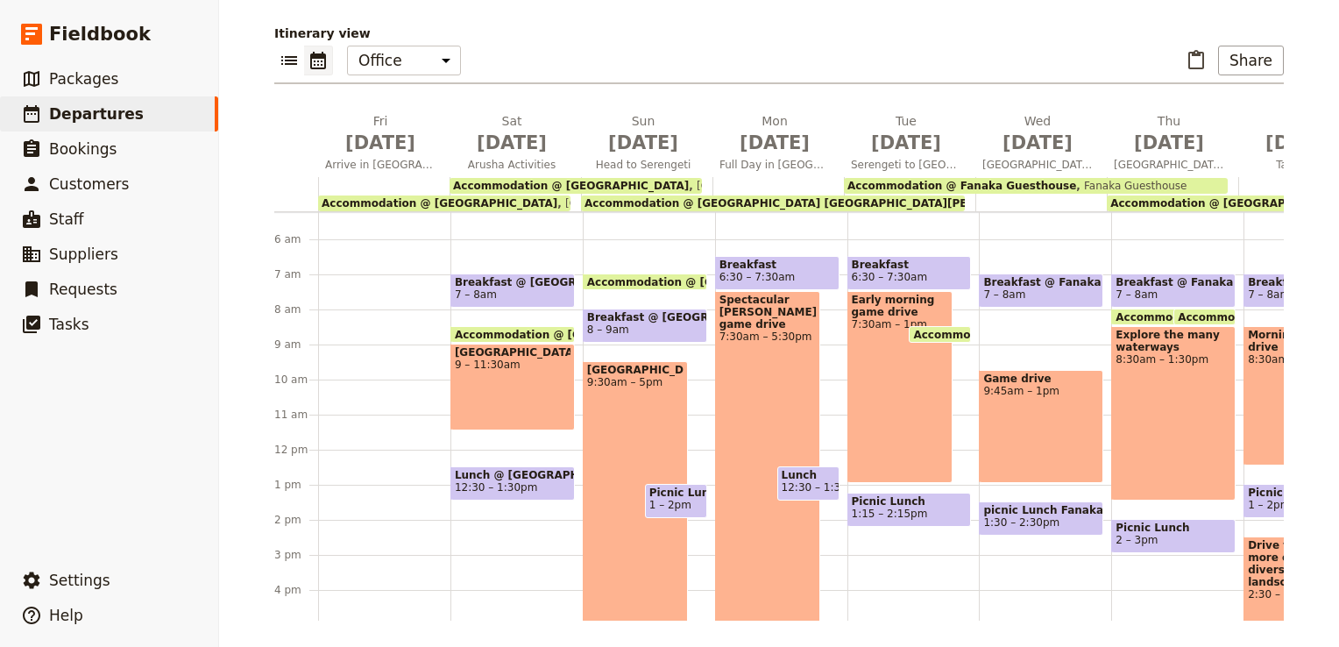
scroll to position [182, 0]
click at [902, 378] on div "Early morning game drive 7:30am – 1pm" at bounding box center [900, 388] width 106 height 192
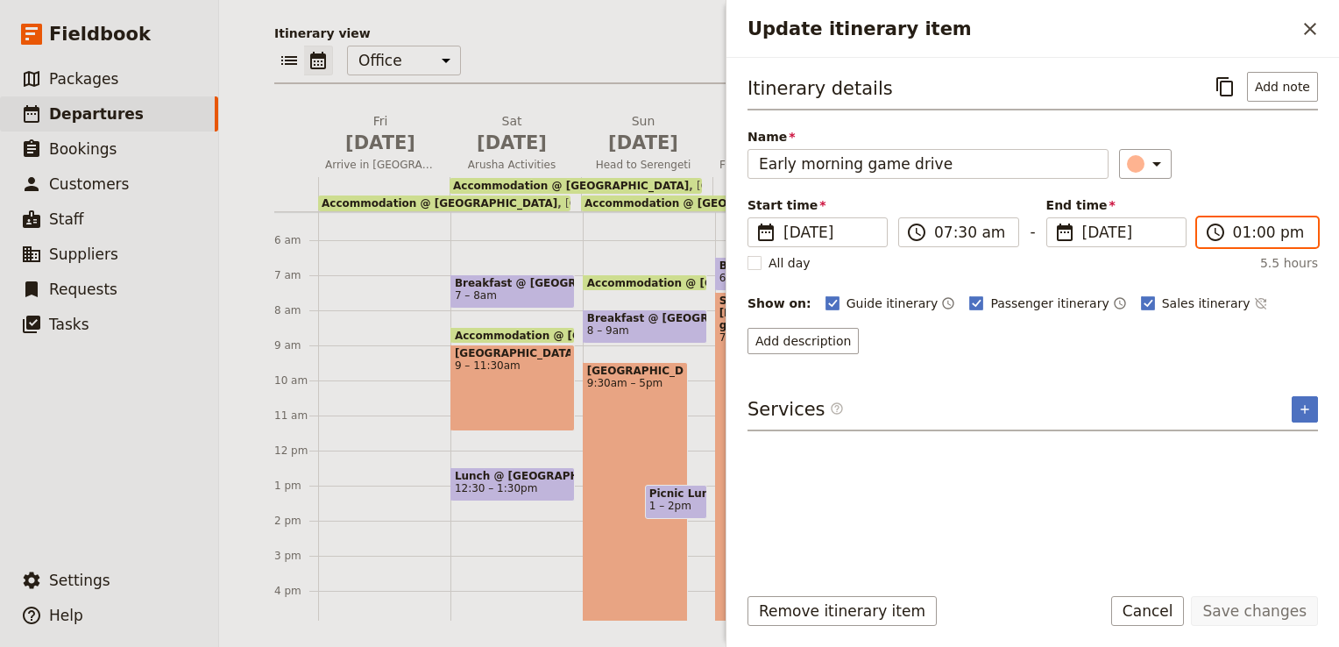
click at [1245, 233] on input "01:00 pm" at bounding box center [1270, 232] width 74 height 21
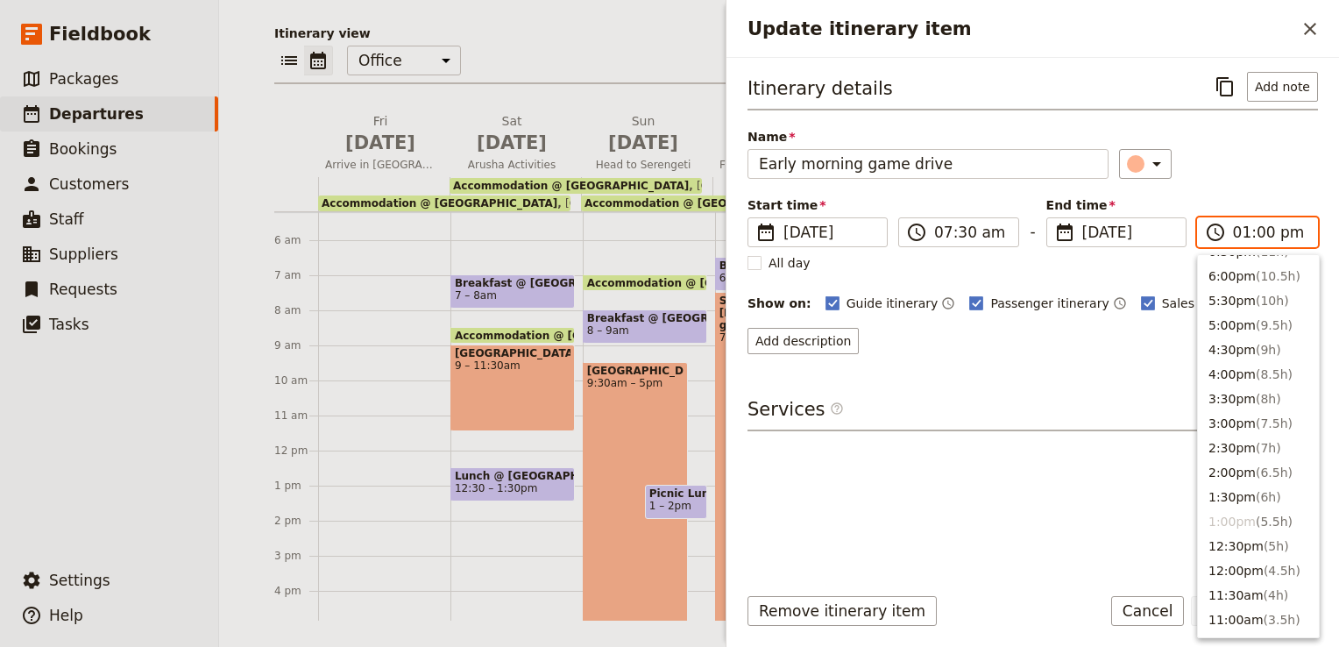
scroll to position [263, 0]
click at [1229, 345] on button "4:30pm ( 9h )" at bounding box center [1258, 351] width 121 height 25
type input "04:30 pm"
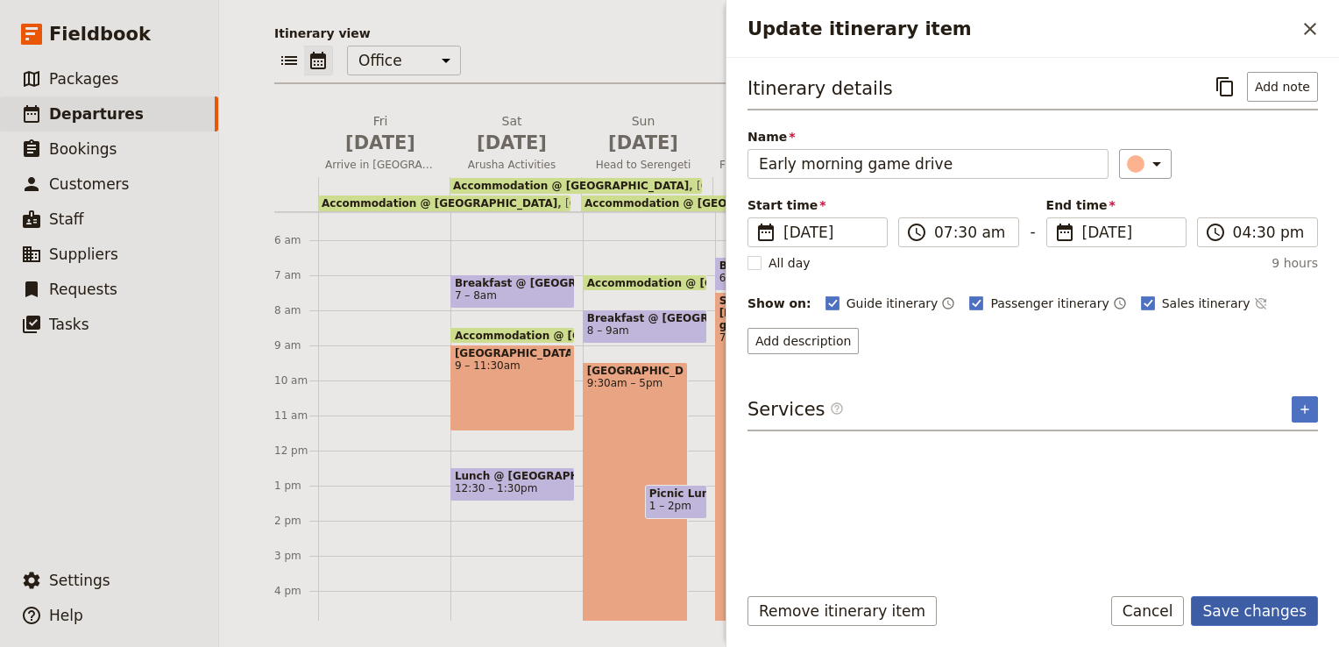
click at [1265, 611] on button "Save changes" at bounding box center [1254, 611] width 127 height 30
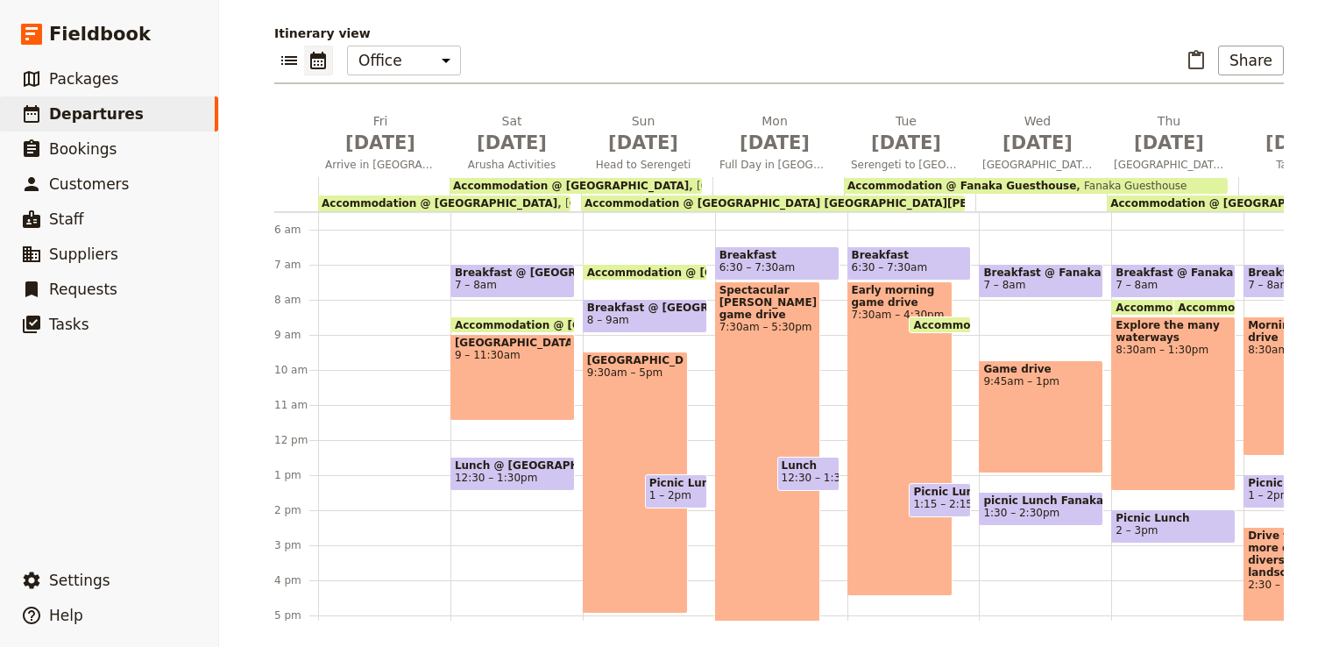
scroll to position [368, 0]
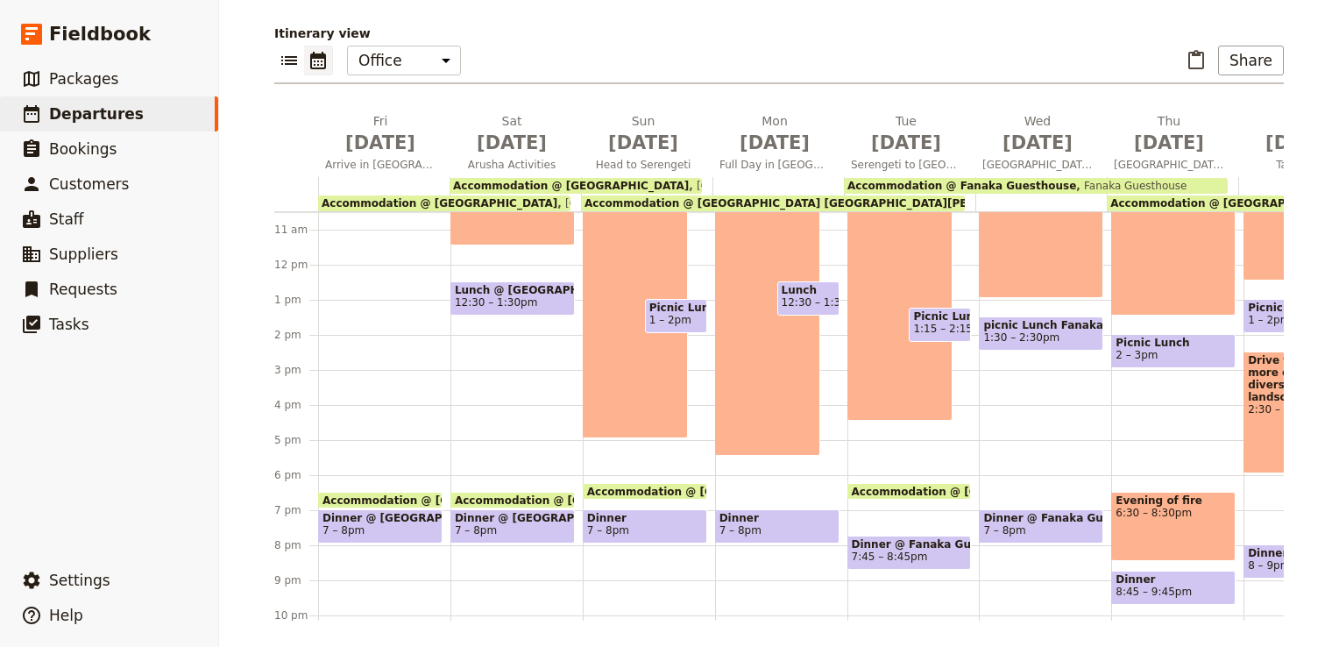
click at [920, 367] on div "Early morning game drive 7:30am – 4:30pm" at bounding box center [900, 263] width 106 height 315
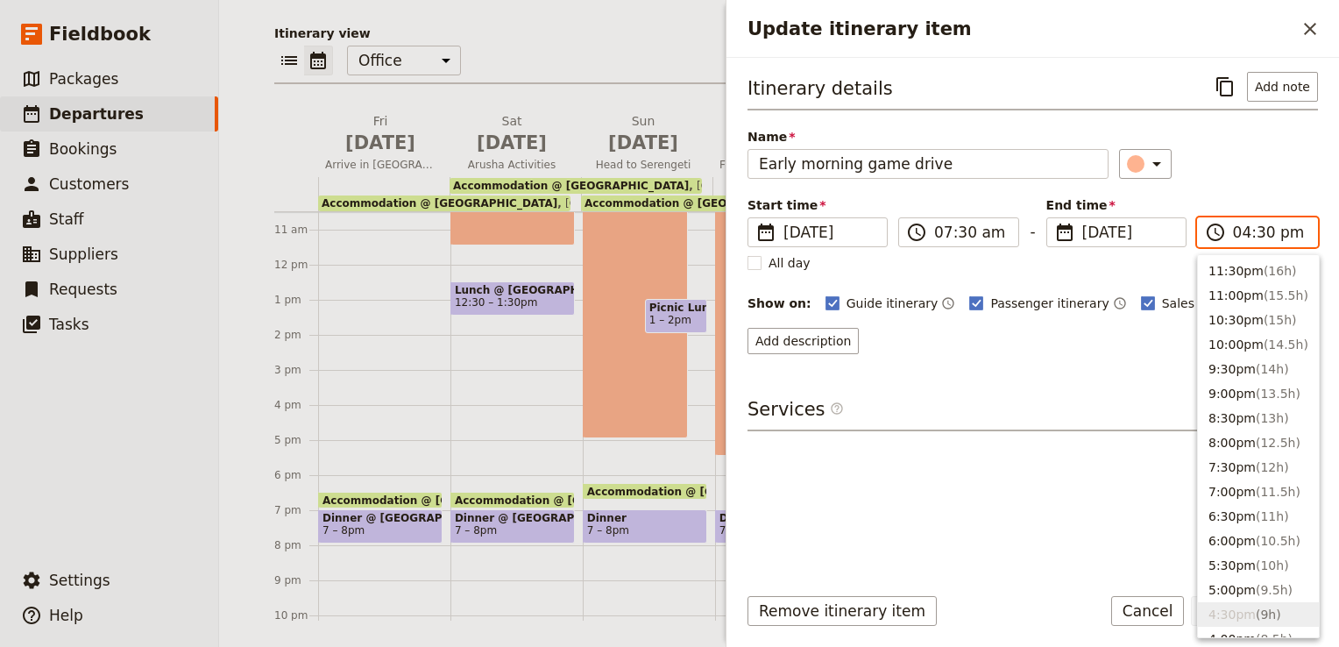
click at [1254, 230] on input "04:30 pm" at bounding box center [1270, 232] width 74 height 21
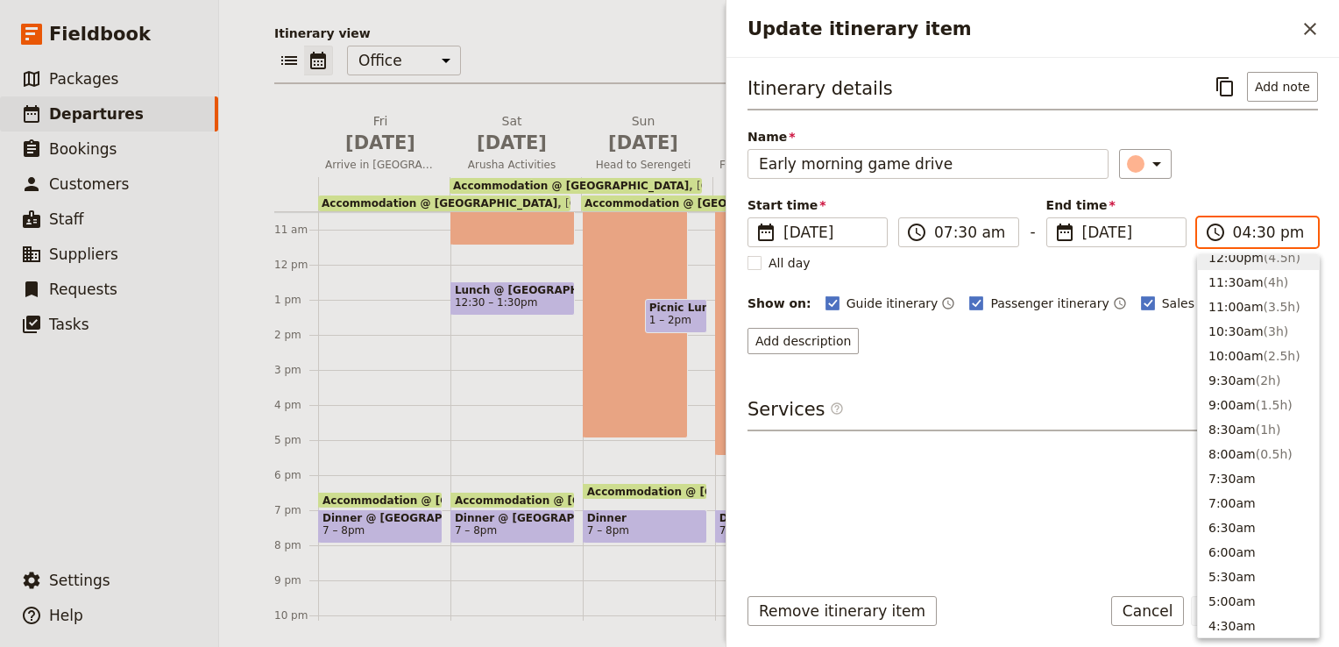
scroll to position [568, 0]
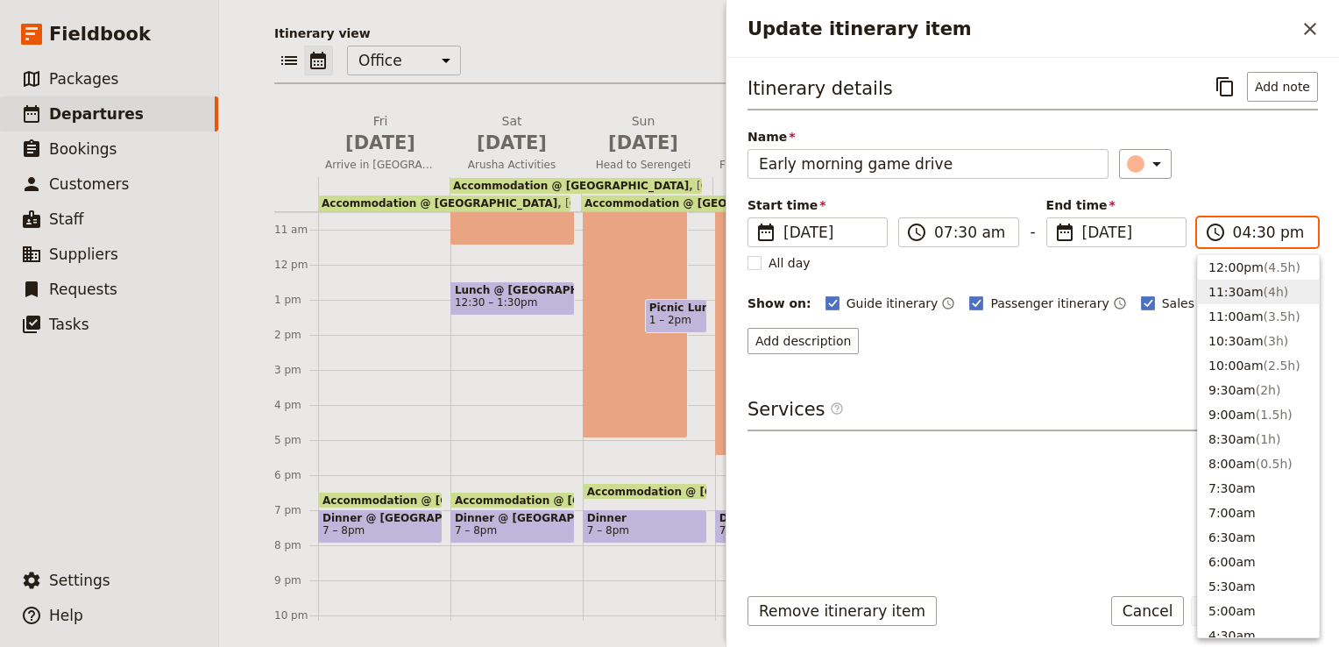
click at [1241, 290] on button "11:30am ( 4h )" at bounding box center [1258, 291] width 121 height 25
type input "11:30 am"
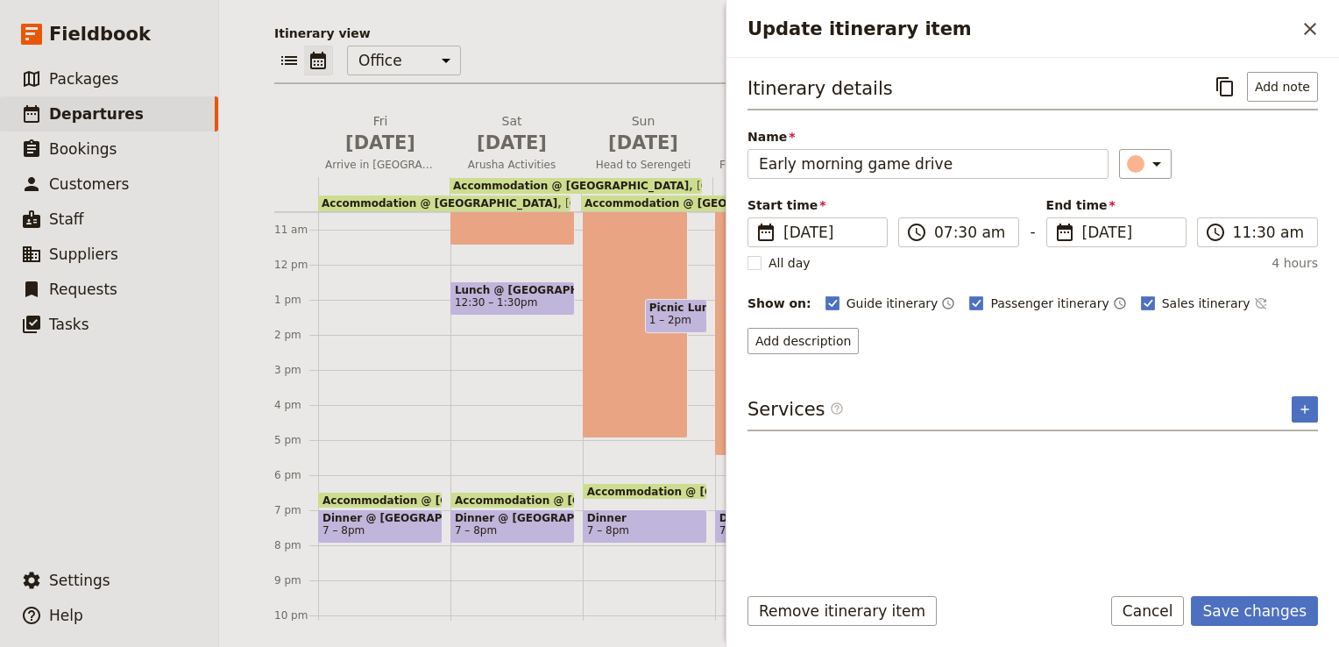
click at [1251, 520] on div "Itinerary details ​ Add note Name Early morning game drive ​ Start time ​ [DATE…" at bounding box center [1032, 320] width 570 height 496
click at [1265, 619] on button "Save changes" at bounding box center [1254, 611] width 127 height 30
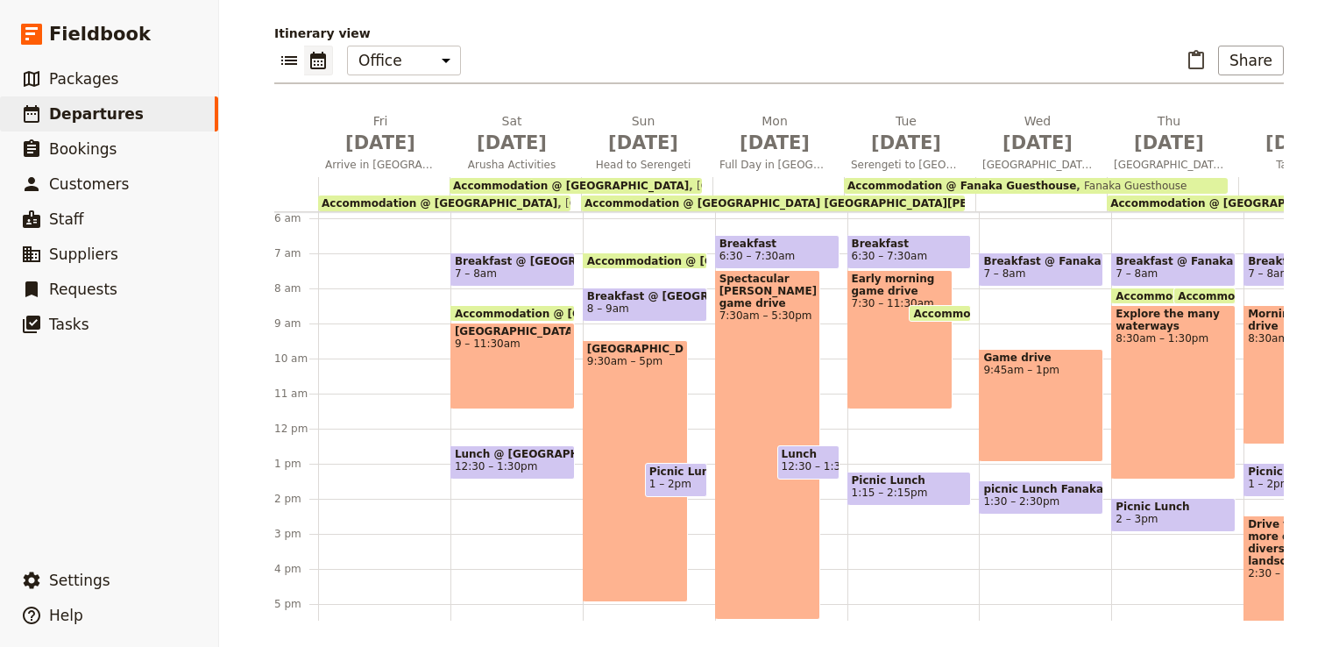
scroll to position [175, 0]
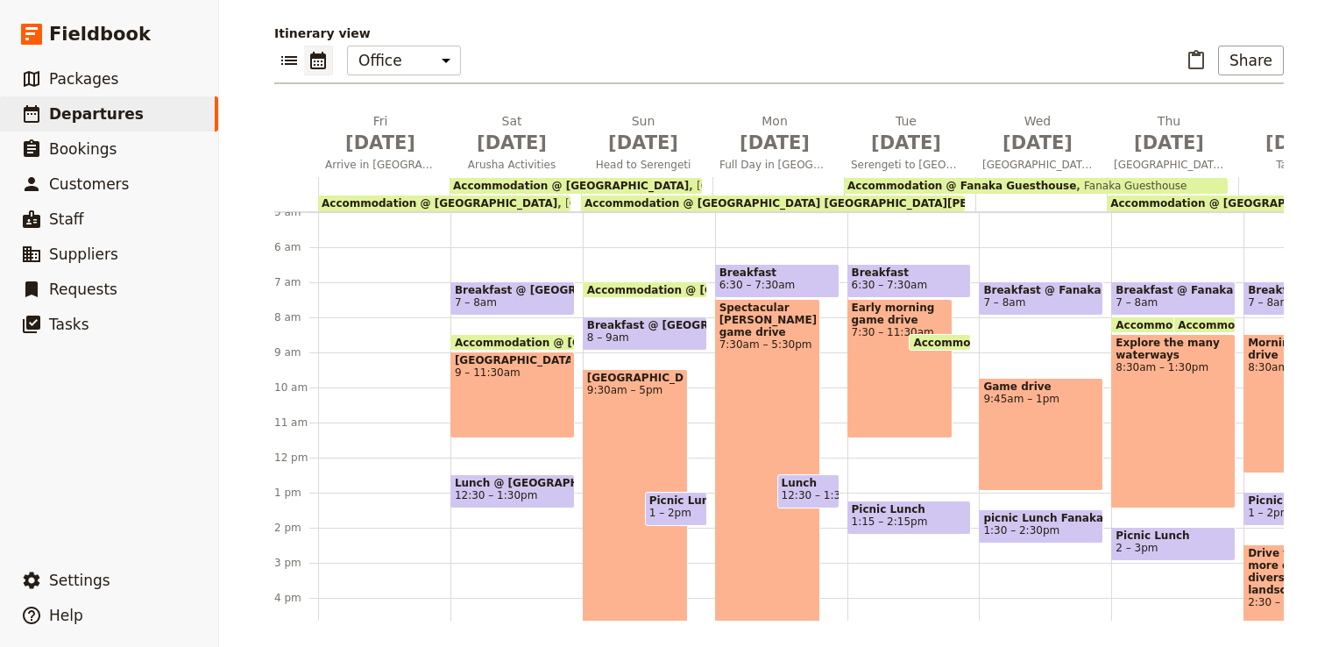
click at [1016, 433] on div "Game drive 9:45am – 1pm" at bounding box center [1041, 434] width 124 height 113
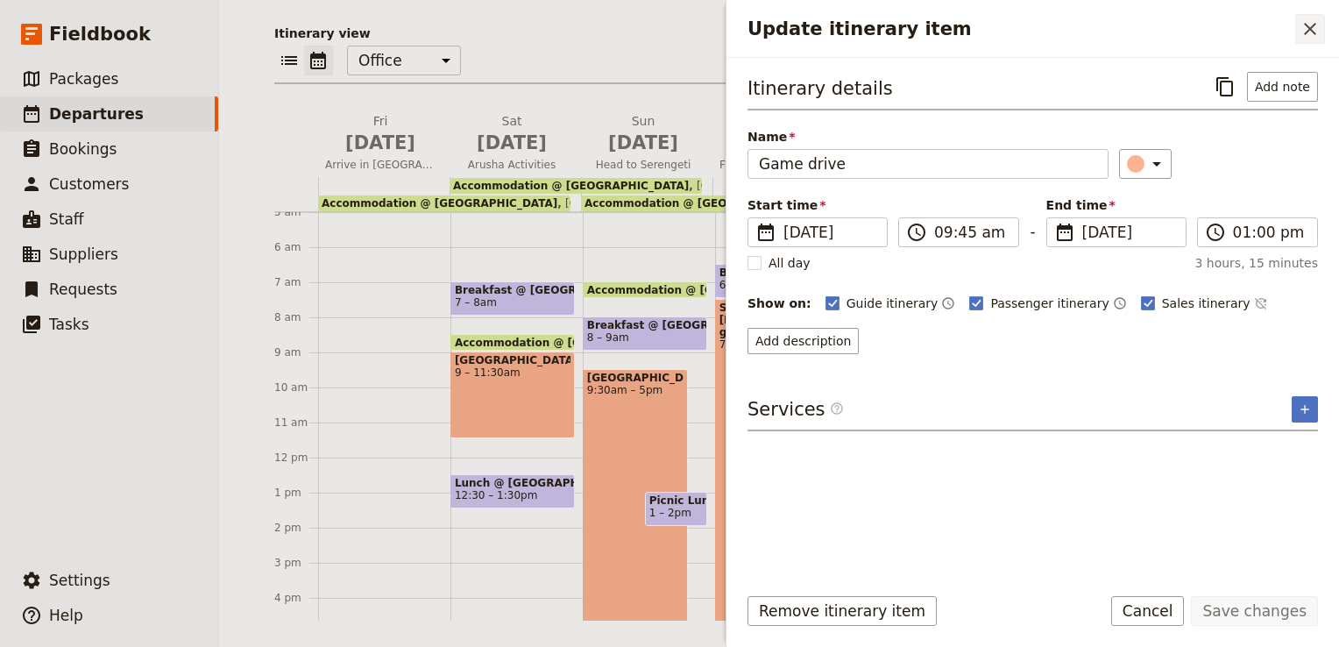
click at [1314, 21] on icon "Close drawer" at bounding box center [1309, 28] width 21 height 21
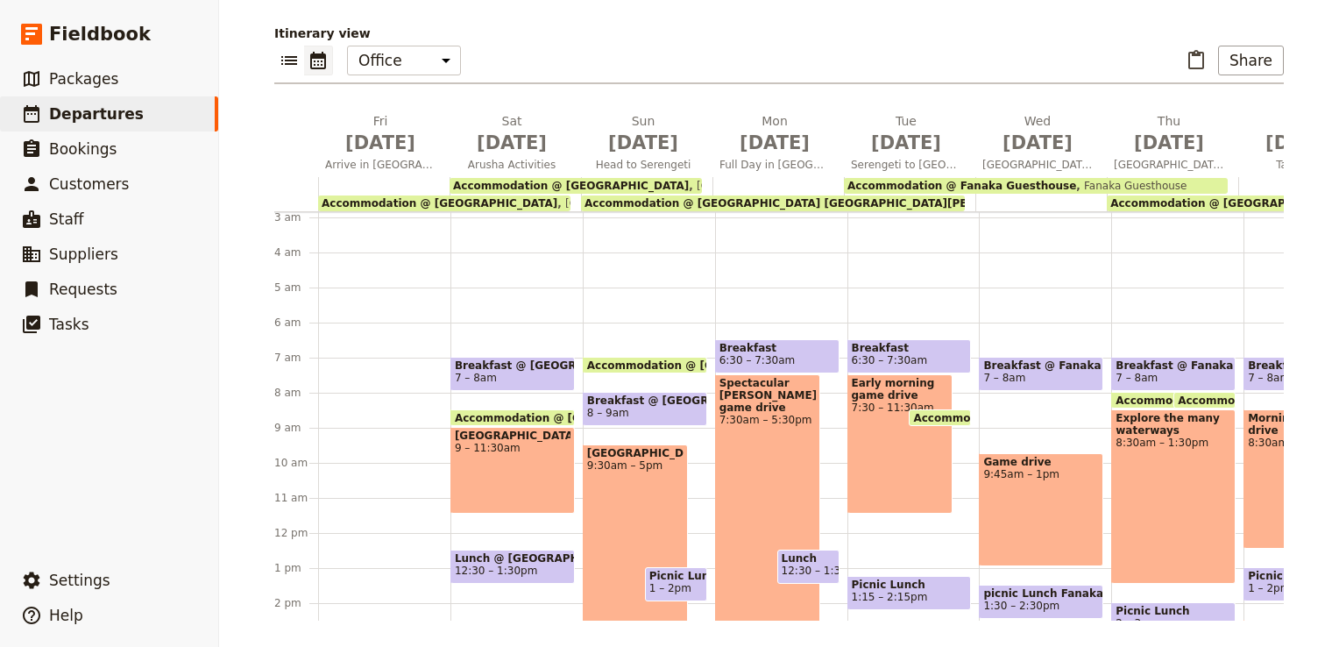
scroll to position [108, 0]
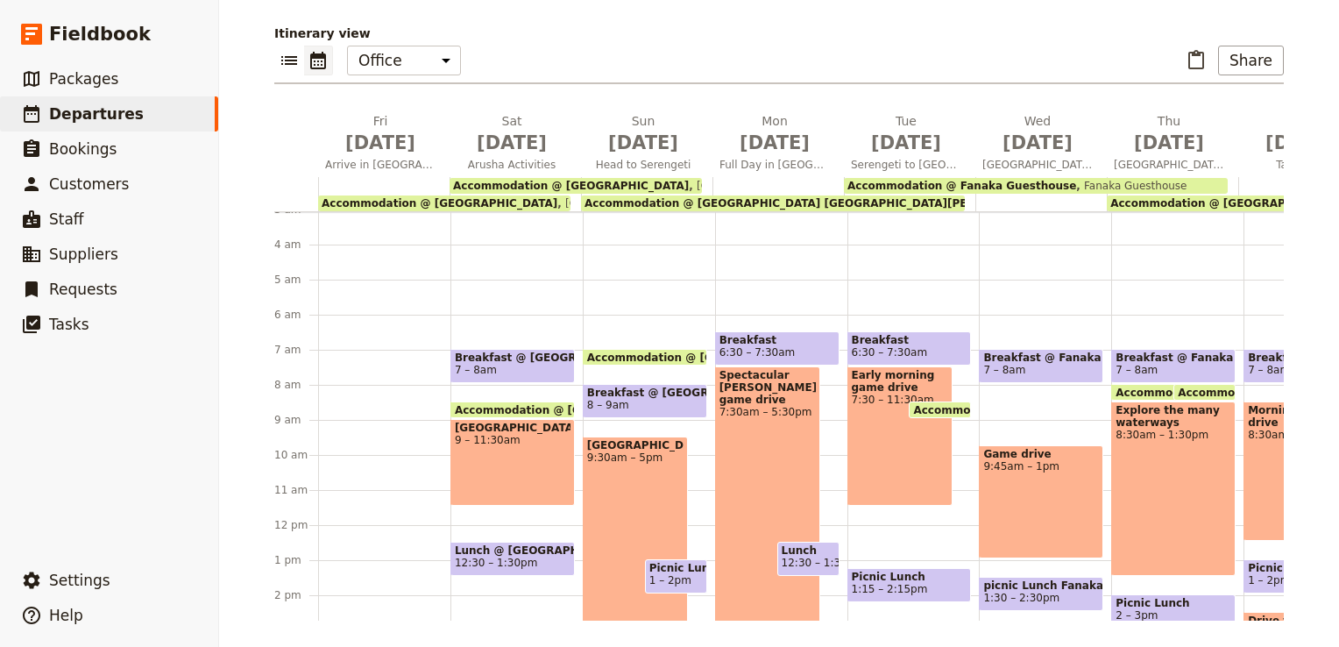
click at [1029, 478] on div "Game drive 9:45am – 1pm" at bounding box center [1041, 501] width 124 height 113
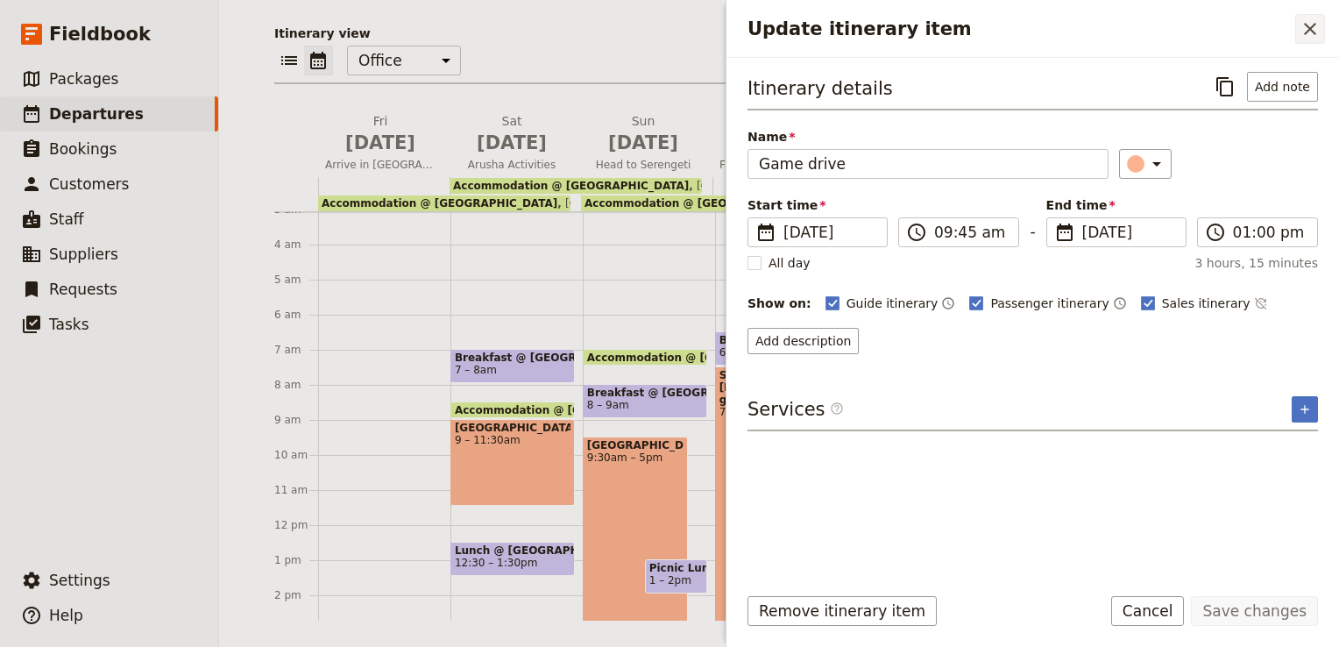
click at [1318, 34] on icon "Close drawer" at bounding box center [1309, 28] width 21 height 21
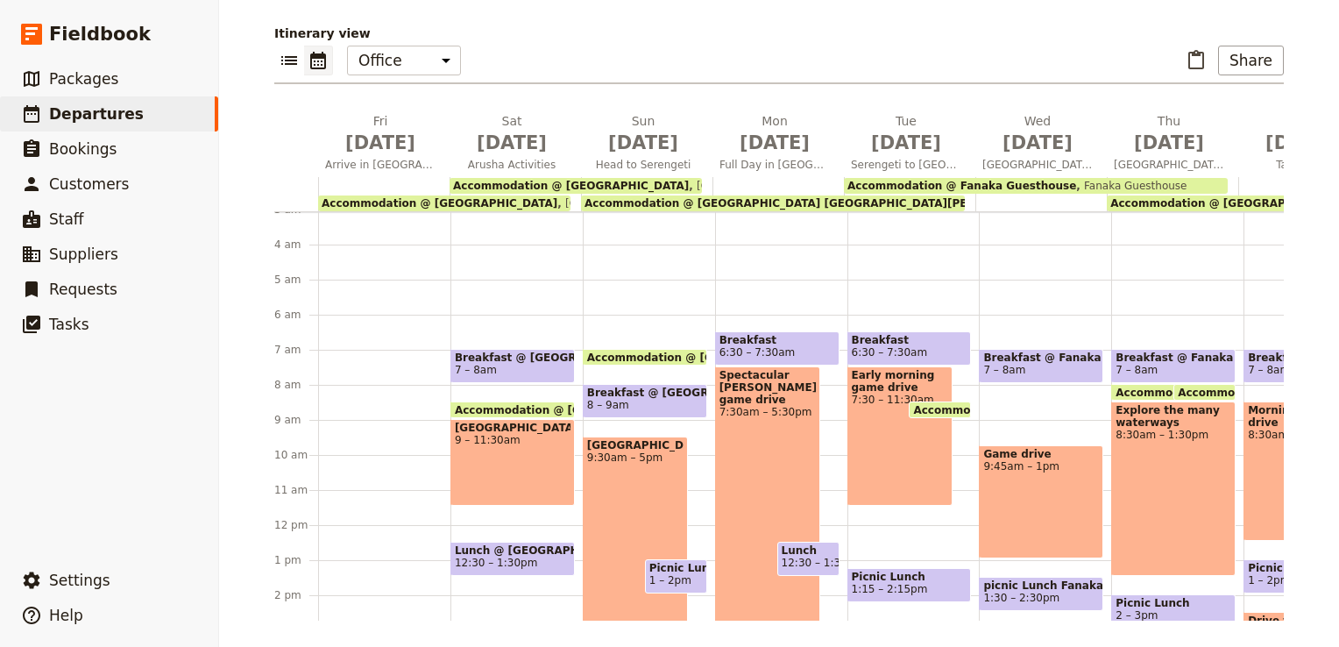
click at [894, 394] on span "7:30 – 11:30am" at bounding box center [900, 399] width 97 height 12
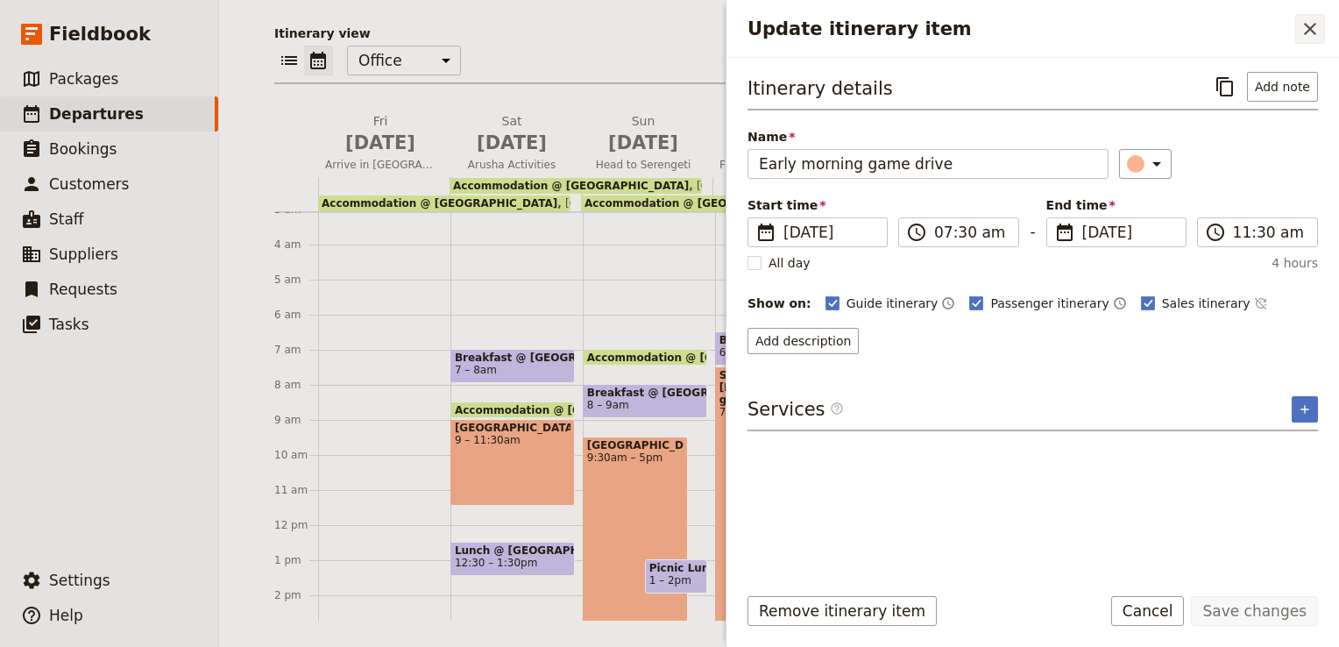
click at [1309, 19] on icon "Close drawer" at bounding box center [1309, 28] width 21 height 21
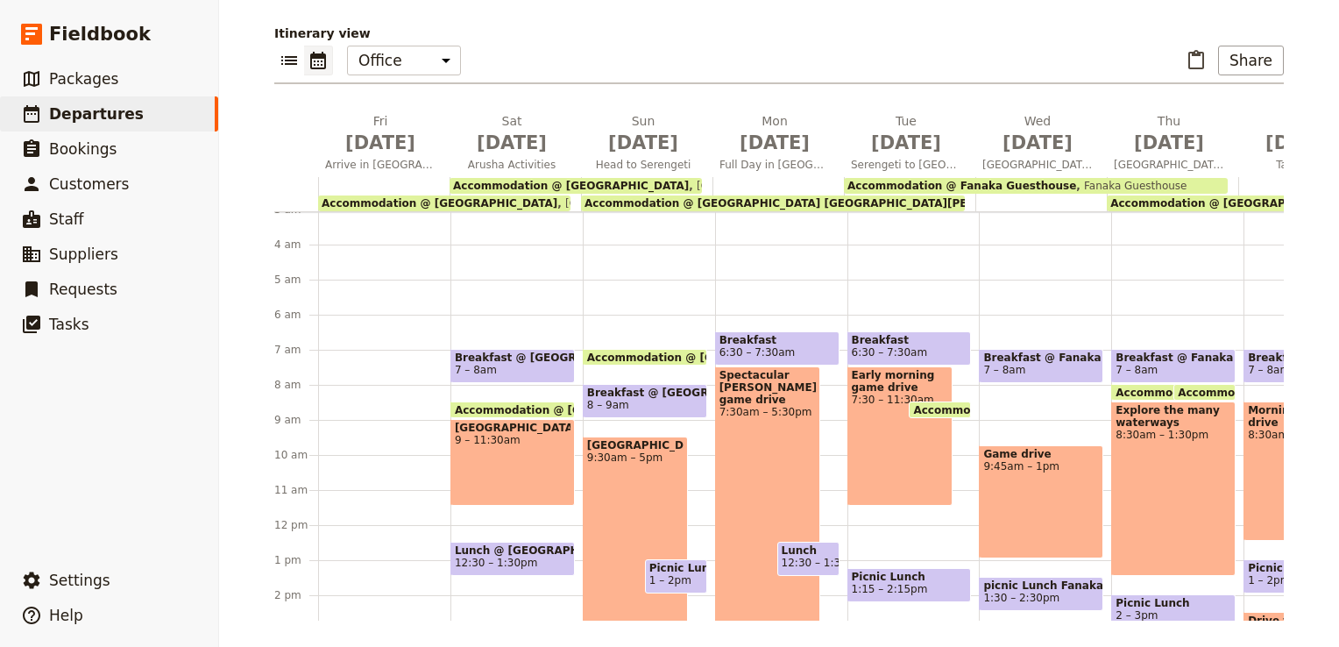
click at [747, 410] on div "Spectacular [PERSON_NAME] game drive 7:30am – 5:30pm" at bounding box center [768, 541] width 106 height 350
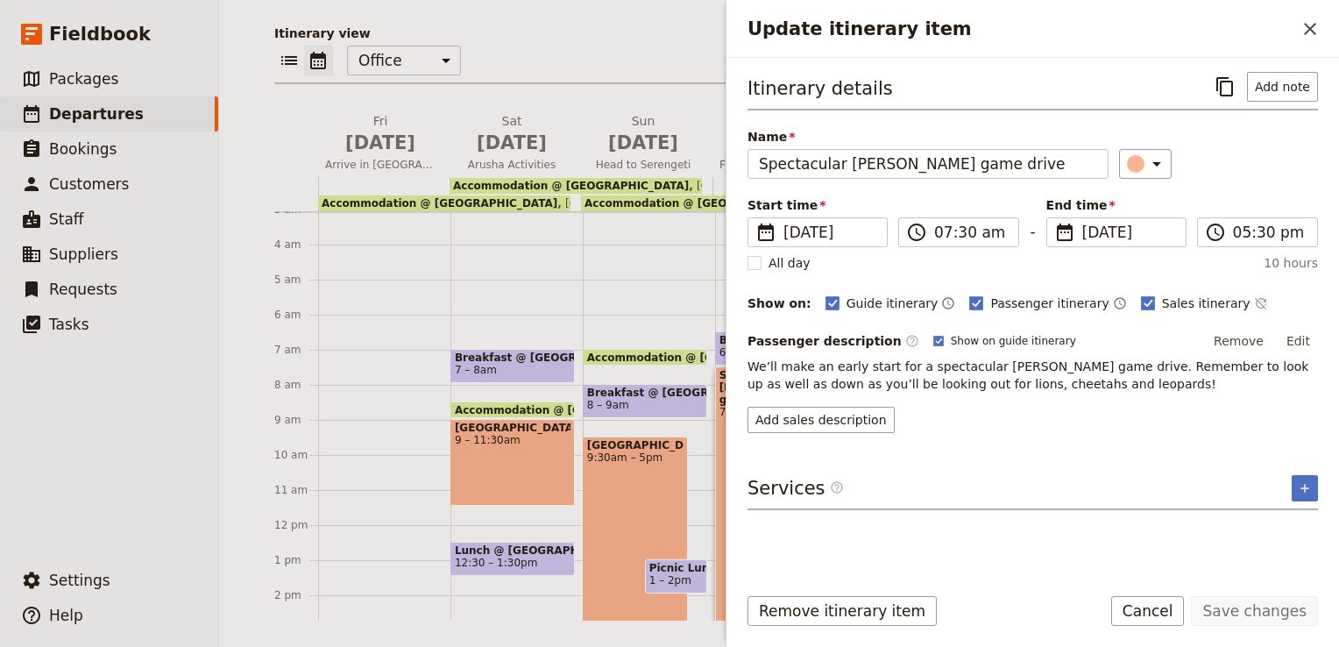
click at [1311, 28] on icon "Close drawer" at bounding box center [1310, 29] width 12 height 12
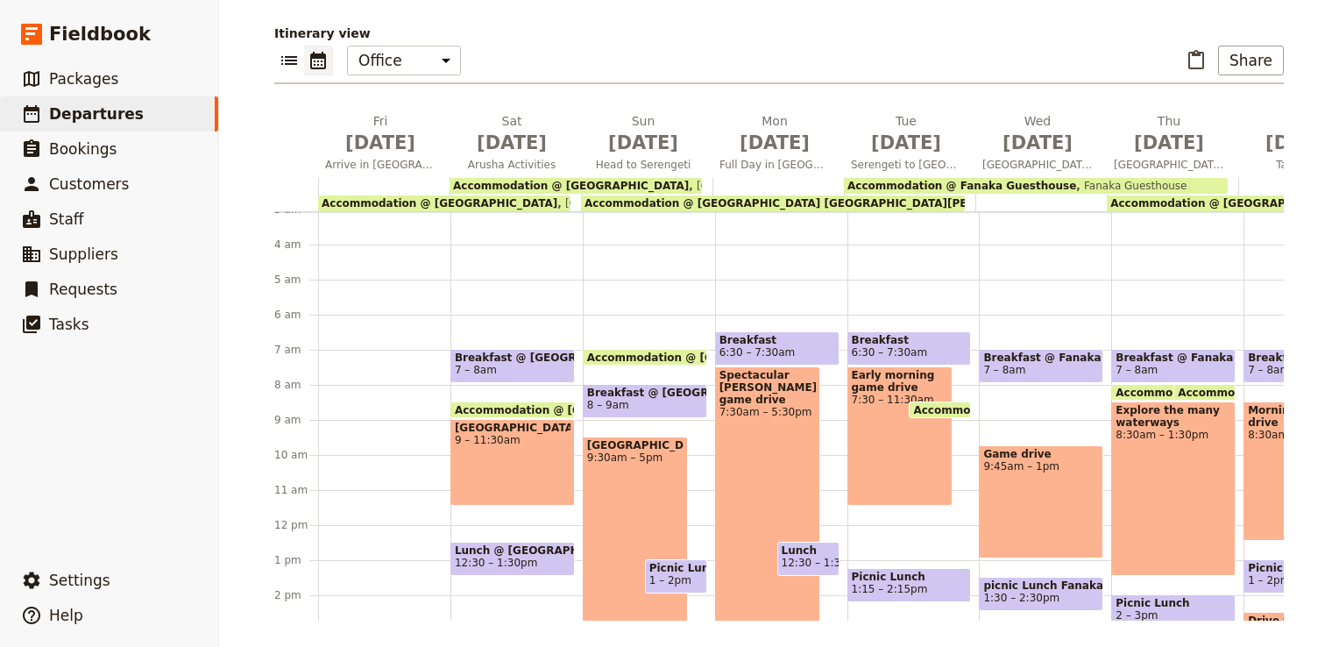
scroll to position [216, 0]
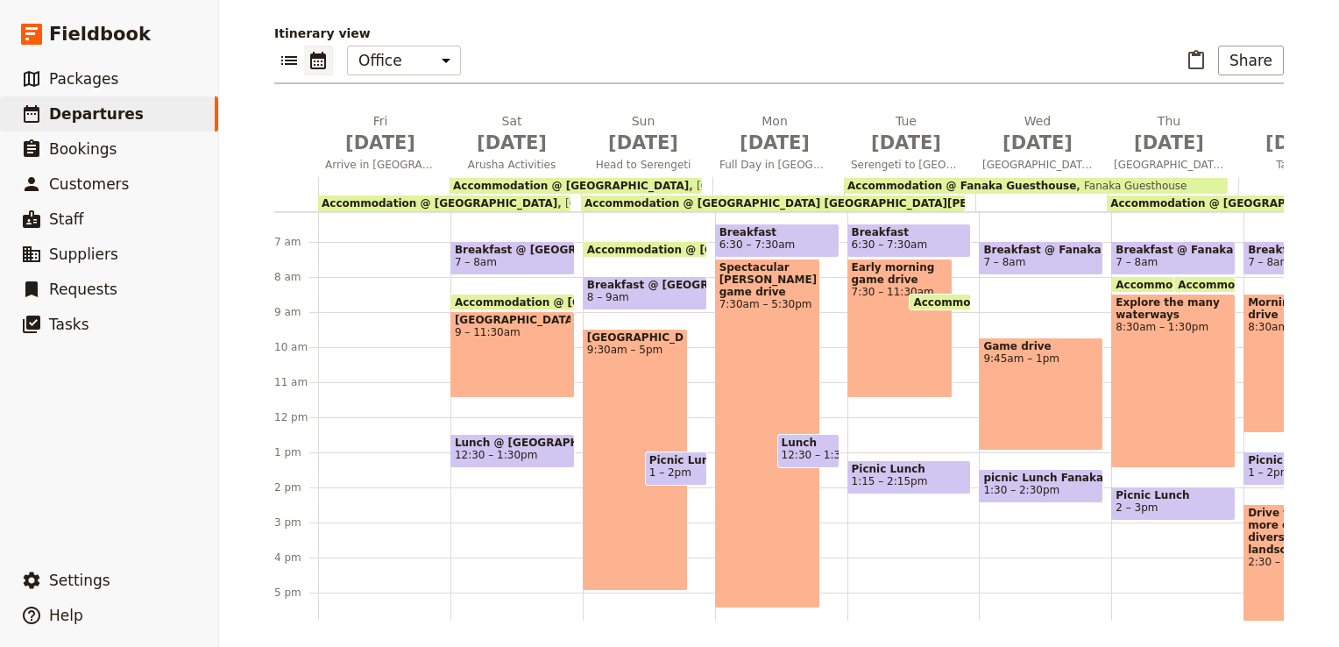
click at [743, 317] on div "Spectacular [PERSON_NAME] game drive 7:30am – 5:30pm" at bounding box center [768, 433] width 106 height 350
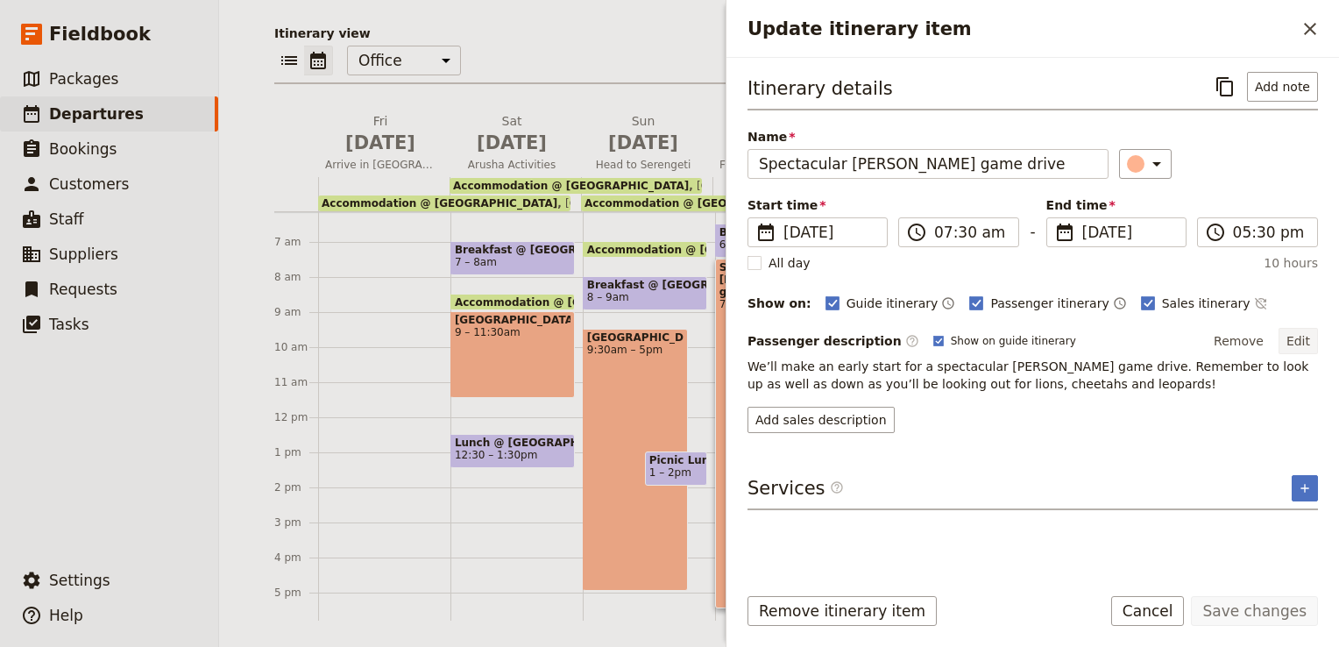
click at [1300, 336] on button "Edit" at bounding box center [1297, 341] width 39 height 26
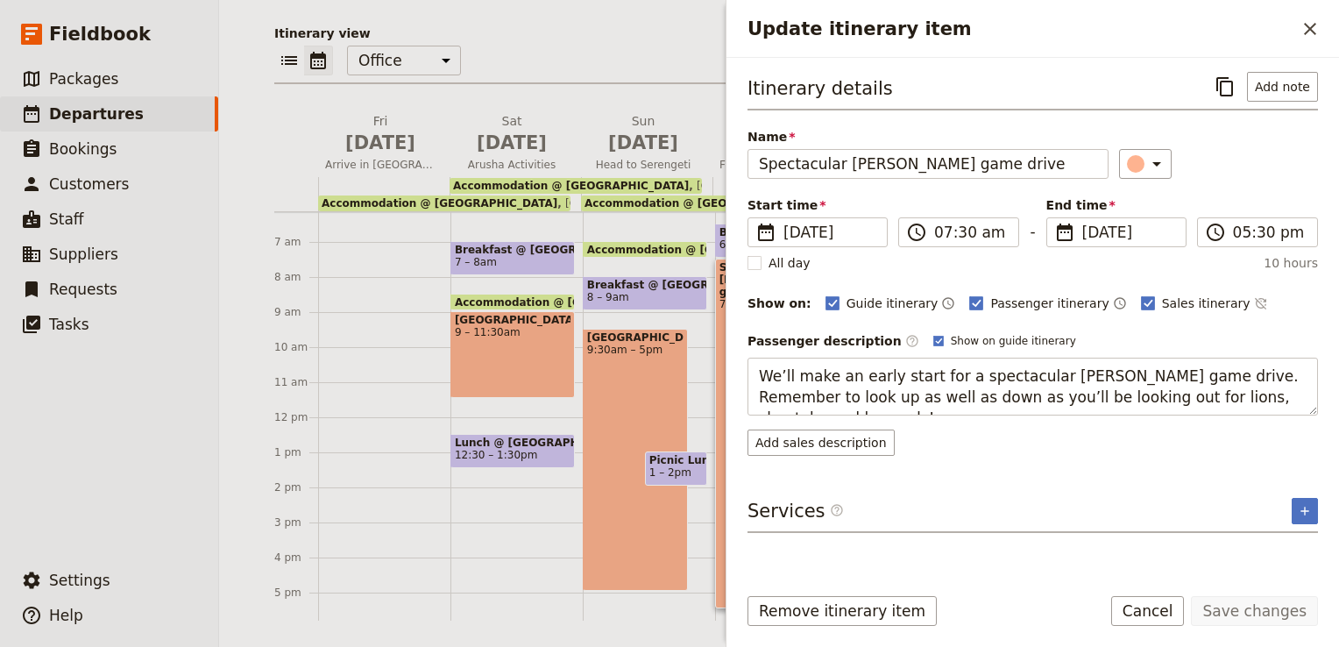
drag, startPoint x: 756, startPoint y: 367, endPoint x: 1341, endPoint y: 398, distance: 586.0
click at [1338, 398] on html "Fieldbook ​ ​ Fieldbook ​ ​ Packages ​ Departures ​ Bookings ​ Customers ​ Staf…" at bounding box center [669, 323] width 1339 height 647
type textarea "Full day of game drives in [GEOGRAPHIC_DATA], world-renowned for its predator p…"
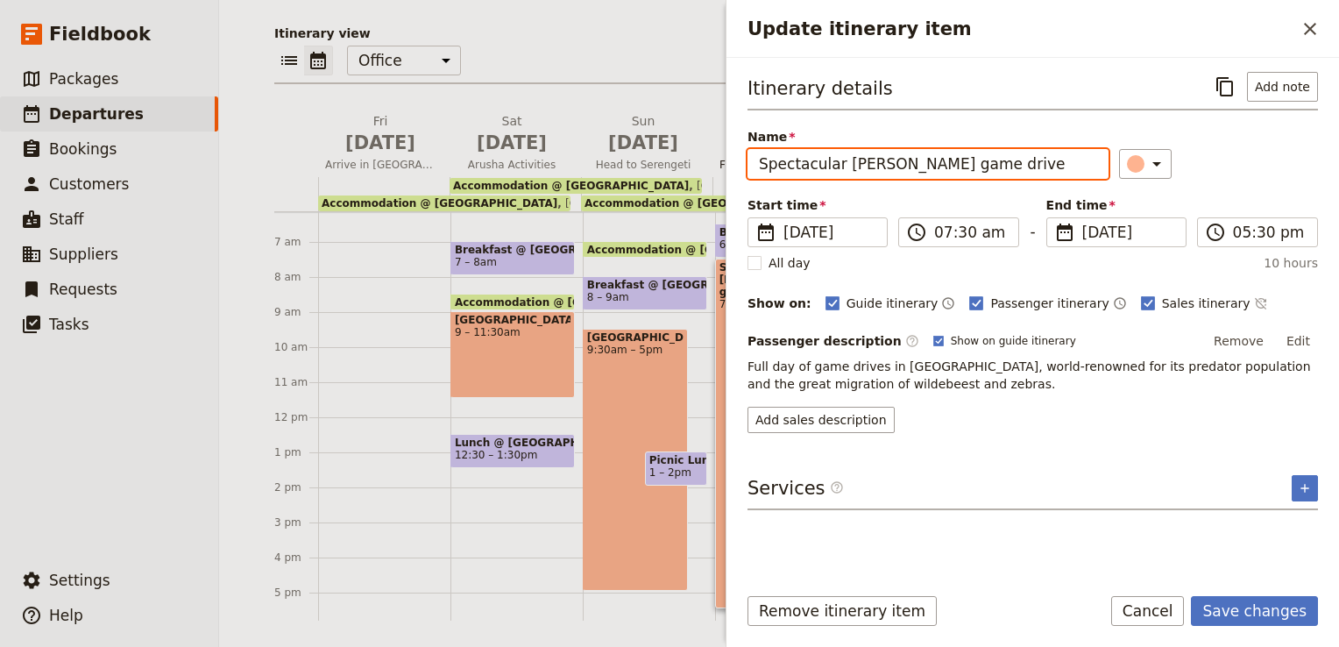
drag, startPoint x: 876, startPoint y: 166, endPoint x: 721, endPoint y: 165, distance: 155.1
click at [721, 165] on div "[DATE] - [GEOGRAPHIC_DATA]- UPENDO ​ Confirmed [DATE] – [DATE] 17 days / 16 nig…" at bounding box center [779, 323] width 1120 height 647
click at [821, 166] on input "Full Day game drive" at bounding box center [927, 164] width 361 height 30
type input "Full Day Game drive"
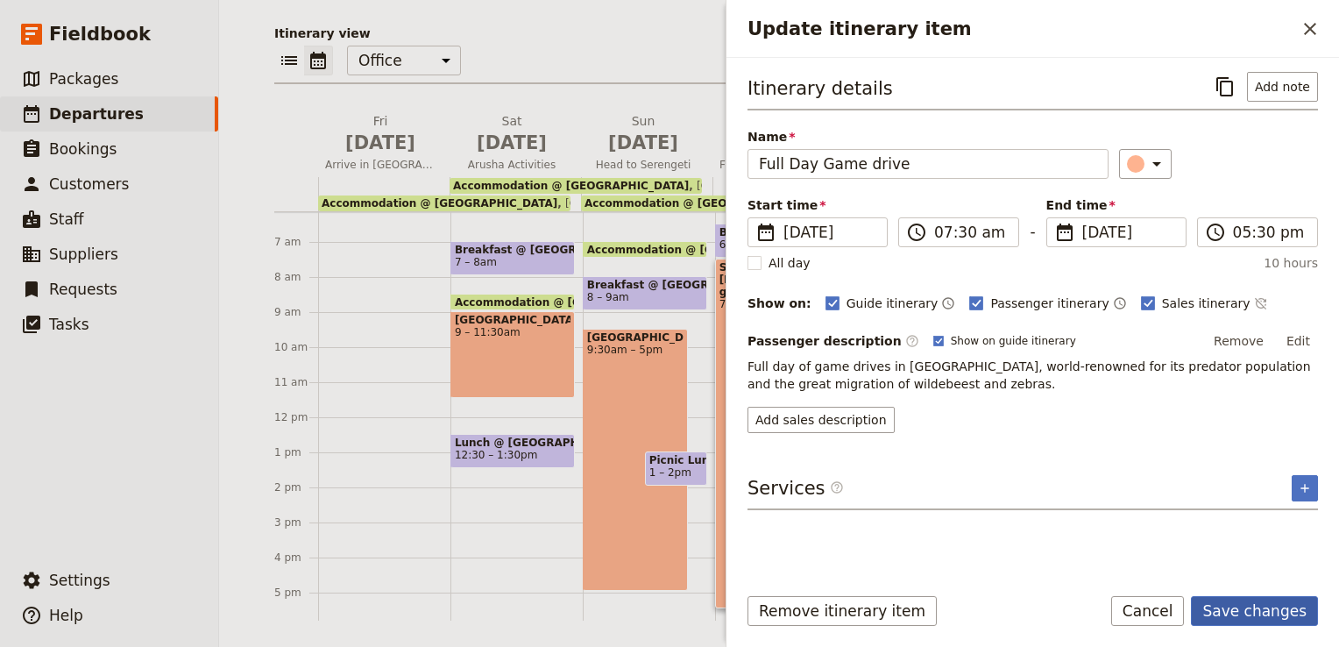
click at [1252, 611] on button "Save changes" at bounding box center [1254, 611] width 127 height 30
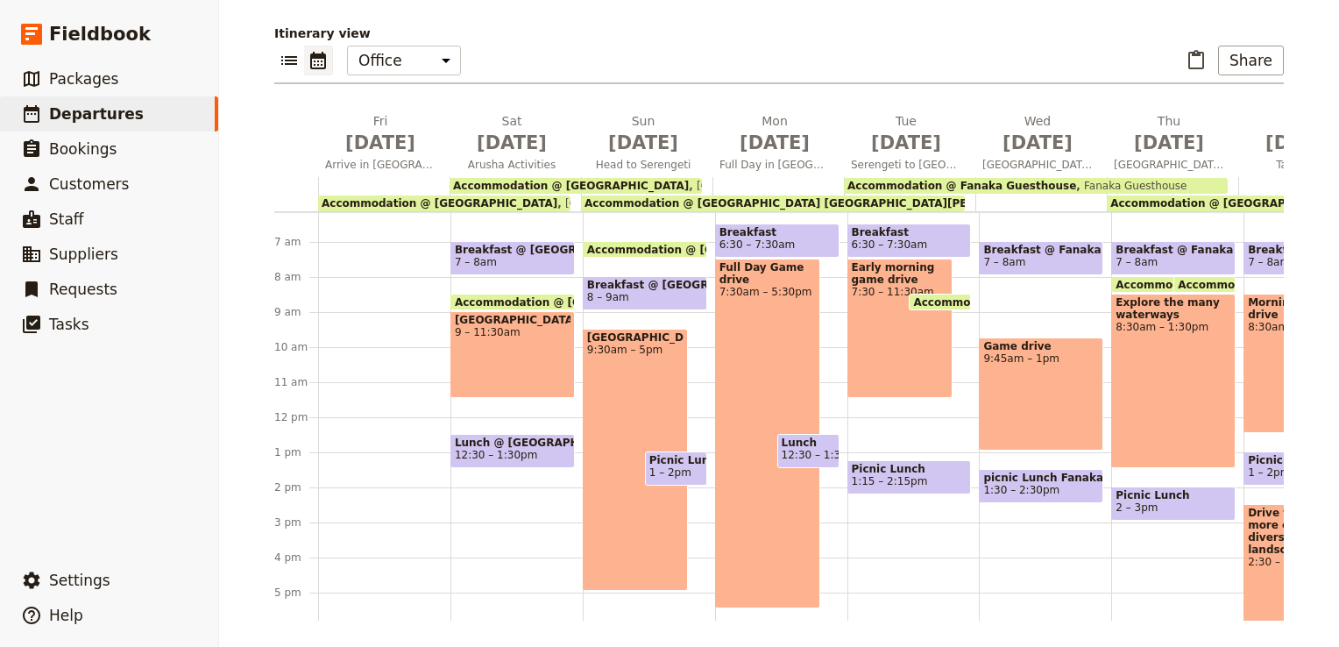
click at [869, 343] on div "Early morning game drive 7:30 – 11:30am" at bounding box center [900, 327] width 106 height 139
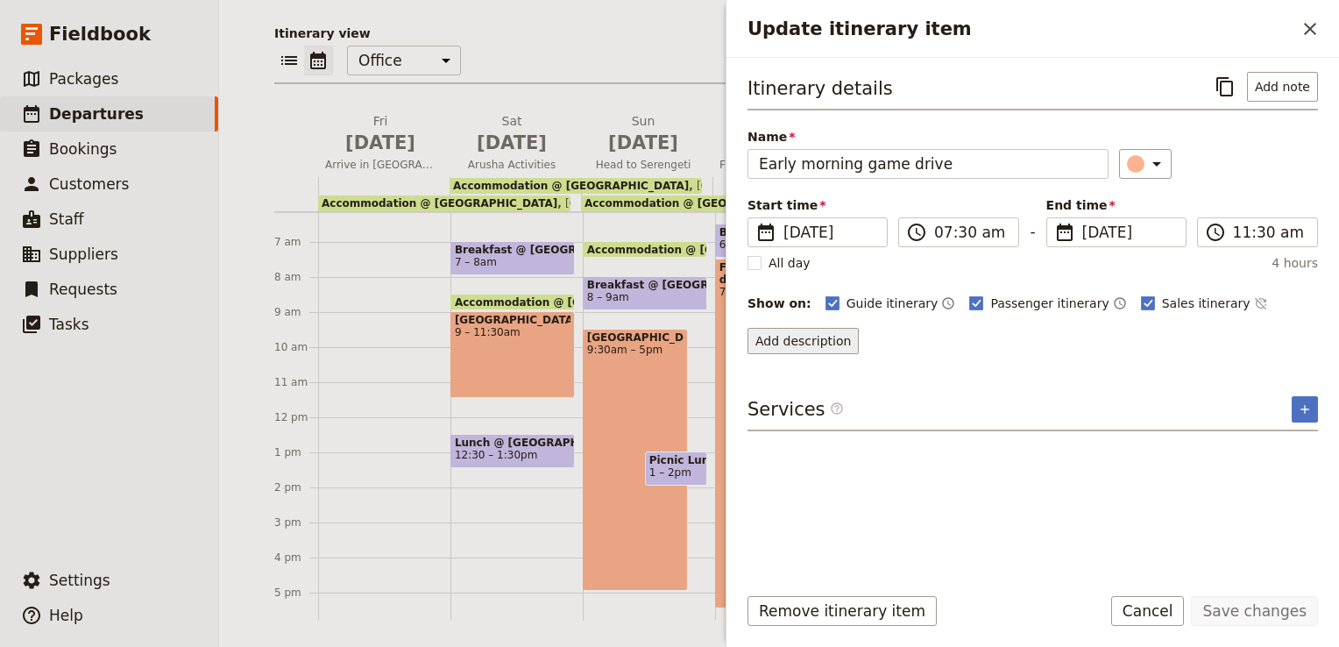
click at [826, 341] on button "Add description" at bounding box center [802, 341] width 111 height 26
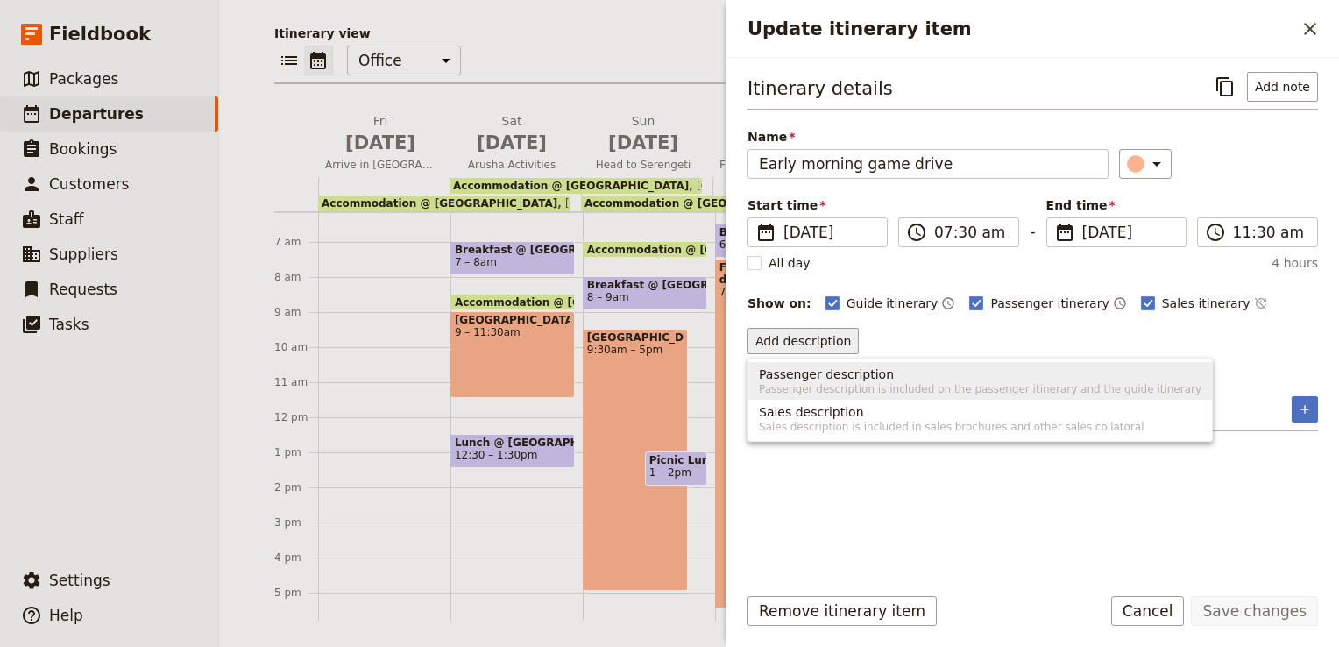
click at [818, 376] on span "Passenger description" at bounding box center [826, 374] width 135 height 18
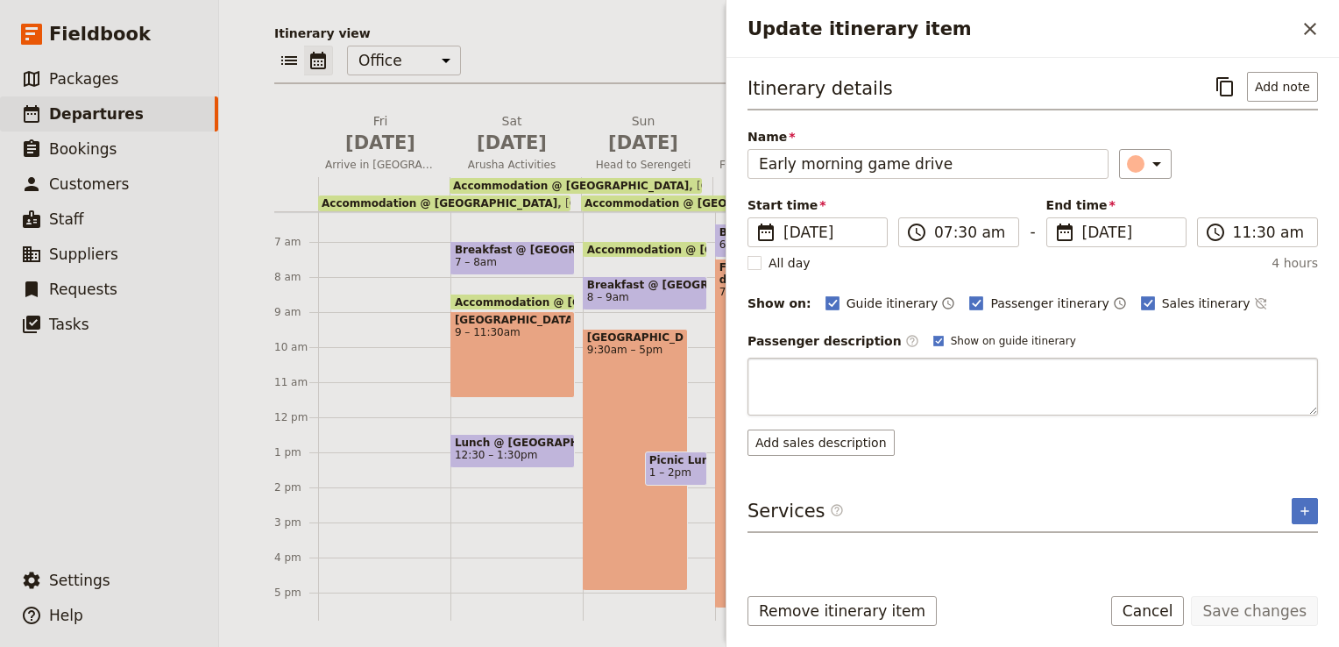
type textarea "Morning game drive in [GEOGRAPHIC_DATA] before heading to [GEOGRAPHIC_DATA] are…"
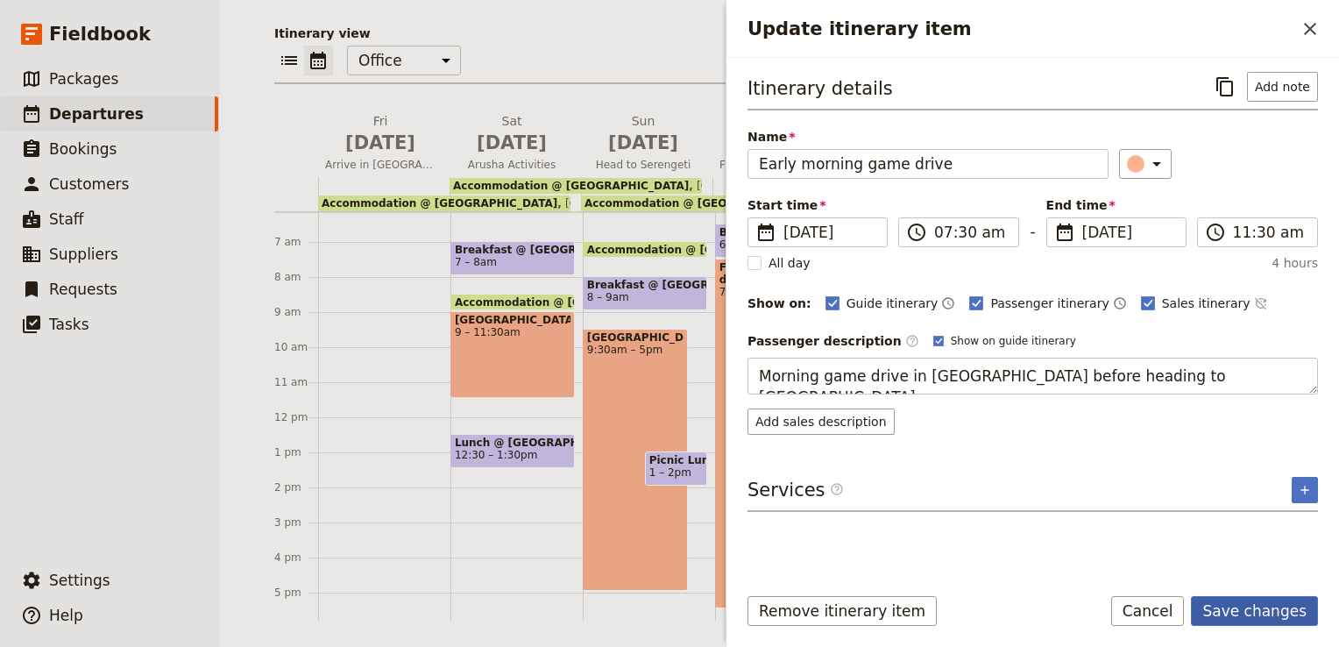
click at [1263, 623] on button "Save changes" at bounding box center [1254, 611] width 127 height 30
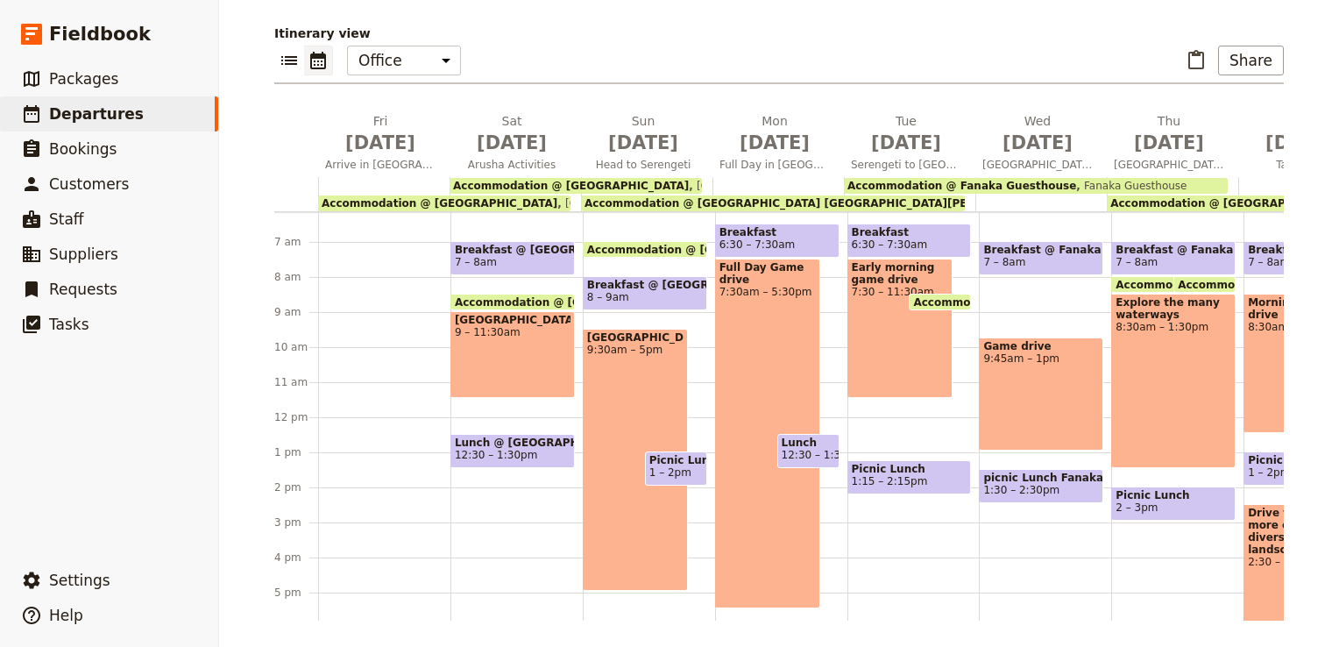
click at [1007, 363] on div "Game drive 9:45am – 1pm" at bounding box center [1041, 393] width 124 height 113
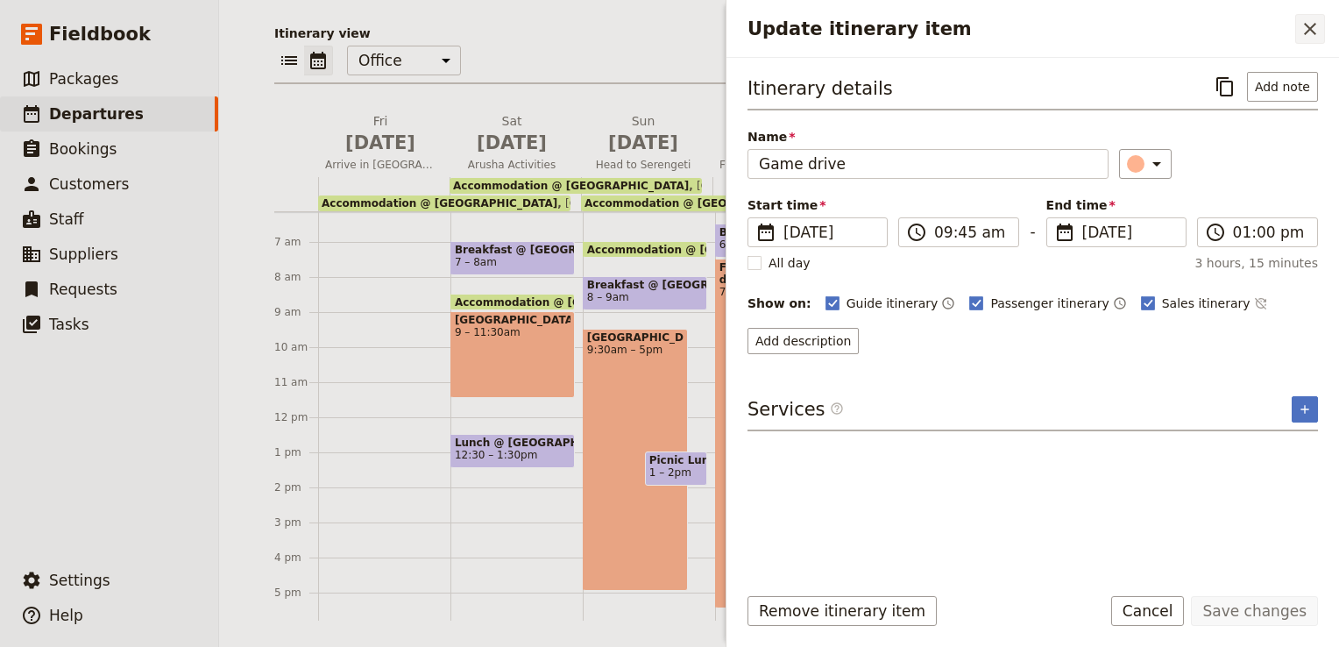
click at [1309, 28] on icon "Close drawer" at bounding box center [1310, 29] width 12 height 12
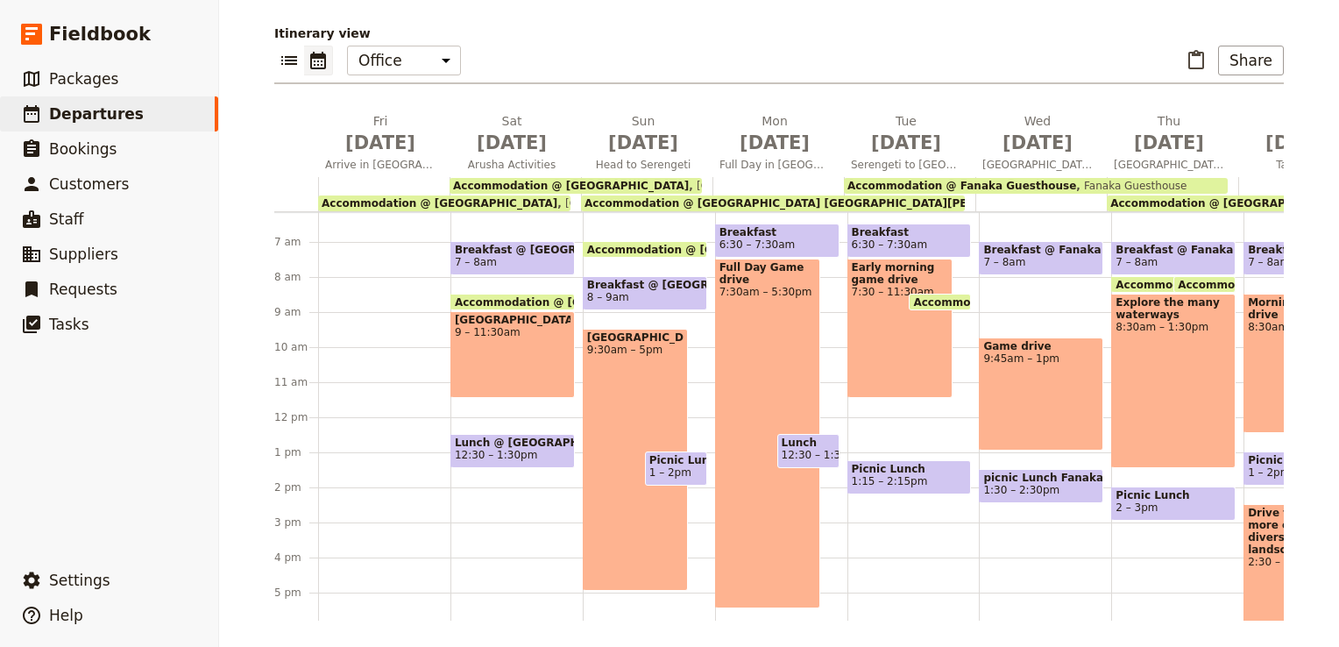
click at [876, 286] on span "7:30 – 11:30am" at bounding box center [900, 292] width 97 height 12
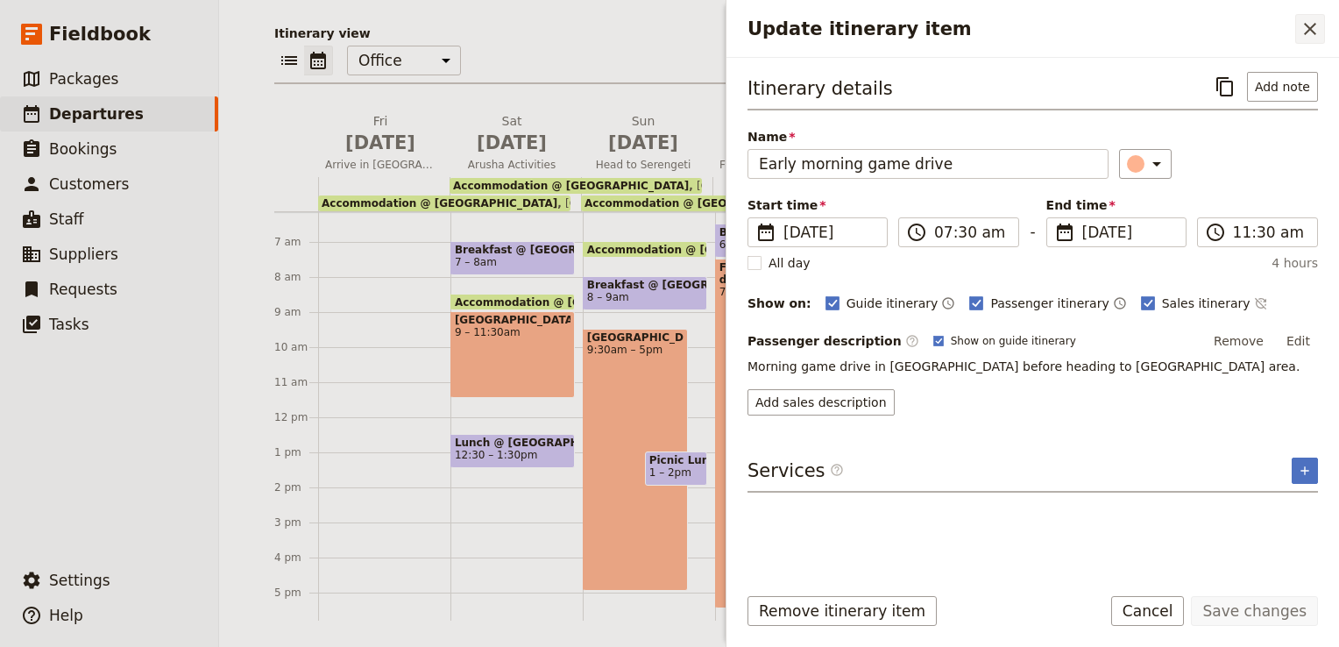
click at [1320, 31] on button "​" at bounding box center [1310, 29] width 30 height 30
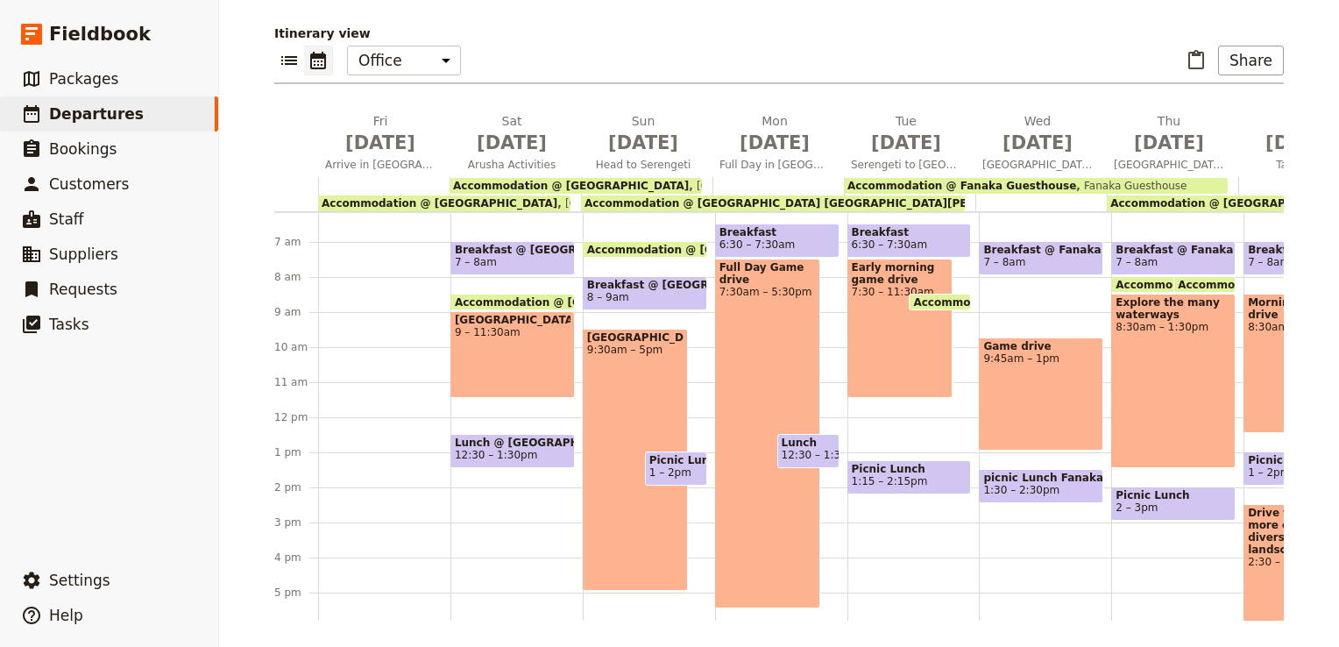
click at [632, 356] on span "9:30am – 5pm" at bounding box center [635, 349] width 97 height 12
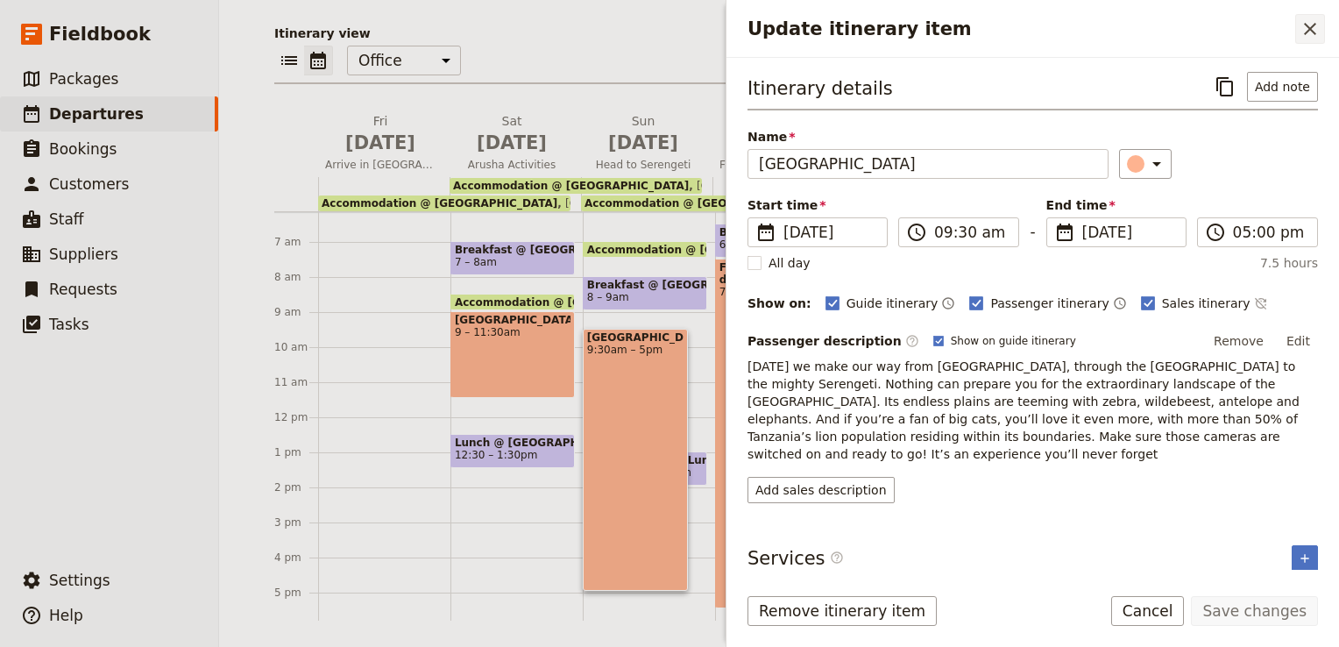
click at [1307, 33] on icon "Close drawer" at bounding box center [1309, 28] width 21 height 21
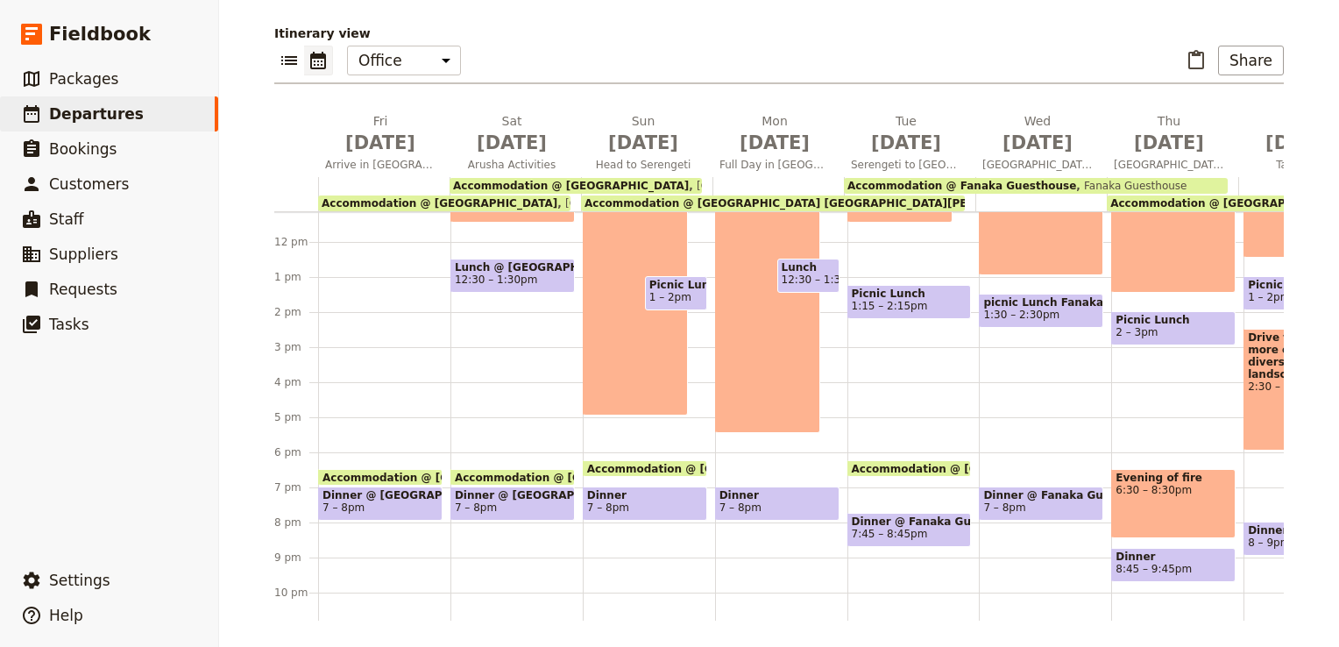
scroll to position [128, 0]
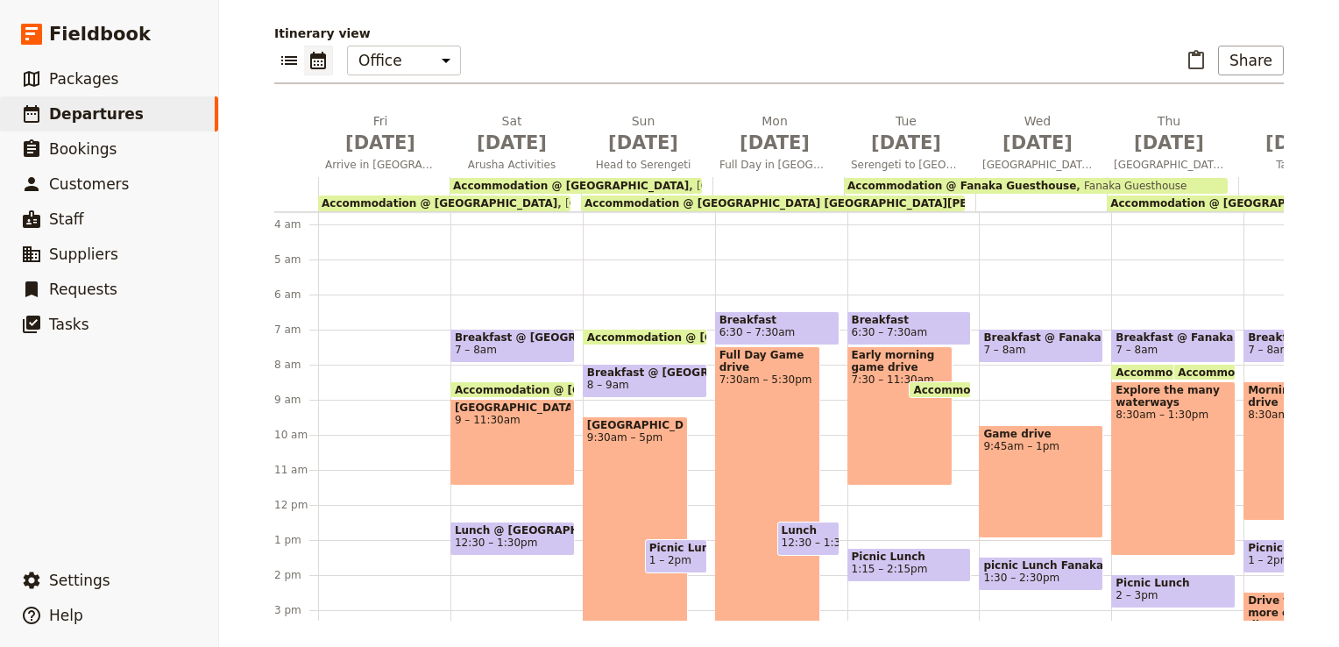
click at [932, 395] on div "Accommodation @ Fanaka Guesthouse 8:30 – 8am Fanaka Guesthouse" at bounding box center [939, 389] width 62 height 17
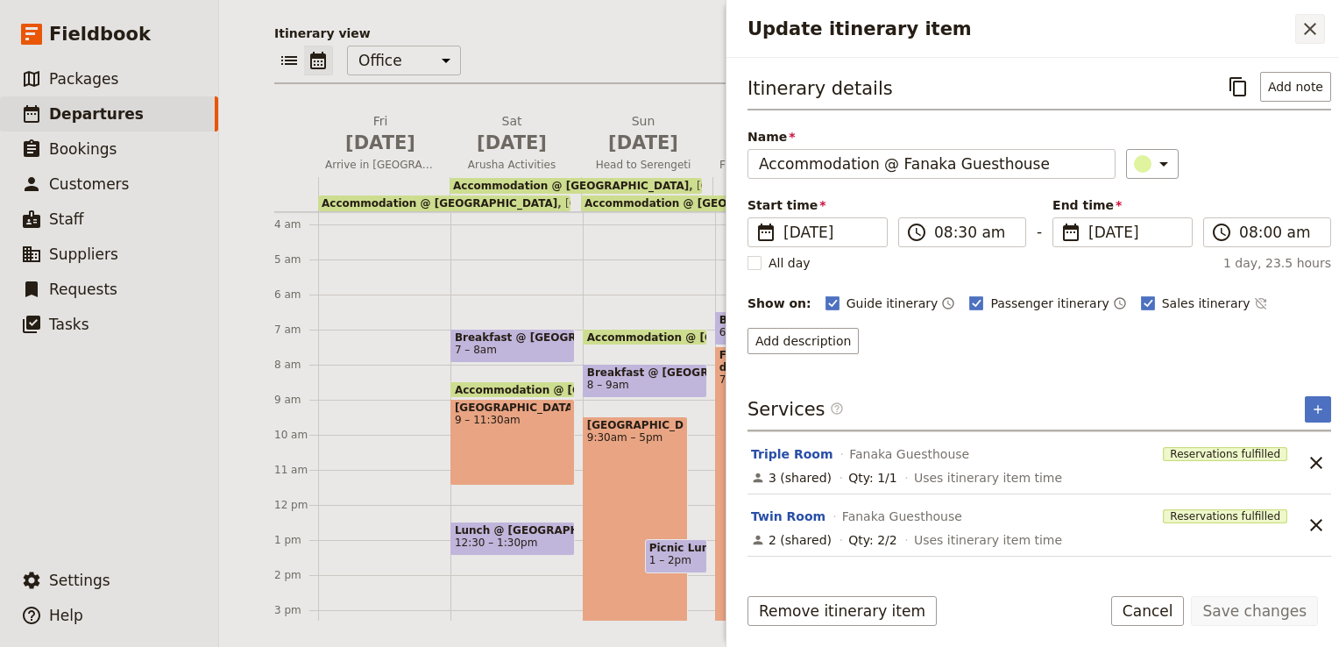
click at [1314, 30] on icon "Close drawer" at bounding box center [1309, 28] width 21 height 21
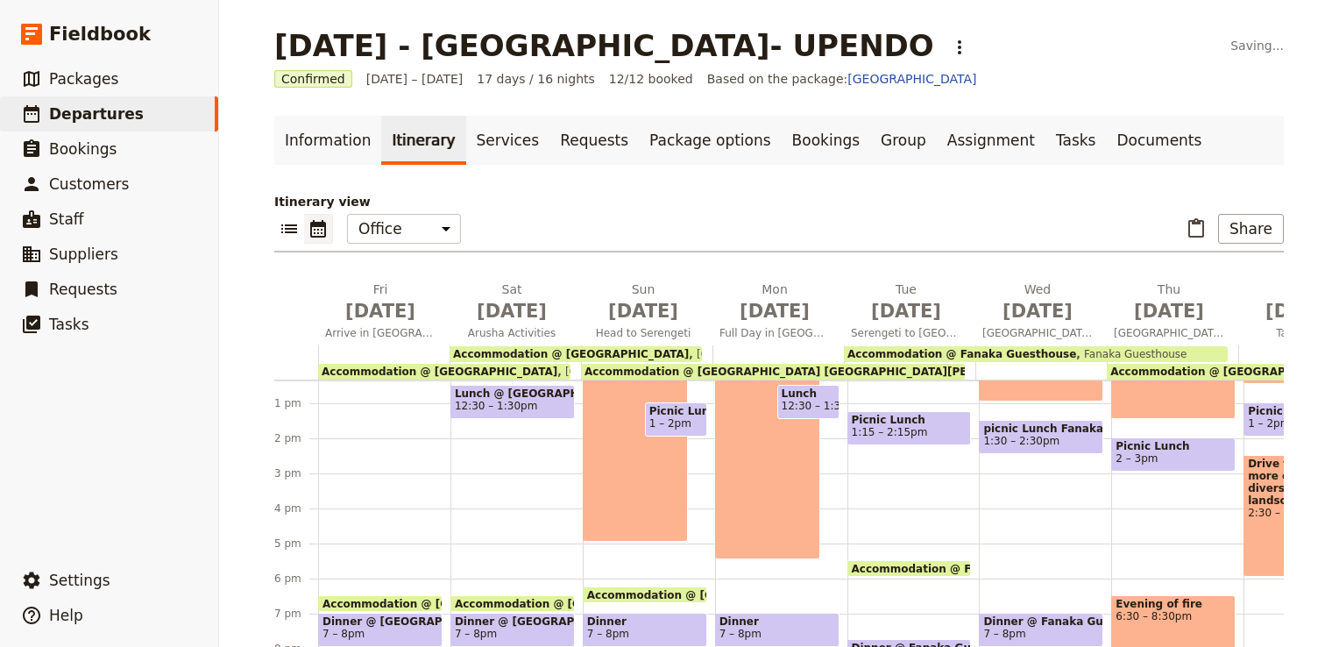
scroll to position [182, 0]
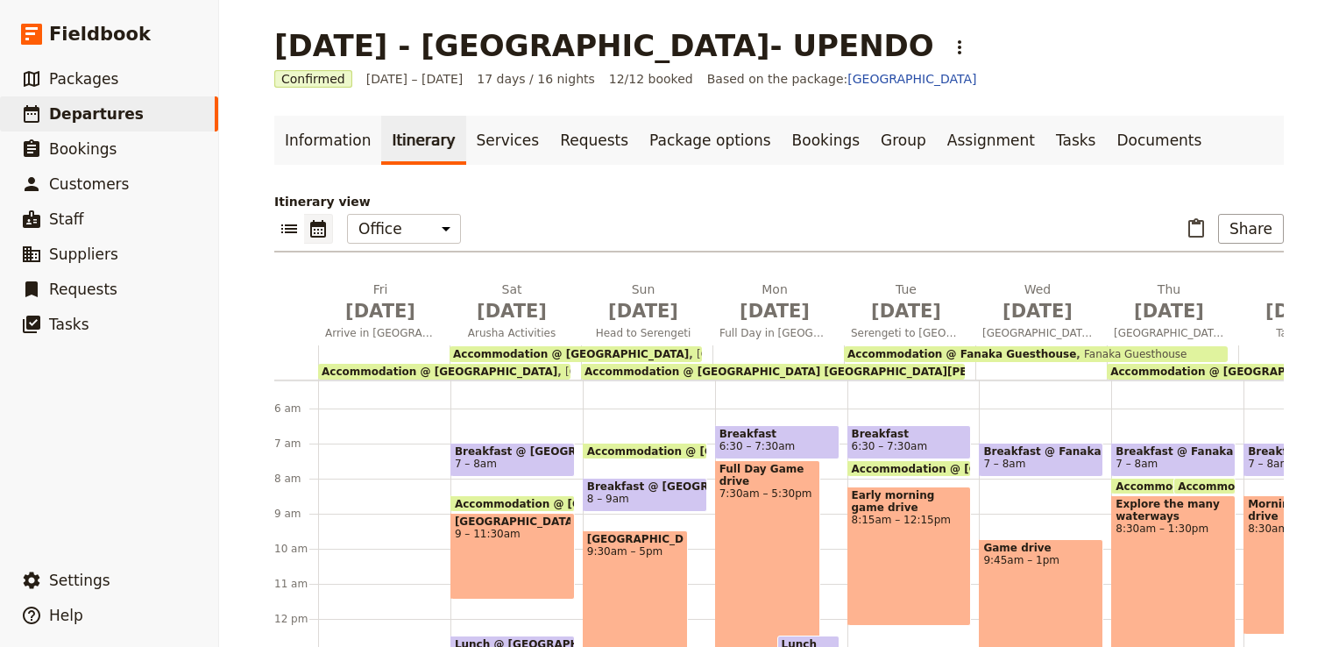
click at [1221, 44] on div "[DATE] - [GEOGRAPHIC_DATA]- UPENDO ​" at bounding box center [778, 45] width 1009 height 35
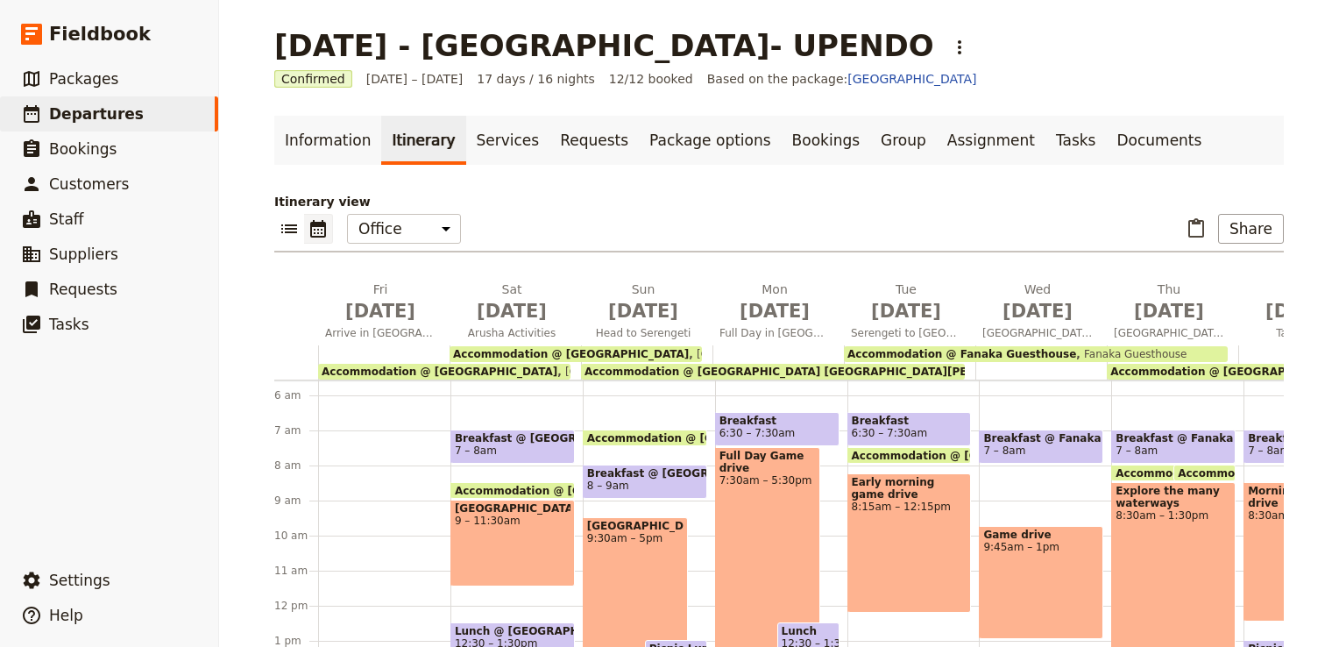
scroll to position [196, 0]
click at [1027, 551] on span "9:45am – 1pm" at bounding box center [1041, 546] width 116 height 12
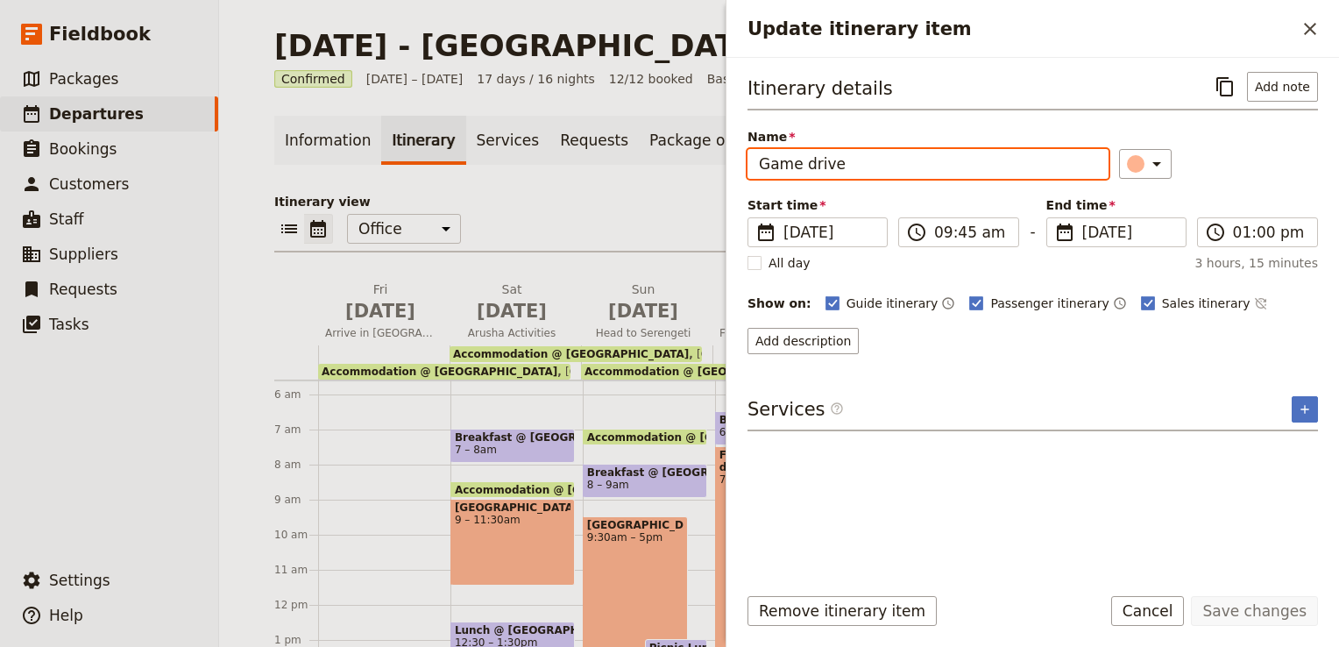
drag, startPoint x: 879, startPoint y: 170, endPoint x: 724, endPoint y: 161, distance: 155.3
click at [724, 161] on div "[DATE] - [GEOGRAPHIC_DATA]- UPENDO ​ Confirmed [DATE] – [DATE] 17 days / 16 nig…" at bounding box center [779, 323] width 1120 height 647
paste input "[GEOGRAPHIC_DATA]"
type input "[GEOGRAPHIC_DATA]"
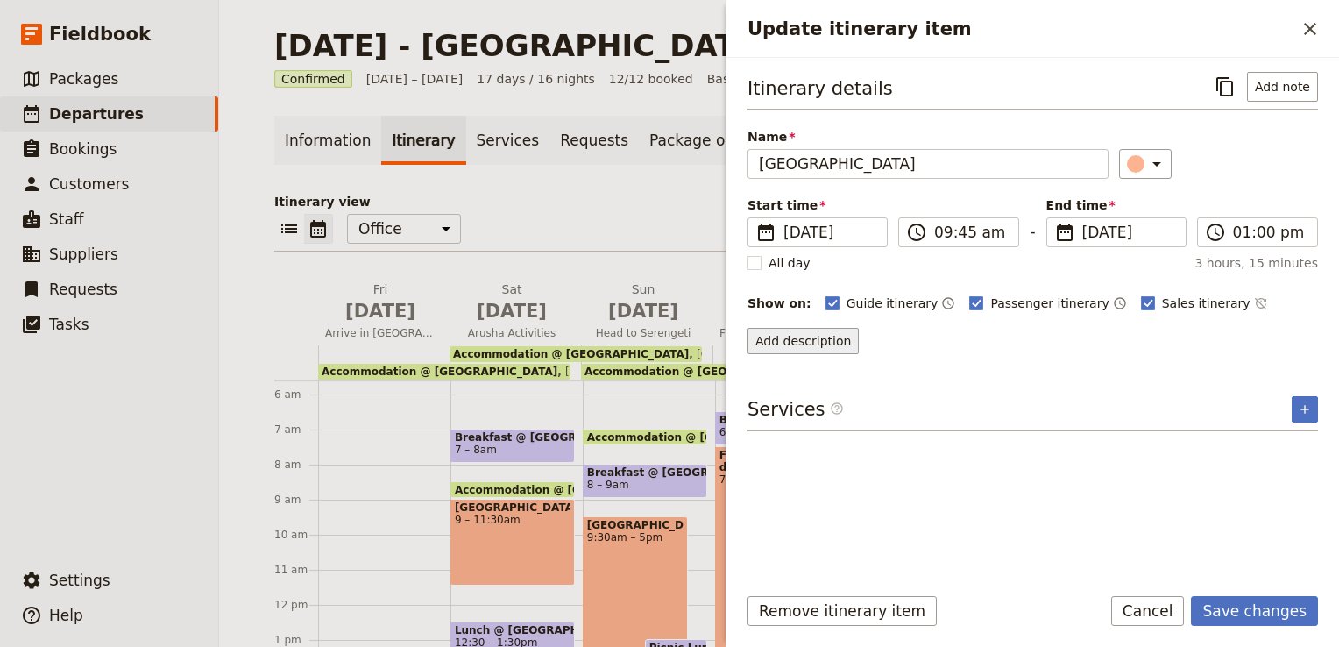
click at [817, 337] on button "Add description" at bounding box center [802, 341] width 111 height 26
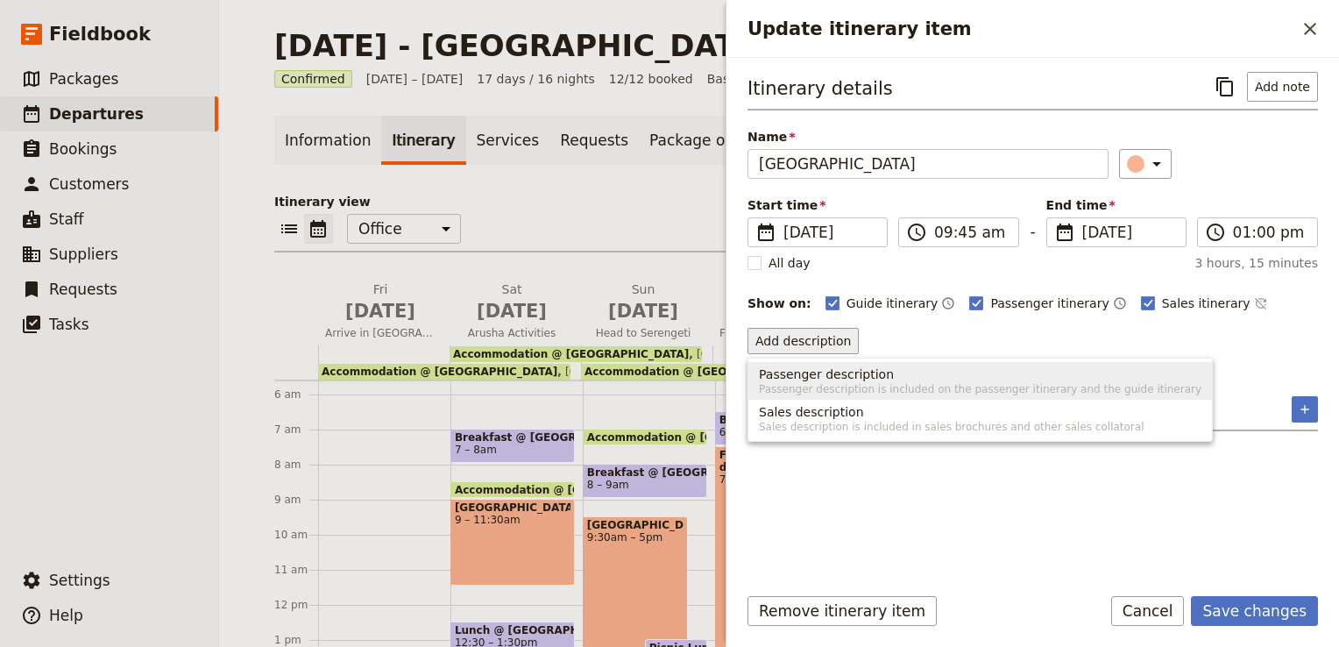
click at [957, 375] on span "Passenger description" at bounding box center [980, 374] width 442 height 18
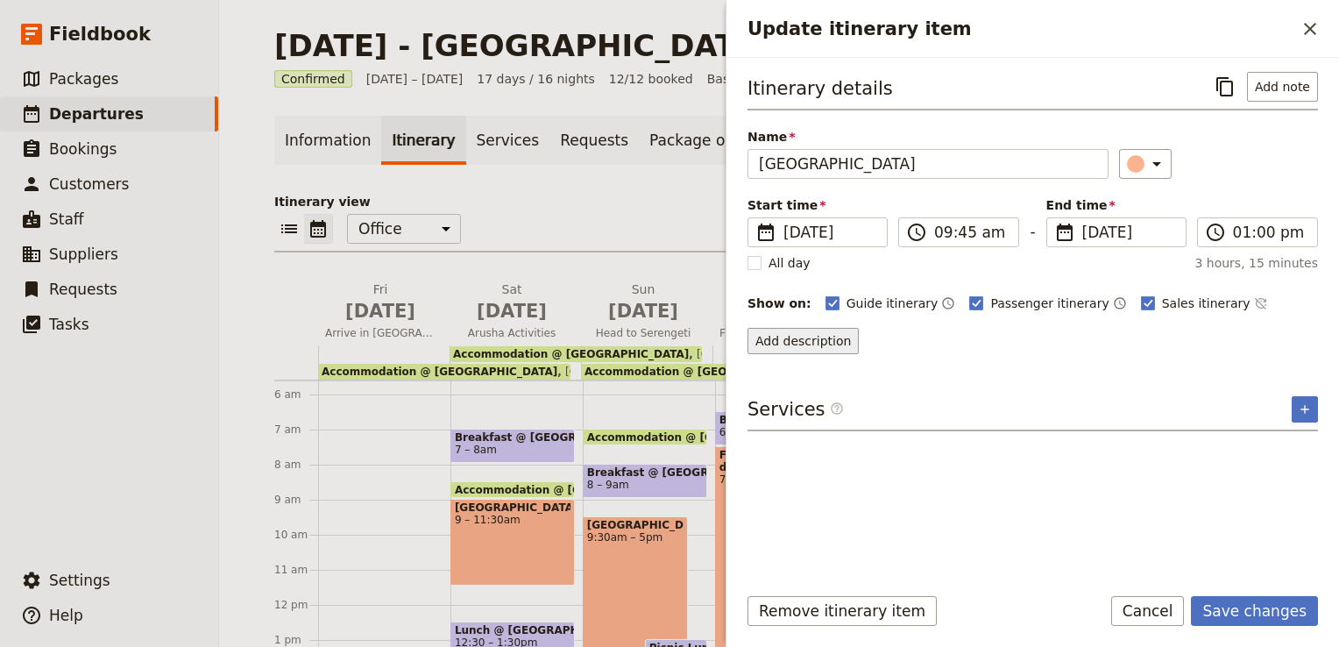
click at [820, 332] on button "Add description" at bounding box center [802, 341] width 111 height 26
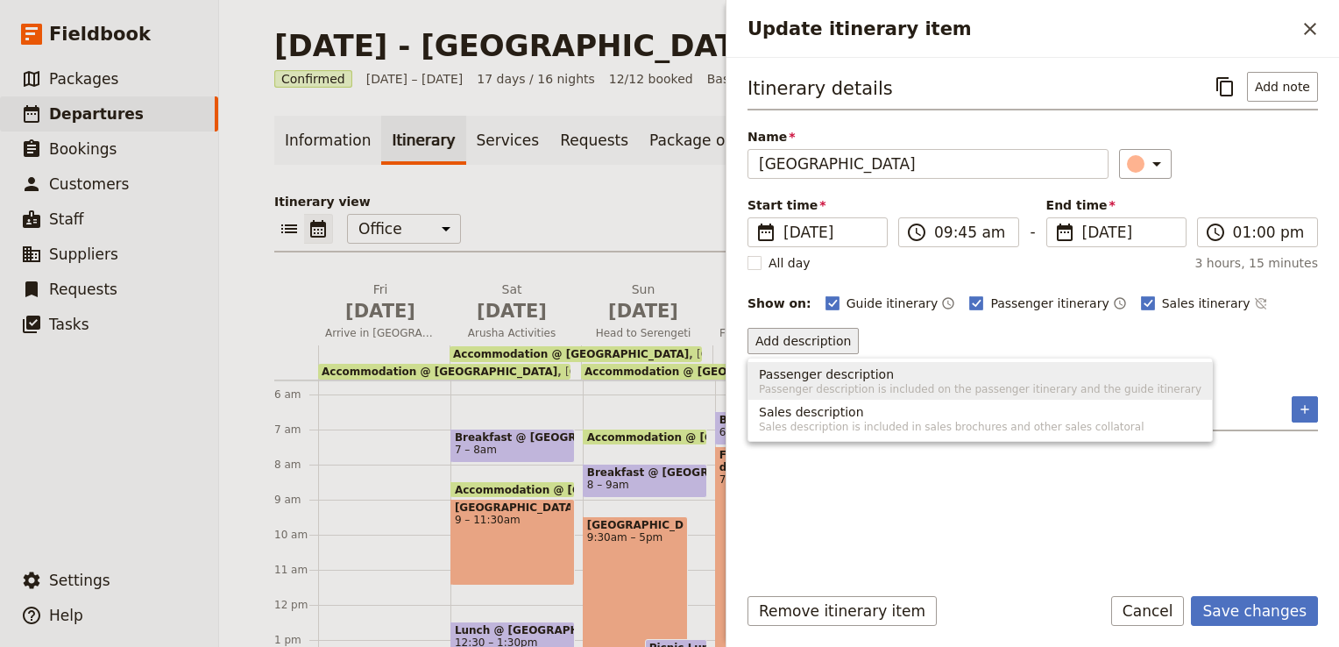
click at [836, 377] on span "Passenger description" at bounding box center [826, 374] width 135 height 18
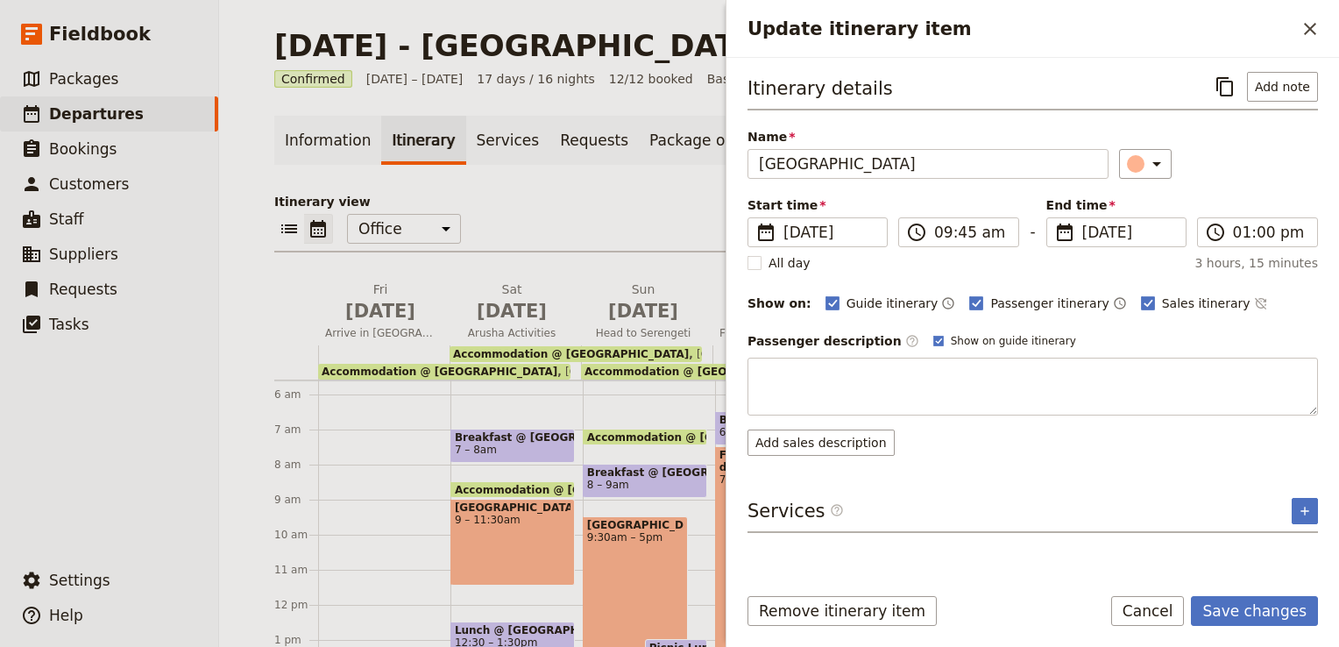
type textarea "Enjoy game drives in [GEOGRAPHIC_DATA], famous for its tree-climbing lions, fla…"
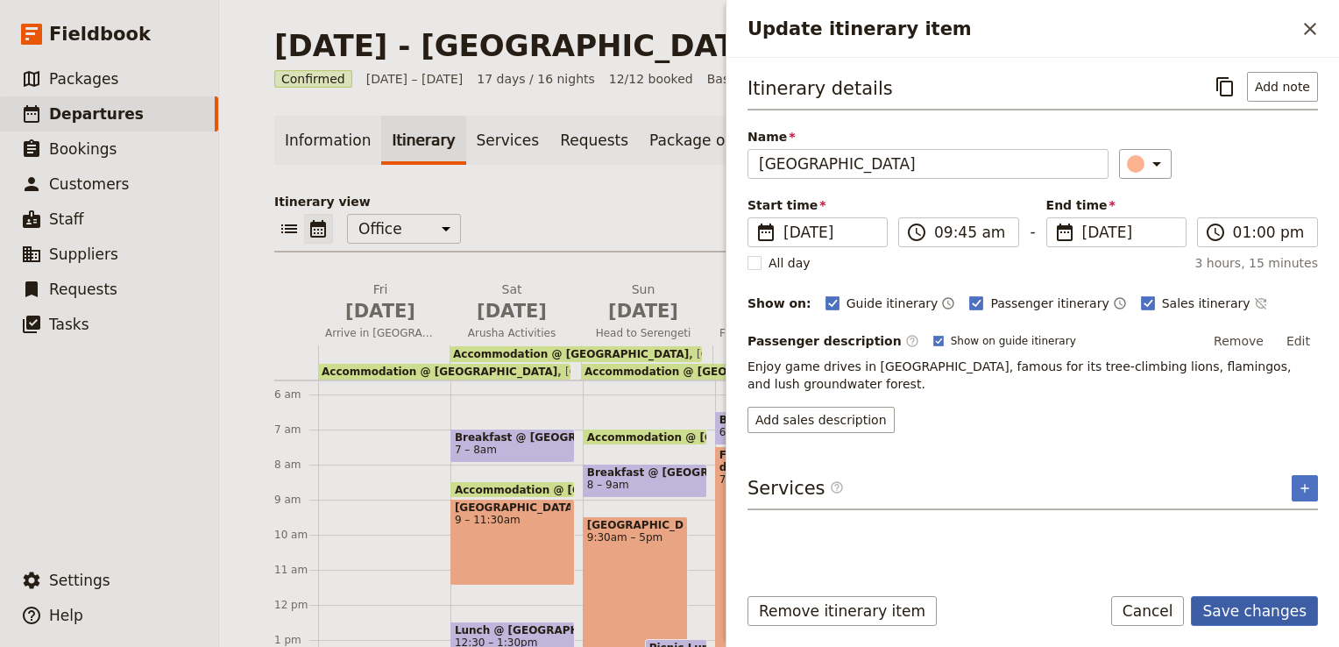
click at [1244, 613] on button "Save changes" at bounding box center [1254, 611] width 127 height 30
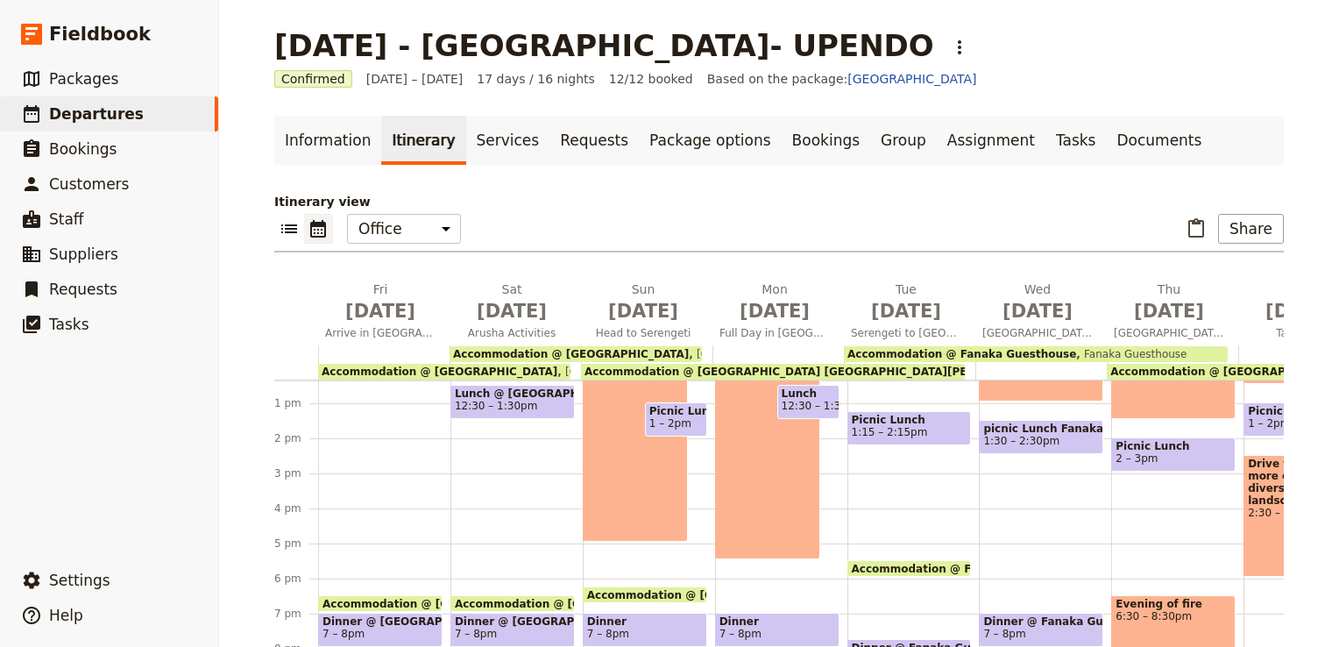
scroll to position [445, 0]
click at [983, 422] on span "picnic Lunch Fanaka Guesthouse" at bounding box center [1041, 428] width 116 height 12
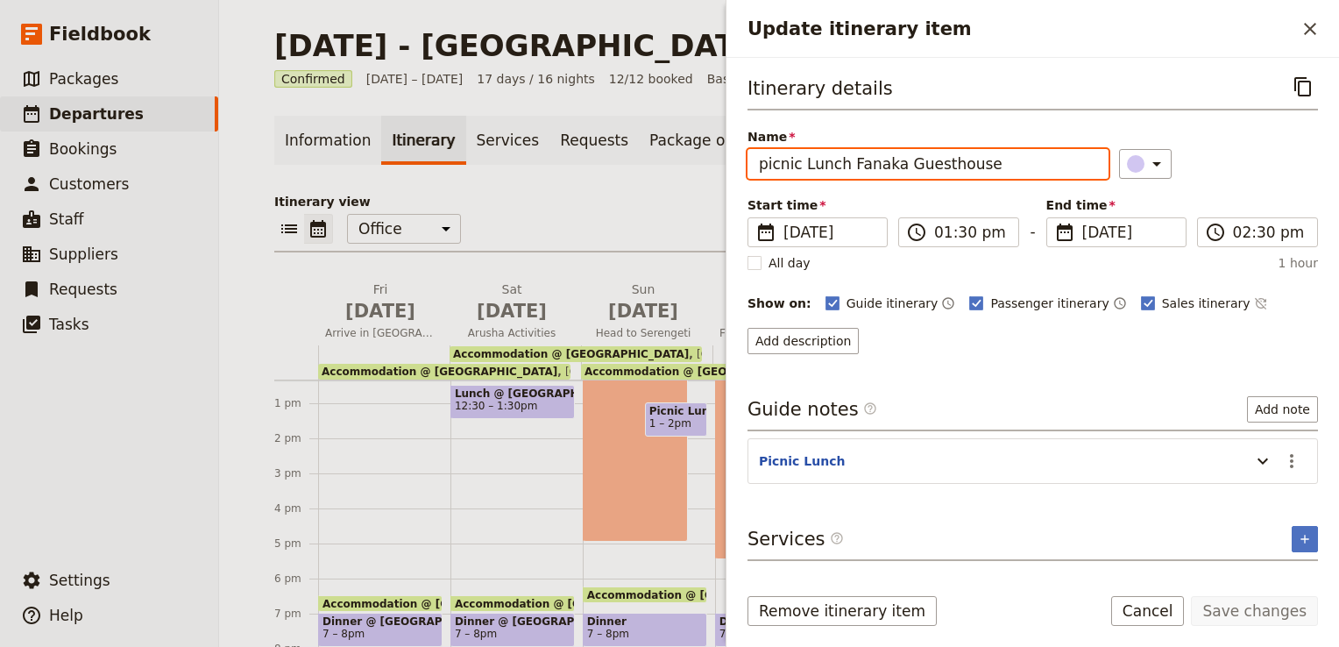
click at [767, 161] on input "picnic Lunch Fanaka Guesthouse" at bounding box center [927, 164] width 361 height 30
type input "Picnic Lunch Fanaka Guesthouse"
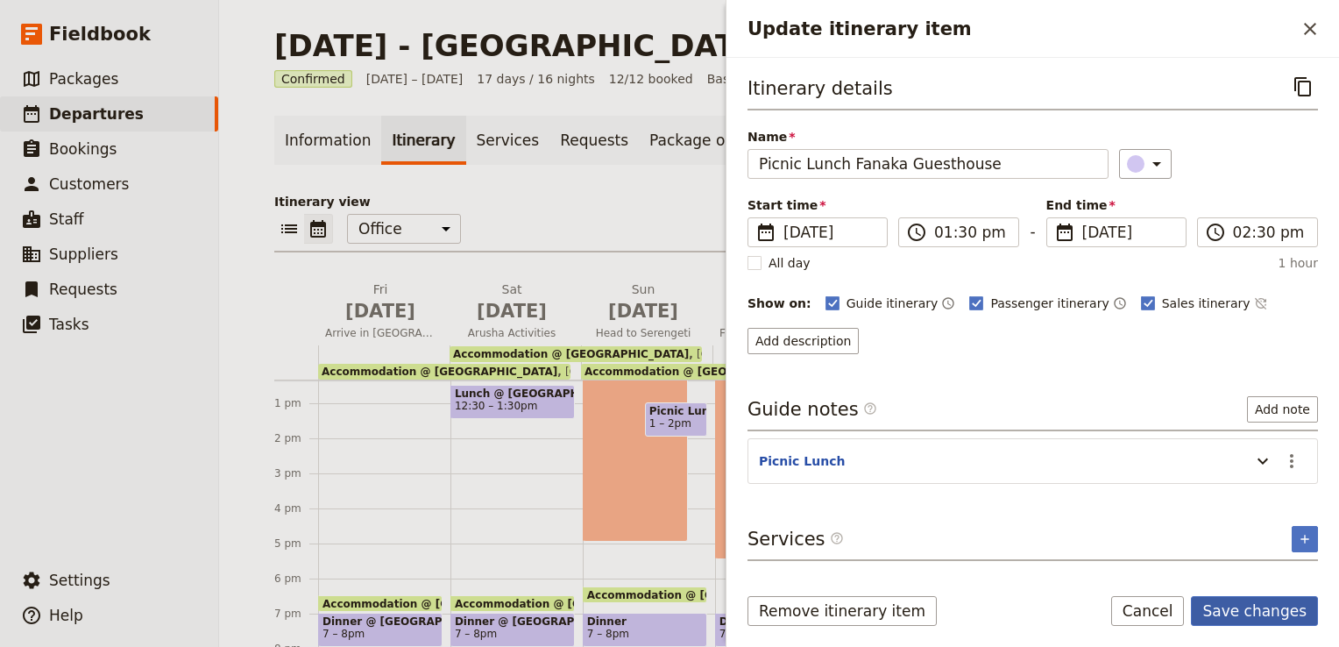
click at [1255, 614] on button "Save changes" at bounding box center [1254, 611] width 127 height 30
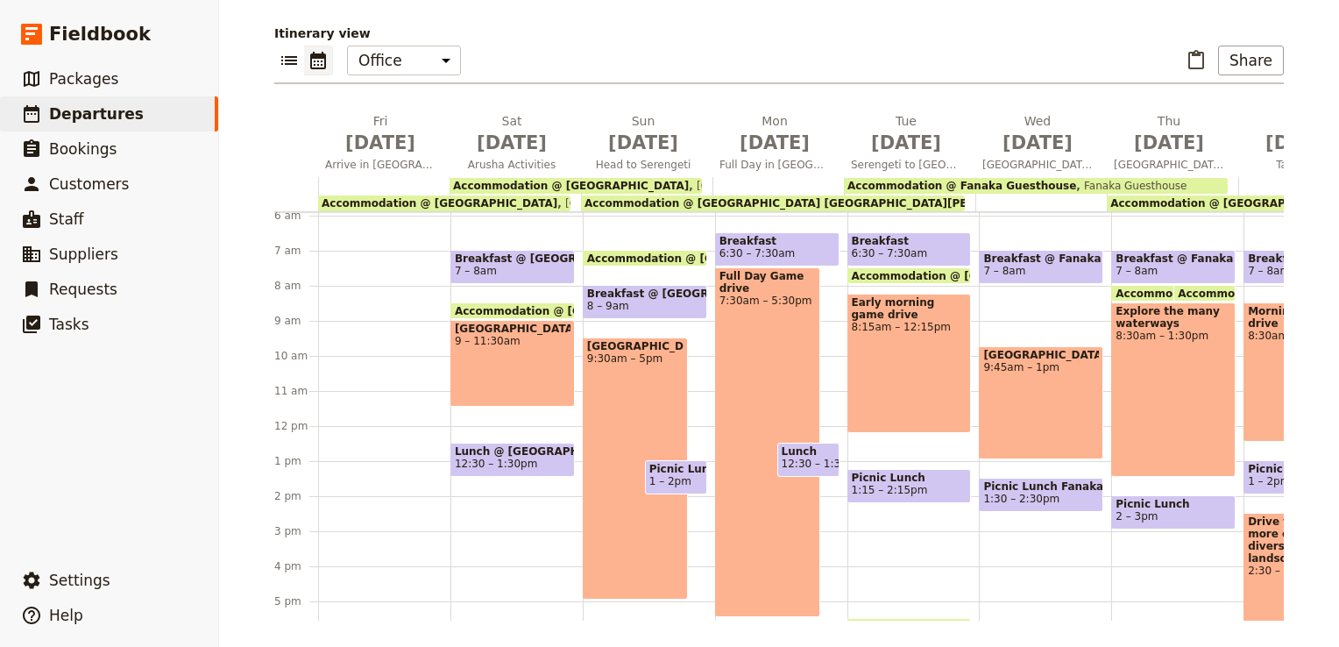
scroll to position [179, 0]
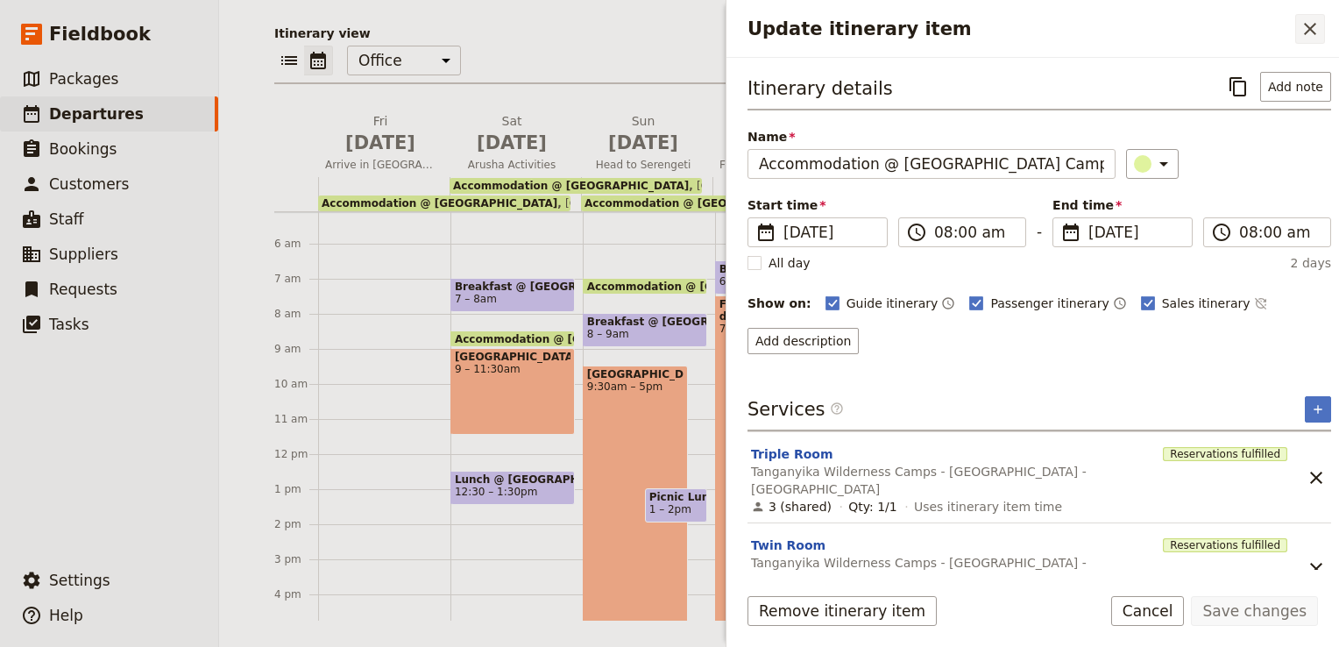
click at [1317, 28] on icon "Close drawer" at bounding box center [1309, 28] width 21 height 21
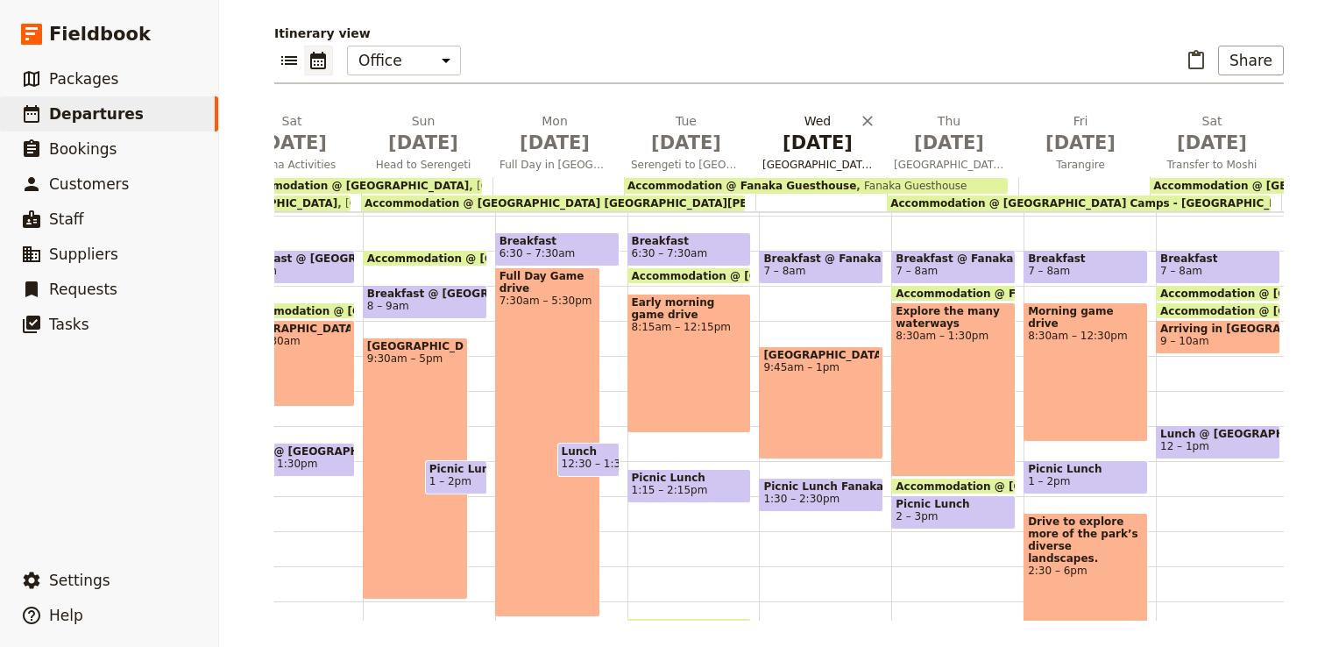
scroll to position [0, 221]
click at [946, 149] on span "[DATE]" at bounding box center [948, 143] width 110 height 26
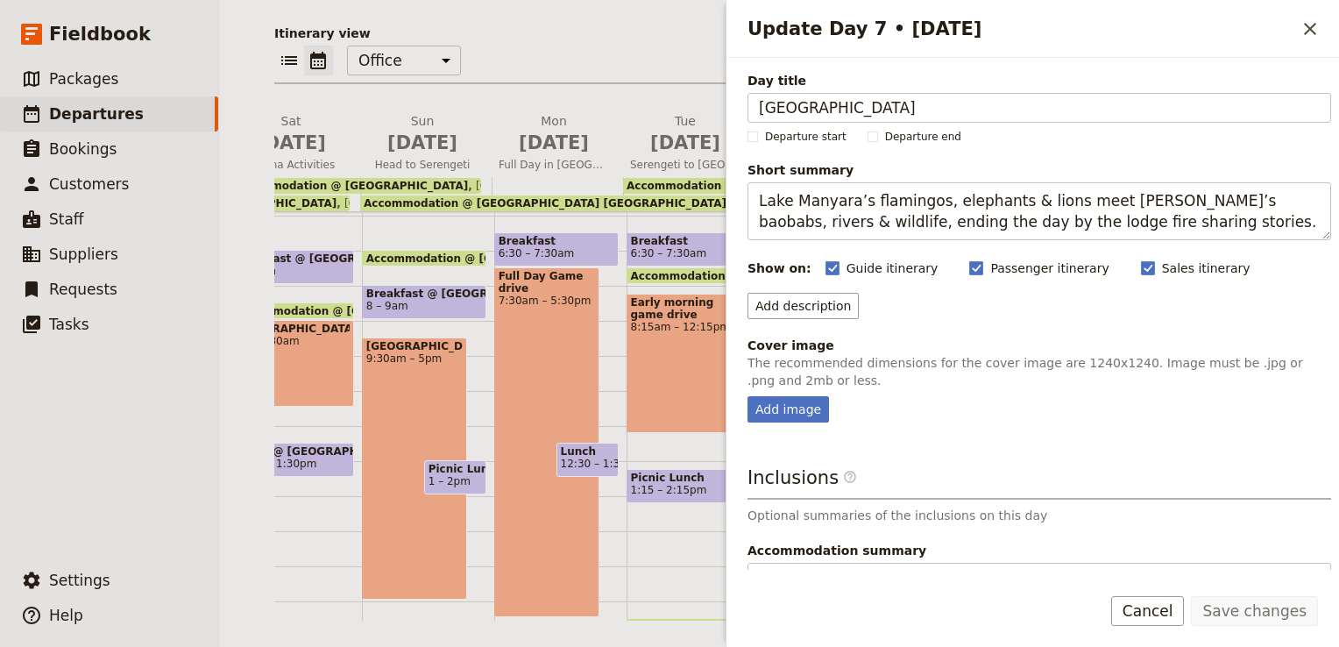
drag, startPoint x: 877, startPoint y: 110, endPoint x: 744, endPoint y: 109, distance: 133.2
click at [744, 109] on div "Day title Lake Manyara Departure start Departure end Short summary Lake Manyara…" at bounding box center [1032, 314] width 612 height 512
type input "[GEOGRAPHIC_DATA]"
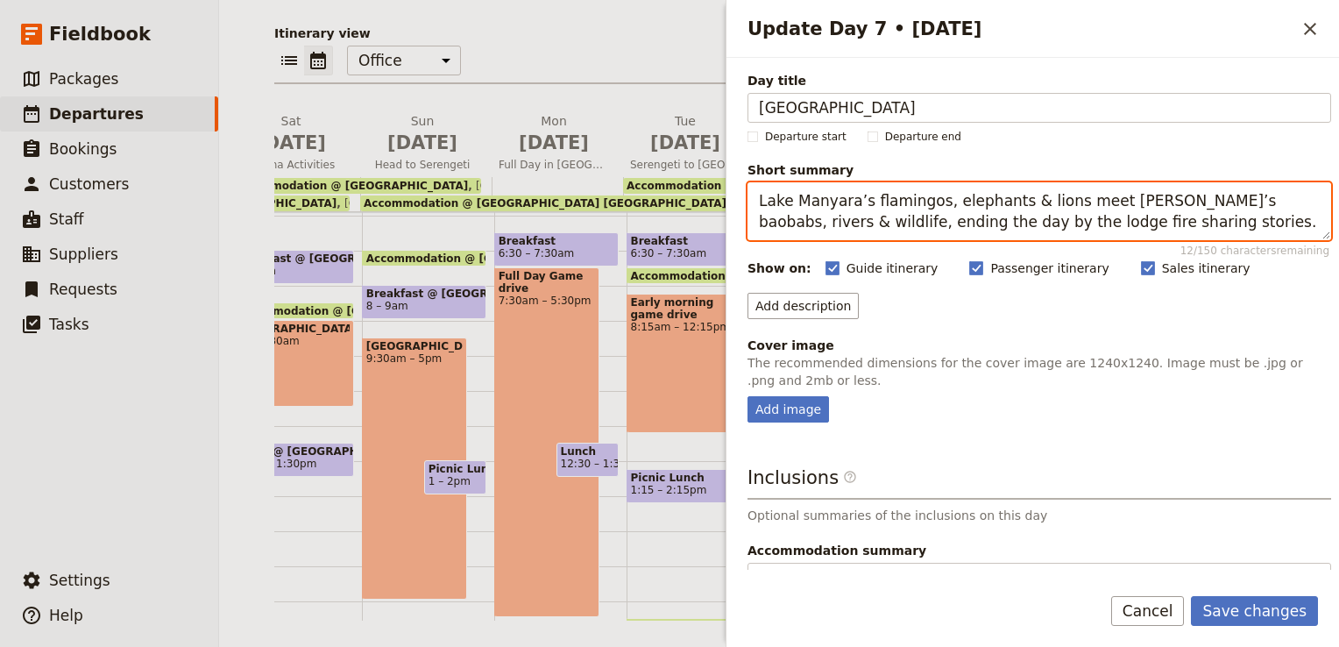
drag, startPoint x: 1136, startPoint y: 222, endPoint x: 694, endPoint y: 191, distance: 443.5
click at [694, 191] on div "[DATE] - [GEOGRAPHIC_DATA]- UPENDO ​ Confirmed [DATE] – [DATE] 17 days / 16 nig…" at bounding box center [779, 323] width 1120 height 647
paste textarea "Transfer to [GEOGRAPHIC_DATA], home to giant baobab trees and large elephant he…"
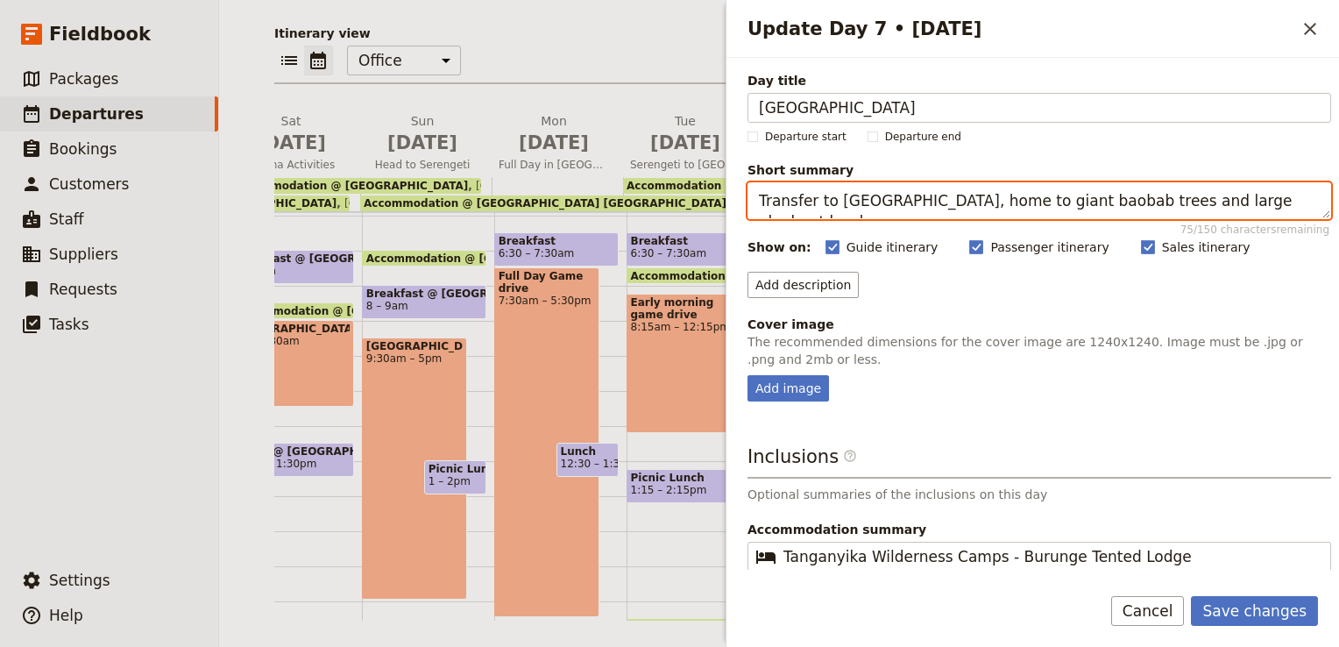
type textarea "Transfer to [GEOGRAPHIC_DATA], home to giant baobab trees and large elephant he…"
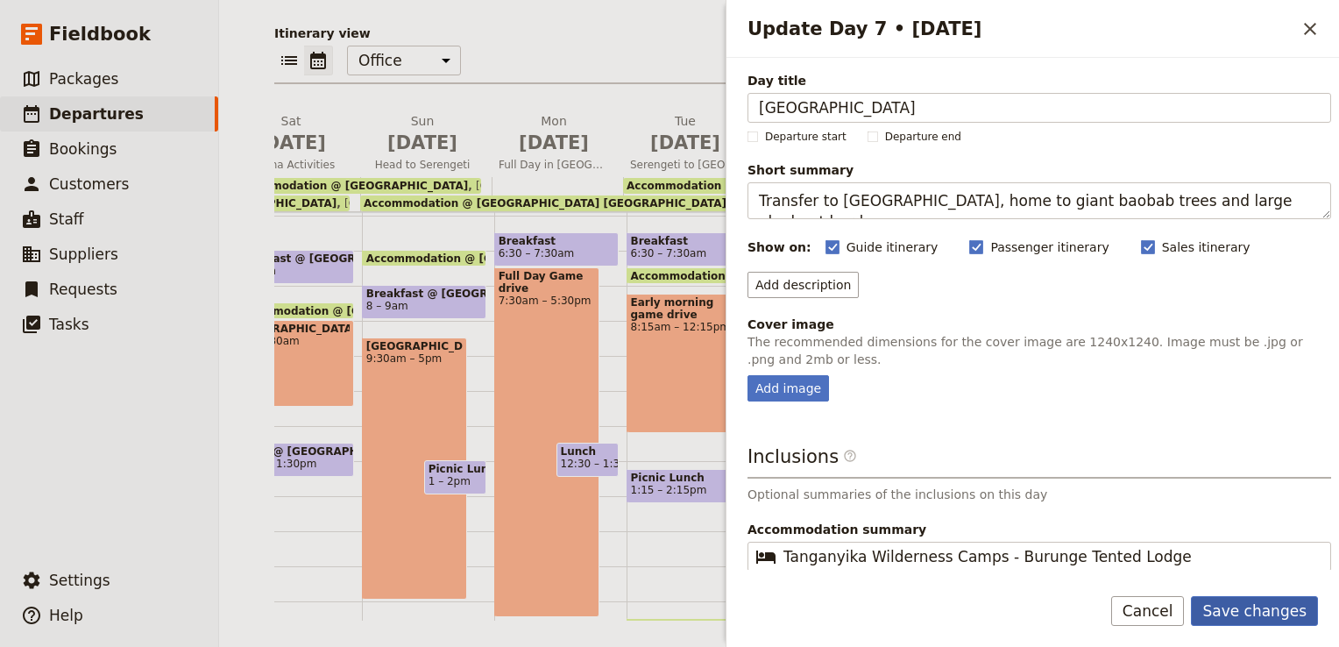
click at [1279, 614] on button "Save changes" at bounding box center [1254, 611] width 127 height 30
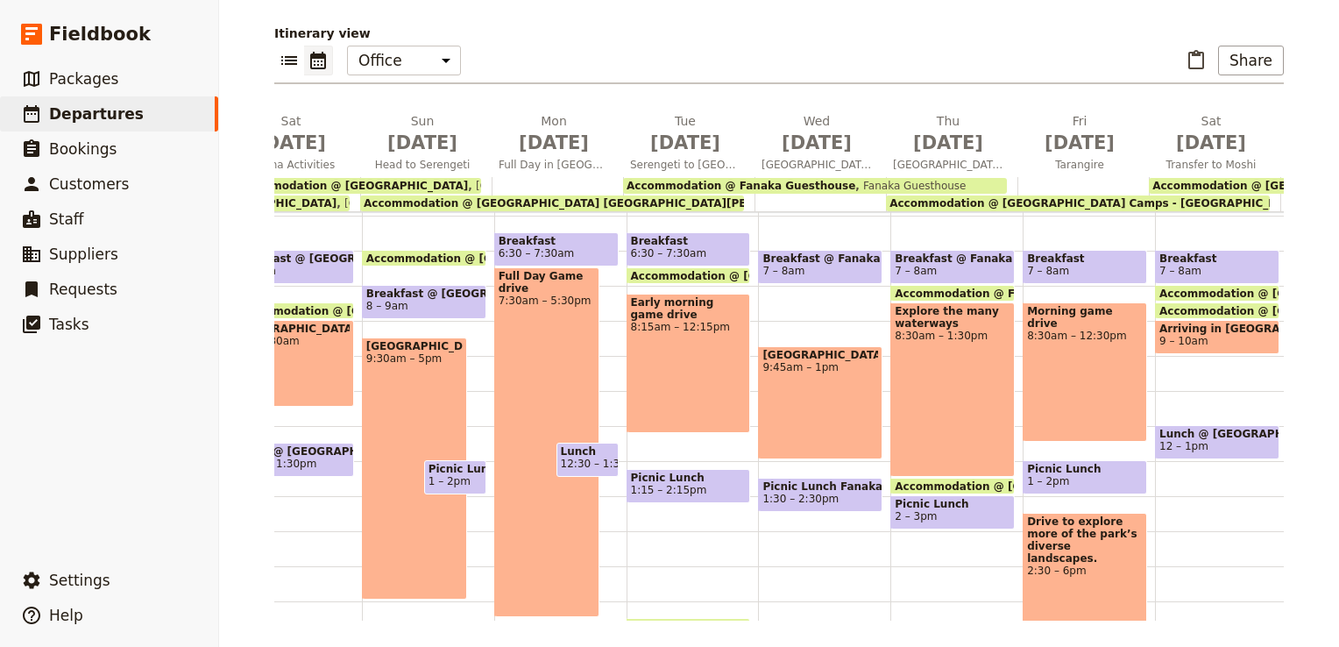
click at [1055, 335] on div "Morning game drive 8:30am – 12:30pm" at bounding box center [1084, 371] width 124 height 139
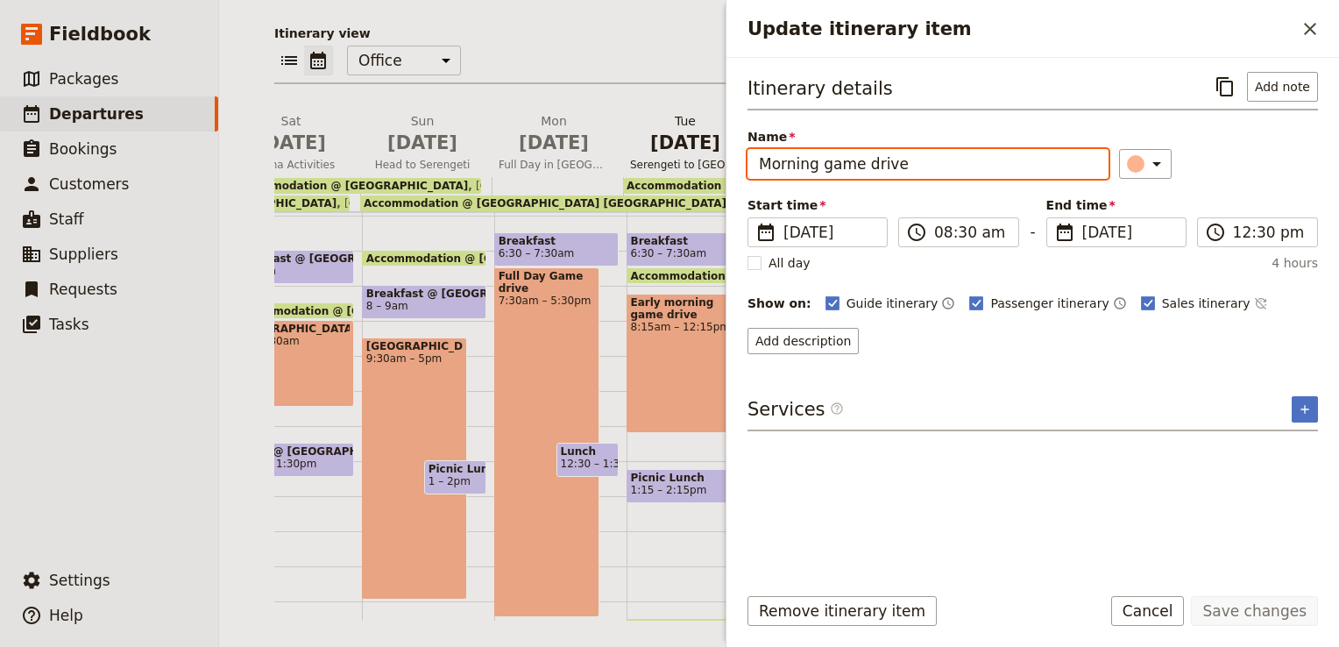
drag, startPoint x: 818, startPoint y: 160, endPoint x: 673, endPoint y: 168, distance: 145.6
click at [673, 168] on div "[DATE] - [GEOGRAPHIC_DATA]- UPENDO ​ Saving... Confirmed [DATE] – [DATE] 17 day…" at bounding box center [779, 323] width 1120 height 647
click at [823, 163] on input "Full Day game drive" at bounding box center [927, 164] width 361 height 30
type input "Full Day Game drive"
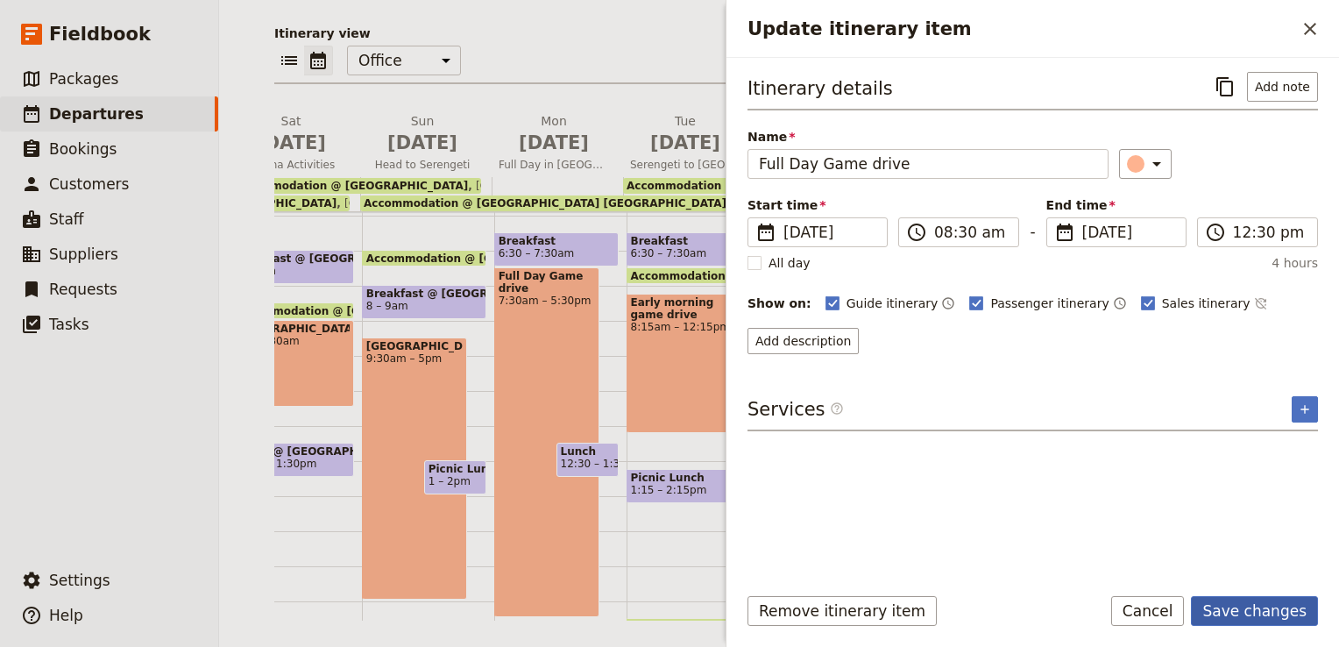
click at [1279, 601] on button "Save changes" at bounding box center [1254, 611] width 127 height 30
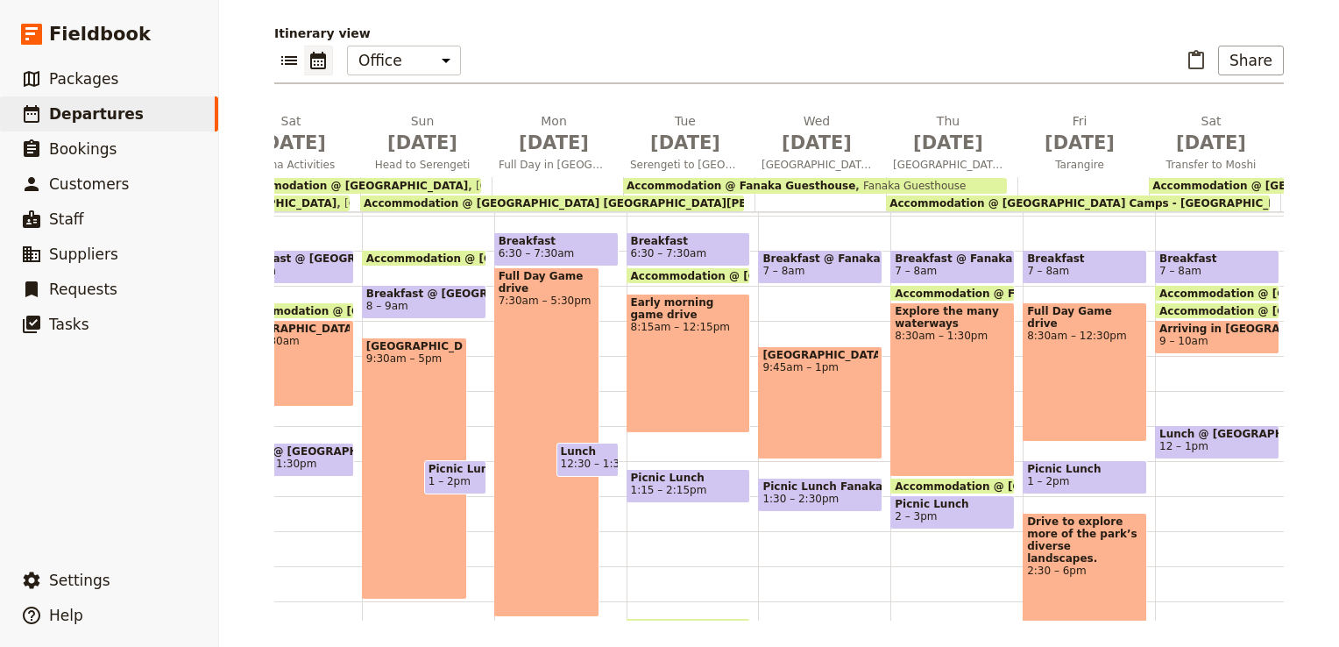
click at [1050, 464] on span "Picnic Lunch" at bounding box center [1085, 469] width 116 height 12
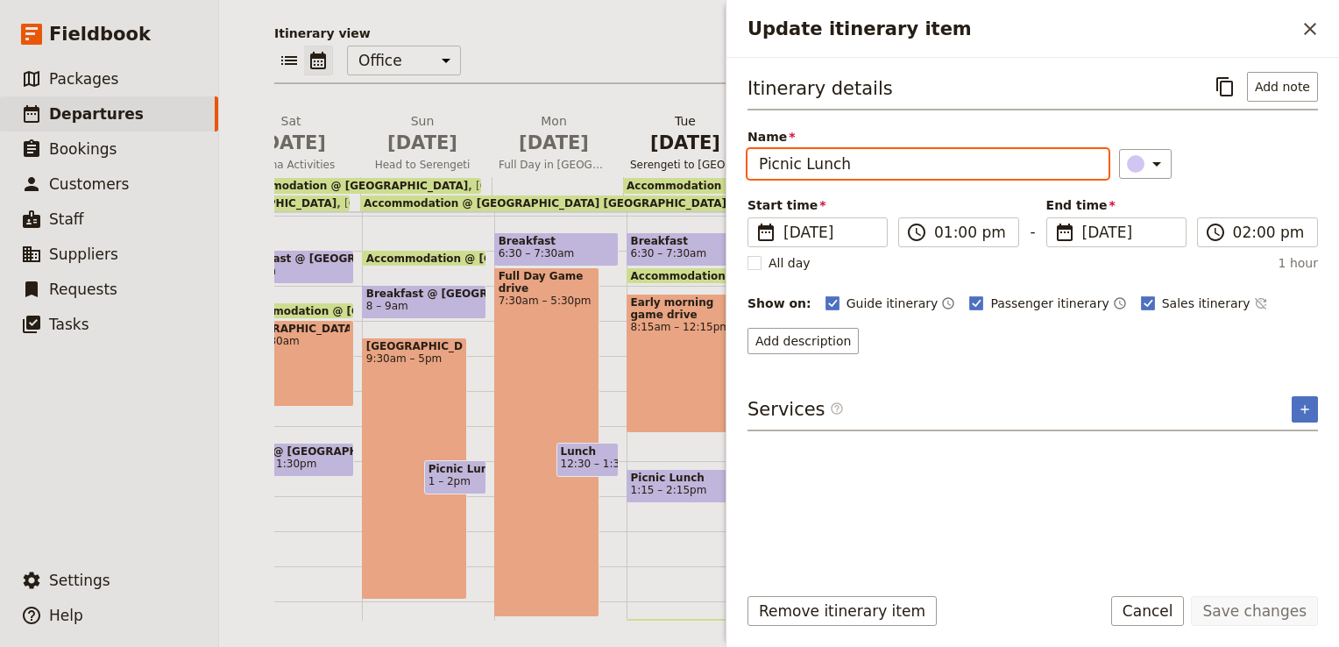
drag, startPoint x: 797, startPoint y: 162, endPoint x: 708, endPoint y: 163, distance: 89.4
click at [708, 163] on div "[DATE] - [GEOGRAPHIC_DATA]- UPENDO ​ Saving... Confirmed [DATE] – [DATE] 17 day…" at bounding box center [779, 323] width 1120 height 647
type input "Lunch"
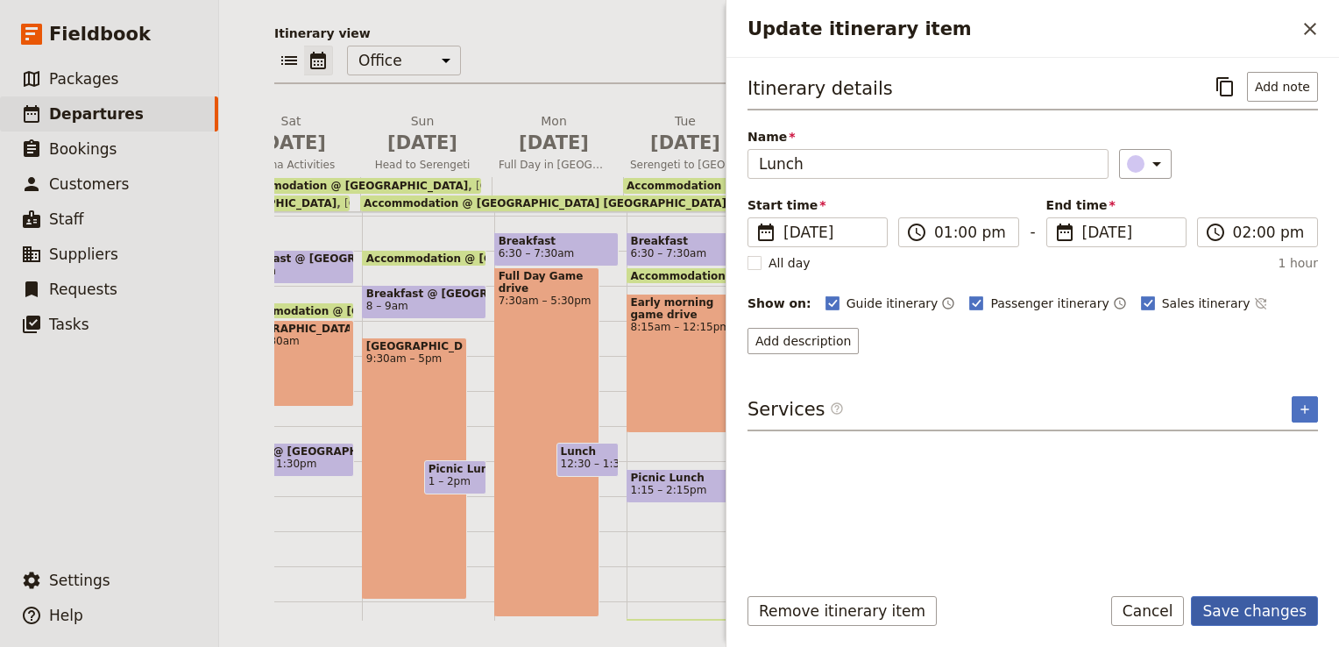
click at [1280, 617] on button "Save changes" at bounding box center [1254, 611] width 127 height 30
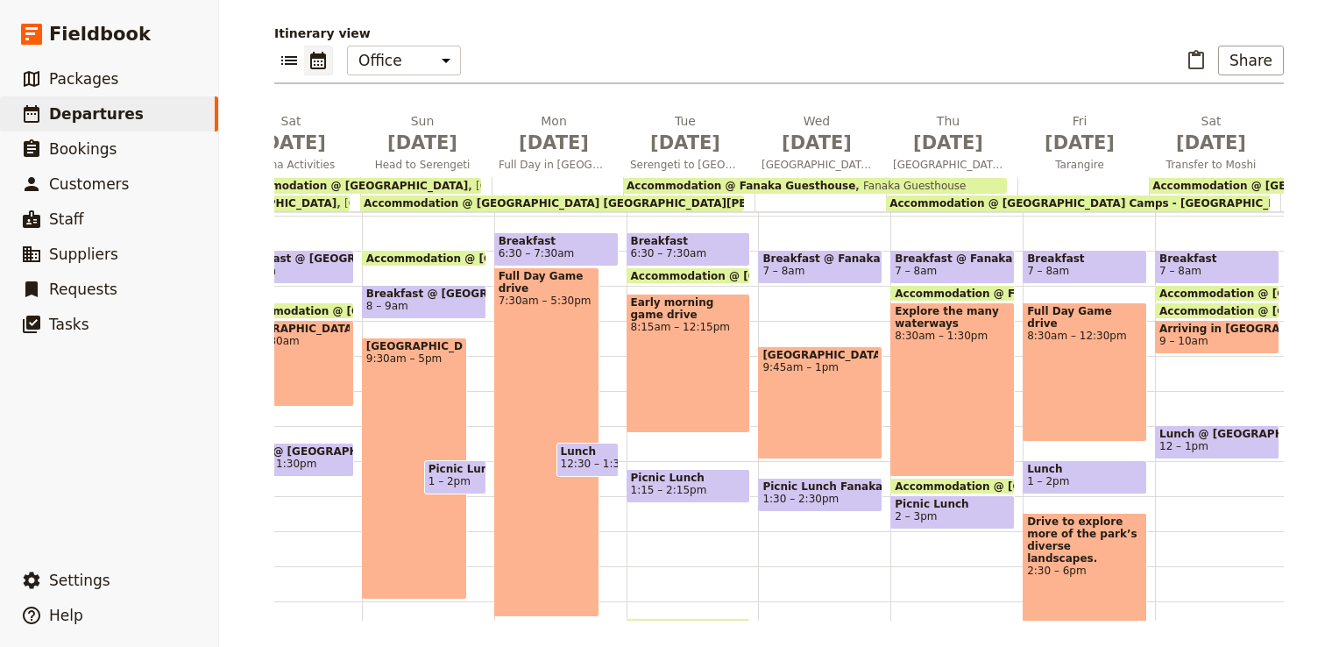
click at [946, 394] on div "Explore the many waterways 8:30am – 1:30pm" at bounding box center [952, 389] width 124 height 174
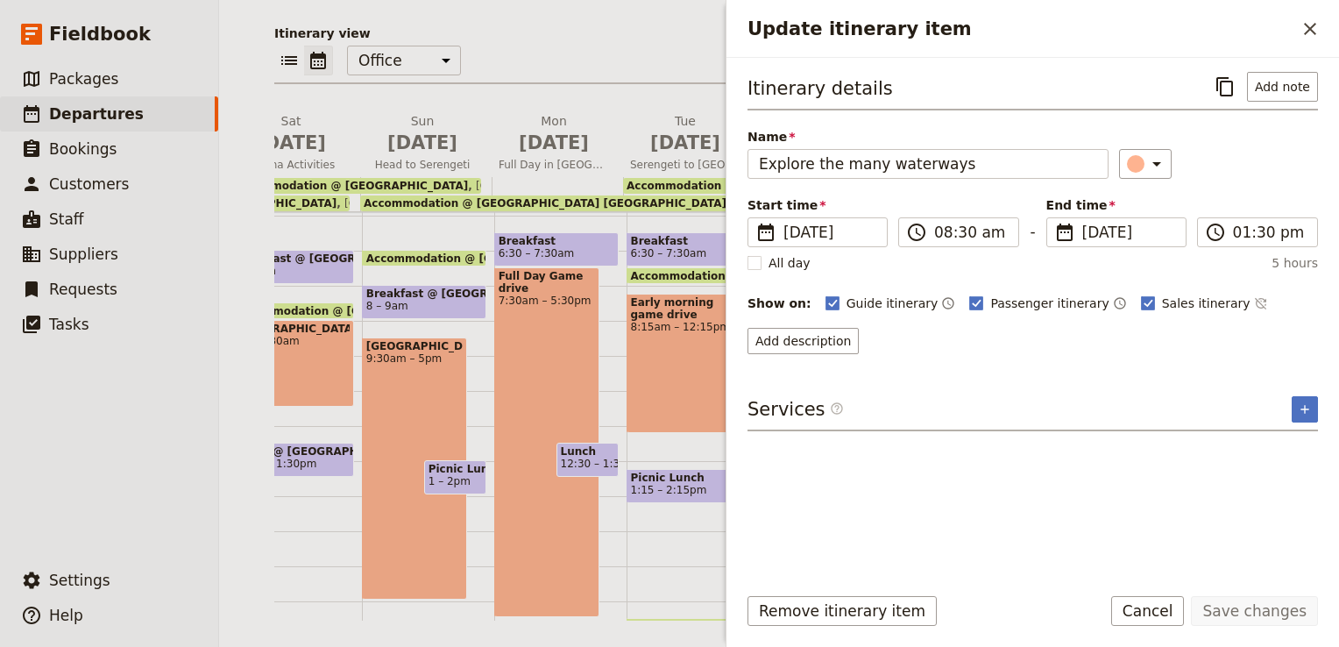
click at [1081, 18] on h2 "Update itinerary item" at bounding box center [1021, 29] width 548 height 26
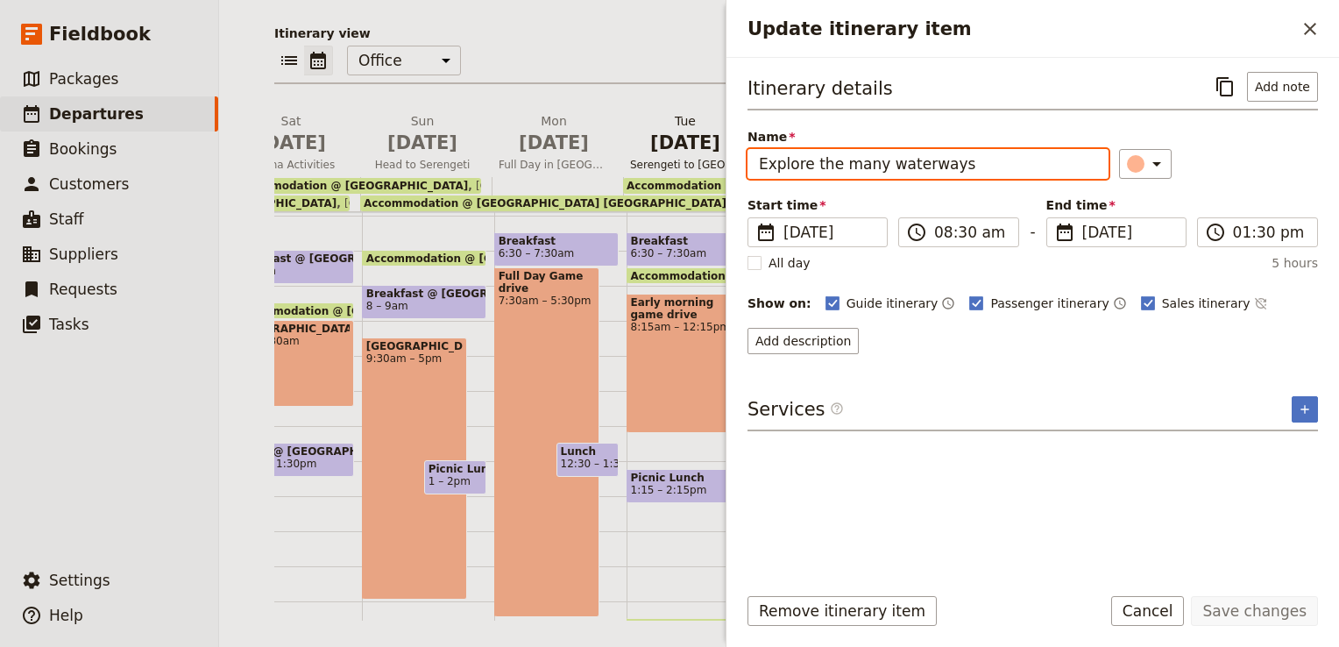
drag, startPoint x: 977, startPoint y: 166, endPoint x: 669, endPoint y: 166, distance: 307.5
click at [669, 166] on div "[DATE] - [GEOGRAPHIC_DATA]- UPENDO ​ Confirmed [DATE] – [DATE] 17 days / 16 nig…" at bounding box center [779, 323] width 1120 height 647
paste input "[GEOGRAPHIC_DATA]"
type input "[GEOGRAPHIC_DATA]"
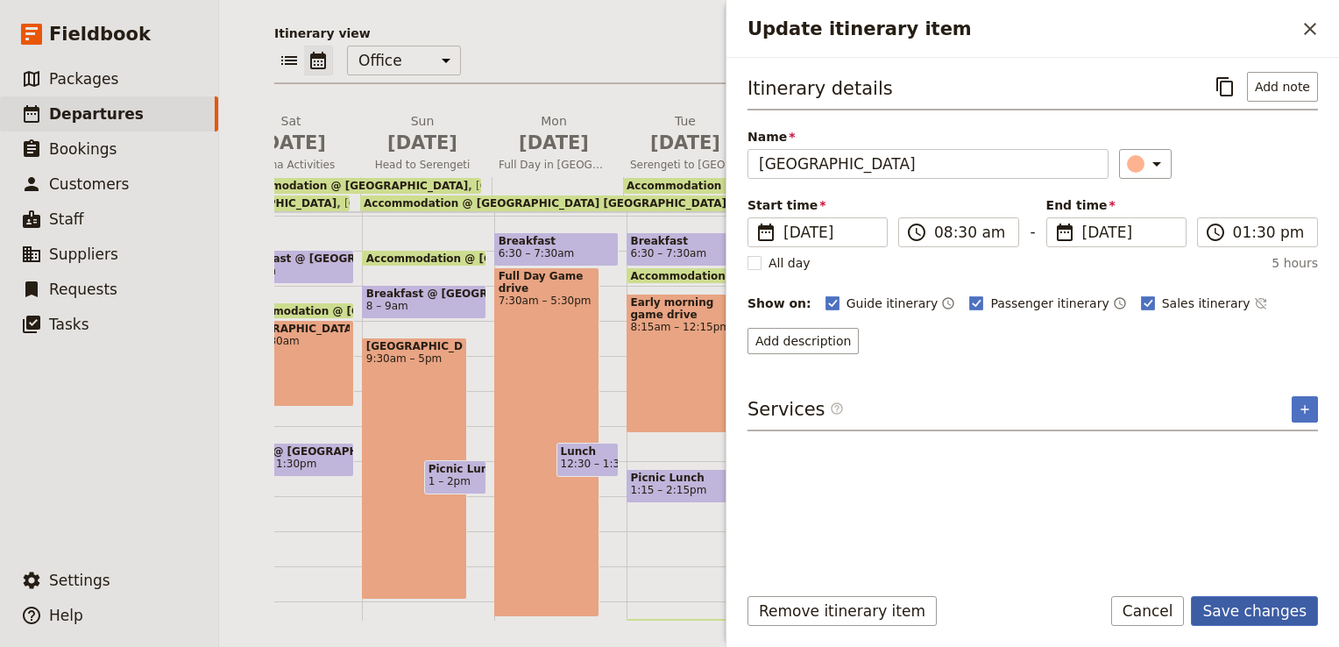
drag, startPoint x: 1262, startPoint y: 611, endPoint x: 1249, endPoint y: 609, distance: 12.4
click at [1262, 611] on button "Save changes" at bounding box center [1254, 611] width 127 height 30
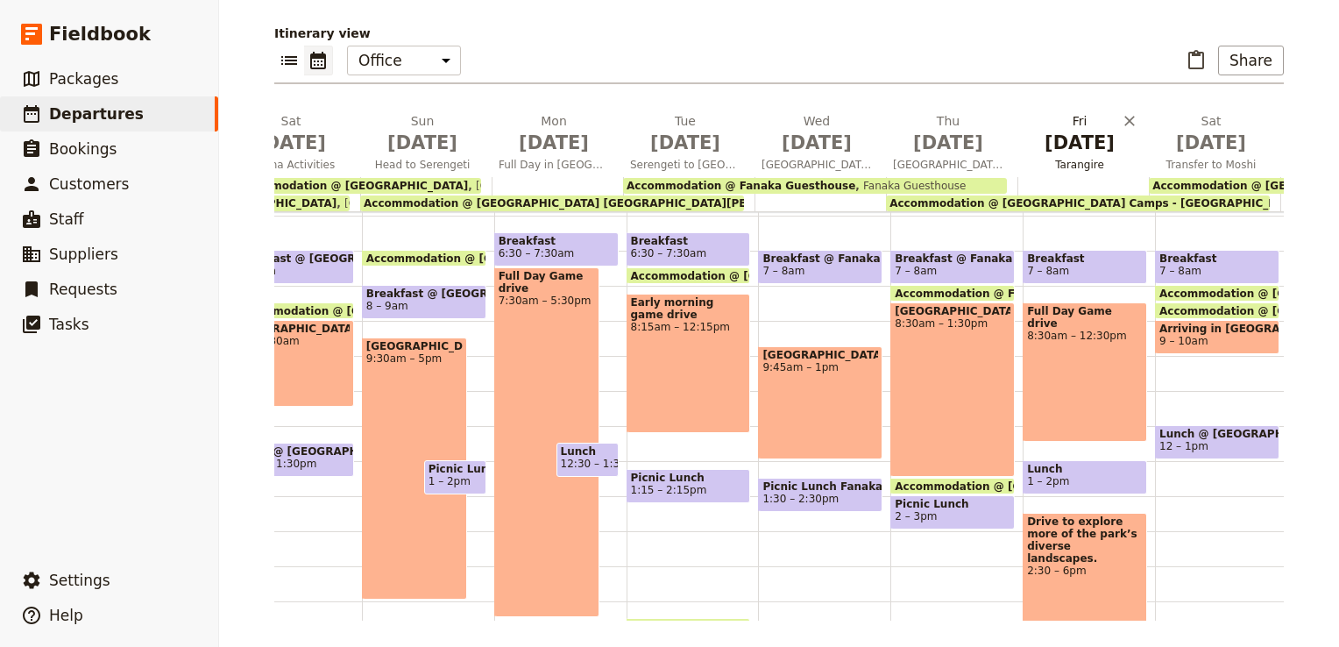
click at [1058, 158] on span "Tarangire" at bounding box center [1079, 165] width 124 height 14
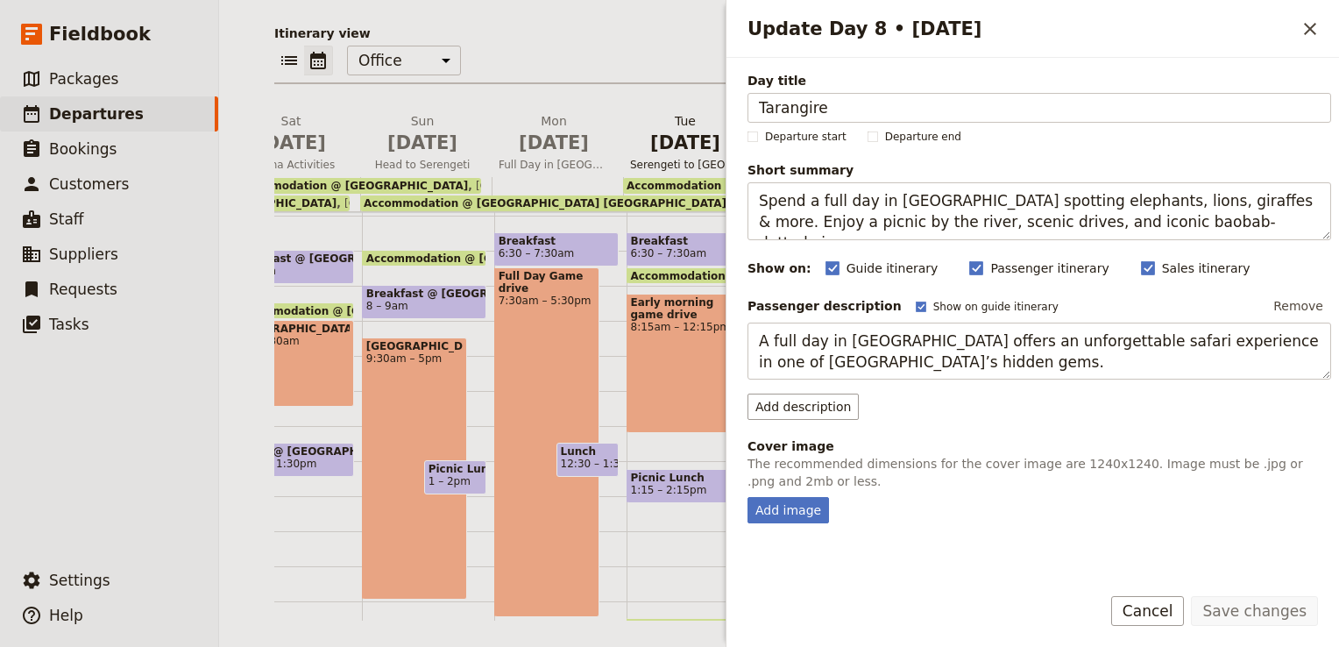
drag, startPoint x: 838, startPoint y: 108, endPoint x: 673, endPoint y: 116, distance: 164.9
click at [673, 116] on div "[DATE] - [GEOGRAPHIC_DATA]- UPENDO ​ Saving... Confirmed [DATE] – [DATE] 17 day…" at bounding box center [779, 323] width 1120 height 647
type input "[GEOGRAPHIC_DATA]"
click at [1265, 608] on button "Save changes" at bounding box center [1254, 611] width 127 height 30
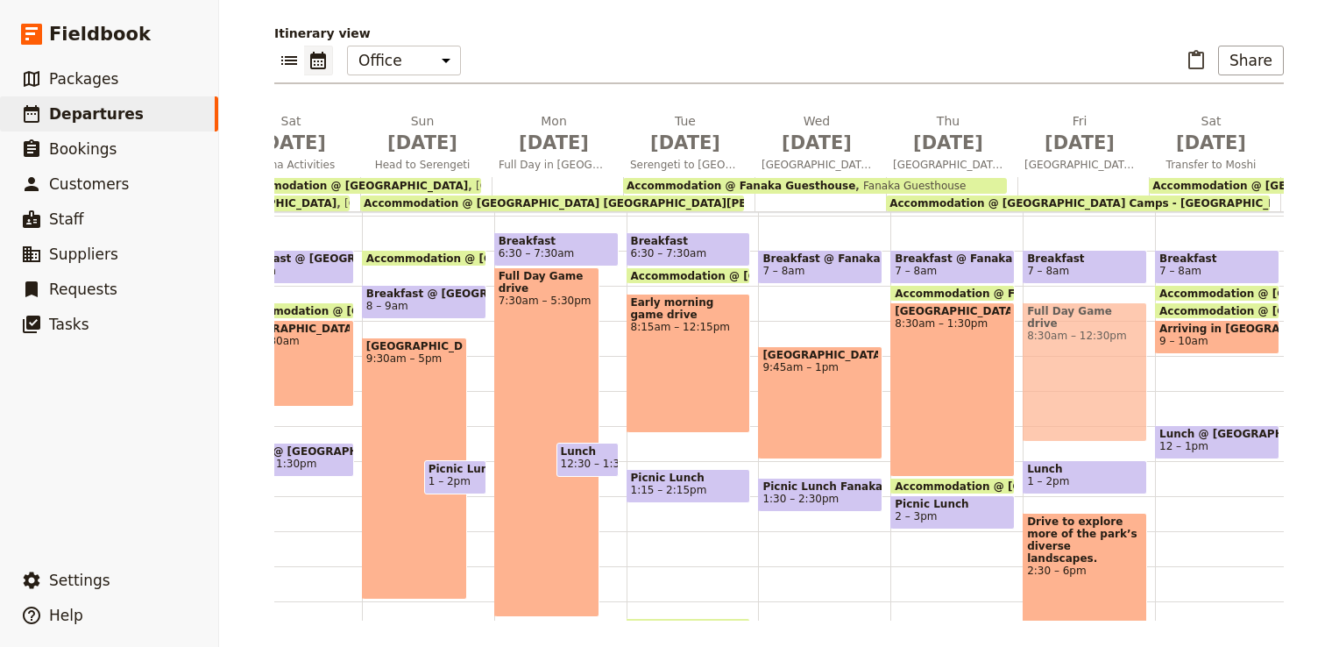
click at [1067, 336] on div "Full Day Game drive 8:30am – 12:30pm" at bounding box center [1084, 371] width 124 height 139
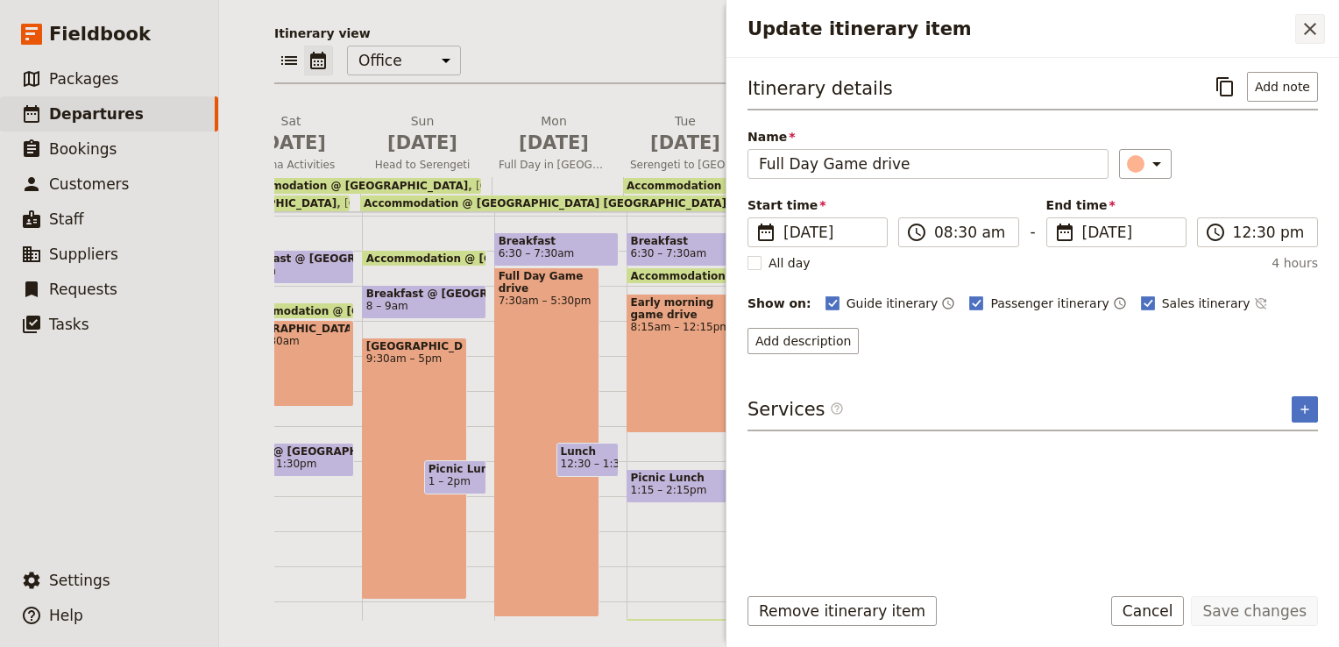
click at [1314, 32] on icon "Close drawer" at bounding box center [1310, 29] width 12 height 12
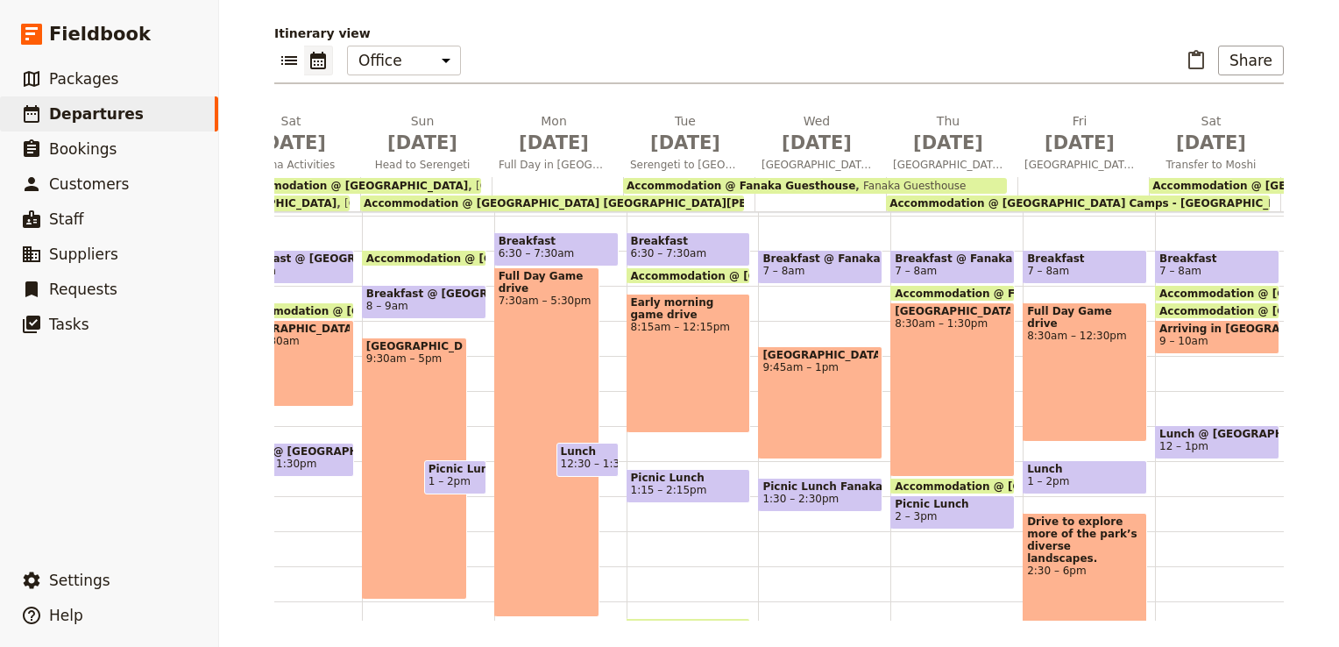
click at [1046, 356] on div "Full Day Game drive 8:30am – 12:30pm" at bounding box center [1084, 371] width 124 height 139
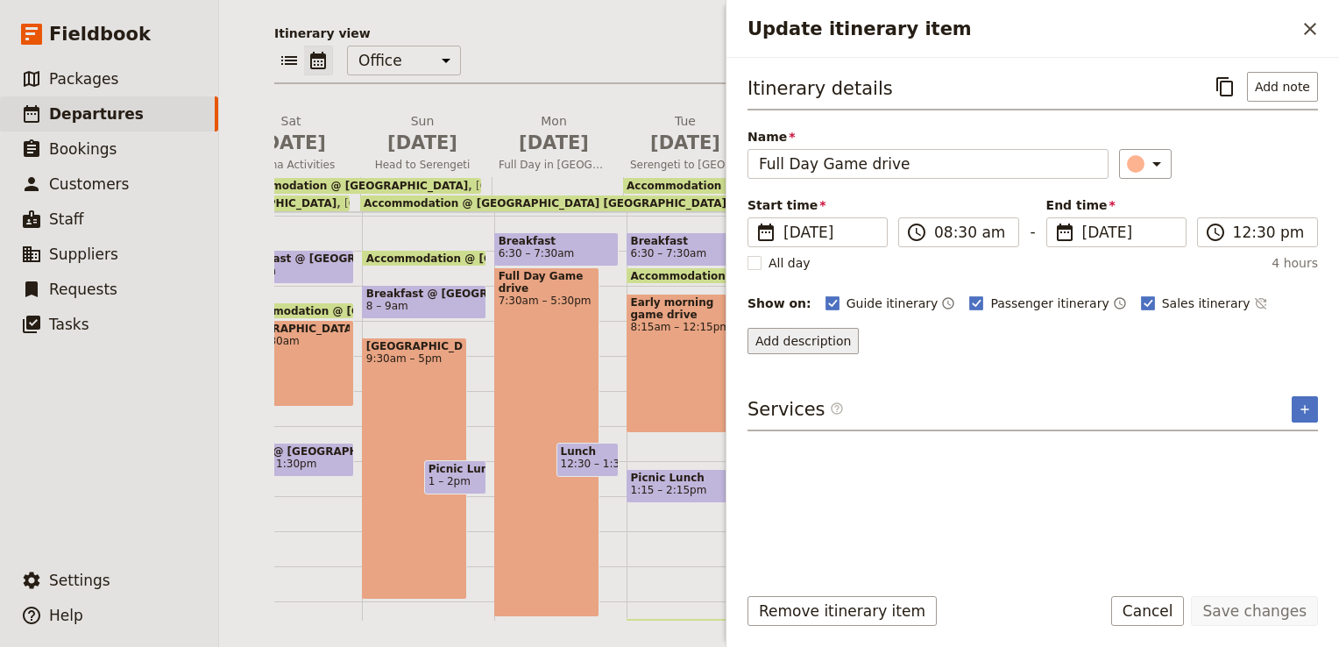
click at [834, 342] on button "Add description" at bounding box center [802, 341] width 111 height 26
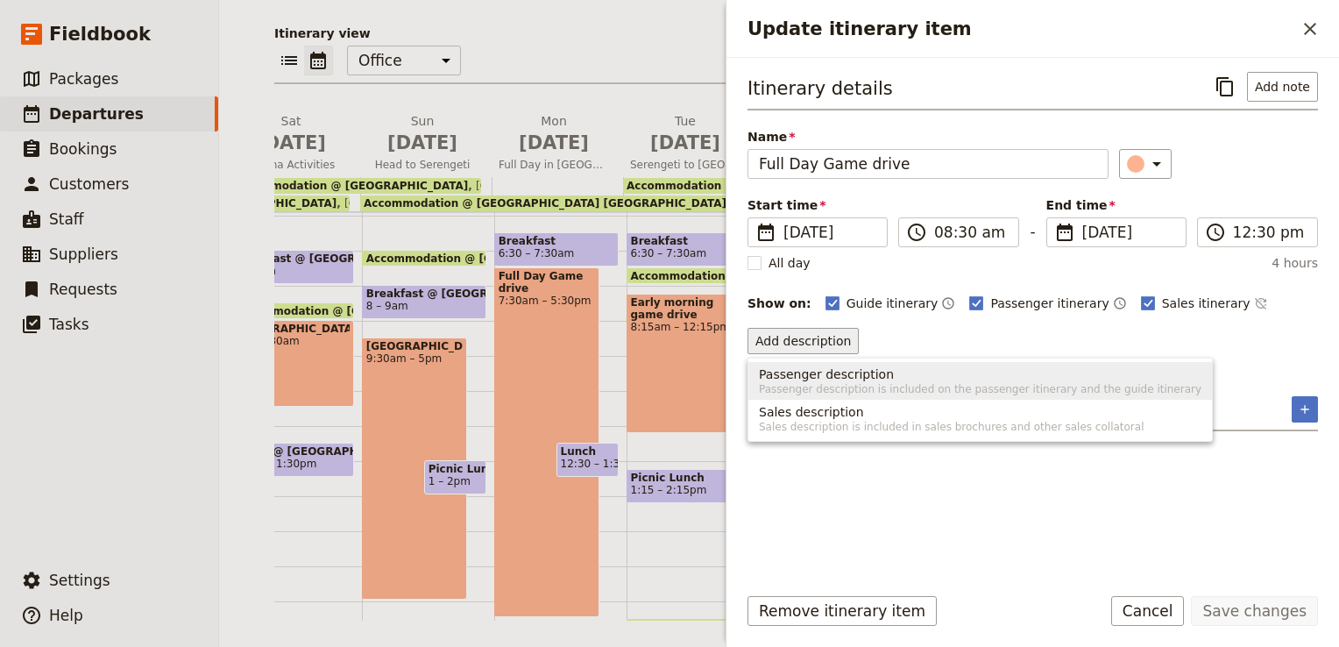
click at [819, 382] on span "Passenger description is included on the passenger itinerary and the guide itin…" at bounding box center [980, 389] width 442 height 14
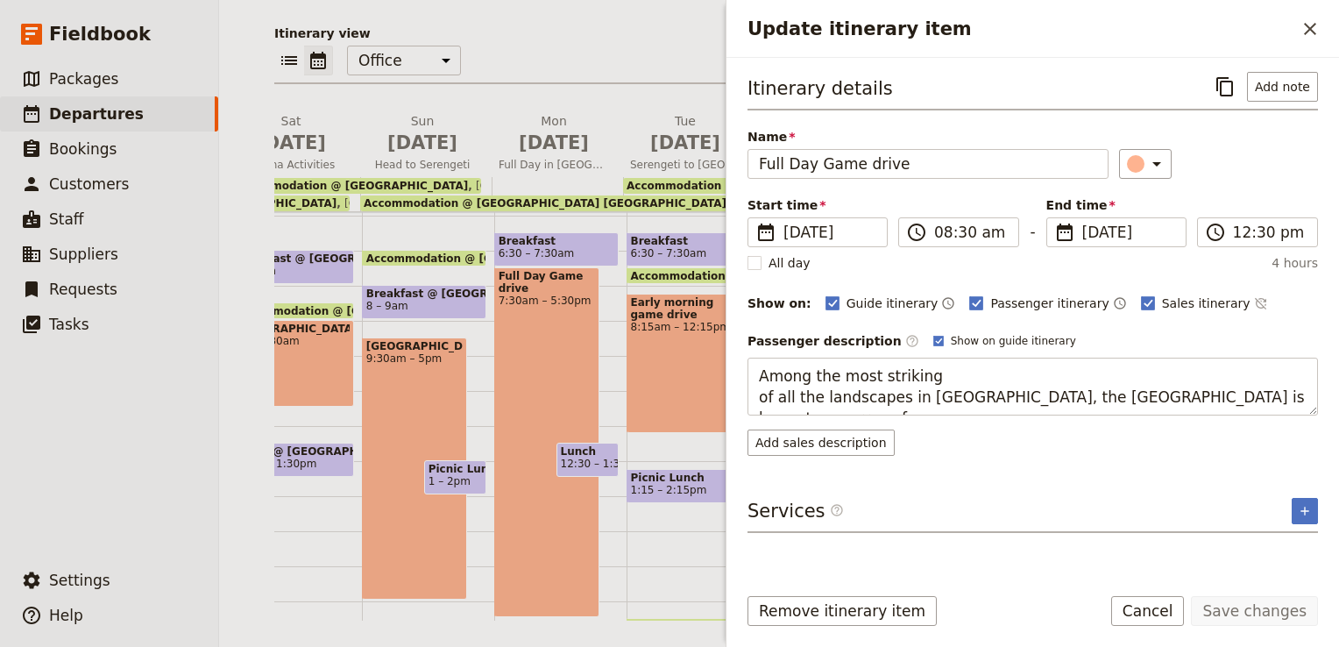
scroll to position [23, 0]
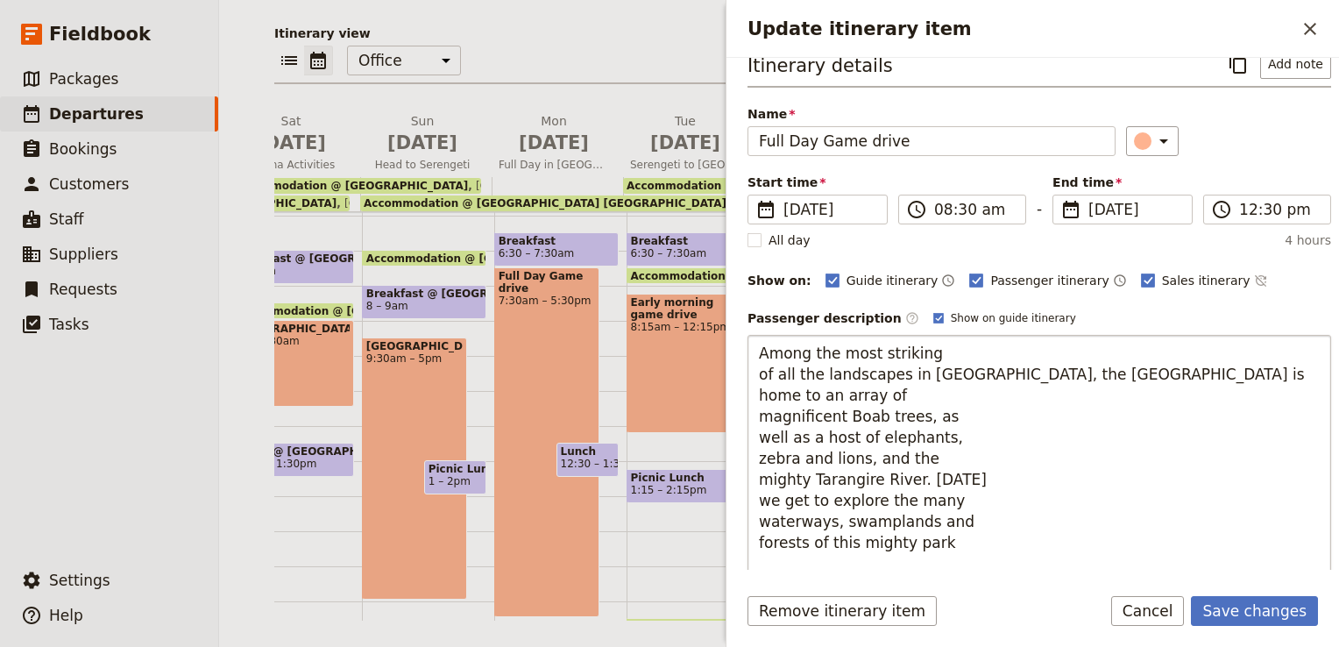
click at [753, 369] on textarea "Among the most striking of all the landscapes in [GEOGRAPHIC_DATA], the [GEOGRA…" at bounding box center [1038, 458] width 583 height 247
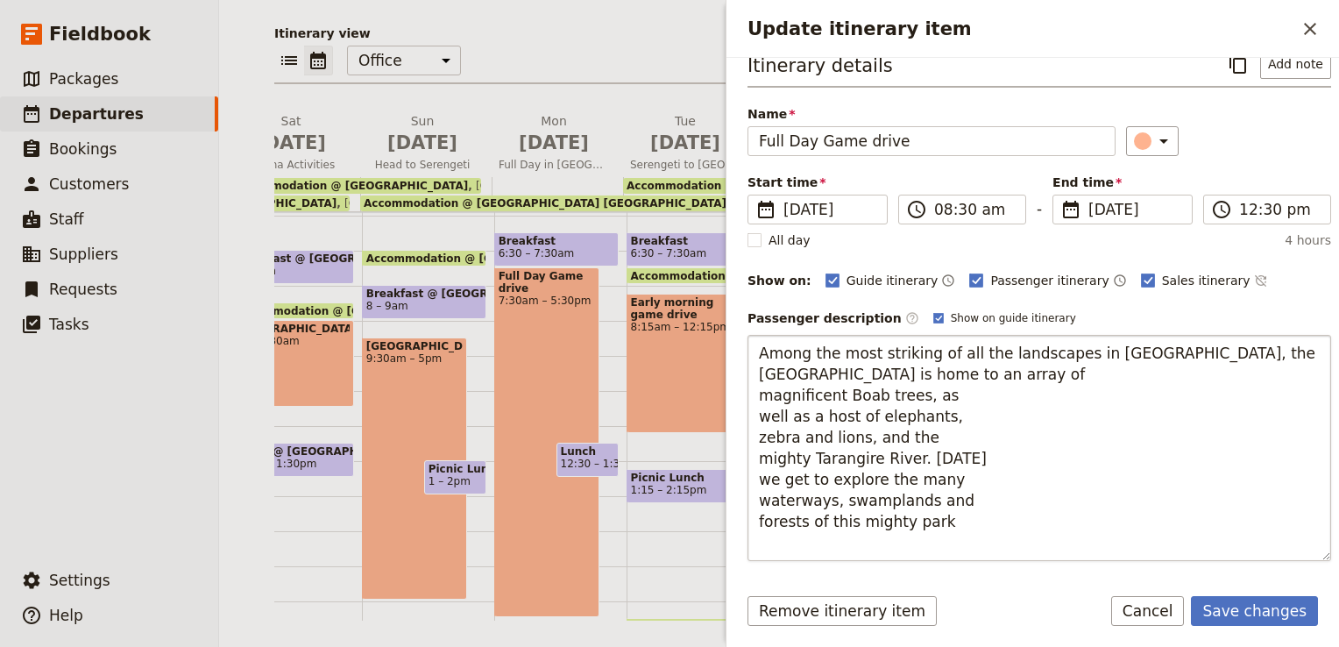
click at [1118, 356] on textarea "Among the most striking of all the landscapes in [GEOGRAPHIC_DATA], the [GEOGRA…" at bounding box center [1038, 448] width 583 height 226
click at [758, 371] on textarea "Among the most striking of all the landscapes in [GEOGRAPHIC_DATA], the [GEOGRA…" at bounding box center [1038, 448] width 583 height 226
click at [758, 371] on textarea "Among the most striking of all the landscapes in [GEOGRAPHIC_DATA], the [GEOGRA…" at bounding box center [1038, 437] width 583 height 205
click at [760, 394] on textarea "Among the most striking of all the landscapes in [GEOGRAPHIC_DATA], the [GEOGRA…" at bounding box center [1038, 437] width 583 height 205
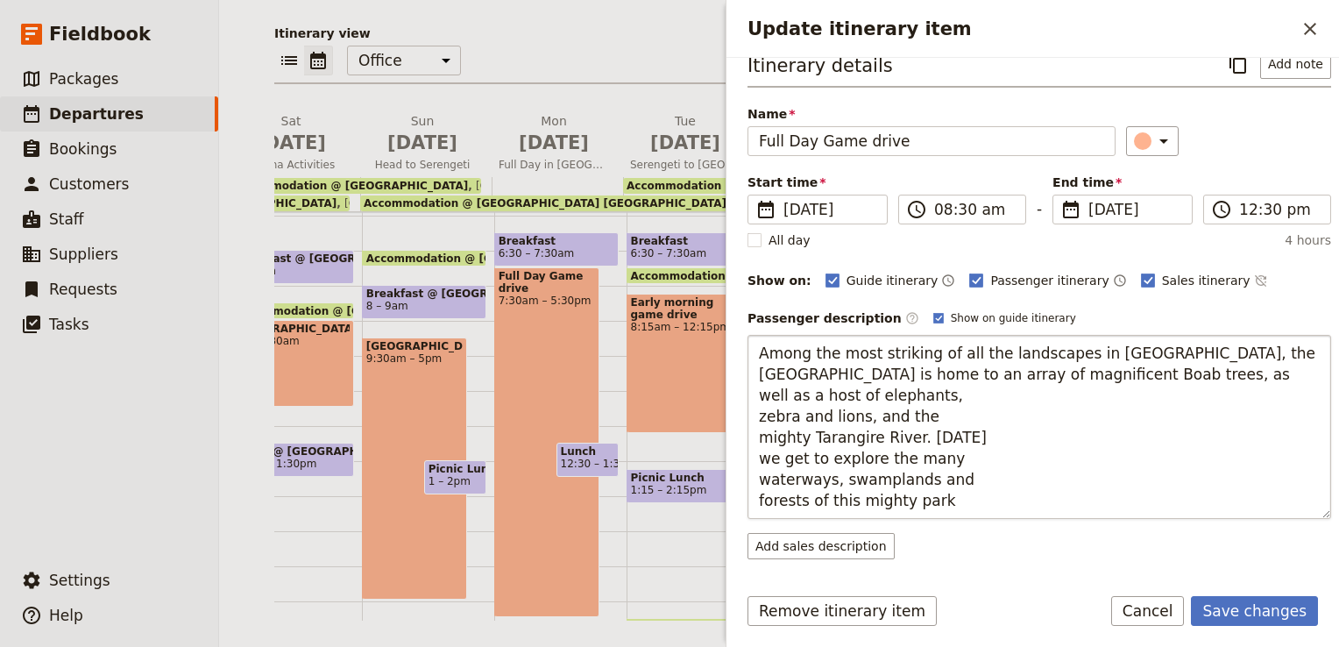
click at [760, 394] on textarea "Among the most striking of all the landscapes in [GEOGRAPHIC_DATA], the [GEOGRA…" at bounding box center [1038, 427] width 583 height 184
click at [757, 394] on textarea "Among the most striking of all the landscapes in [GEOGRAPHIC_DATA], the [GEOGRA…" at bounding box center [1038, 416] width 583 height 163
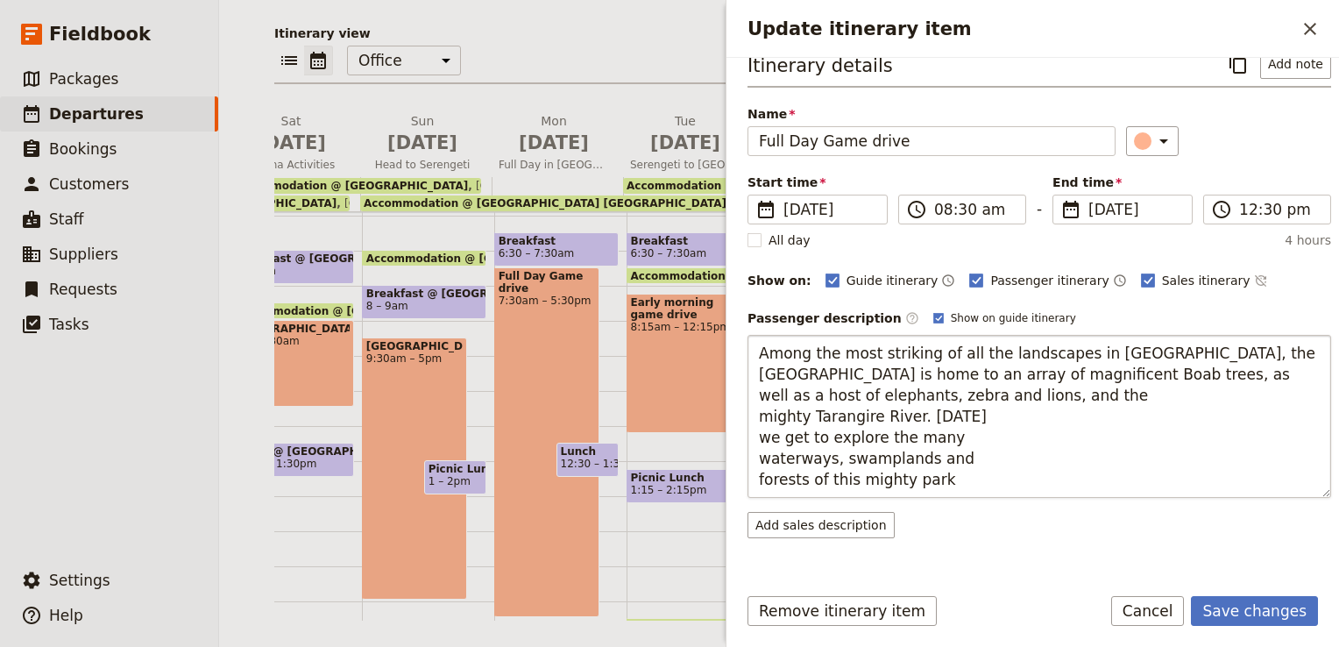
click at [758, 415] on textarea "Among the most striking of all the landscapes in [GEOGRAPHIC_DATA], the [GEOGRA…" at bounding box center [1038, 416] width 583 height 163
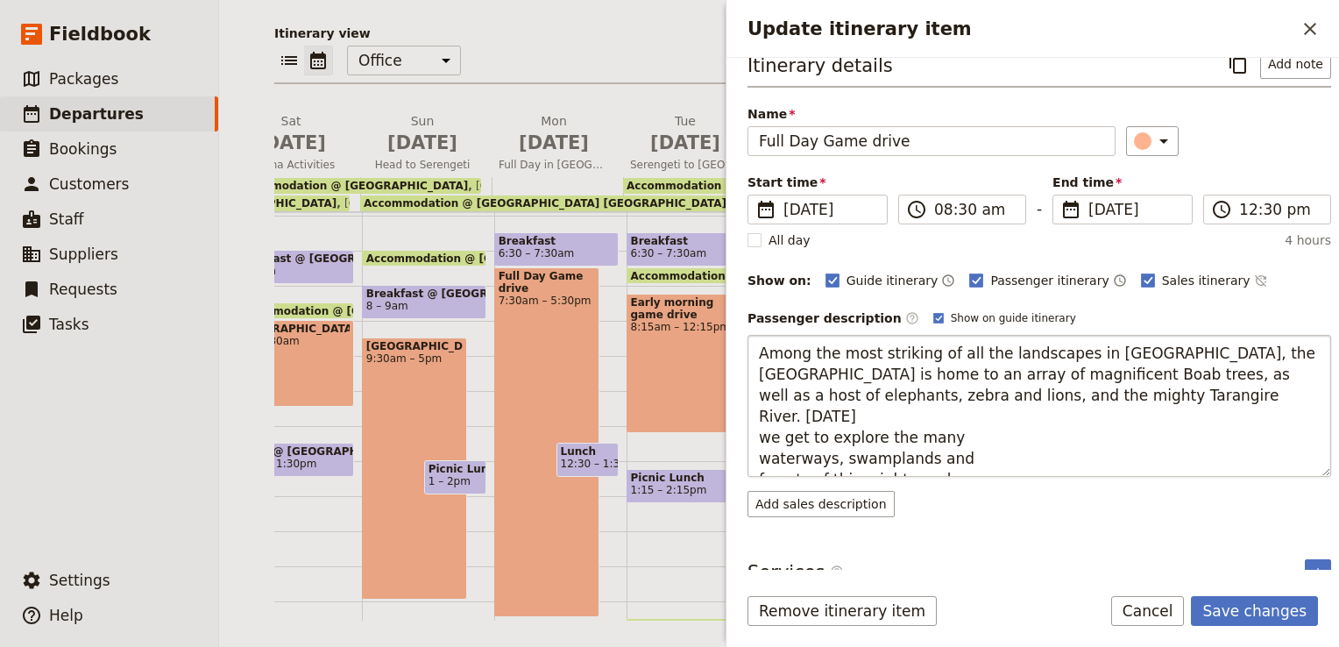
click at [760, 412] on textarea "Among the most striking of all the landscapes in [GEOGRAPHIC_DATA], the [GEOGRA…" at bounding box center [1038, 406] width 583 height 142
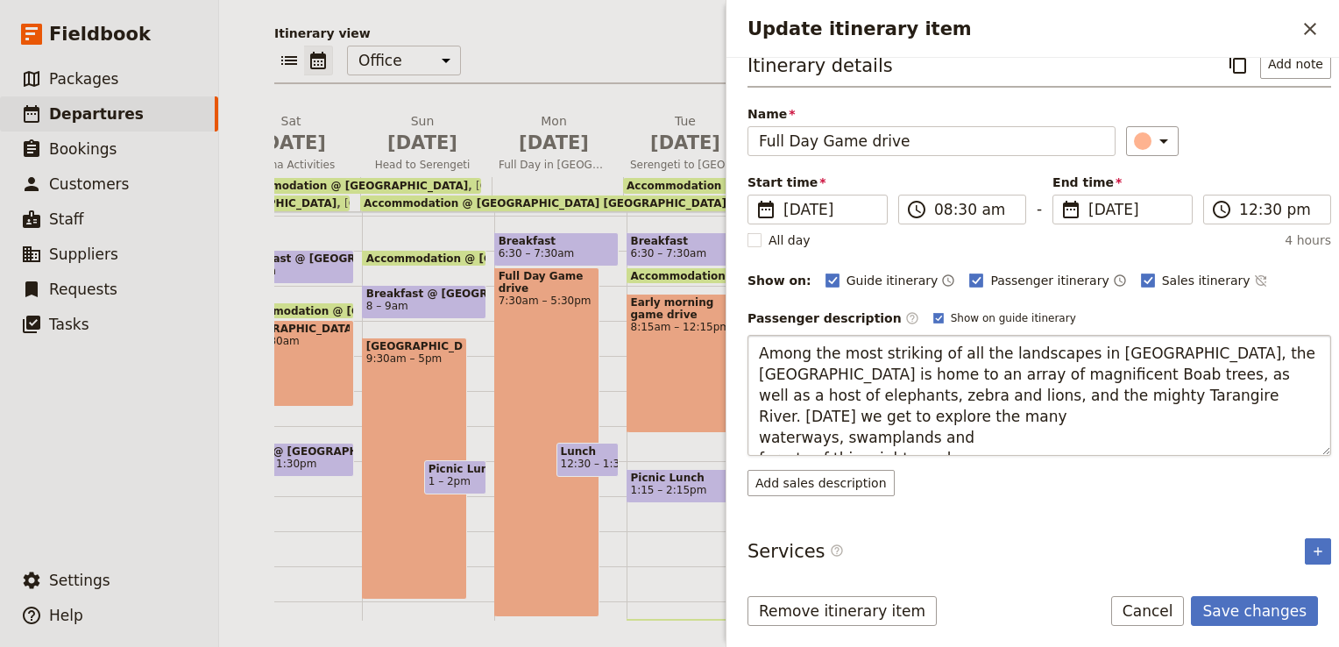
scroll to position [21, 0]
click at [761, 438] on textarea "Among the most striking of all the landscapes in [GEOGRAPHIC_DATA], the [GEOGRA…" at bounding box center [1038, 396] width 583 height 121
click at [759, 435] on textarea "Among the most striking of all the landscapes in [GEOGRAPHIC_DATA], the [GEOGRA…" at bounding box center [1038, 396] width 583 height 121
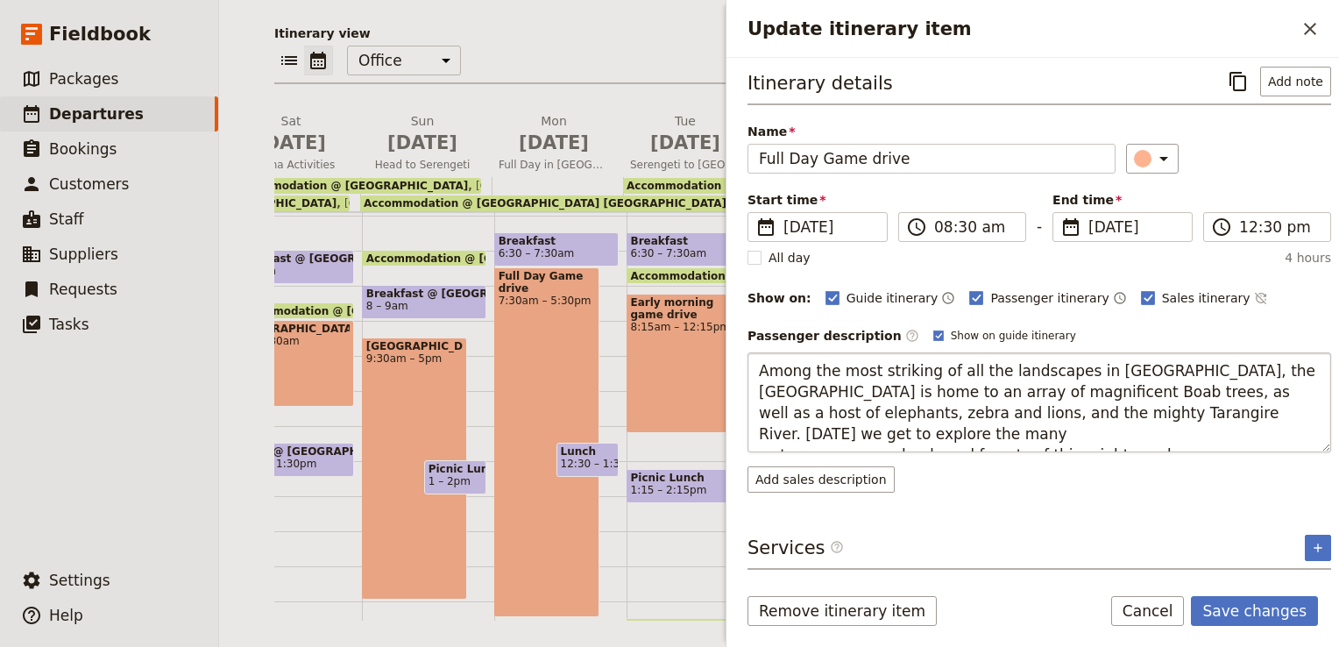
scroll to position [0, 0]
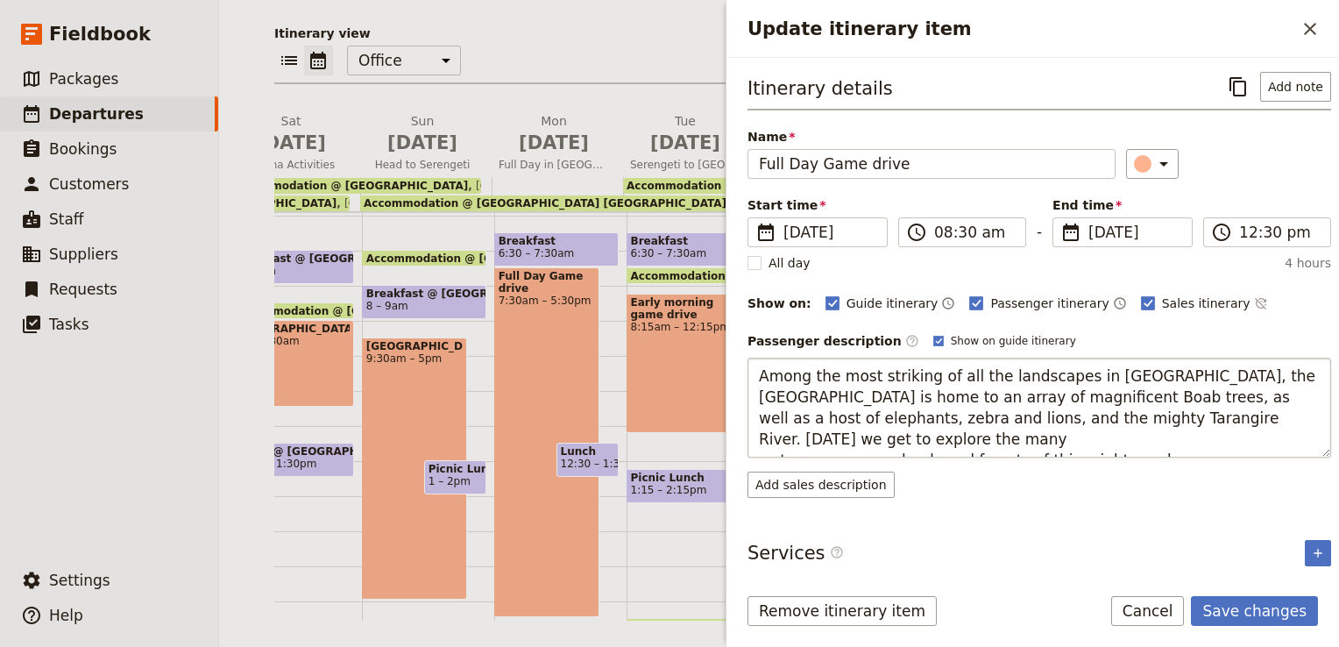
click at [1116, 436] on textarea "Among the most striking of all the landscapes in [GEOGRAPHIC_DATA], the [GEOGRA…" at bounding box center [1038, 407] width 583 height 100
type textarea "Among the most striking of all the landscapes in [GEOGRAPHIC_DATA], the [GEOGRA…"
click at [1277, 614] on button "Save changes" at bounding box center [1254, 611] width 127 height 30
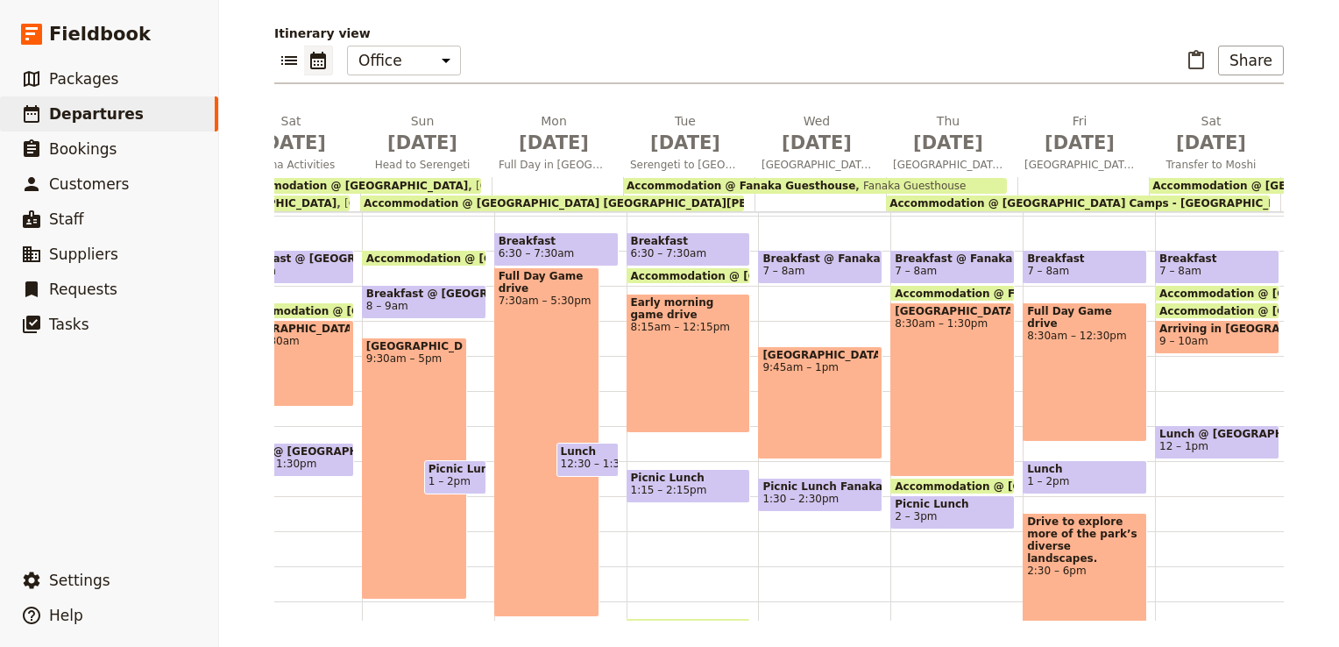
click at [957, 378] on div "[GEOGRAPHIC_DATA] 8:30am – 1:30pm" at bounding box center [952, 389] width 124 height 174
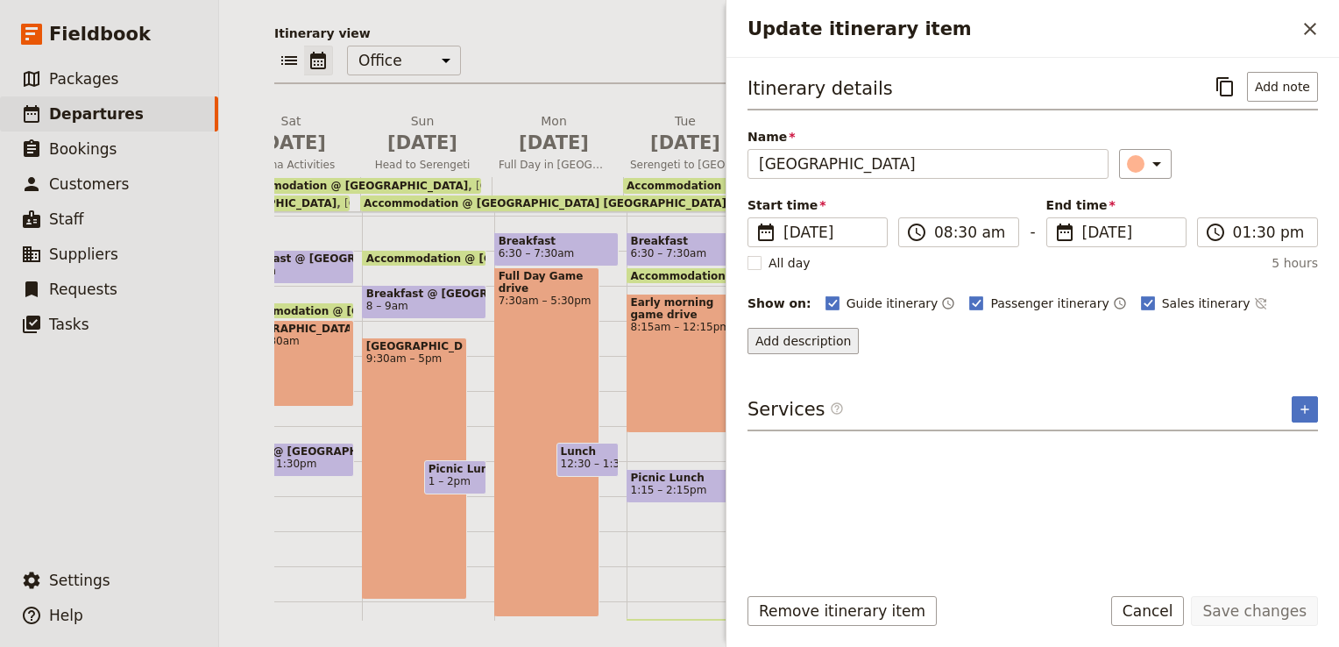
click at [829, 341] on button "Add description" at bounding box center [802, 341] width 111 height 26
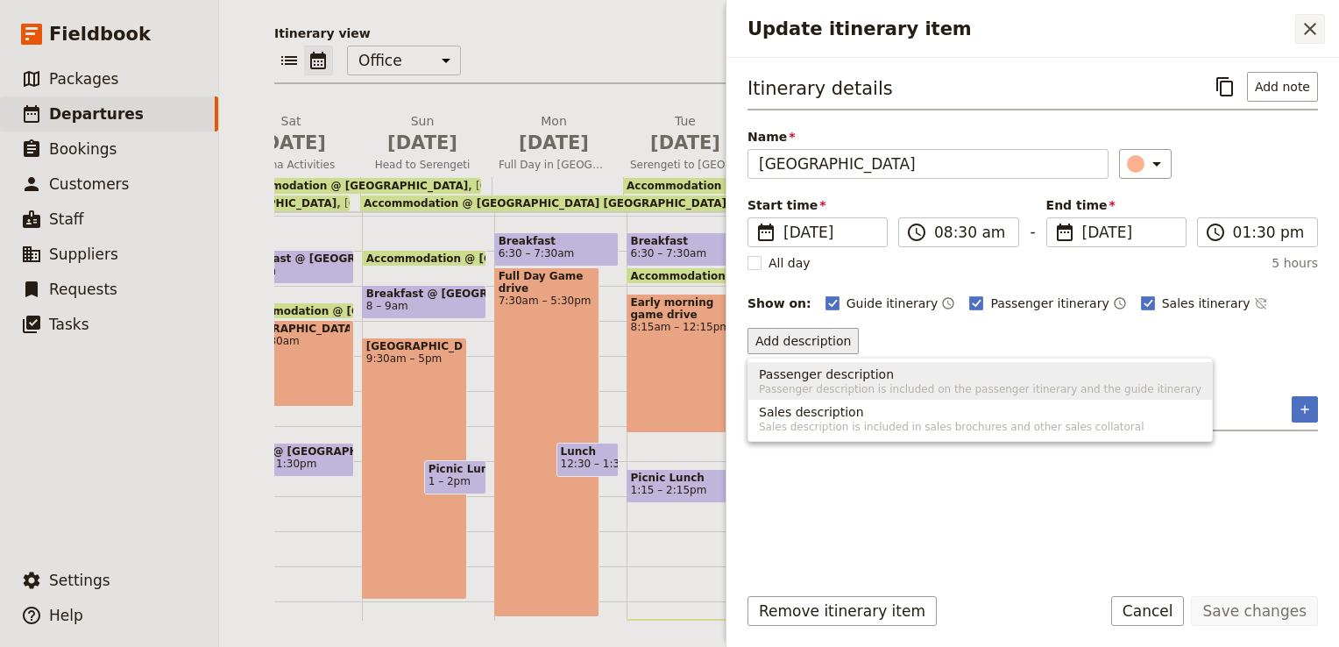
click at [1304, 26] on icon "Close drawer" at bounding box center [1309, 28] width 21 height 21
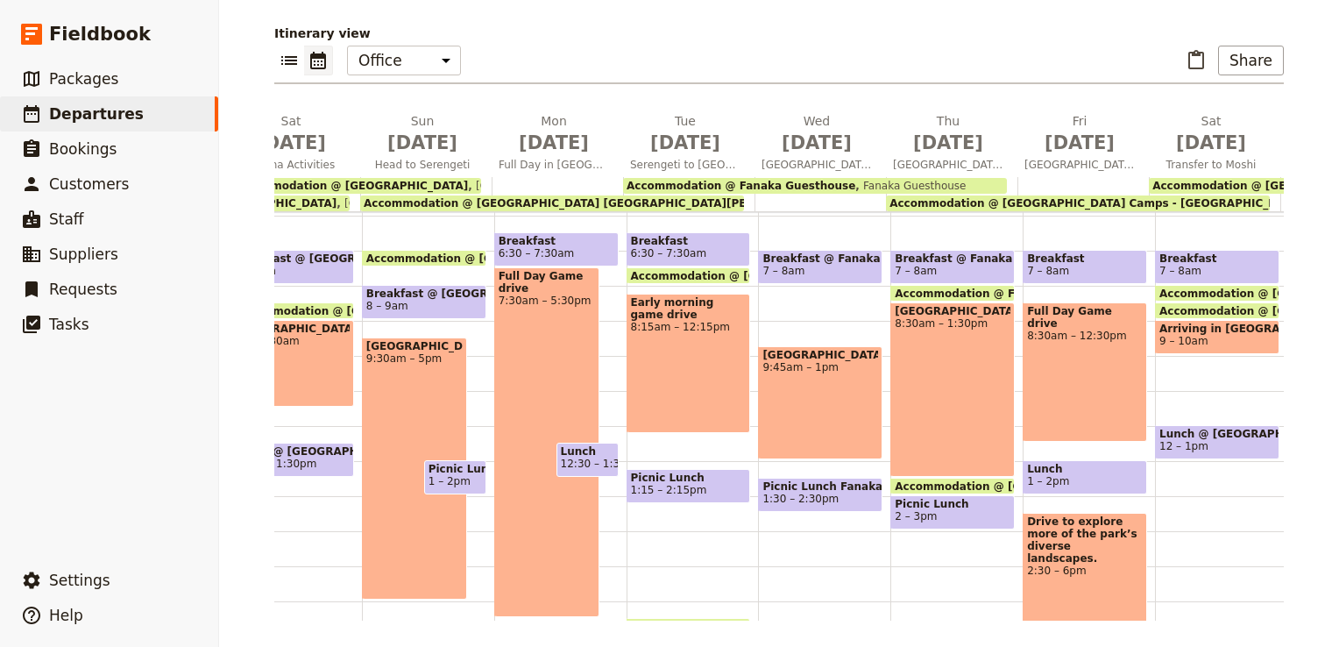
click at [1055, 361] on div "Full Day Game drive 8:30am – 12:30pm" at bounding box center [1084, 371] width 124 height 139
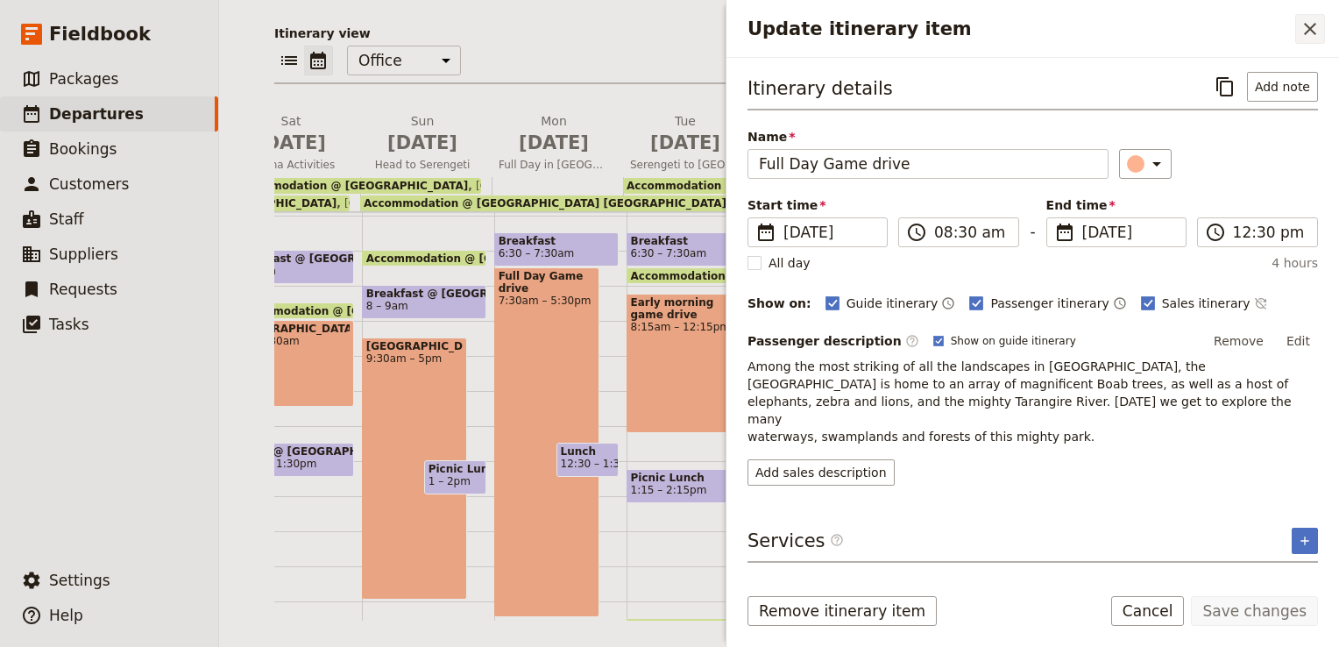
click at [1317, 26] on icon "Close drawer" at bounding box center [1309, 28] width 21 height 21
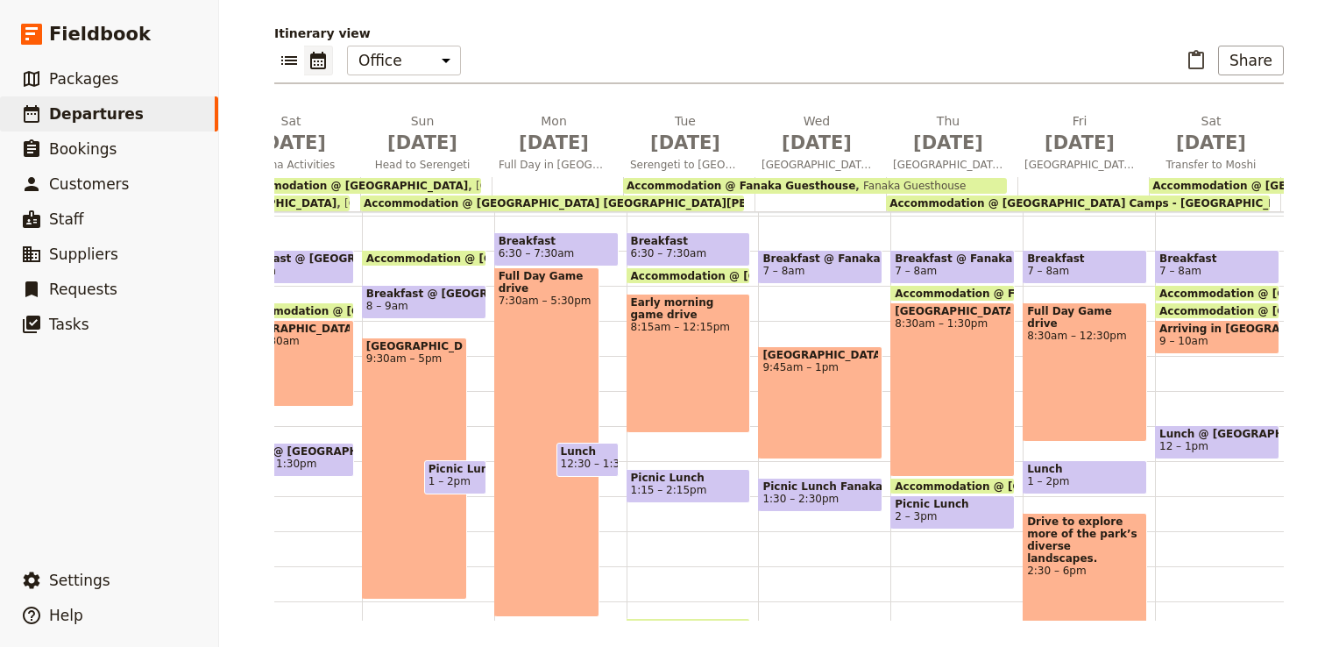
click at [943, 382] on div "[GEOGRAPHIC_DATA] 8:30am – 1:30pm" at bounding box center [952, 389] width 124 height 174
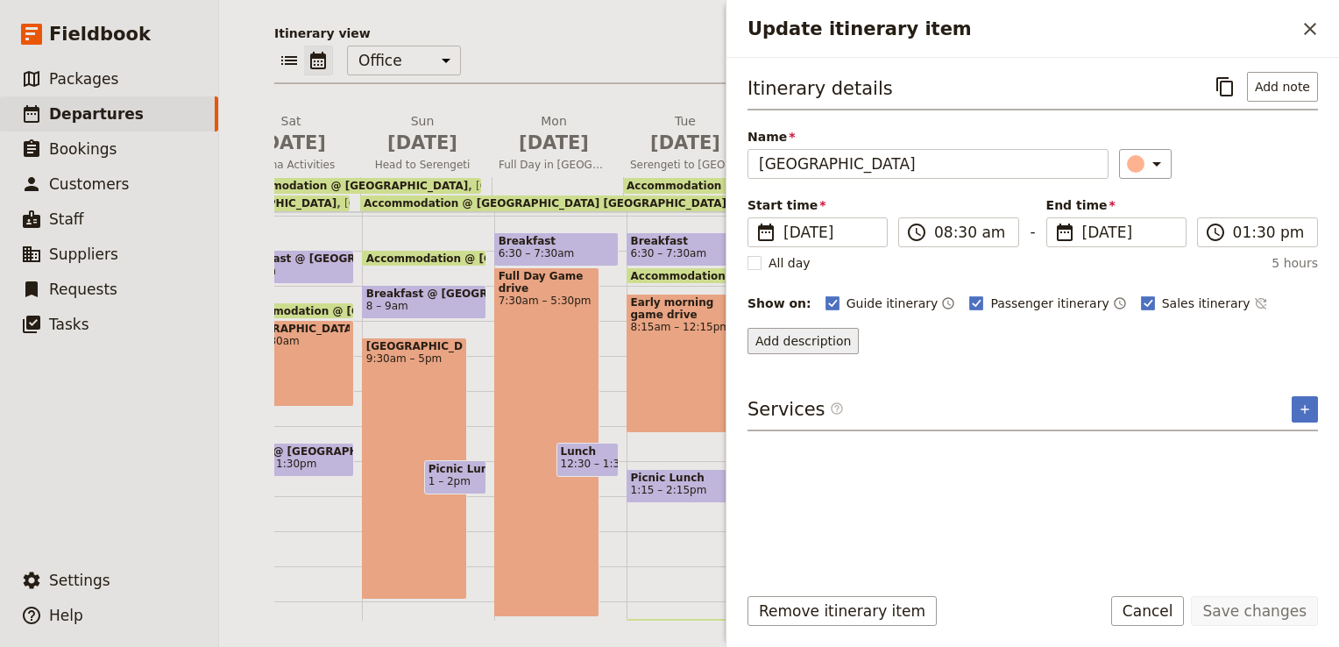
click at [838, 343] on button "Add description" at bounding box center [802, 341] width 111 height 26
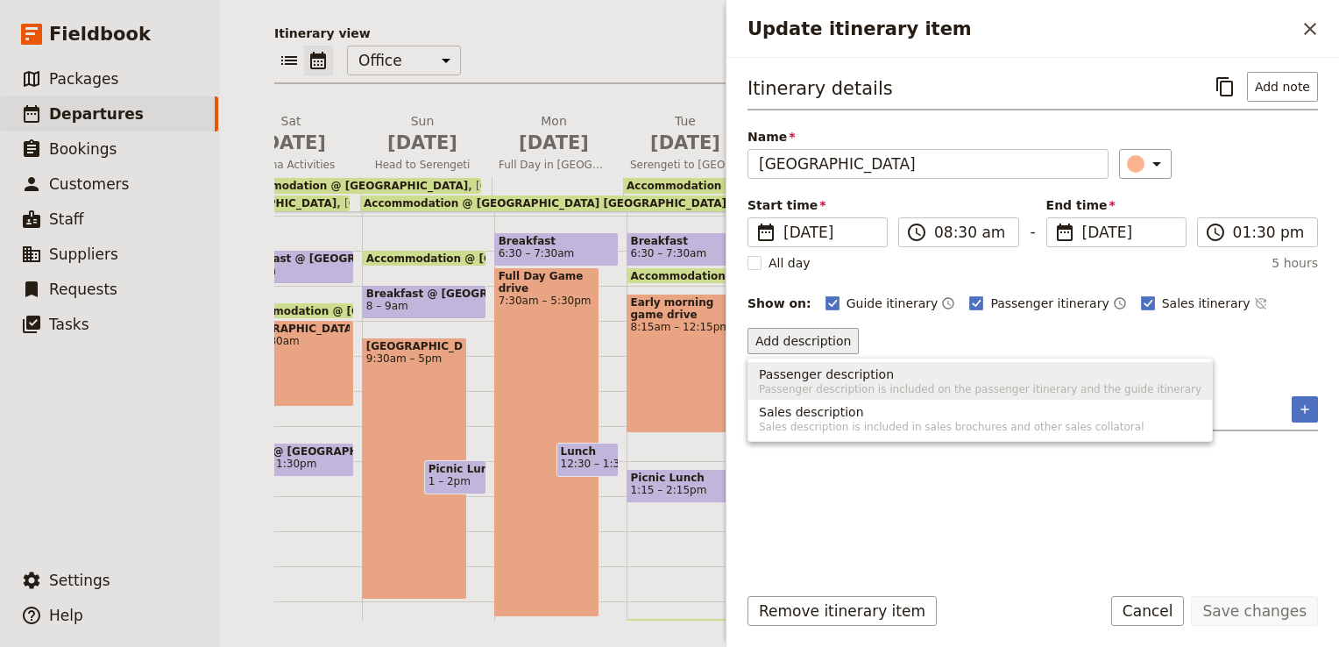
click at [852, 390] on span "Passenger description is included on the passenger itinerary and the guide itin…" at bounding box center [980, 389] width 442 height 14
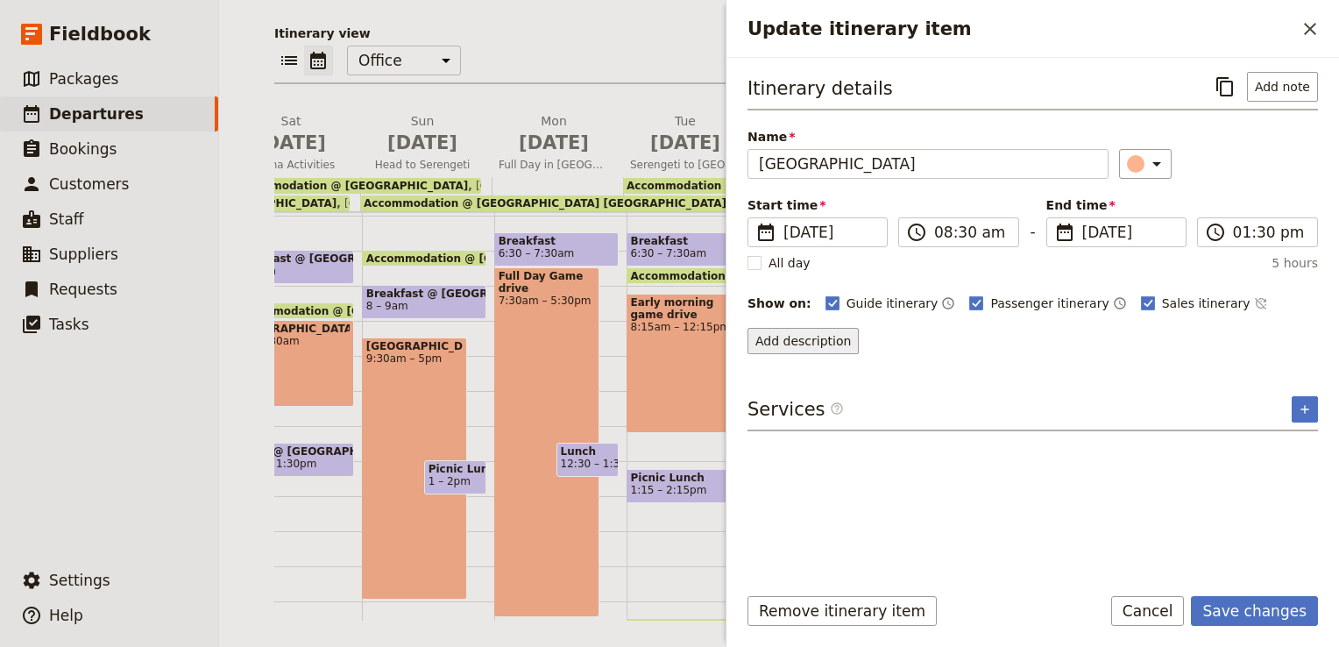
click at [801, 348] on button "Add description" at bounding box center [802, 341] width 111 height 26
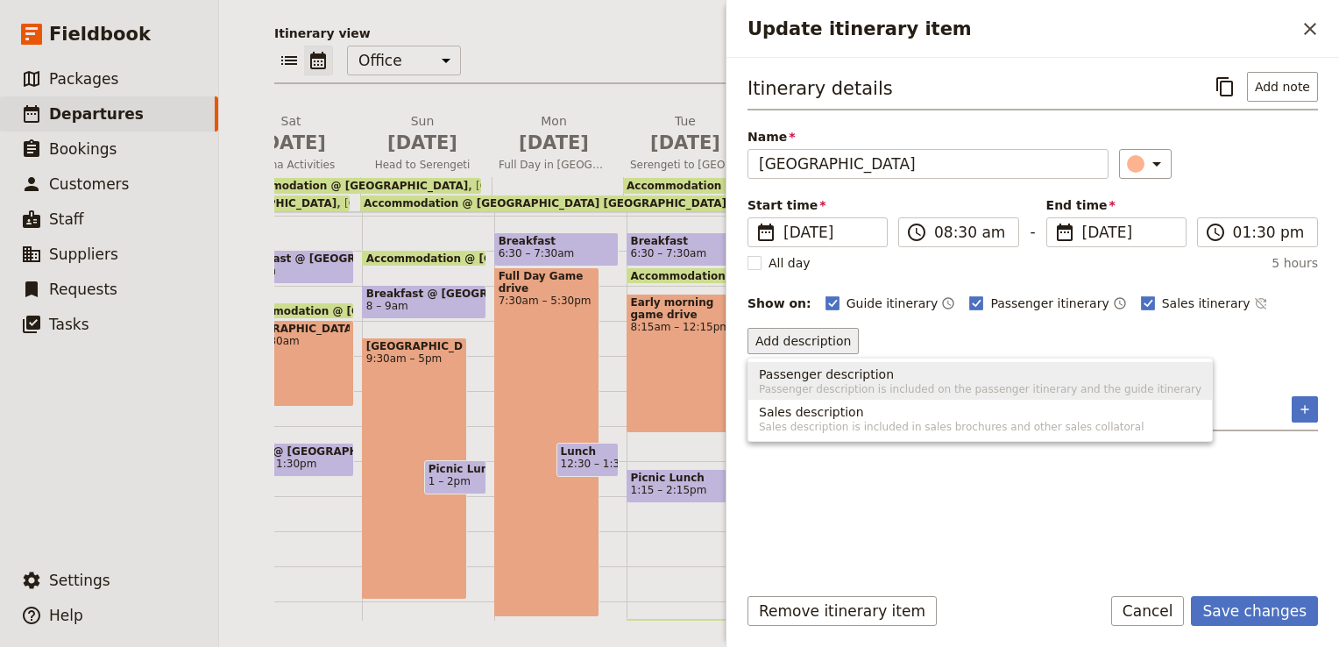
click at [806, 387] on span "Passenger description is included on the passenger itinerary and the guide itin…" at bounding box center [980, 389] width 442 height 14
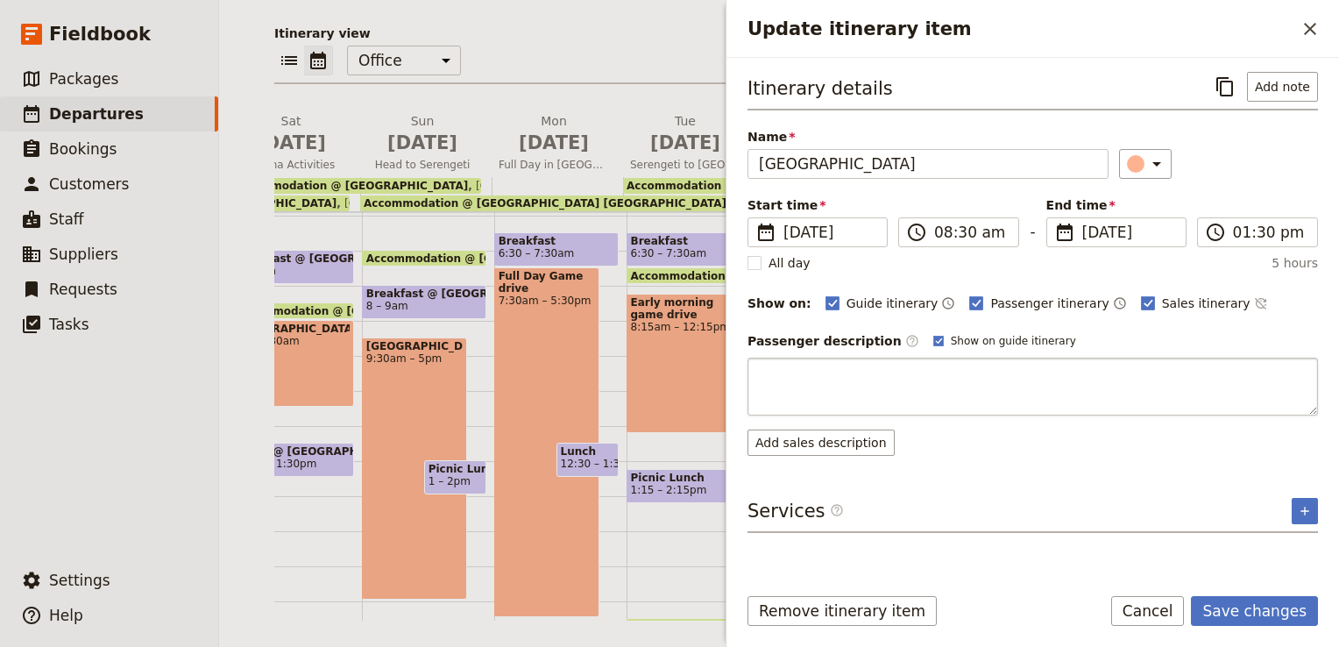
type textarea "Transfer to [GEOGRAPHIC_DATA], home to giant baobab trees and large elephant he…"
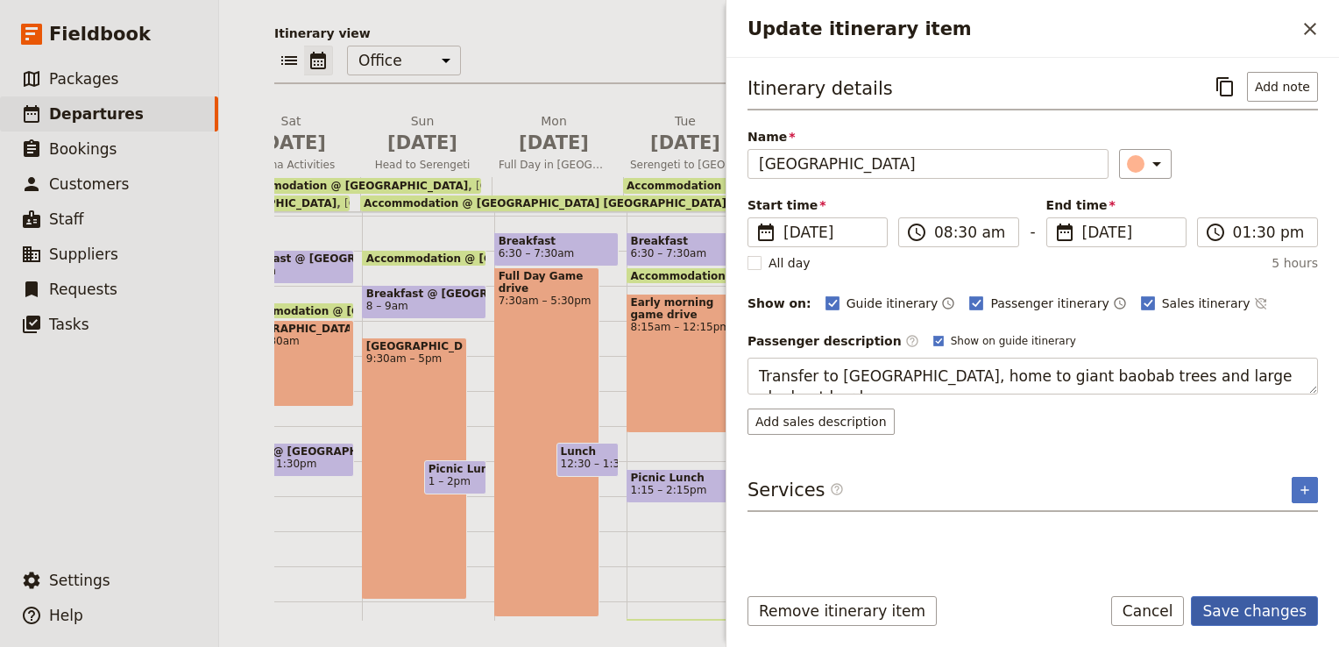
click at [1261, 608] on button "Save changes" at bounding box center [1254, 611] width 127 height 30
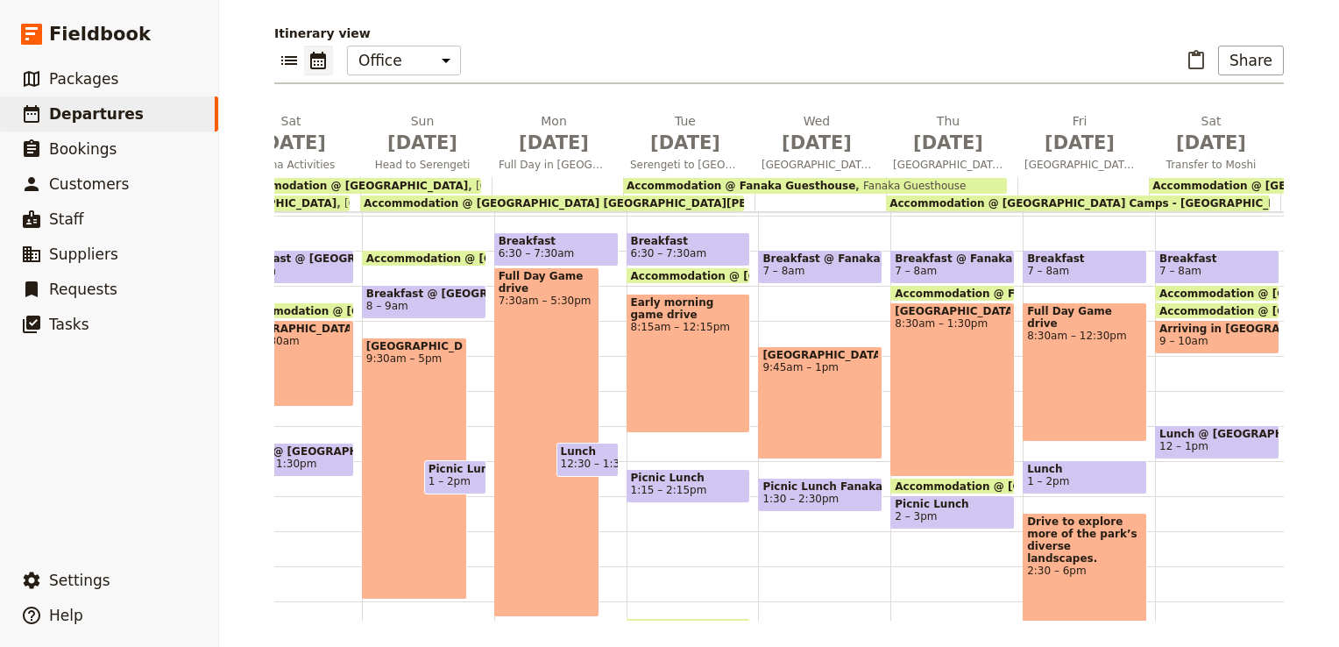
click at [967, 358] on div "[GEOGRAPHIC_DATA] 8:30am – 1:30pm" at bounding box center [952, 389] width 124 height 174
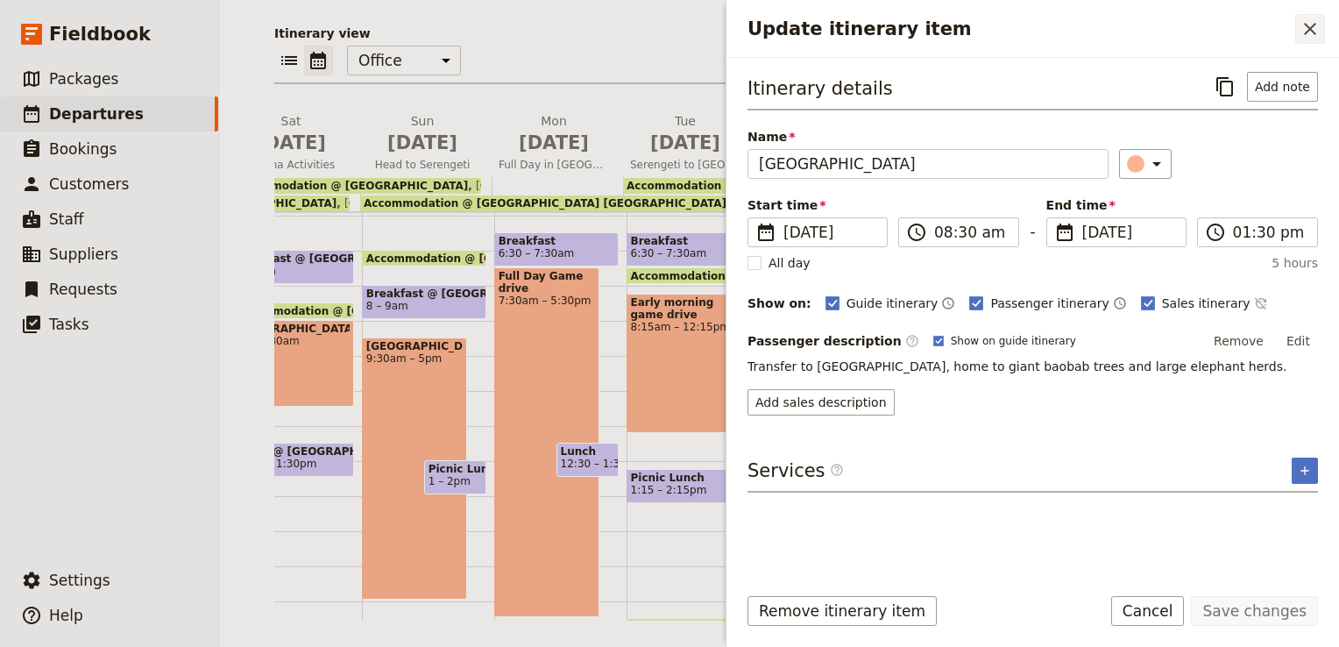
click at [1314, 25] on icon "Close drawer" at bounding box center [1310, 29] width 12 height 12
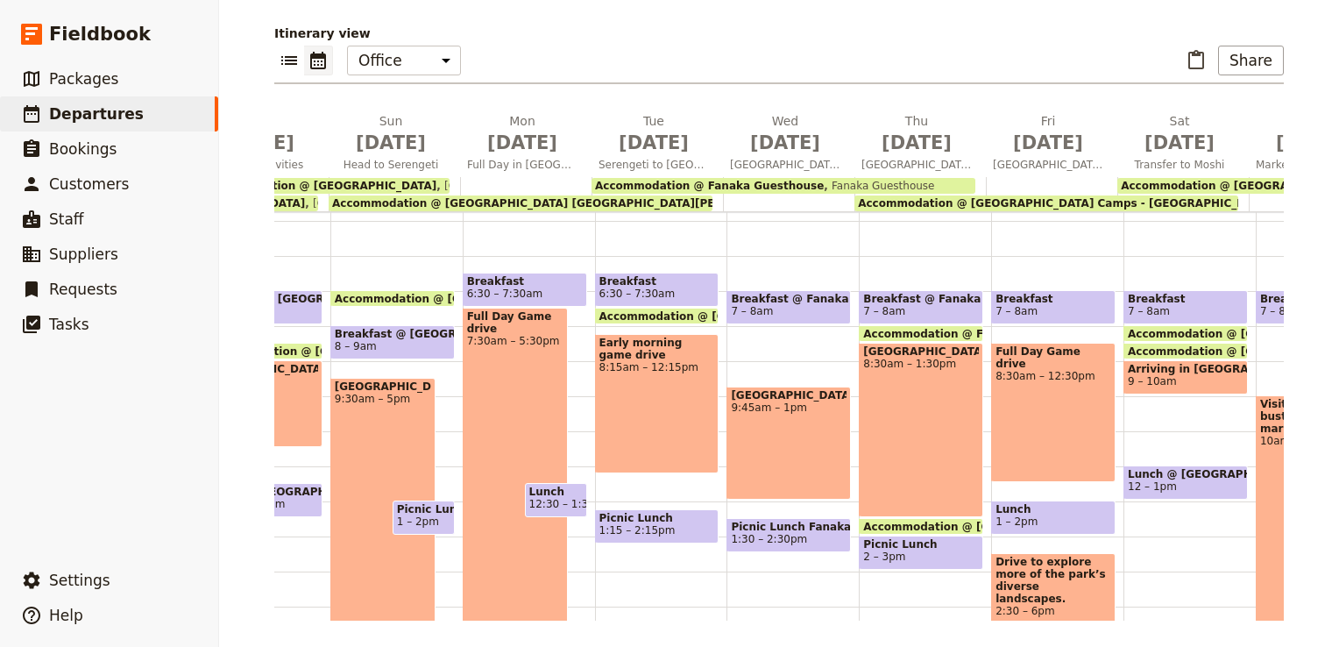
scroll to position [0, 254]
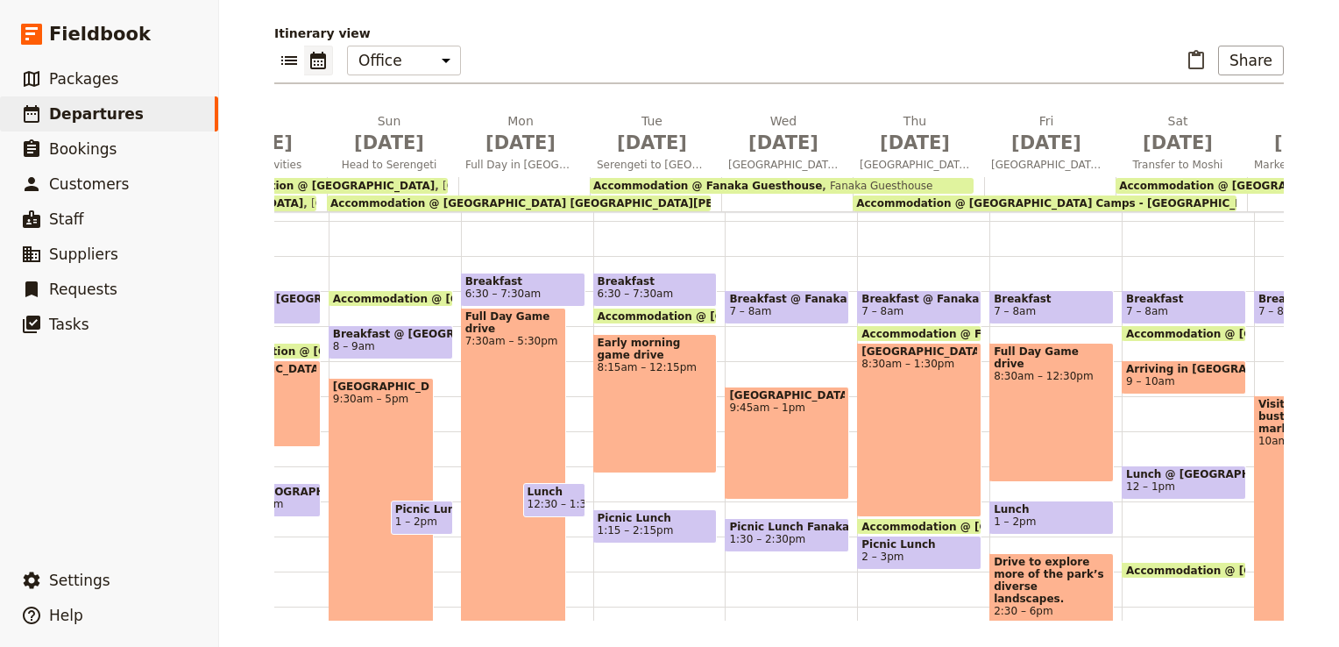
click at [1157, 474] on span "Lunch @ [GEOGRAPHIC_DATA]" at bounding box center [1184, 474] width 116 height 12
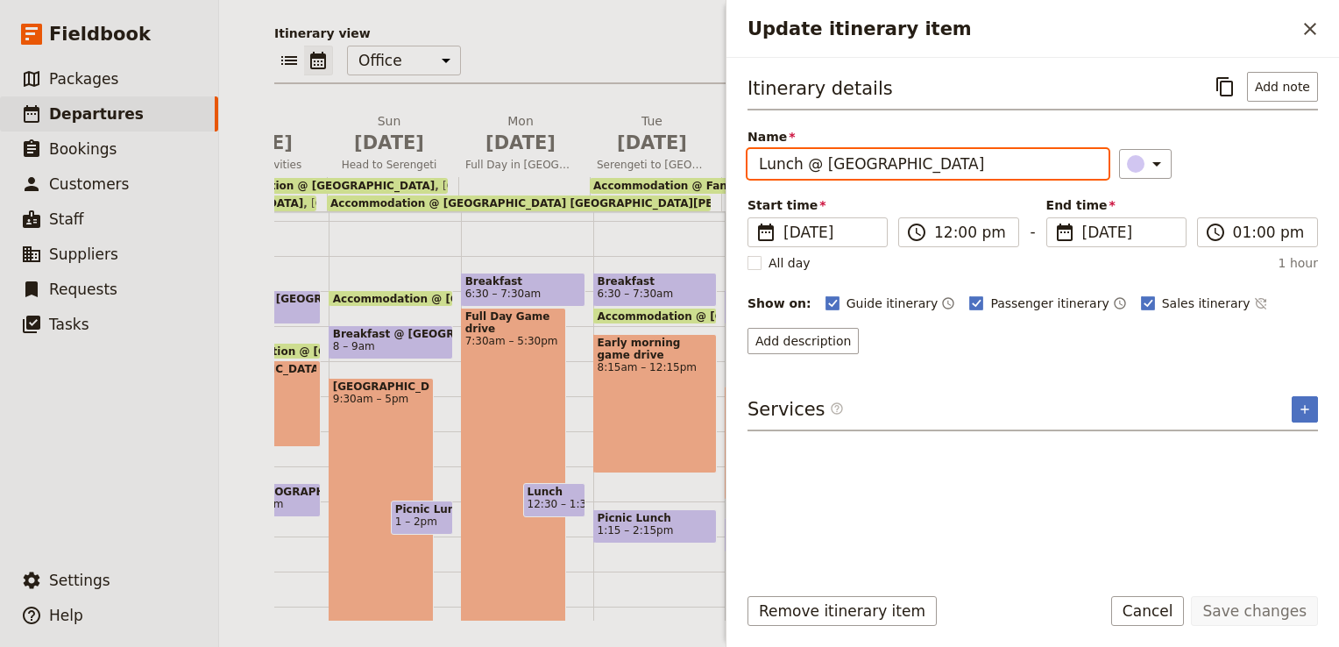
drag, startPoint x: 963, startPoint y: 166, endPoint x: 802, endPoint y: 166, distance: 160.3
click at [802, 166] on input "Lunch @ [GEOGRAPHIC_DATA]" at bounding box center [927, 164] width 361 height 30
type input "Lunch"
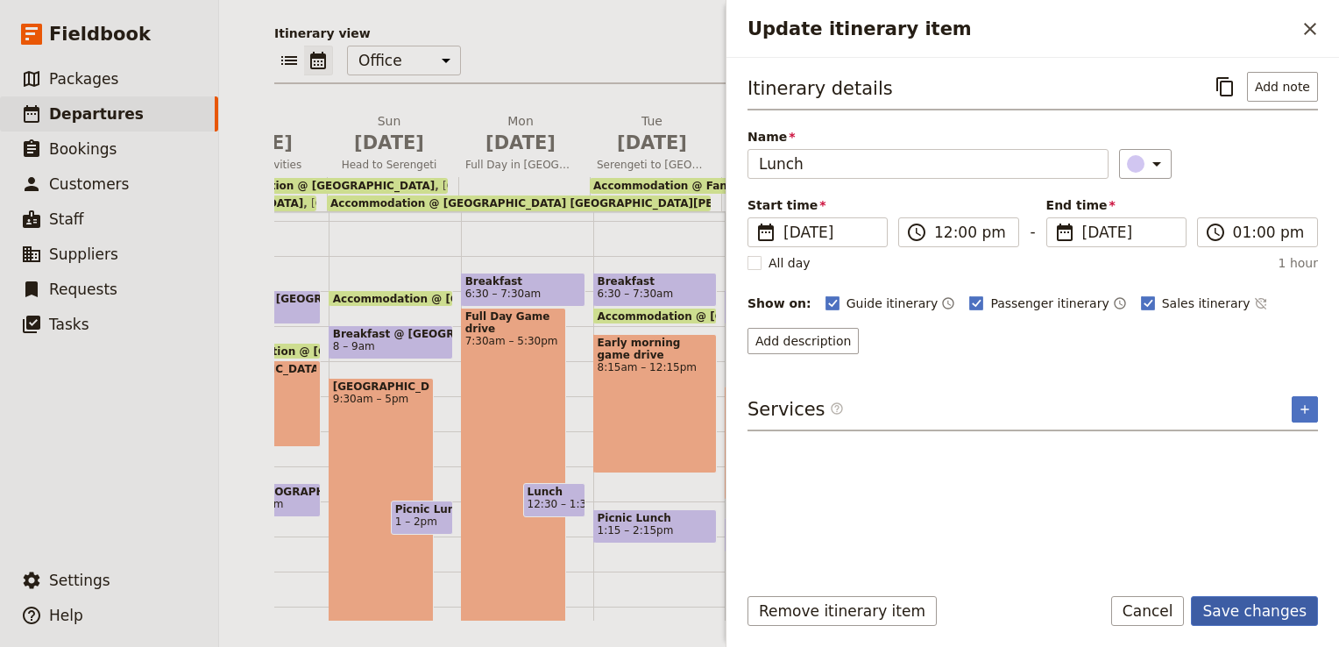
click at [1267, 613] on button "Save changes" at bounding box center [1254, 611] width 127 height 30
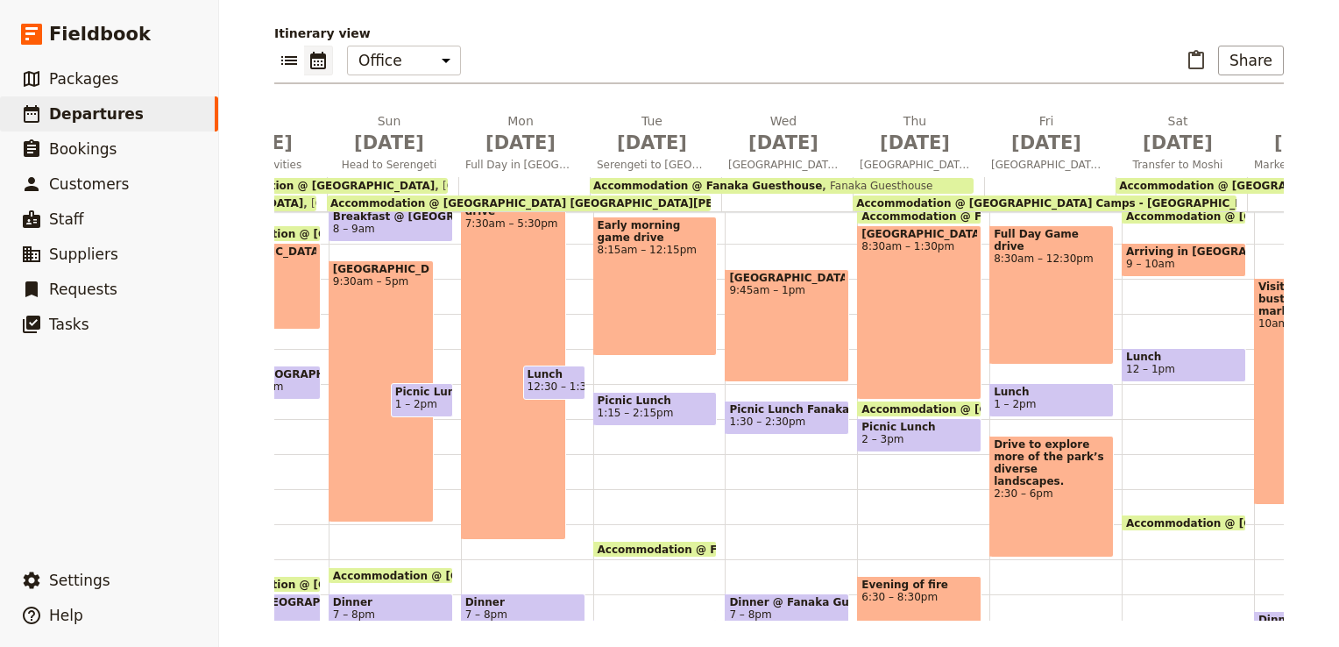
scroll to position [292, 0]
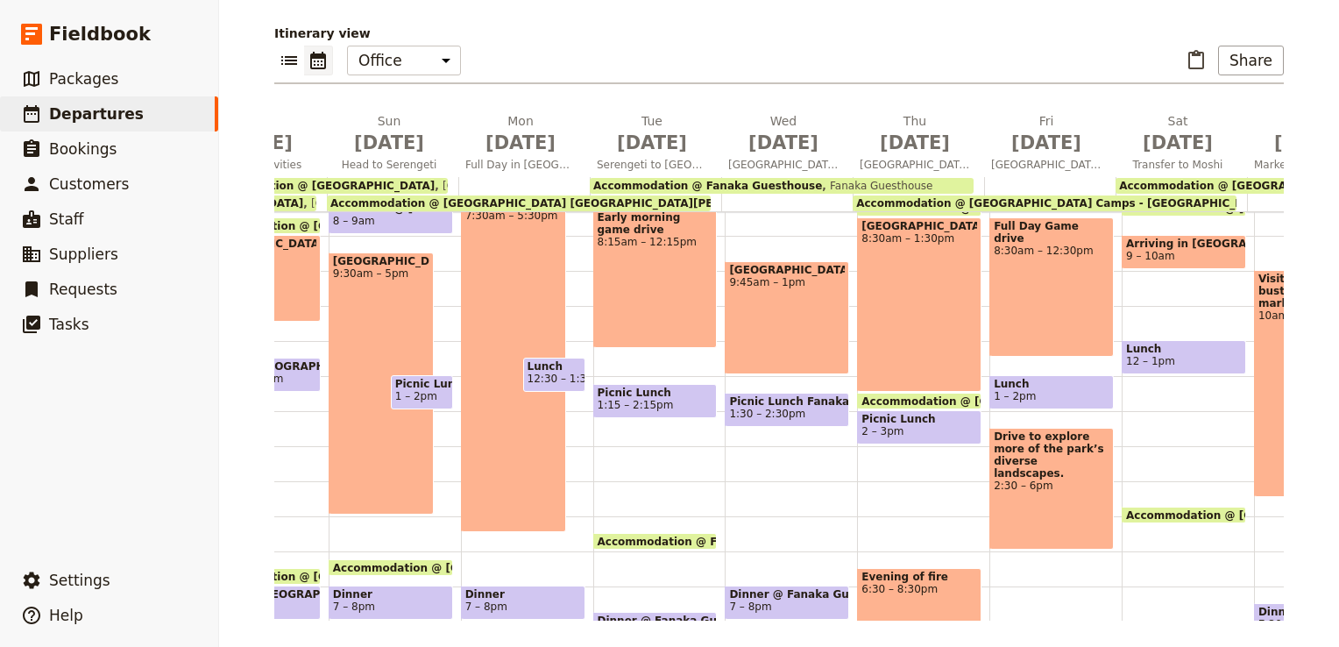
click at [1152, 512] on span "Accommodation @ [GEOGRAPHIC_DATA]" at bounding box center [1248, 514] width 244 height 11
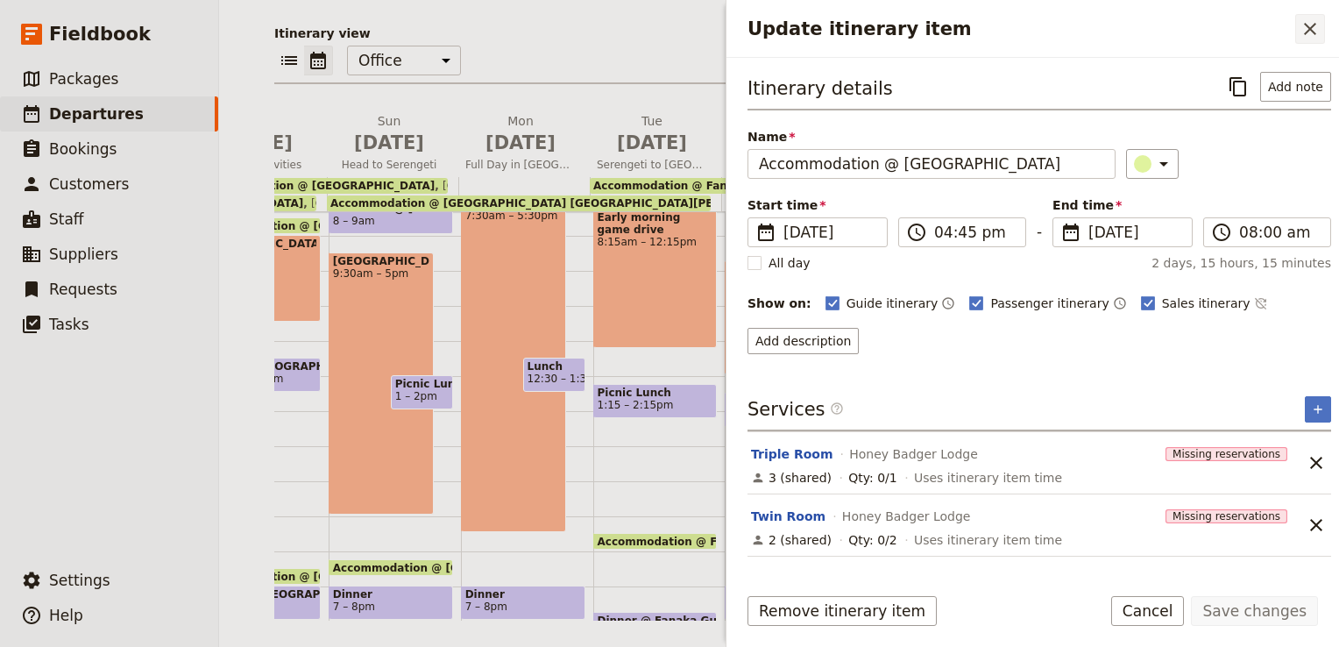
click at [1313, 28] on icon "Close drawer" at bounding box center [1309, 28] width 21 height 21
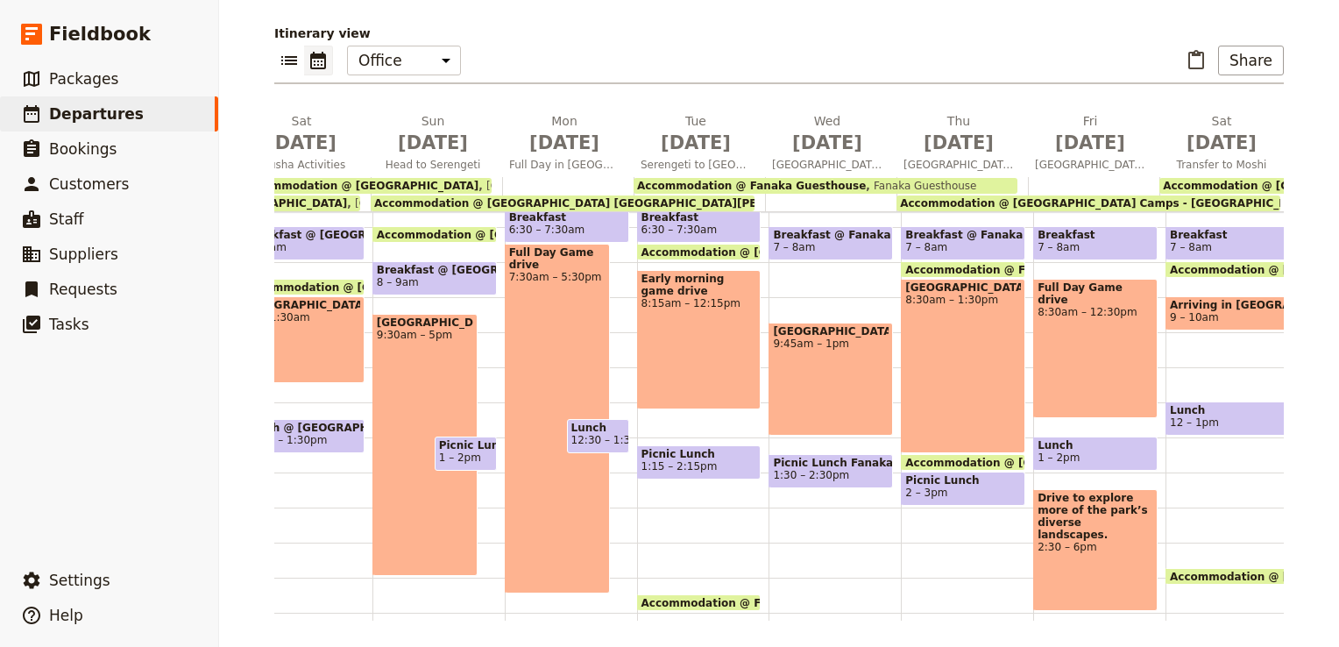
scroll to position [231, 0]
click at [1061, 314] on div "Full Day Game drive 8:30am – 12:30pm" at bounding box center [1095, 347] width 124 height 139
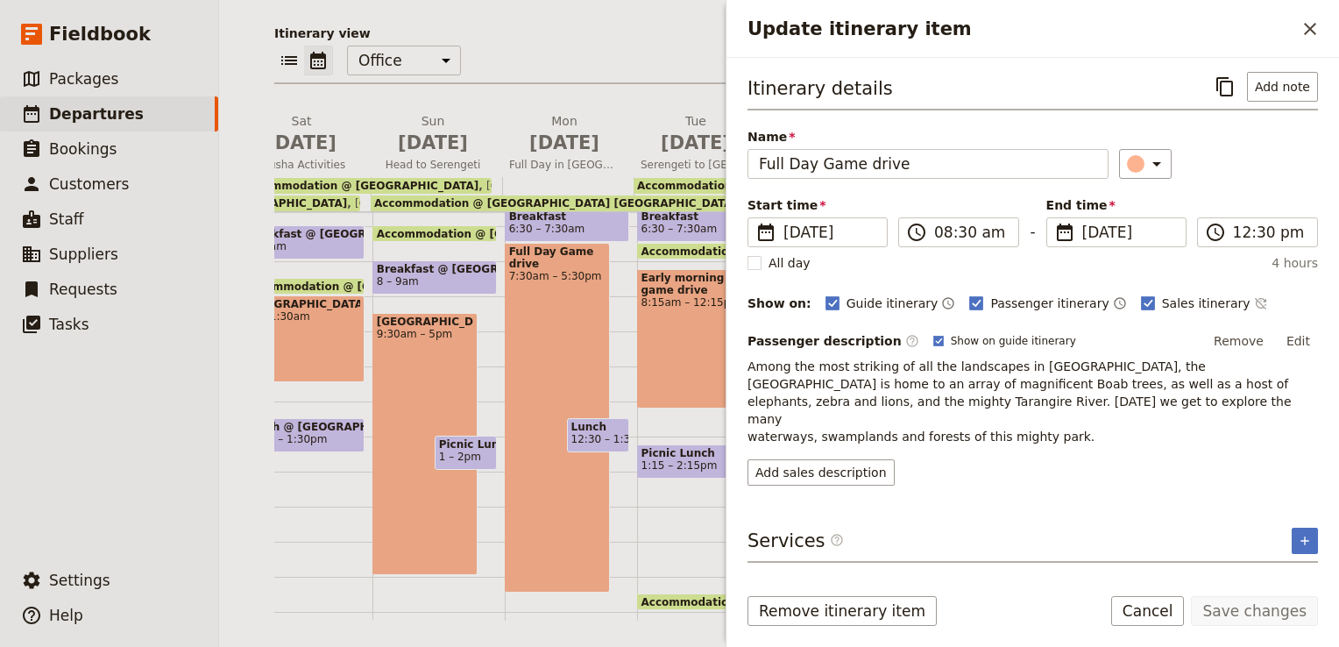
click at [1304, 351] on div "Passenger description ​ Show on guide itinerary Remove Edit Among the most stri…" at bounding box center [1032, 386] width 570 height 117
click at [1304, 336] on button "Edit" at bounding box center [1297, 341] width 39 height 26
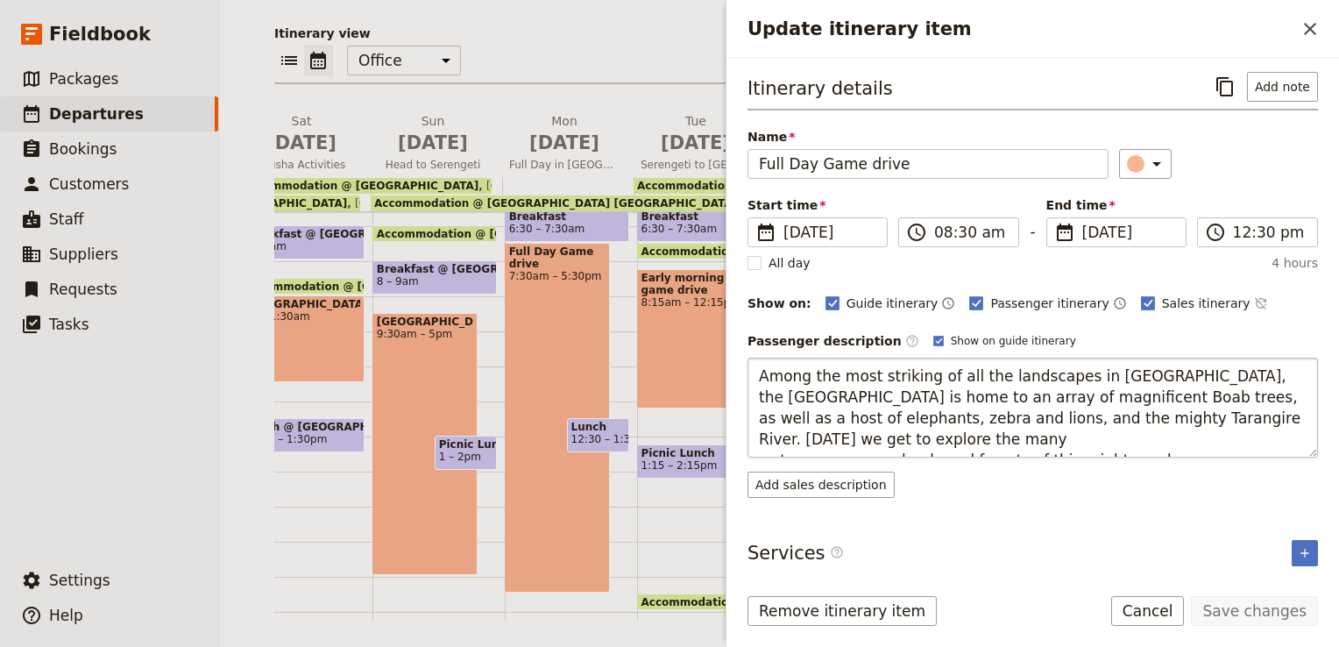
scroll to position [21, 0]
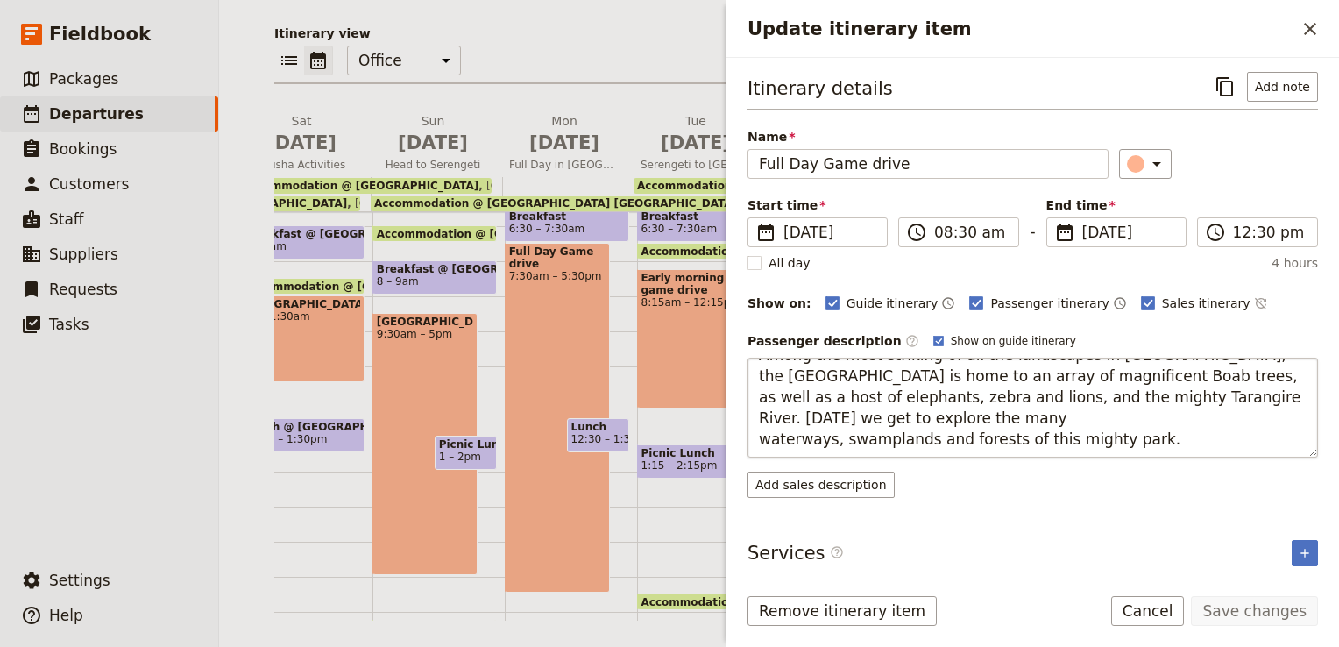
click at [759, 439] on textarea "Among the most striking of all the landscapes in [GEOGRAPHIC_DATA], the [GEOGRA…" at bounding box center [1032, 407] width 570 height 100
type textarea "Among the most striking of all the landscapes in [GEOGRAPHIC_DATA], the [GEOGRA…"
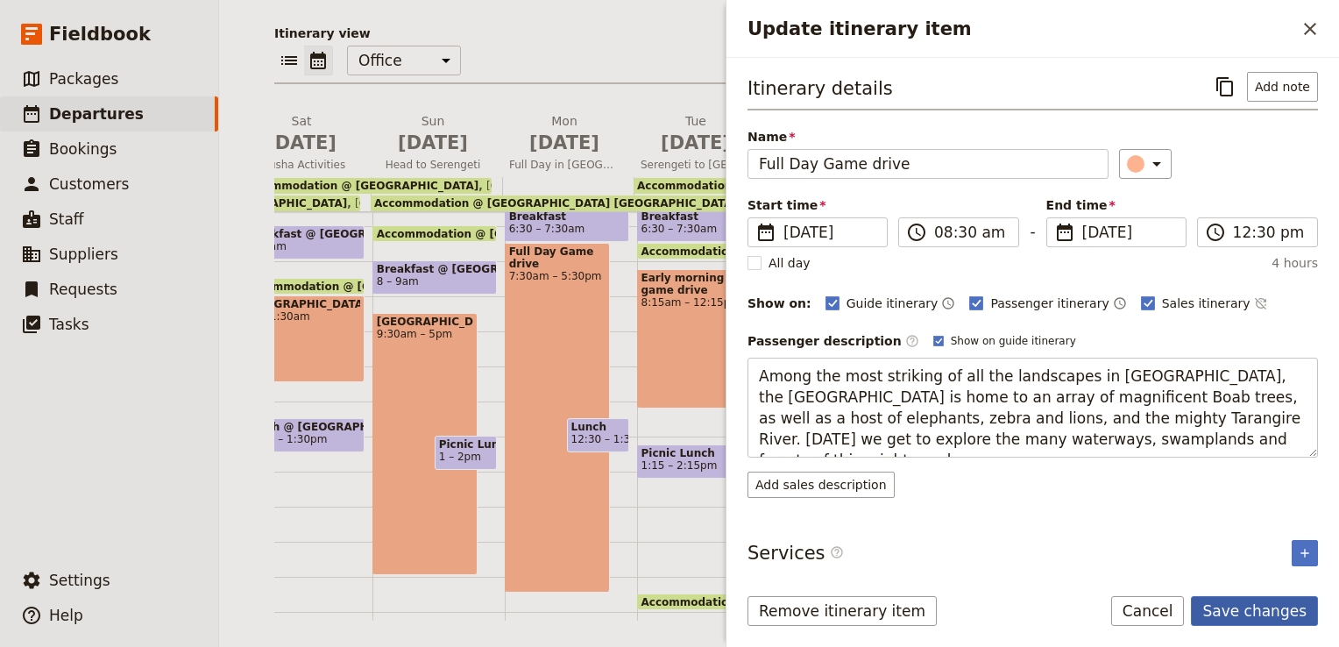
click at [1276, 608] on button "Save changes" at bounding box center [1254, 611] width 127 height 30
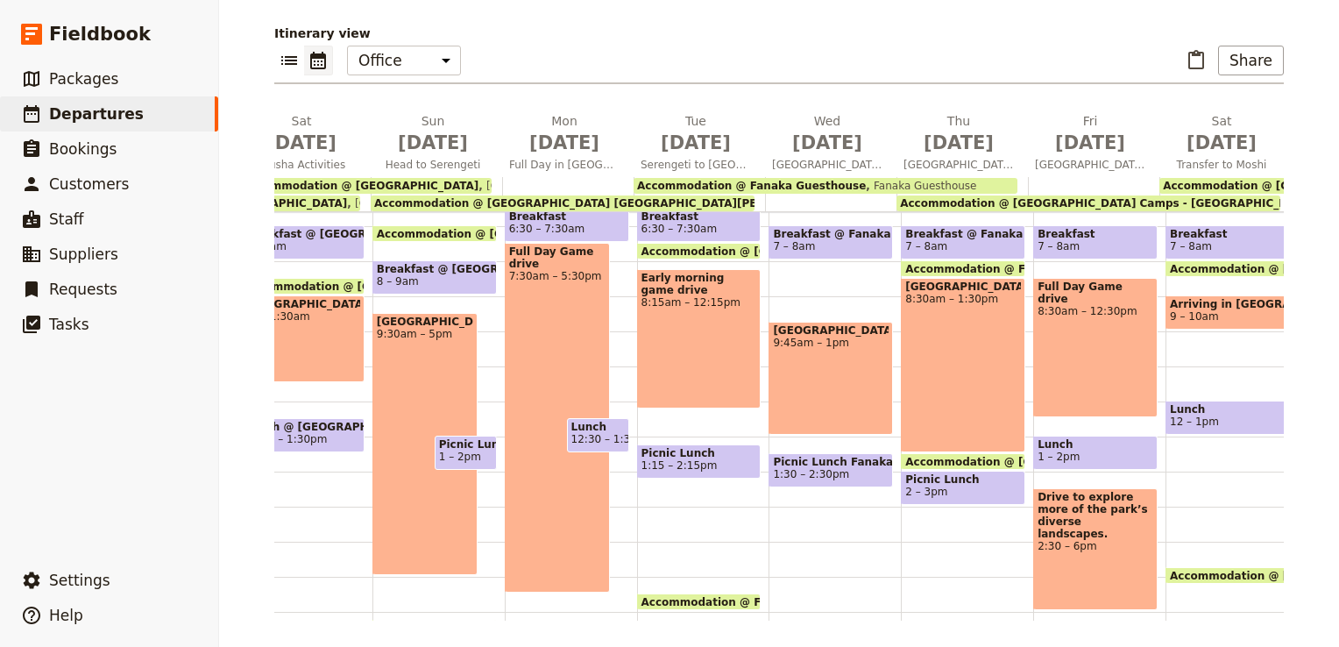
click at [912, 361] on div "[GEOGRAPHIC_DATA] 8:30am – 1:30pm" at bounding box center [963, 365] width 124 height 174
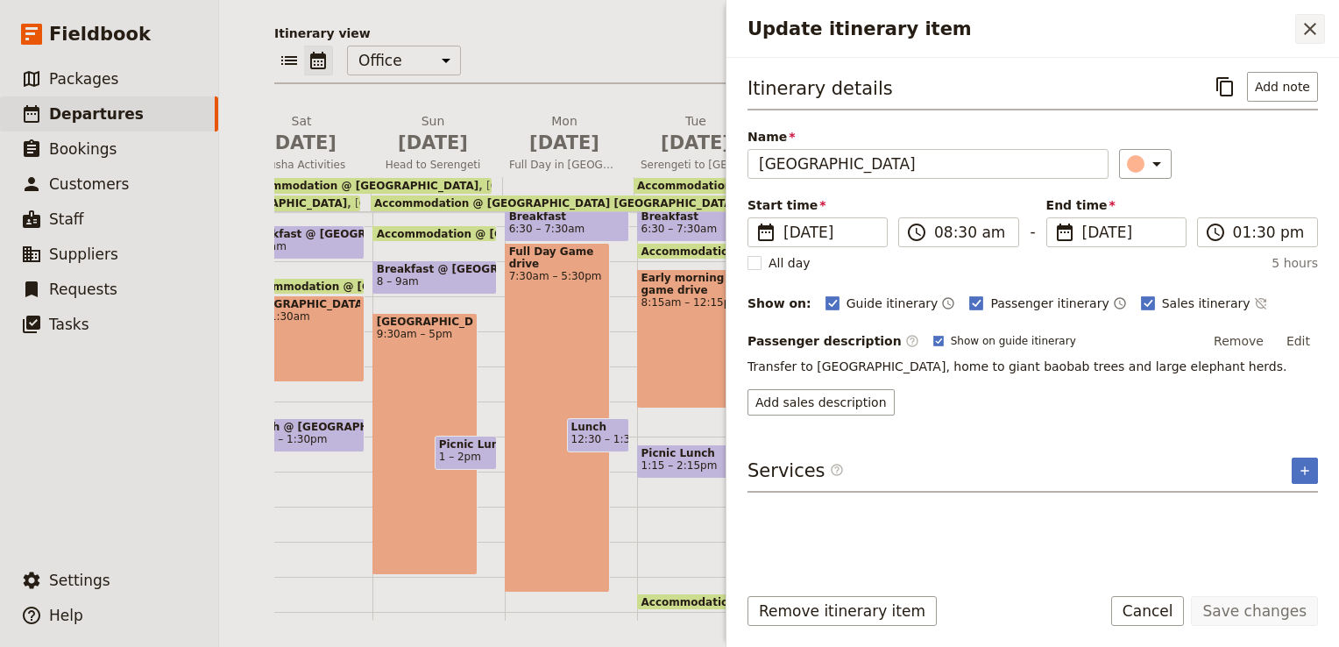
click at [1300, 26] on icon "Close drawer" at bounding box center [1309, 28] width 21 height 21
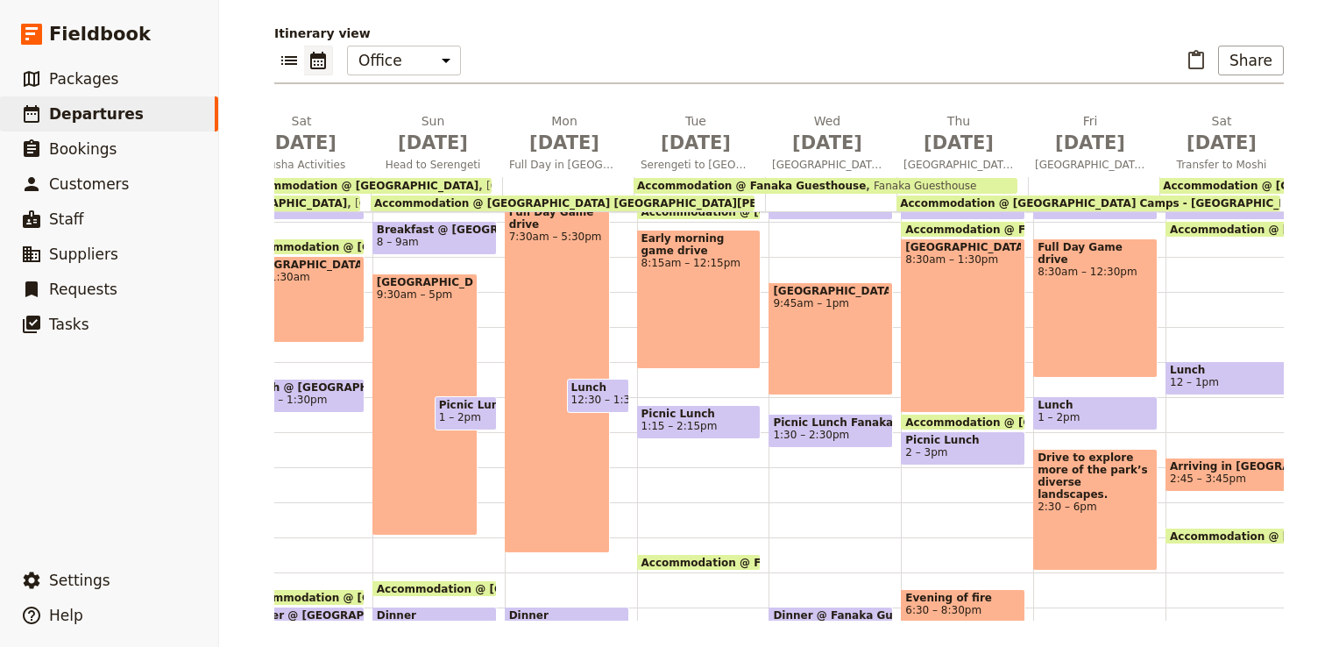
scroll to position [445, 0]
